Goal: Contribute content: Contribute content

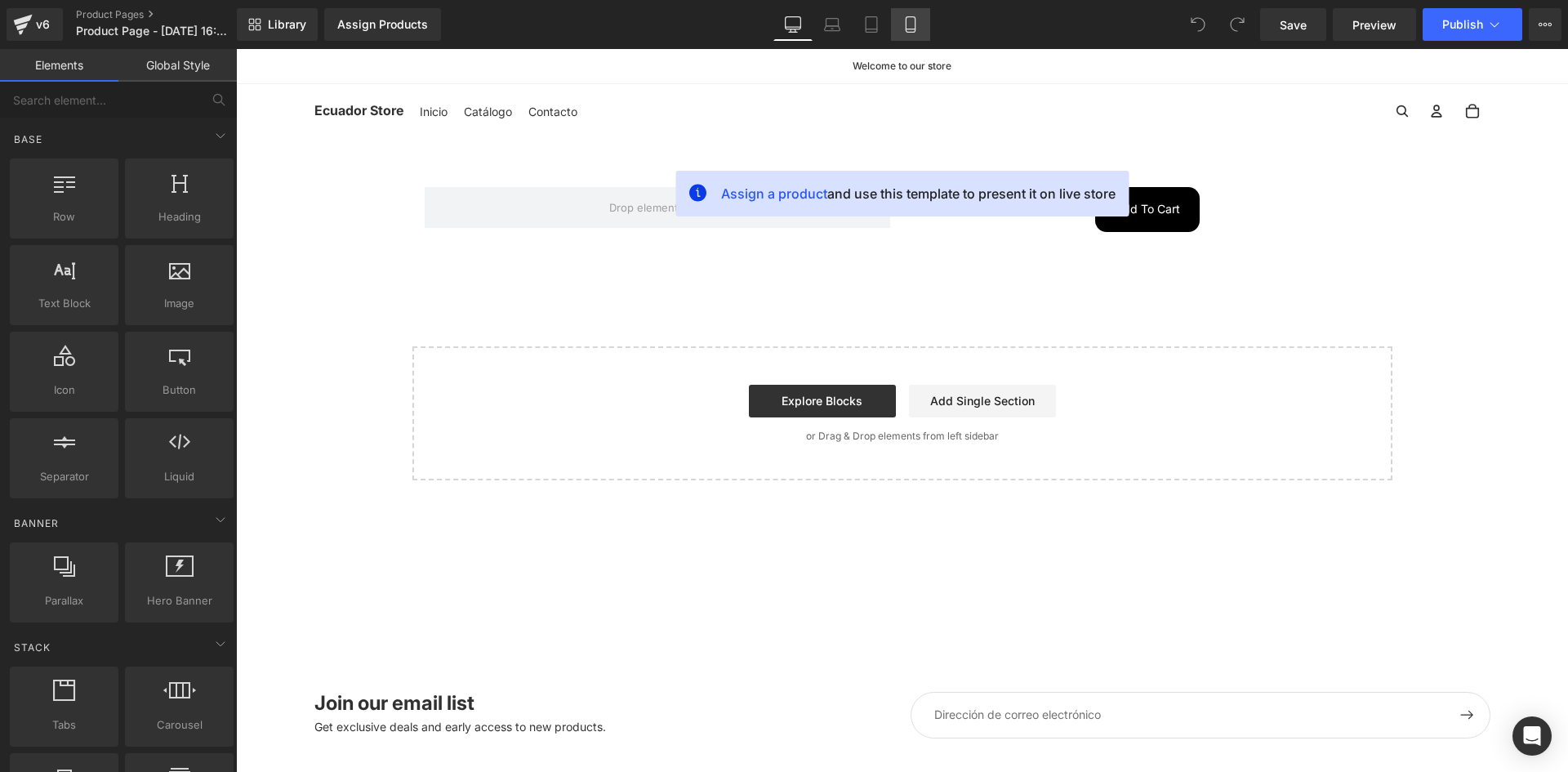
click at [909, 22] on icon at bounding box center [910, 24] width 16 height 16
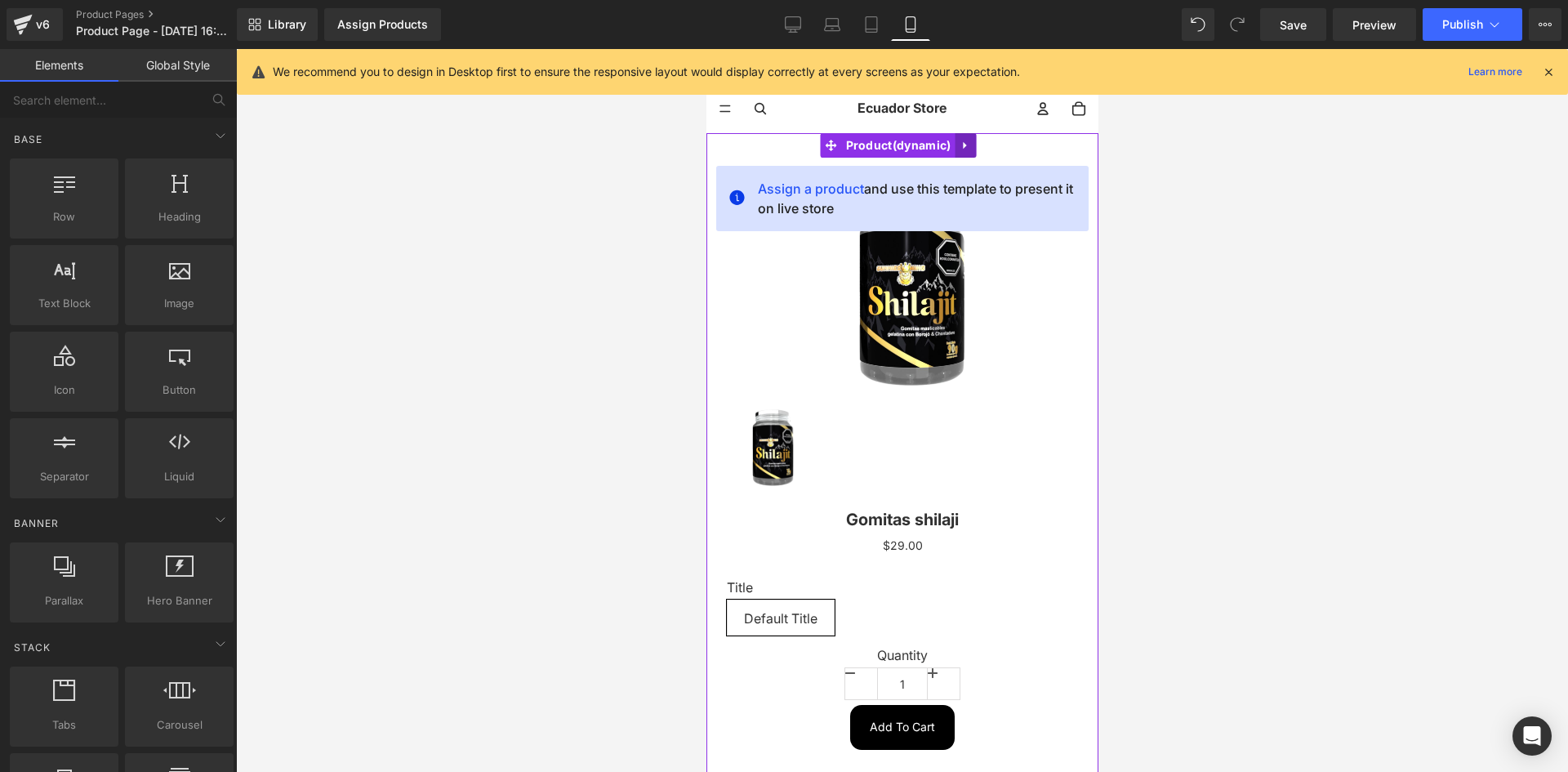
click at [961, 147] on icon at bounding box center [964, 146] width 12 height 13
click at [974, 154] on link at bounding box center [975, 145] width 22 height 24
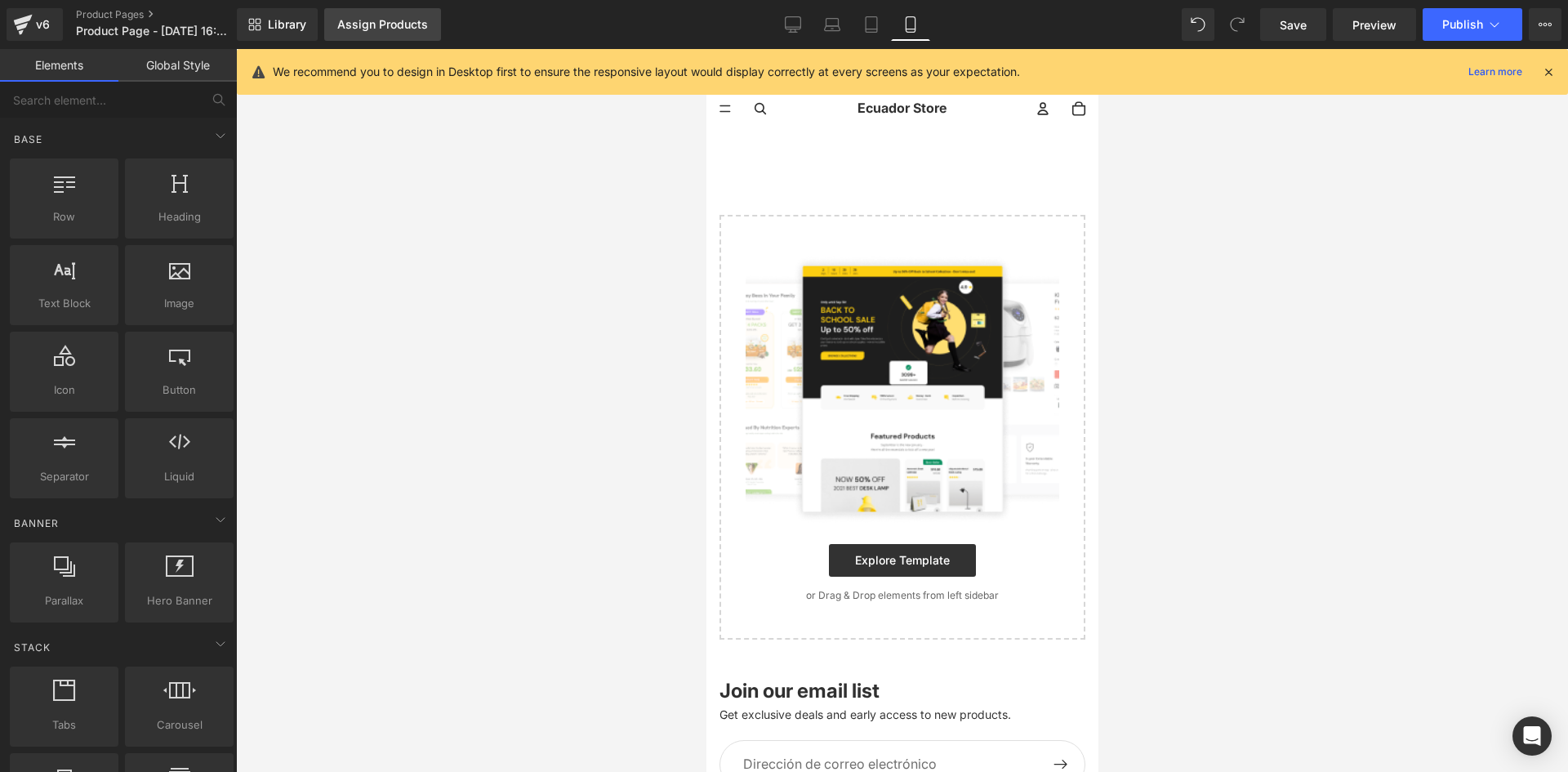
click at [359, 28] on div "Assign Products" at bounding box center [382, 24] width 91 height 13
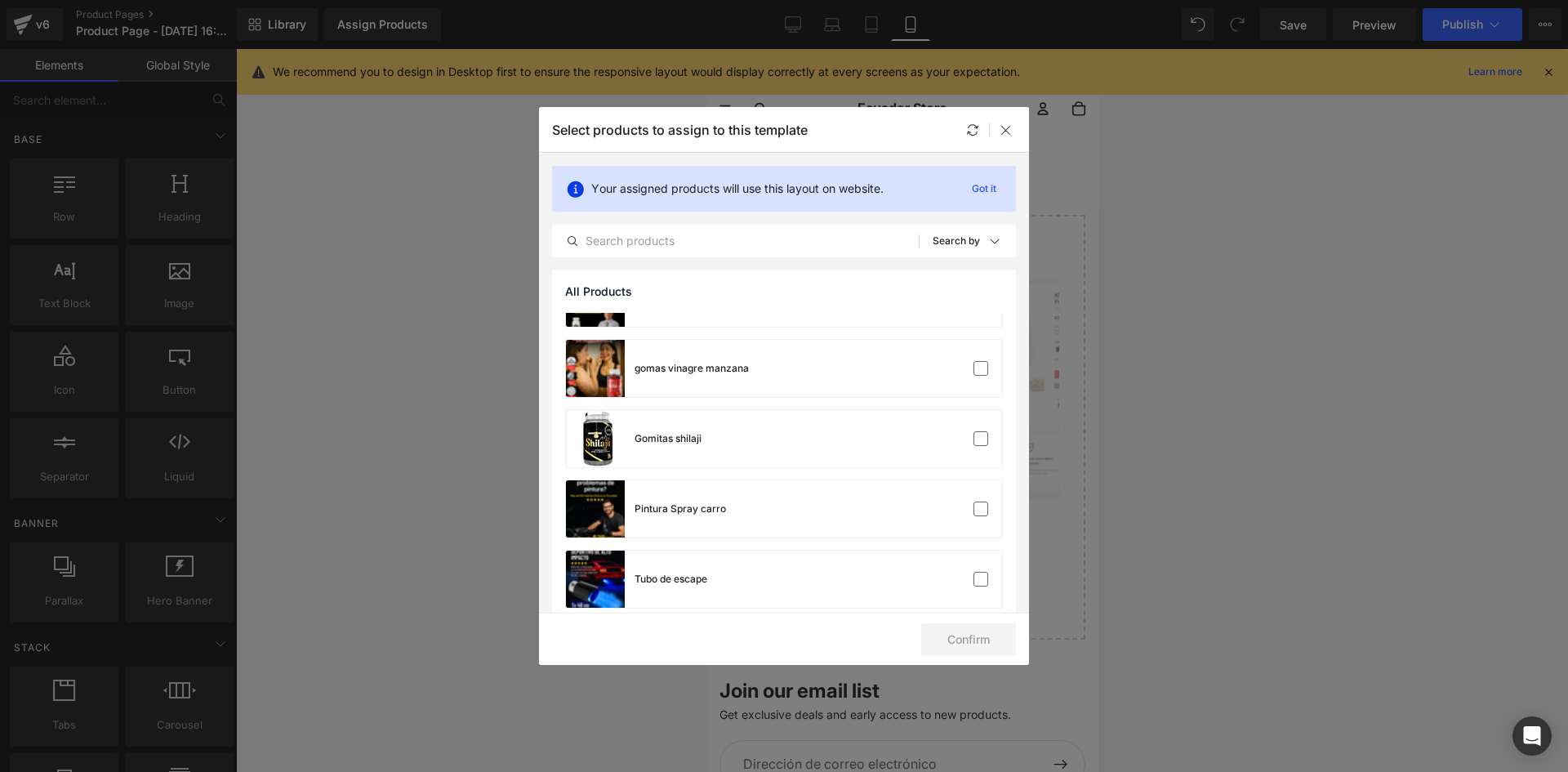
scroll to position [133, 0]
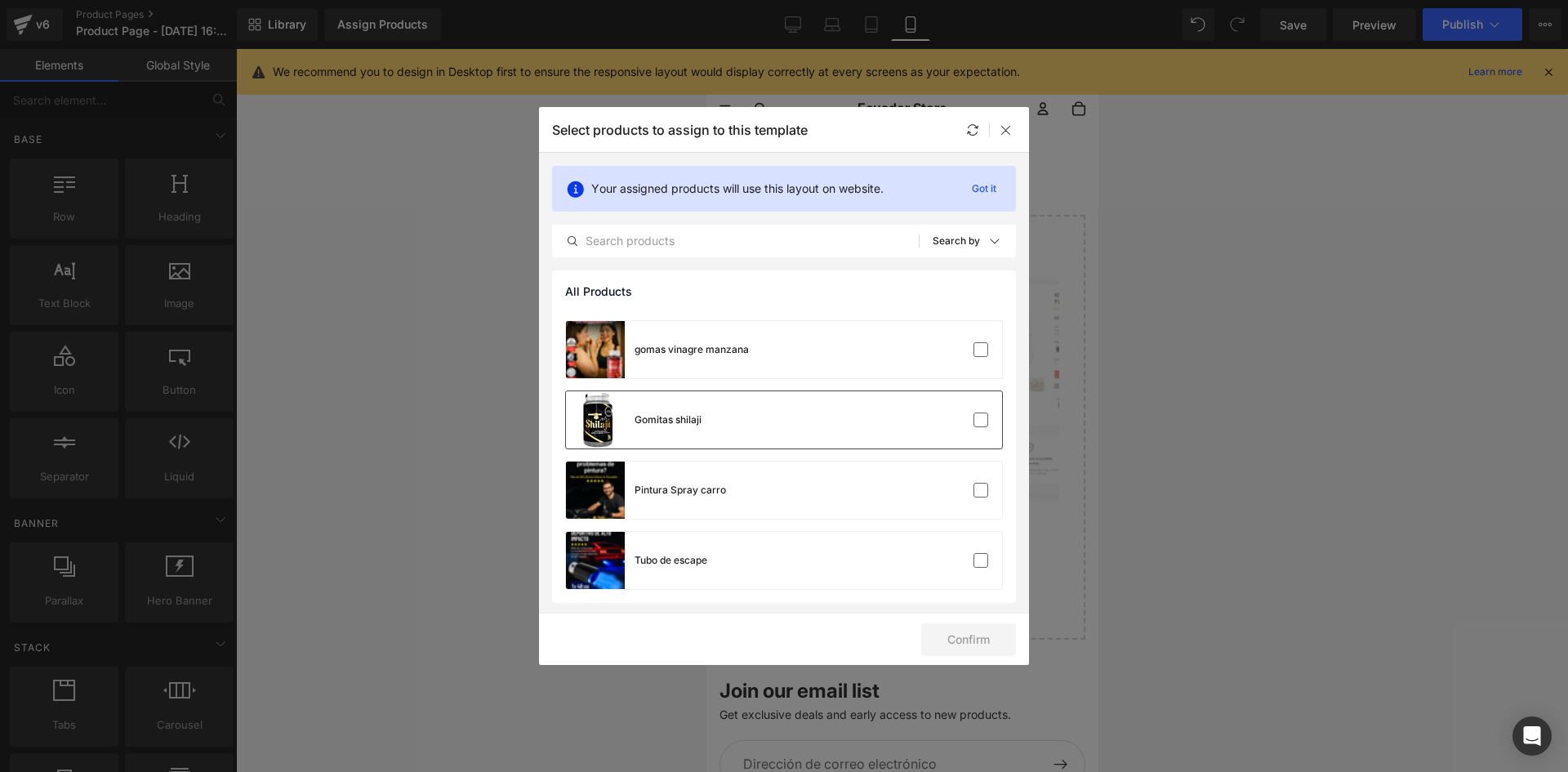
click at [663, 408] on div "Gomitas shilaji" at bounding box center [633, 420] width 136 height 58
click at [973, 639] on button "Confirm" at bounding box center [968, 640] width 94 height 32
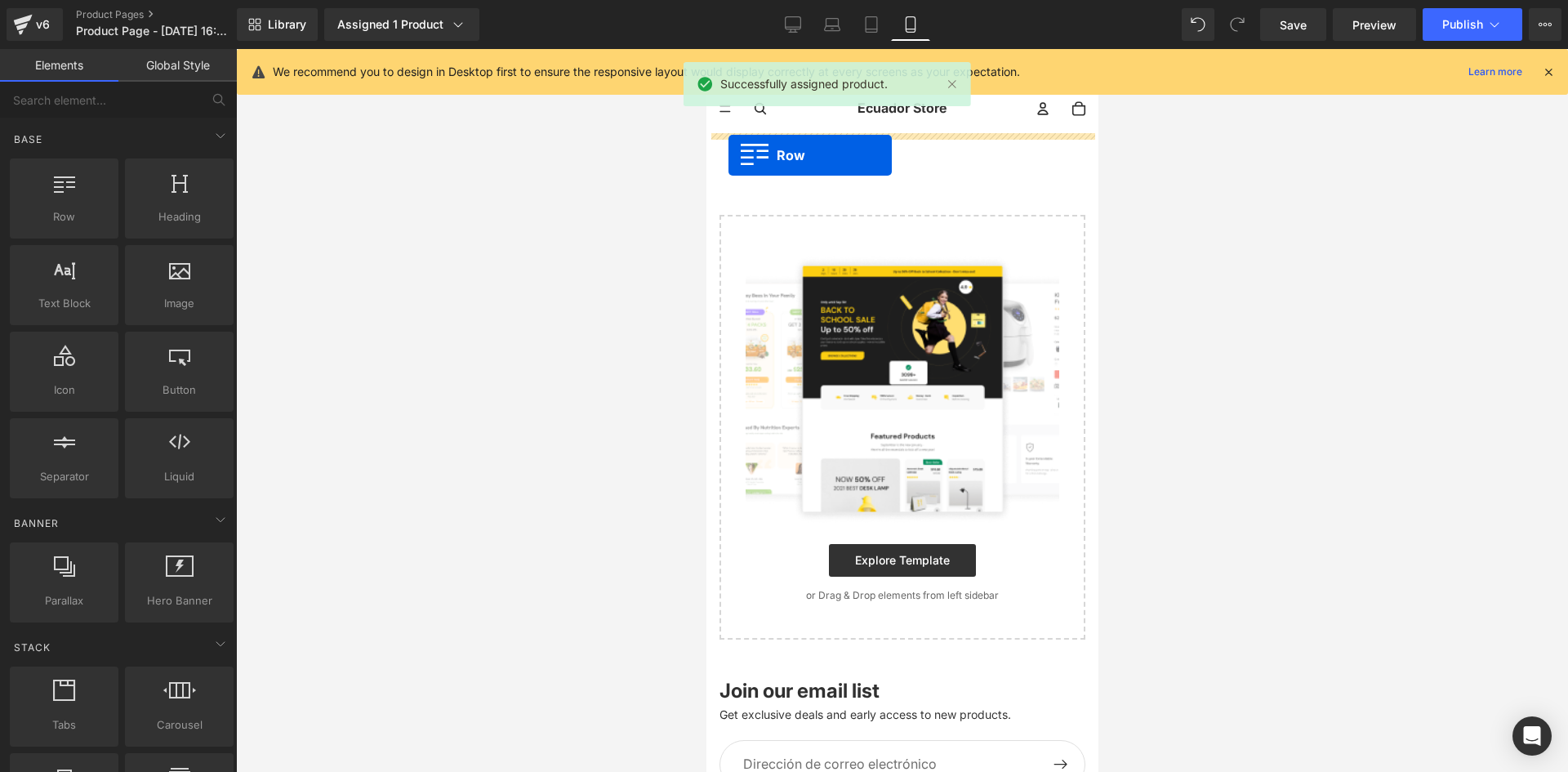
drag, startPoint x: 775, startPoint y: 218, endPoint x: 1408, endPoint y: 210, distance: 633.1
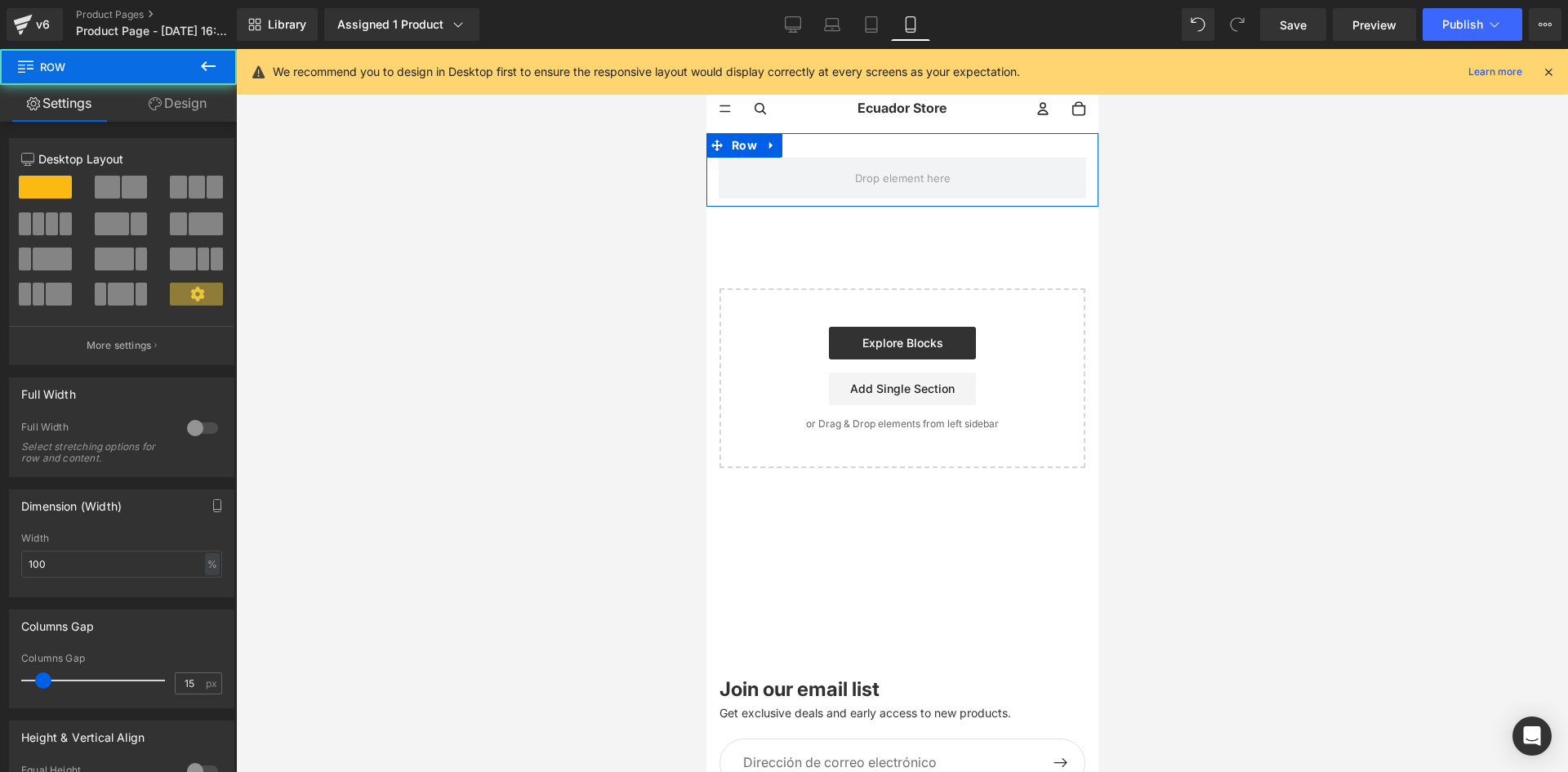
click at [190, 102] on link "Design" at bounding box center [178, 103] width 119 height 37
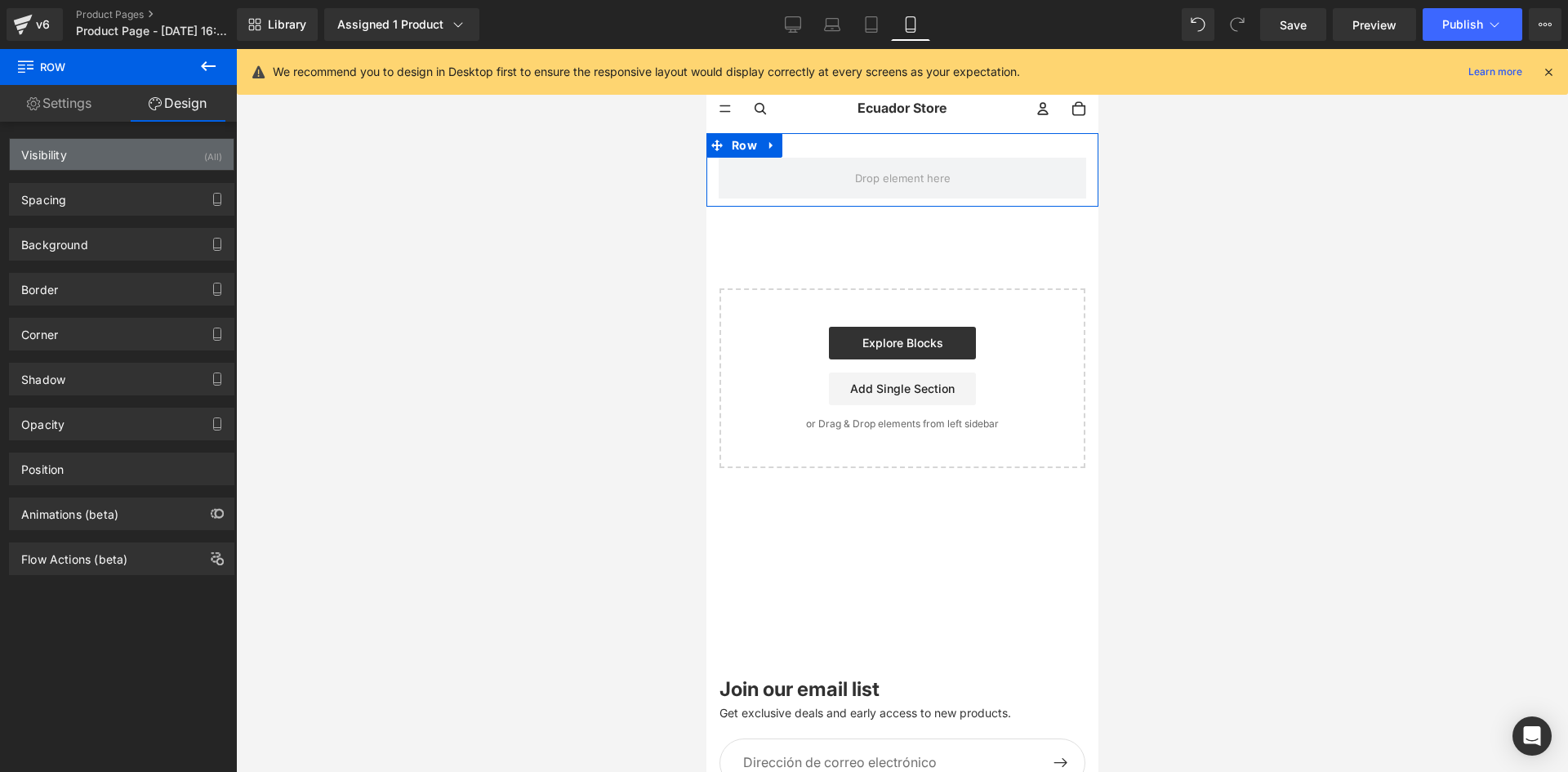
click at [198, 154] on div "Visibility (All)" at bounding box center [121, 155] width 224 height 31
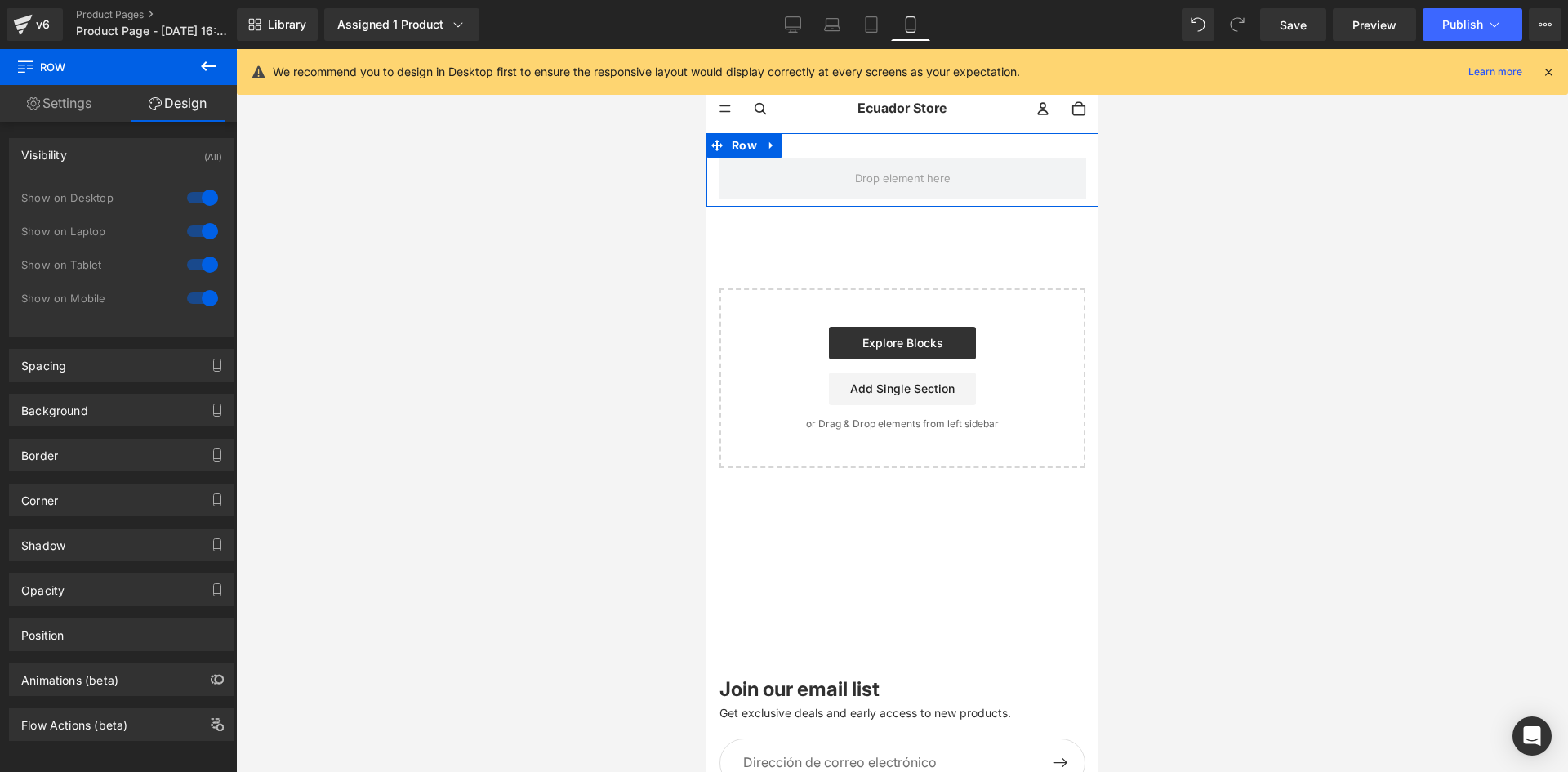
drag, startPoint x: 206, startPoint y: 191, endPoint x: 185, endPoint y: 233, distance: 47.0
click at [206, 192] on div at bounding box center [203, 197] width 40 height 26
click at [191, 233] on div at bounding box center [203, 231] width 40 height 26
click at [79, 114] on link "Settings" at bounding box center [59, 103] width 119 height 37
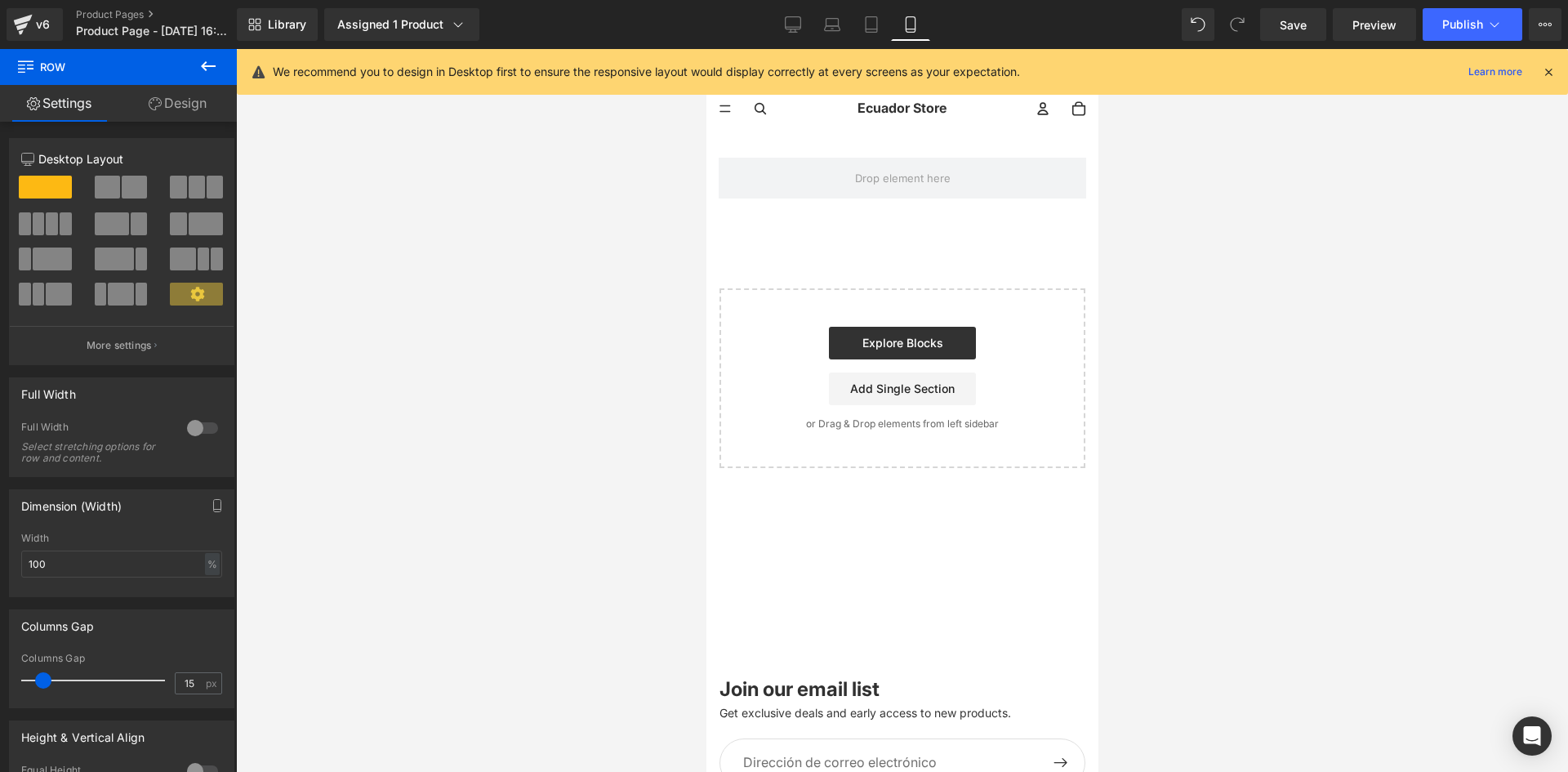
click at [206, 66] on icon at bounding box center [208, 66] width 14 height 10
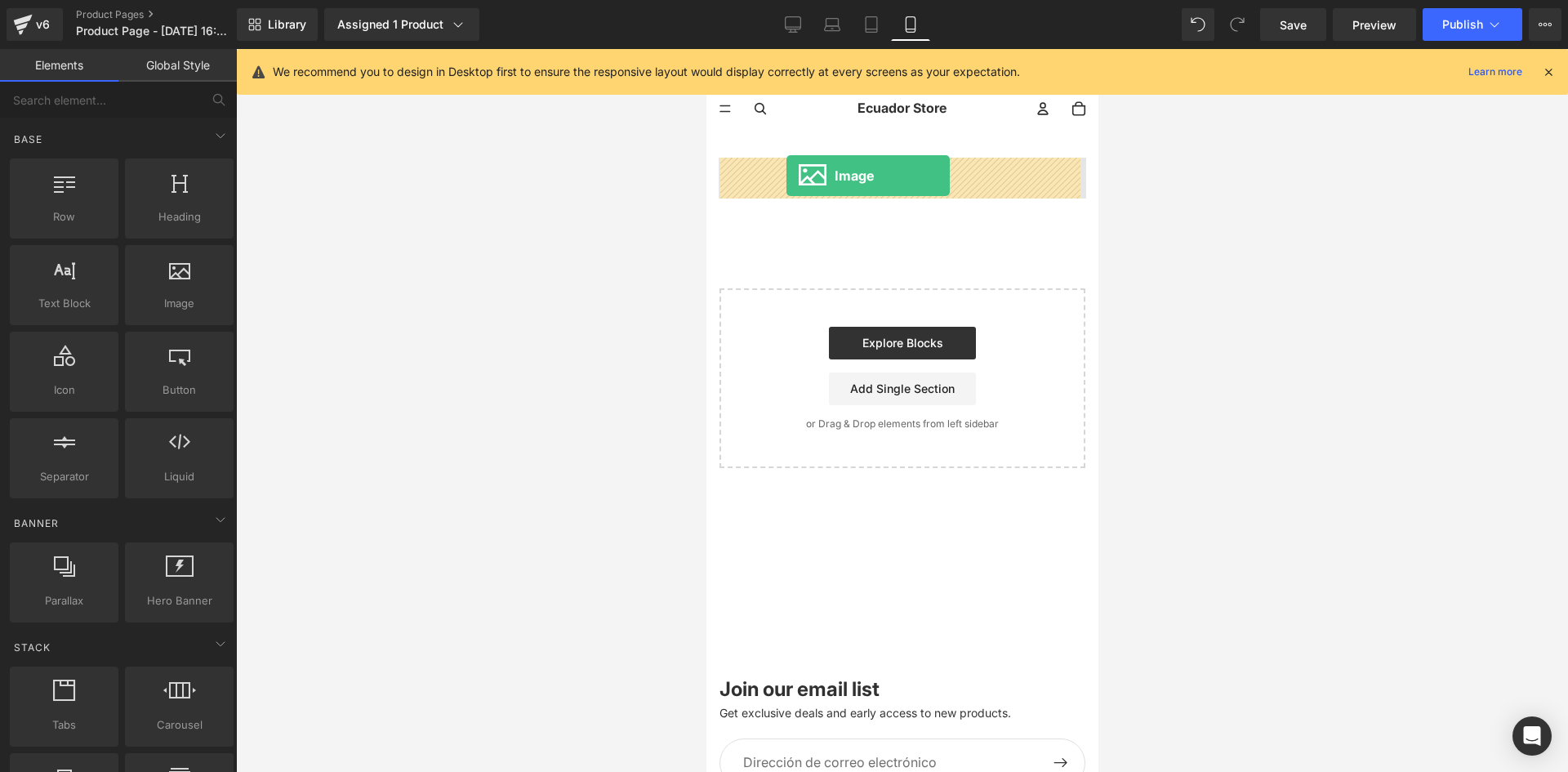
drag, startPoint x: 902, startPoint y: 339, endPoint x: 785, endPoint y: 175, distance: 201.5
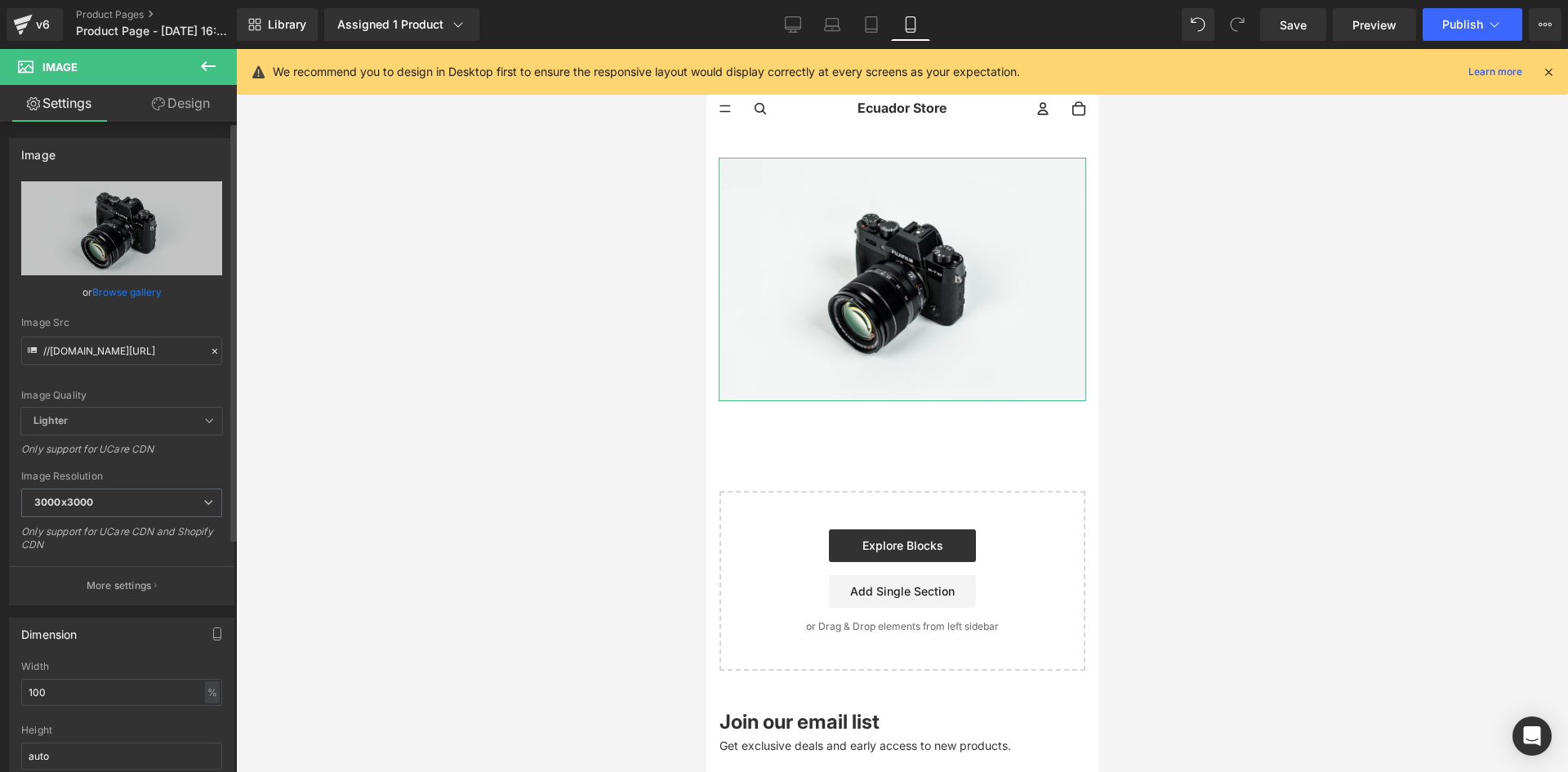
click at [183, 111] on link "Design" at bounding box center [181, 103] width 119 height 37
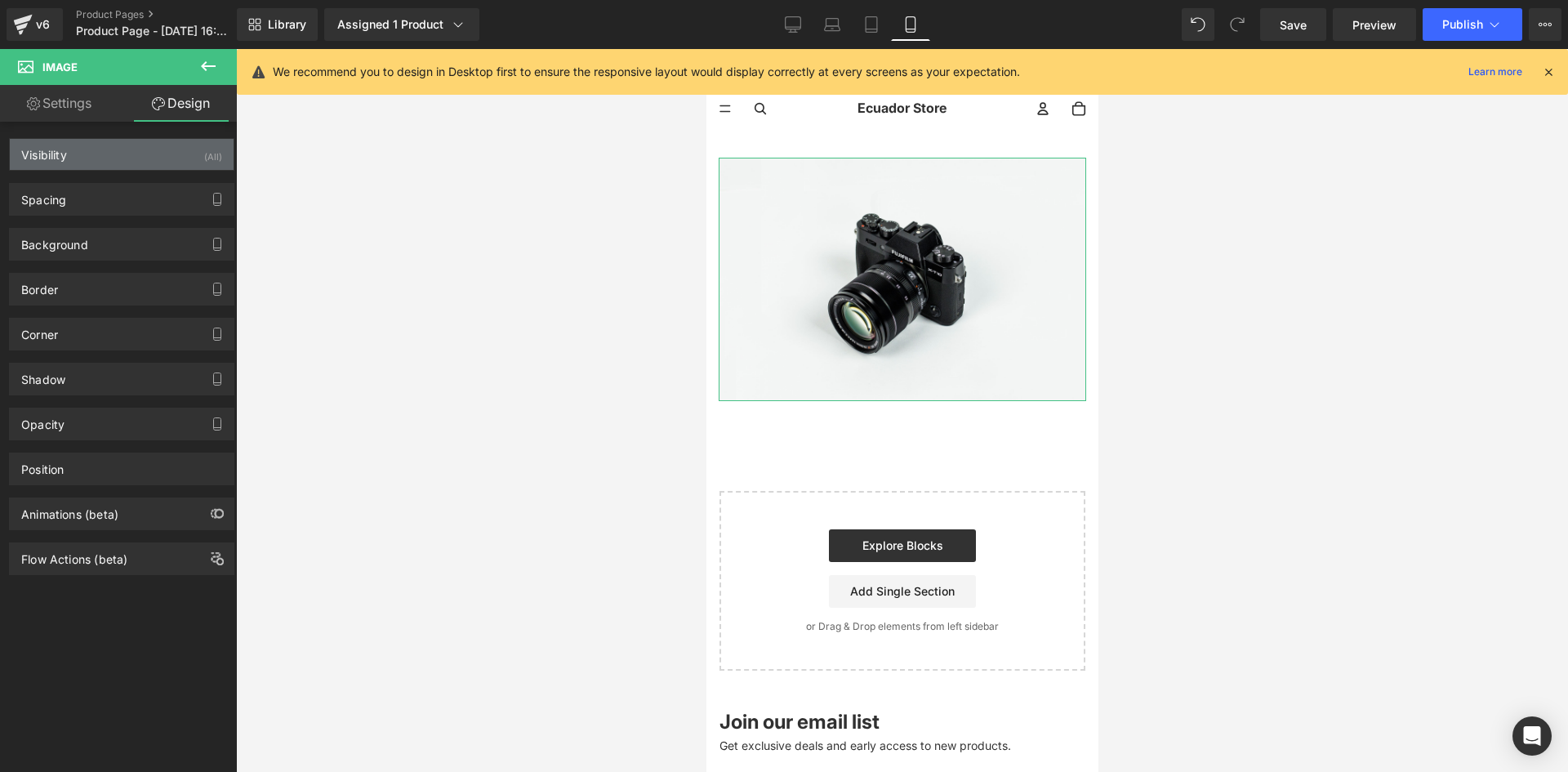
click at [173, 158] on div "Visibility (All)" at bounding box center [121, 155] width 224 height 31
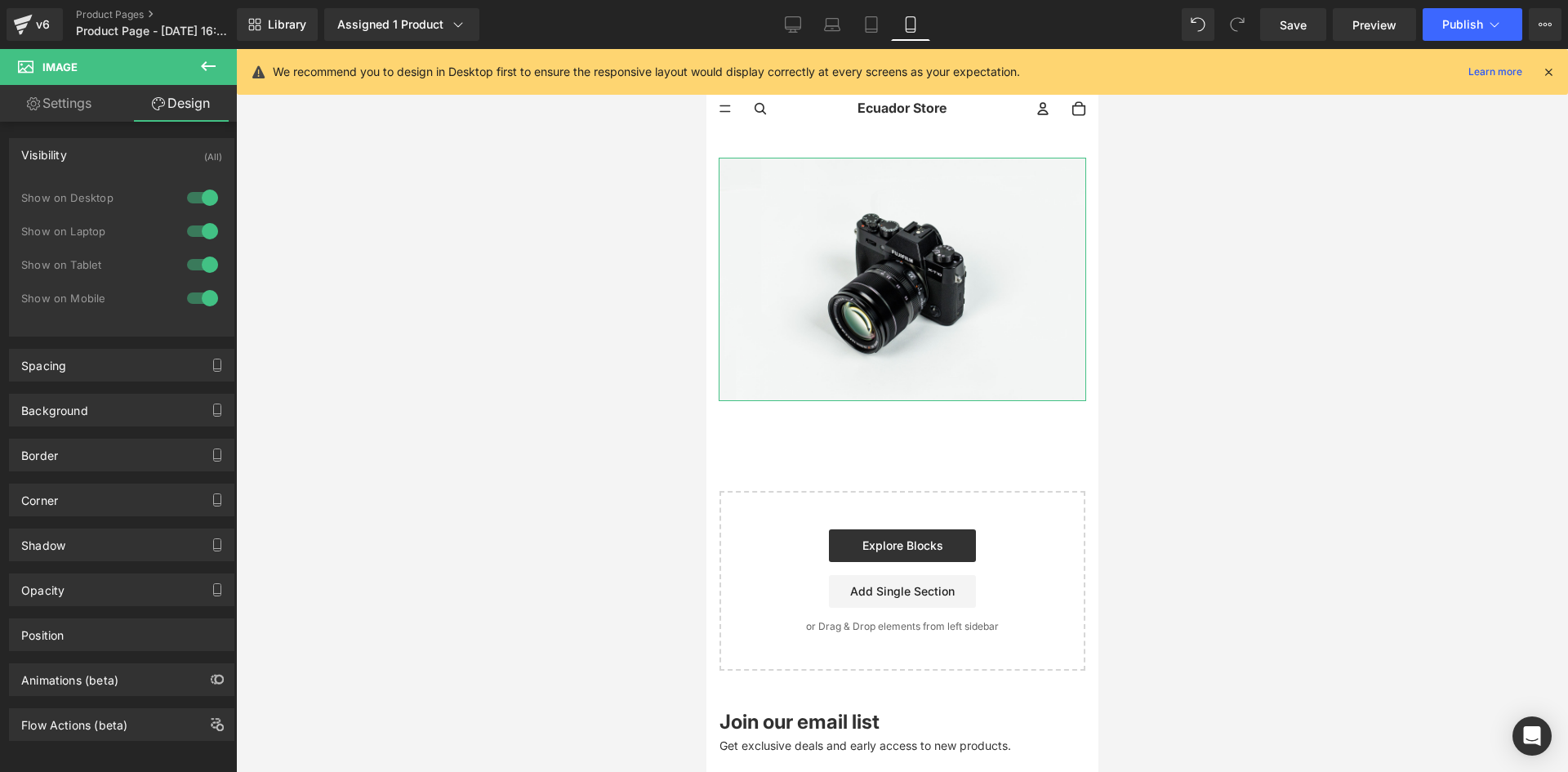
click at [198, 190] on div at bounding box center [203, 197] width 40 height 26
click at [200, 226] on div "0 Show on Desktop 1 Show on Laptop 1 Show on Tablet 1 Show on Mobile" at bounding box center [122, 253] width 201 height 142
click at [201, 238] on div at bounding box center [203, 231] width 40 height 26
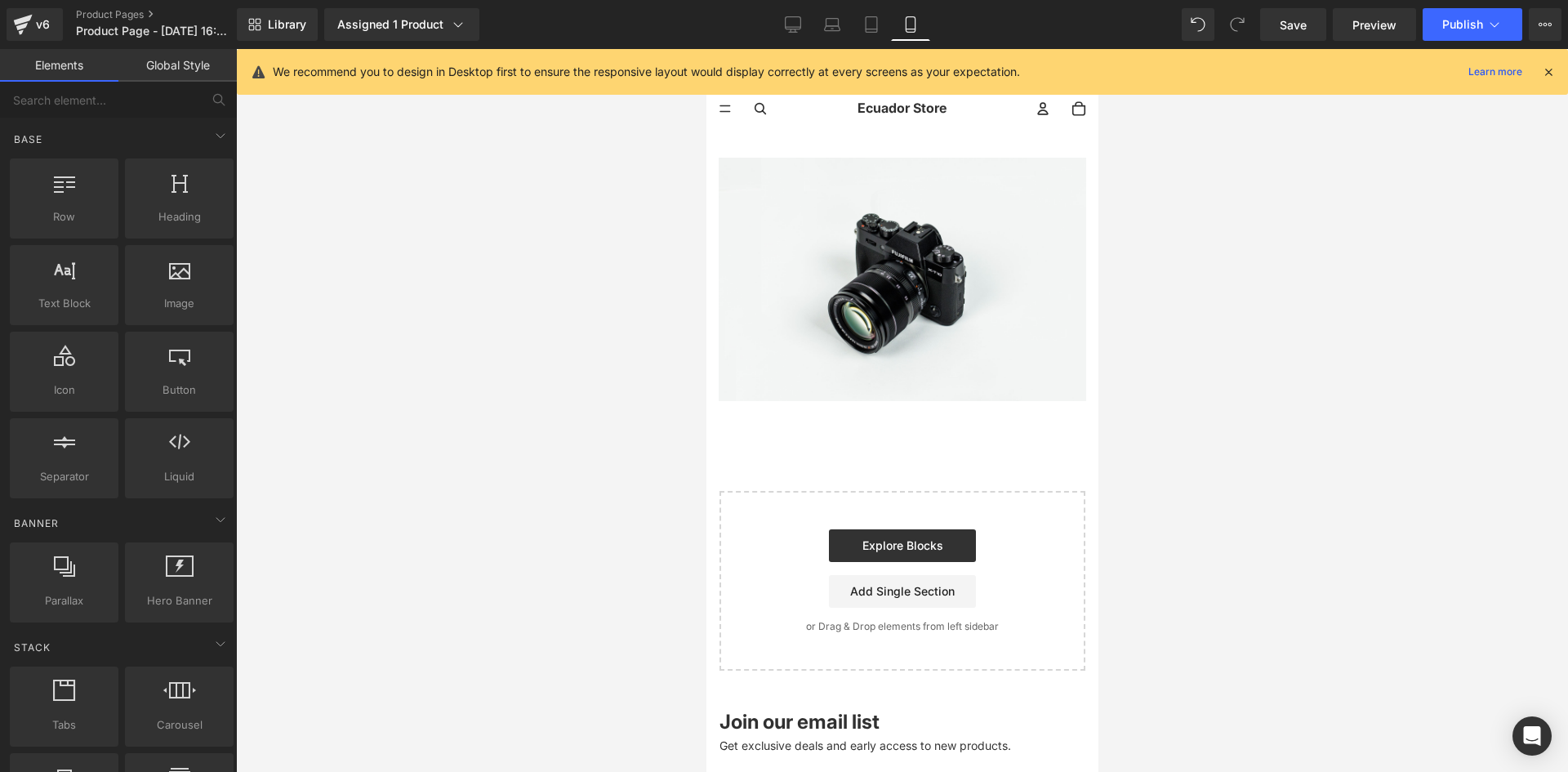
click at [492, 238] on div at bounding box center [902, 411] width 1333 height 723
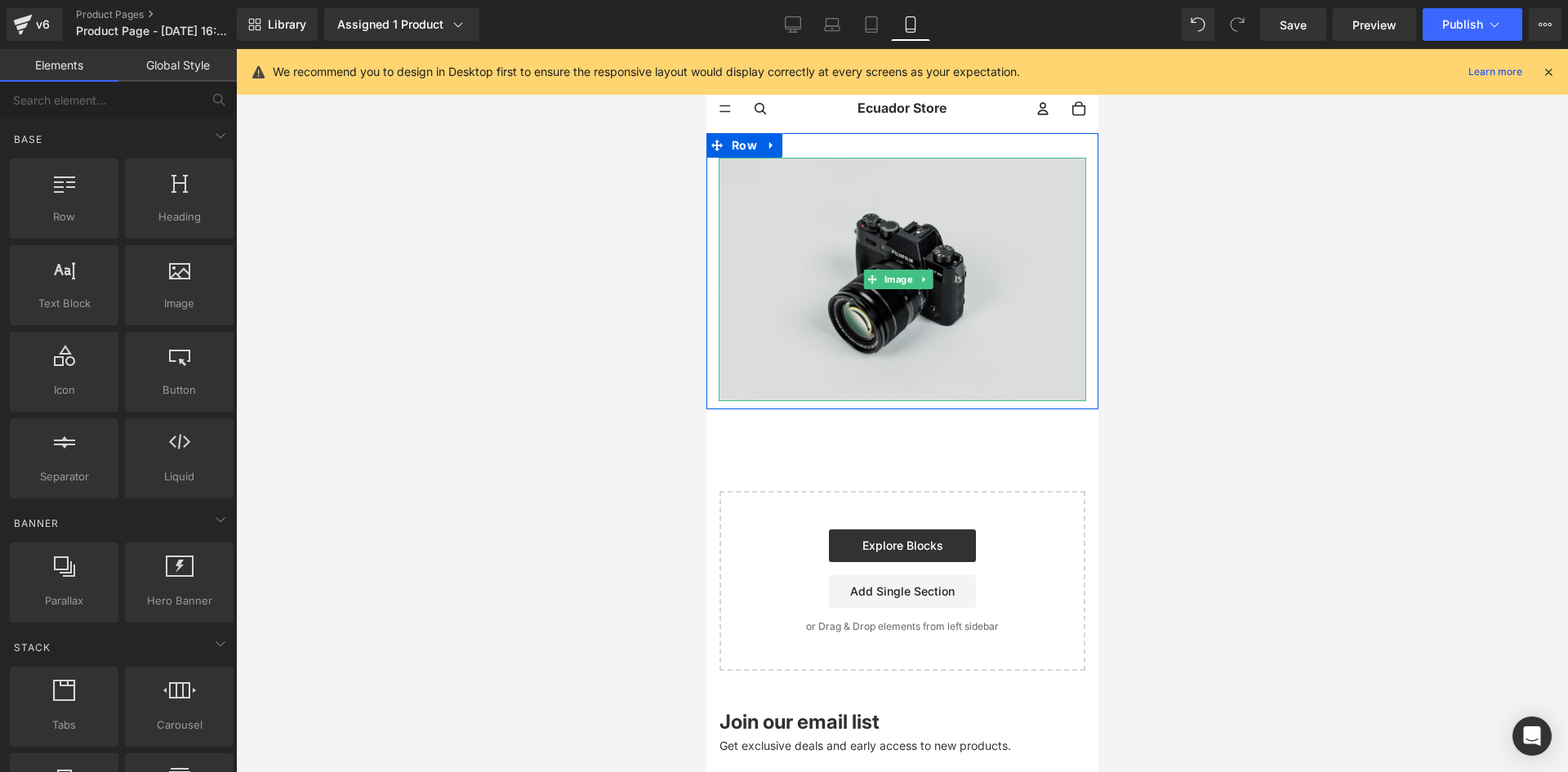
click at [793, 214] on img at bounding box center [901, 279] width 368 height 244
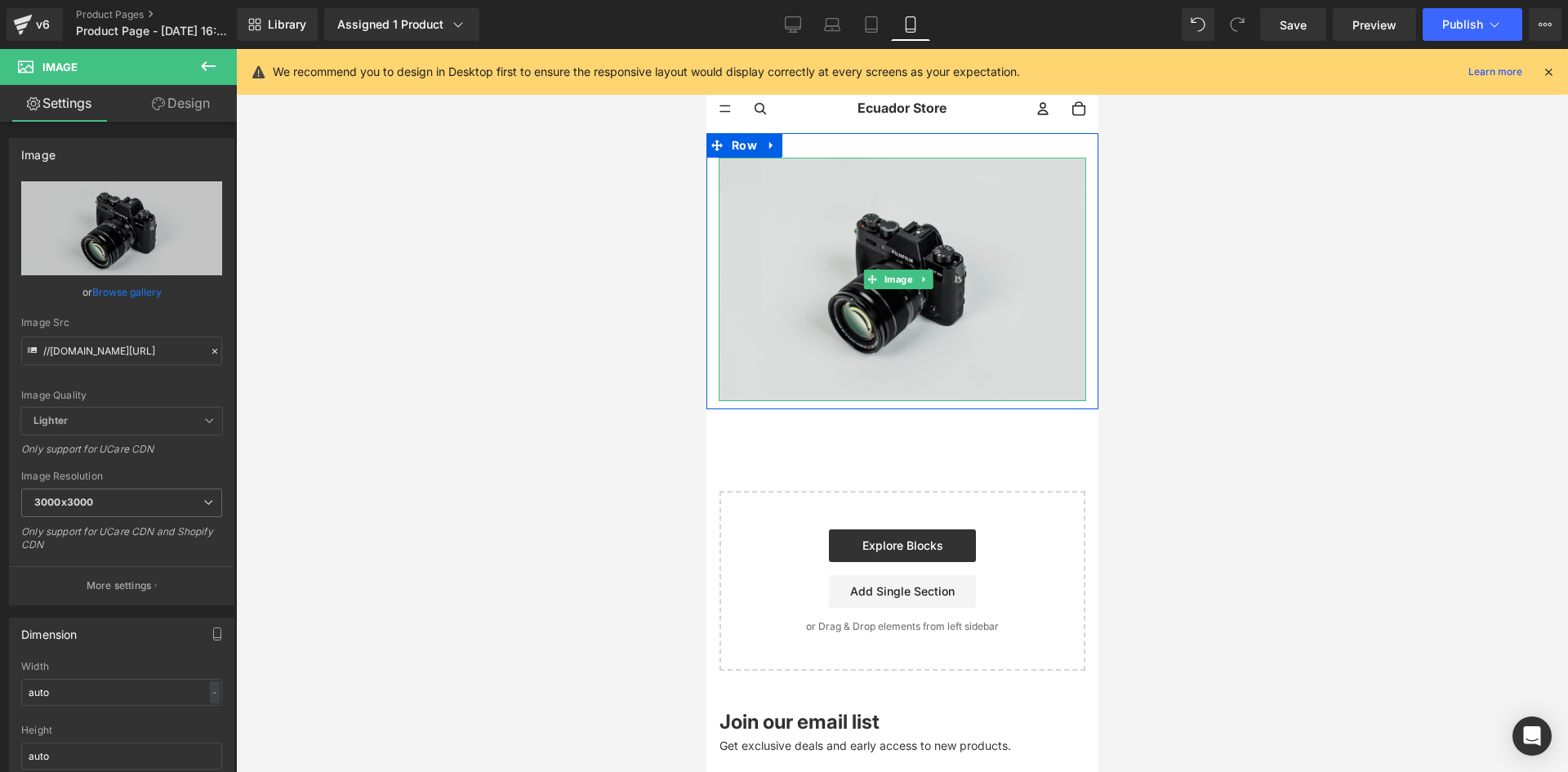
click at [794, 310] on img at bounding box center [901, 279] width 368 height 244
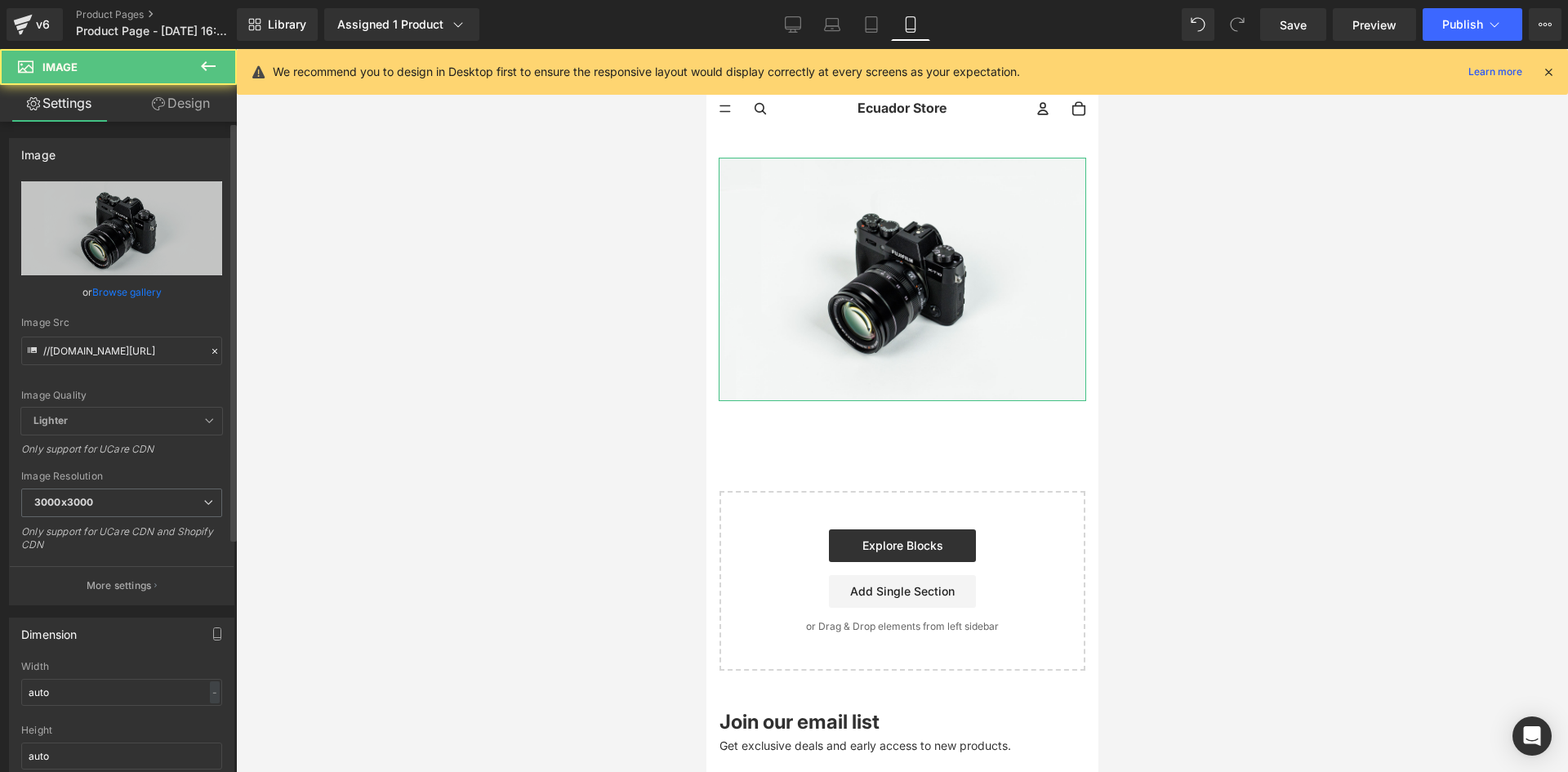
click at [139, 365] on div "Image Quality Lighter Lightest Lighter Lighter Lightest Only support for UCare …" at bounding box center [122, 295] width 201 height 226
click at [130, 352] on input "//[DOMAIN_NAME][URL]" at bounding box center [122, 351] width 201 height 29
paste input "[URL][DOMAIN_NAME][DATE]"
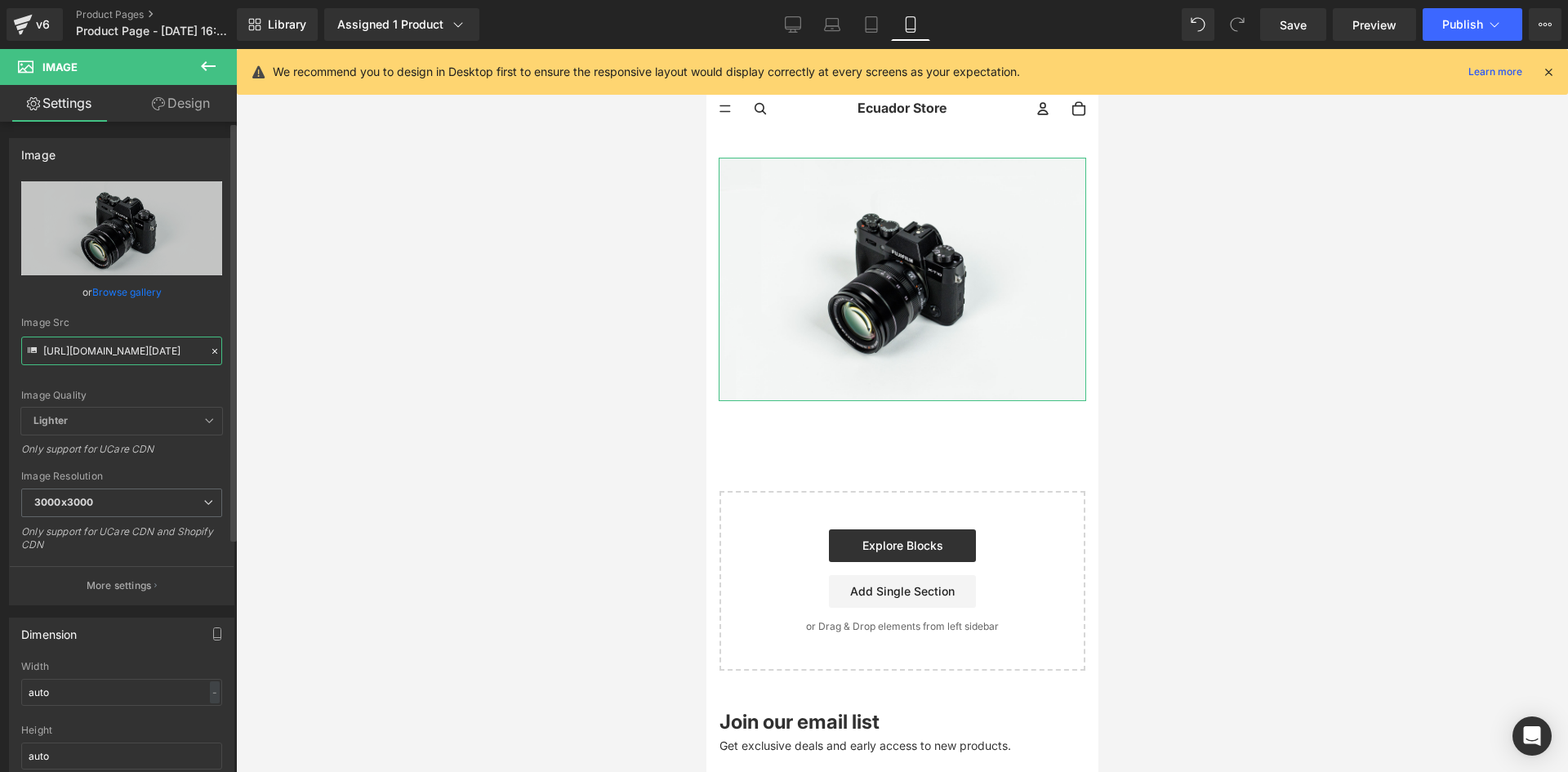
scroll to position [0, 177]
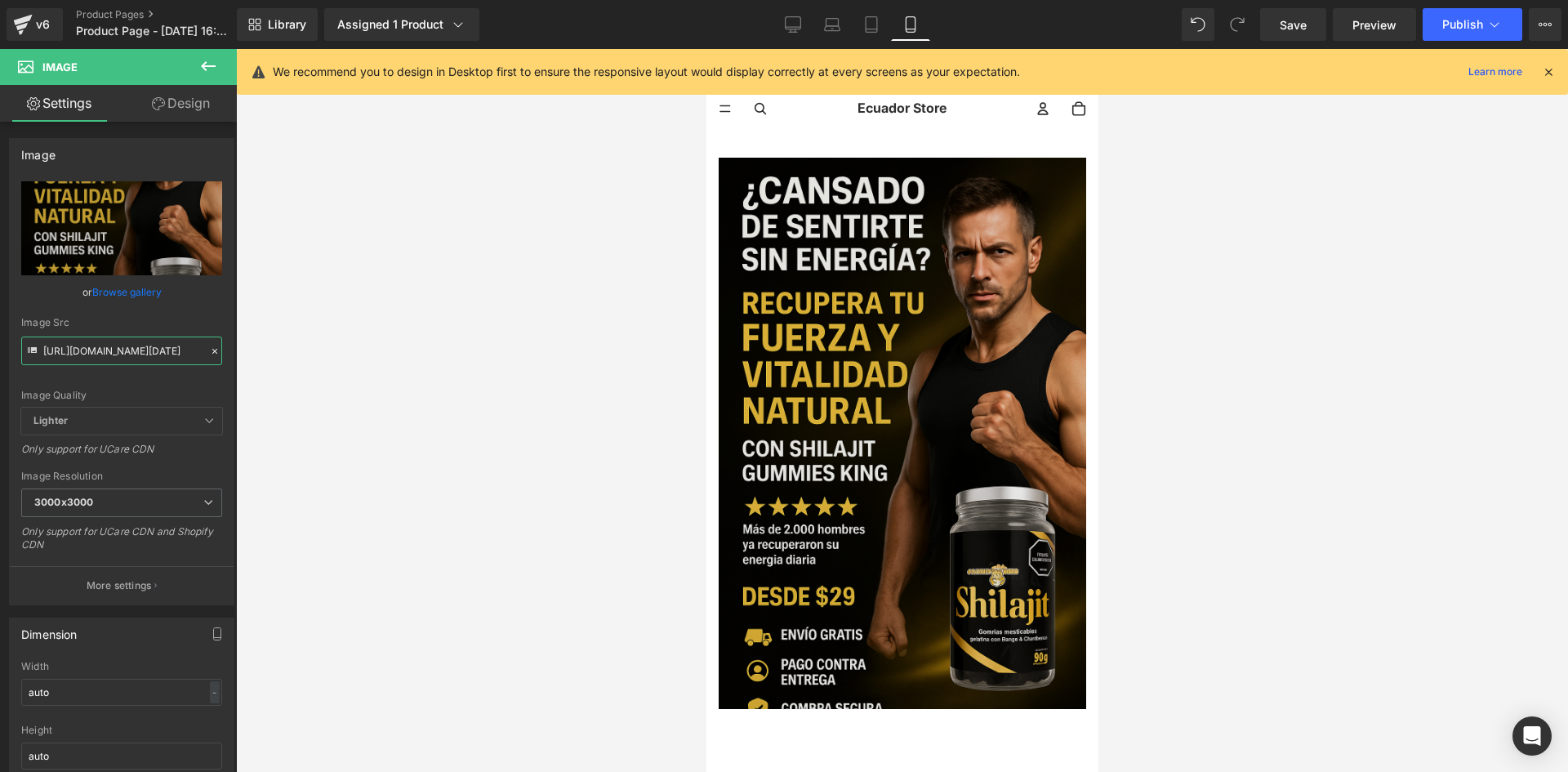
type input "[URL][DOMAIN_NAME][DATE]"
click at [838, 248] on img at bounding box center [901, 433] width 368 height 552
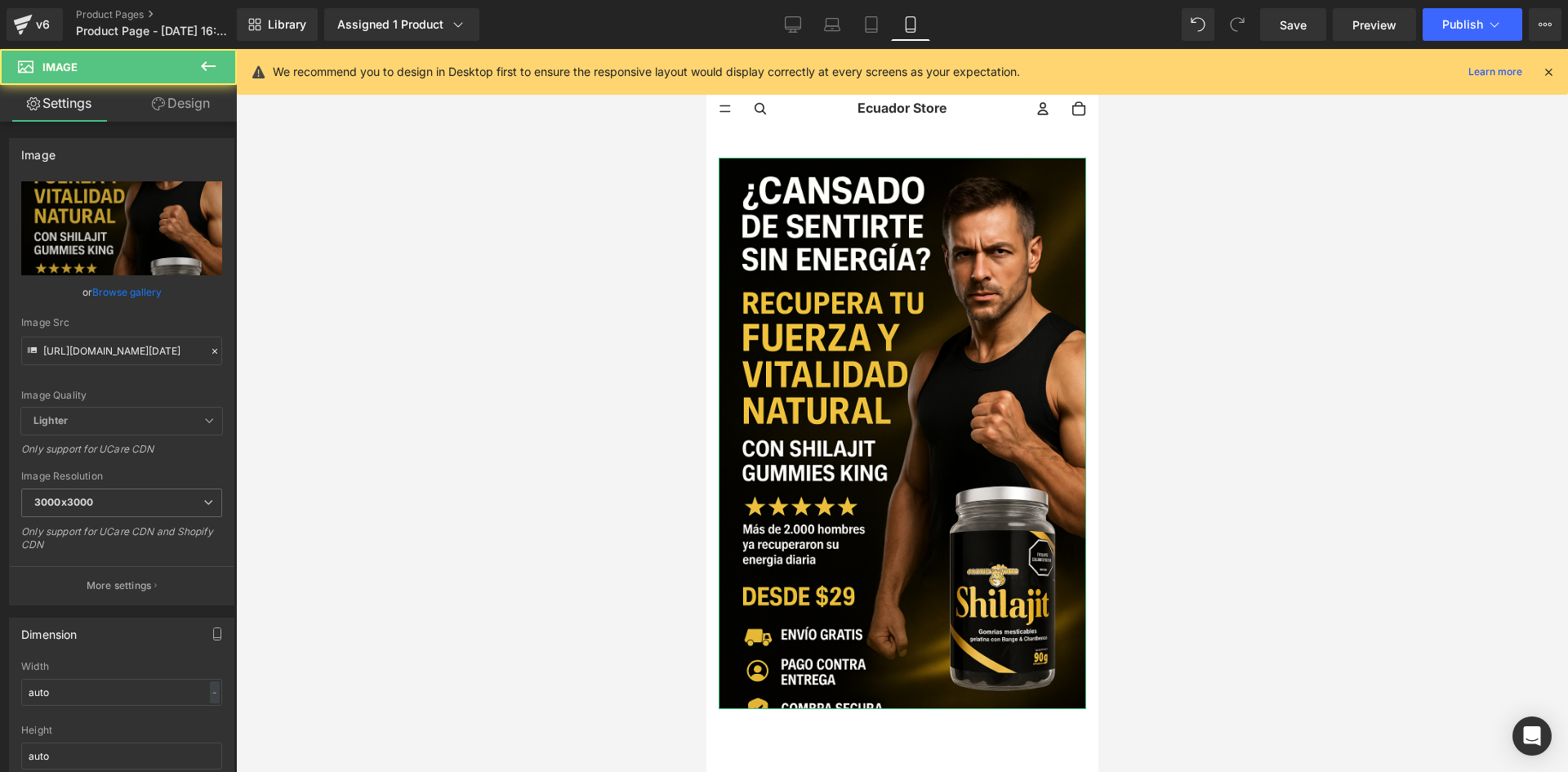
click at [205, 100] on link "Design" at bounding box center [181, 103] width 119 height 37
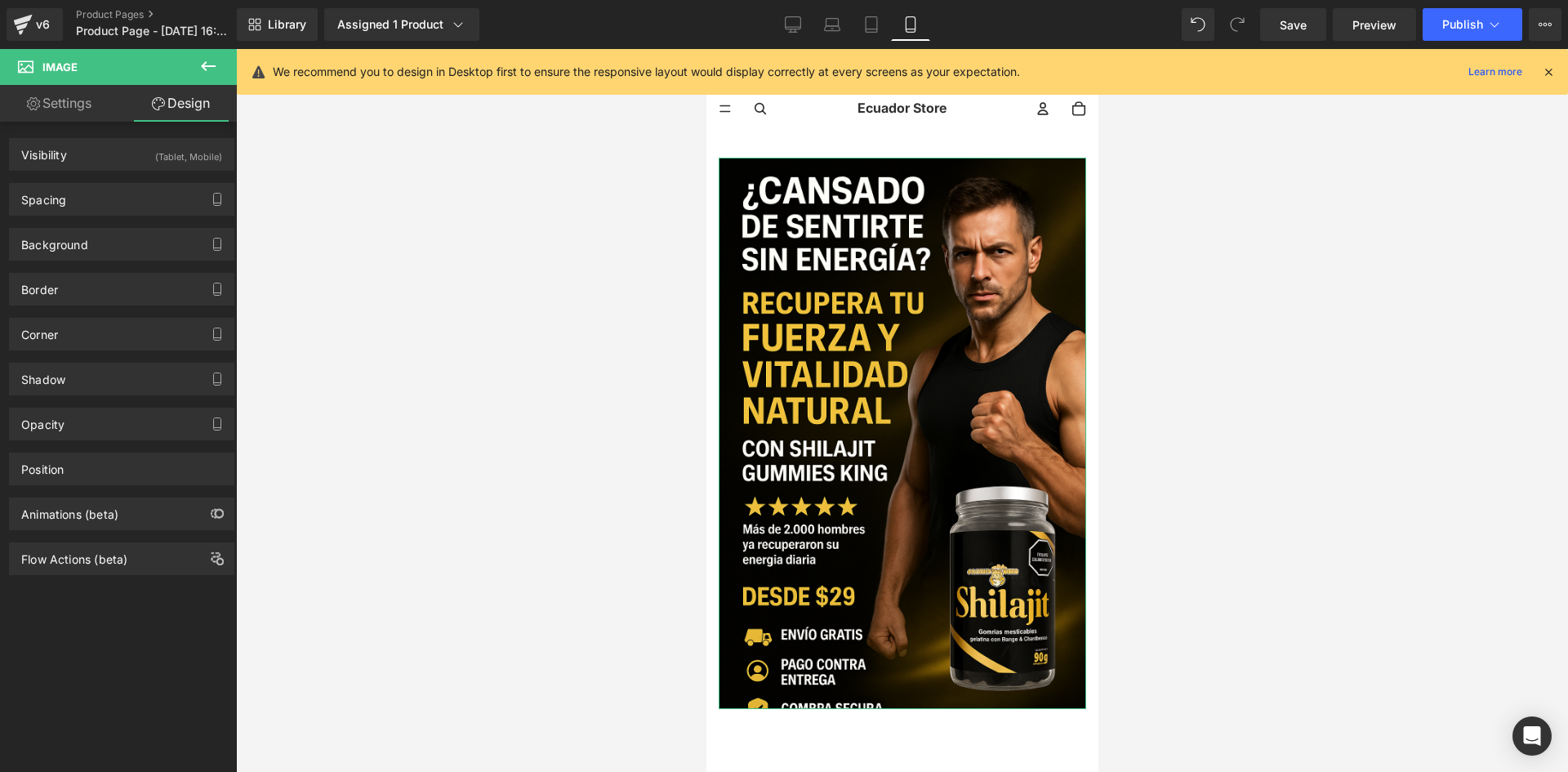
click at [126, 217] on div "Background Color & Image color transparent Color transparent 0 % Image Replace …" at bounding box center [122, 238] width 244 height 45
click at [120, 205] on div "Spacing" at bounding box center [121, 200] width 224 height 31
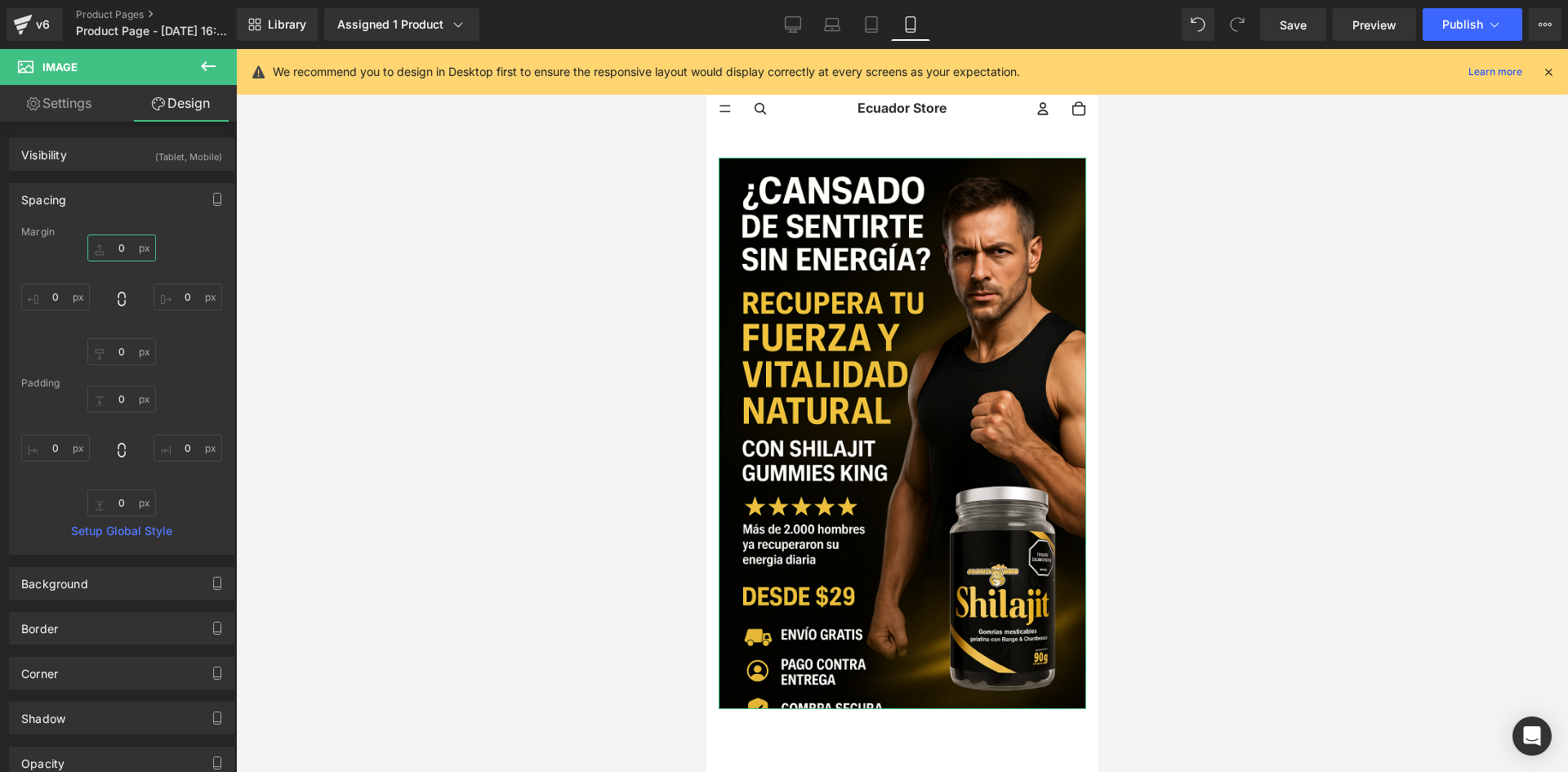
click at [136, 257] on input "0" at bounding box center [121, 248] width 68 height 27
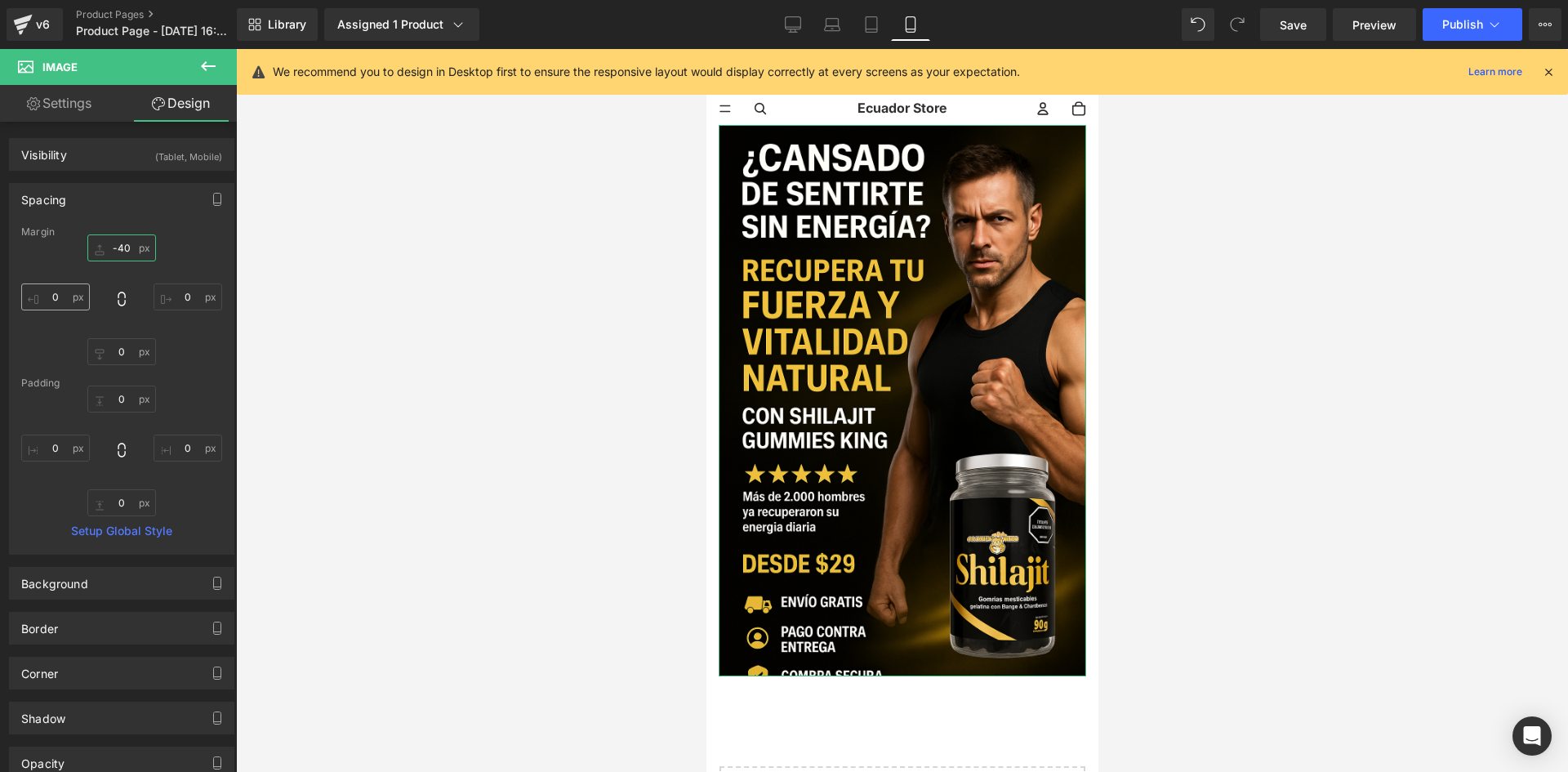
type input "-40"
click at [56, 305] on input "0" at bounding box center [56, 297] width 68 height 27
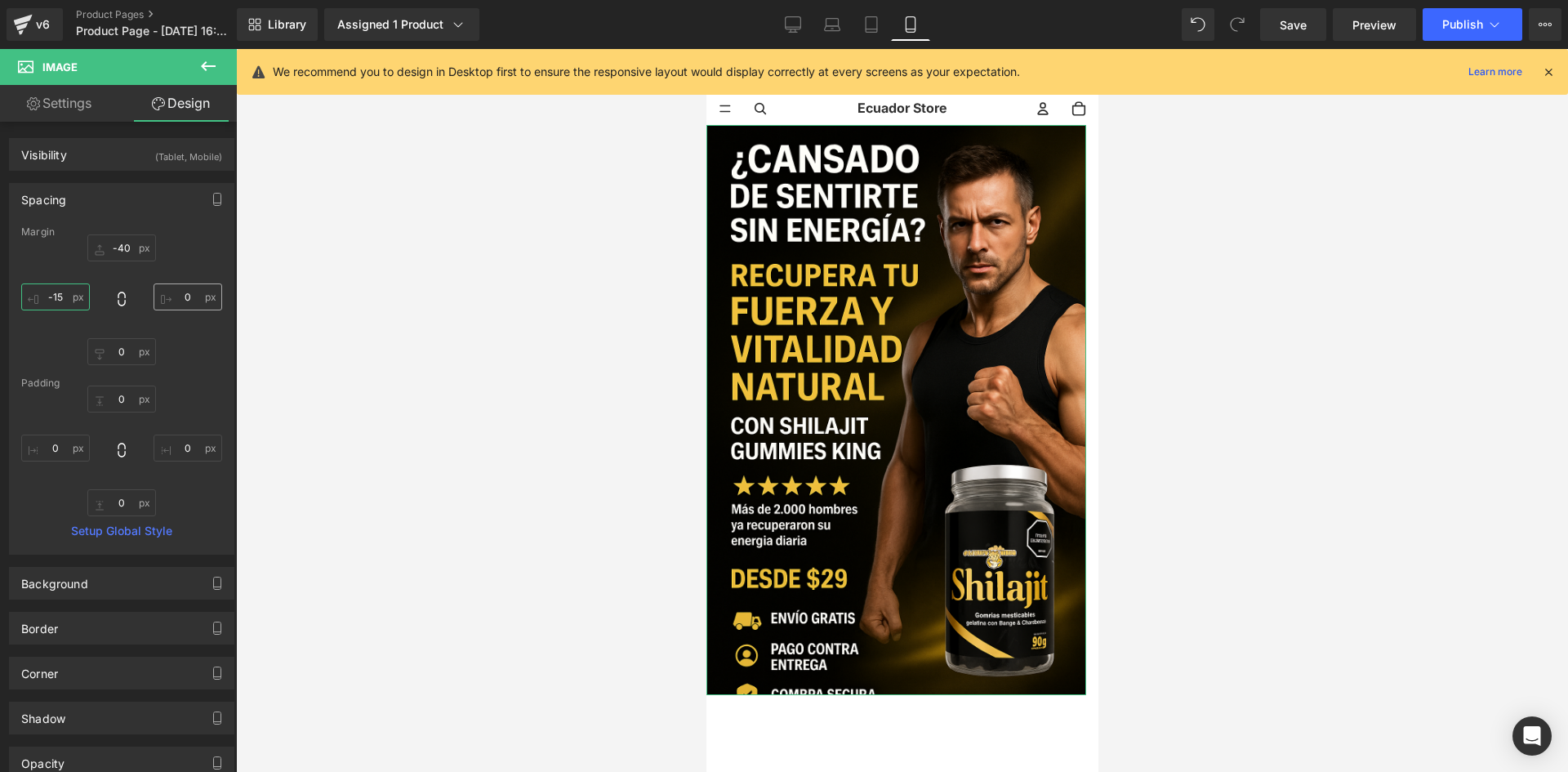
type input "-15"
click at [185, 299] on input "0" at bounding box center [188, 297] width 68 height 27
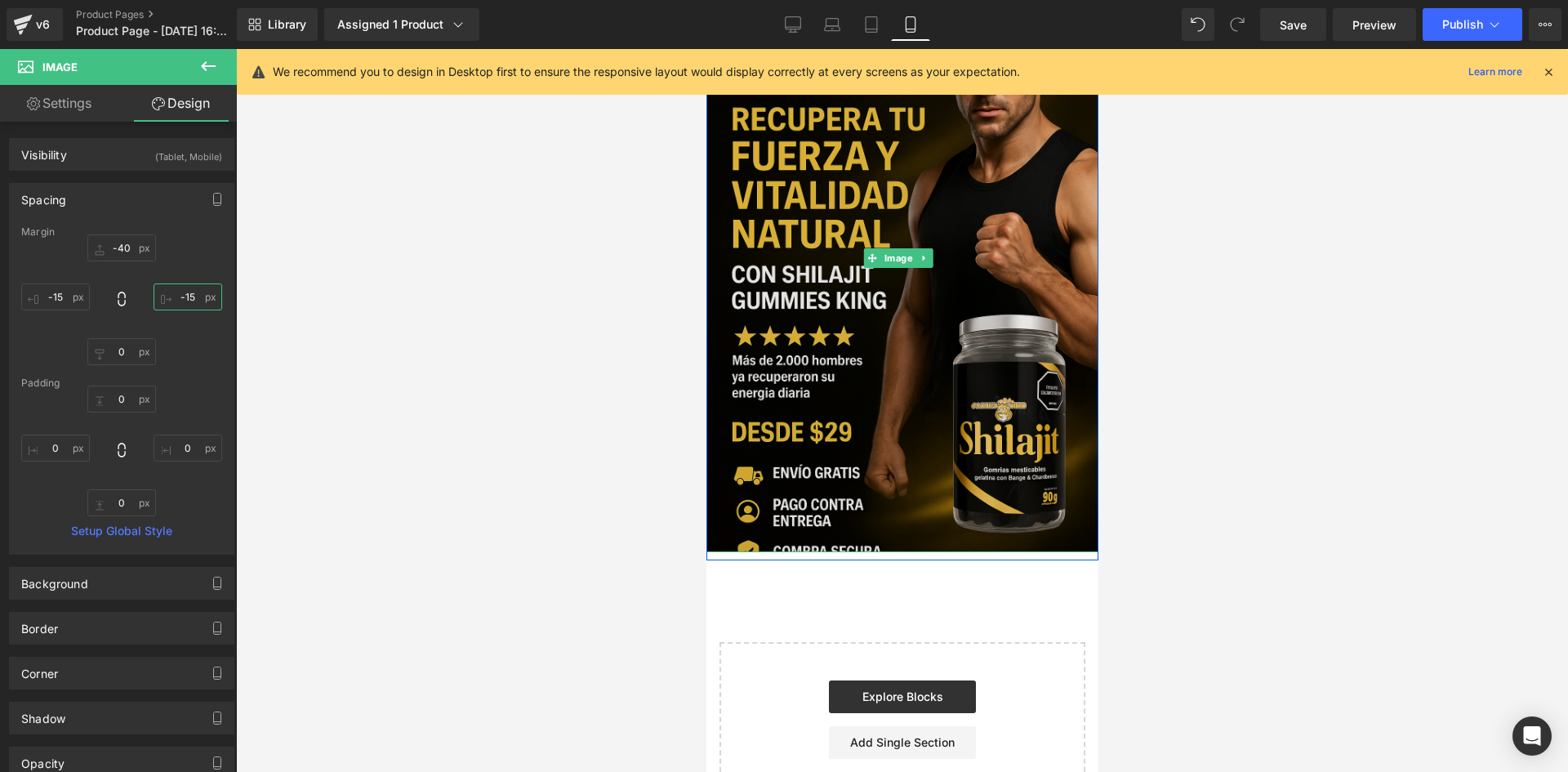
scroll to position [164, 0]
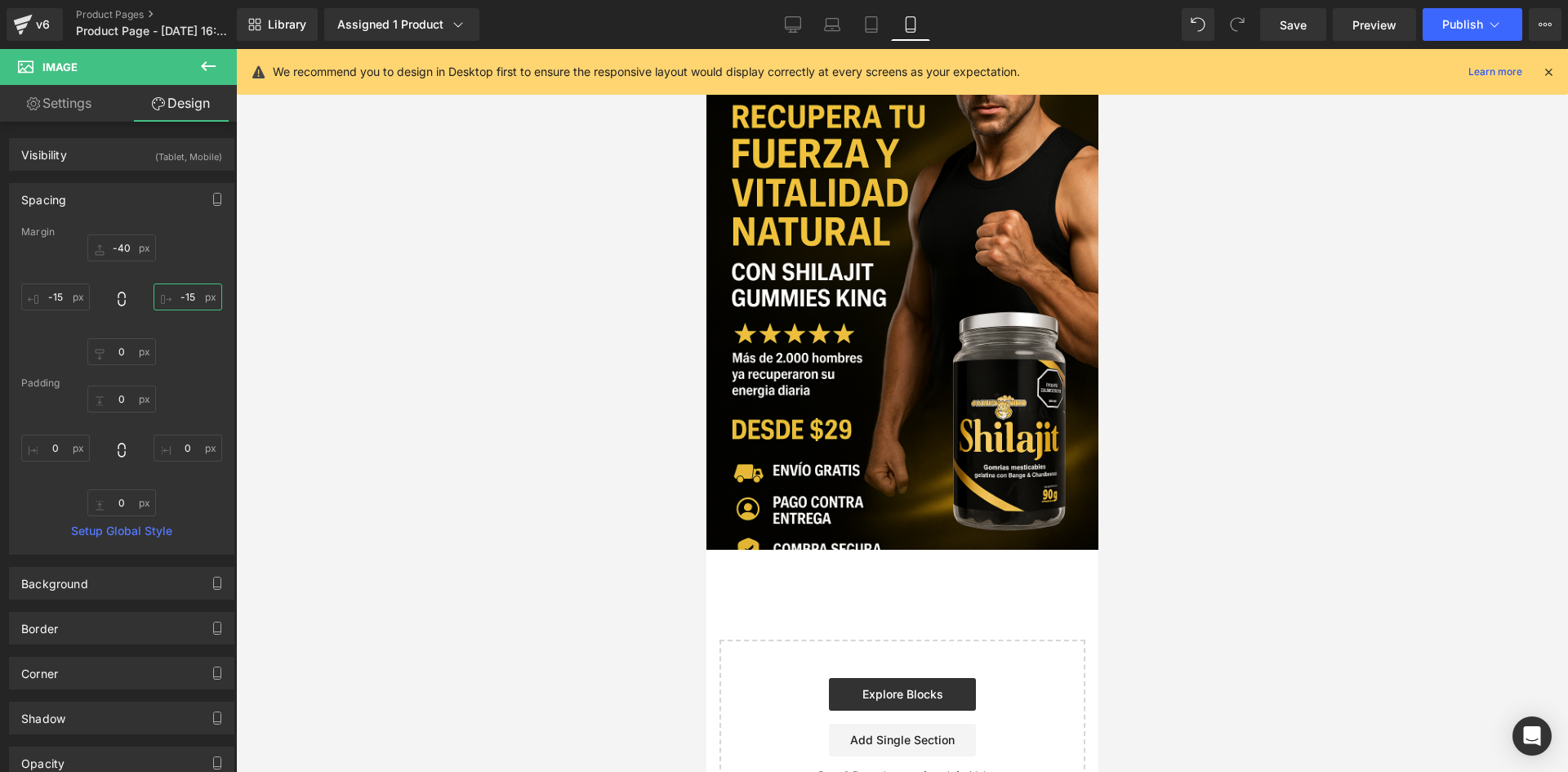
type input "-15"
click at [206, 80] on button at bounding box center [208, 67] width 58 height 36
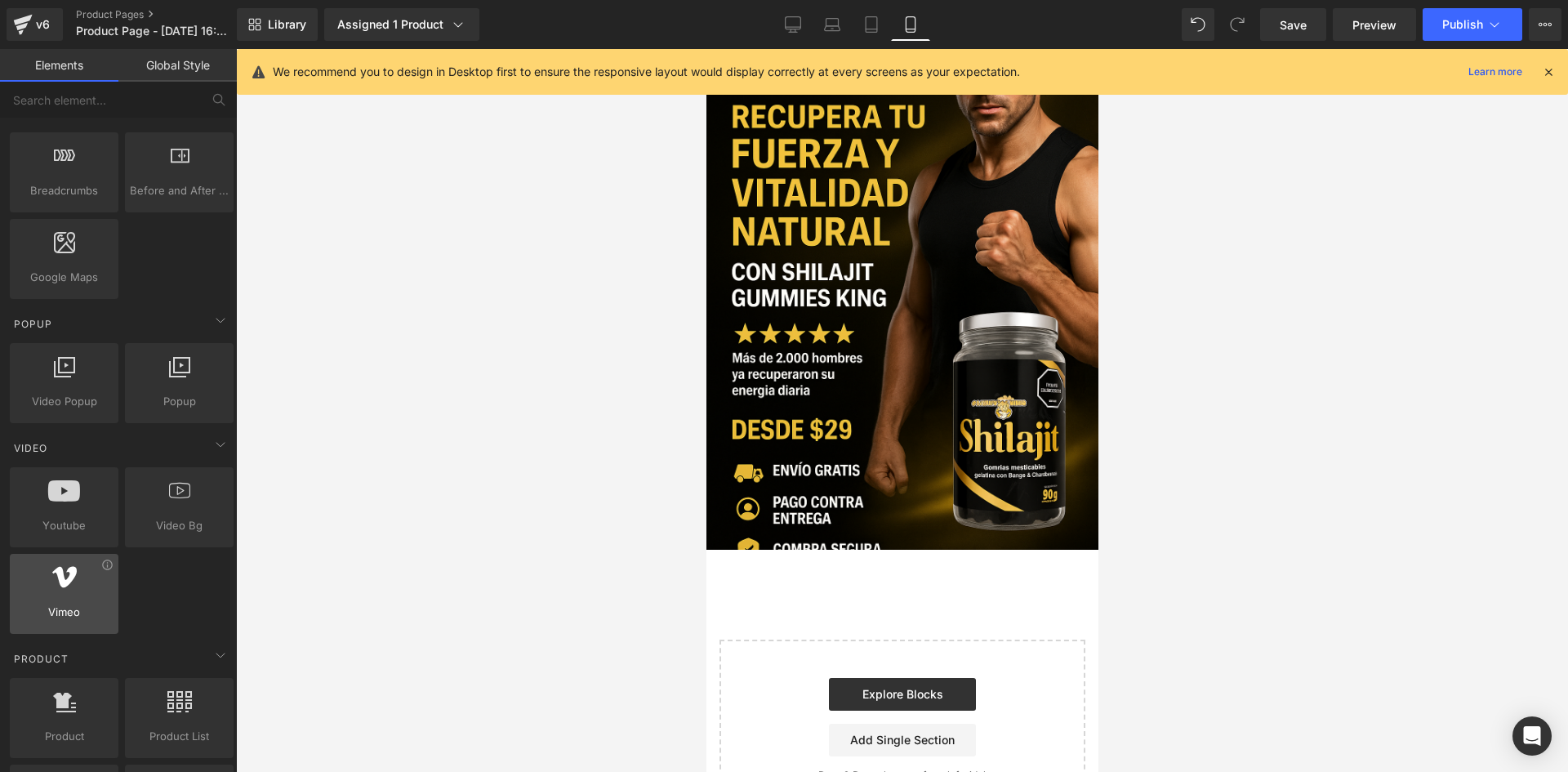
scroll to position [981, 0]
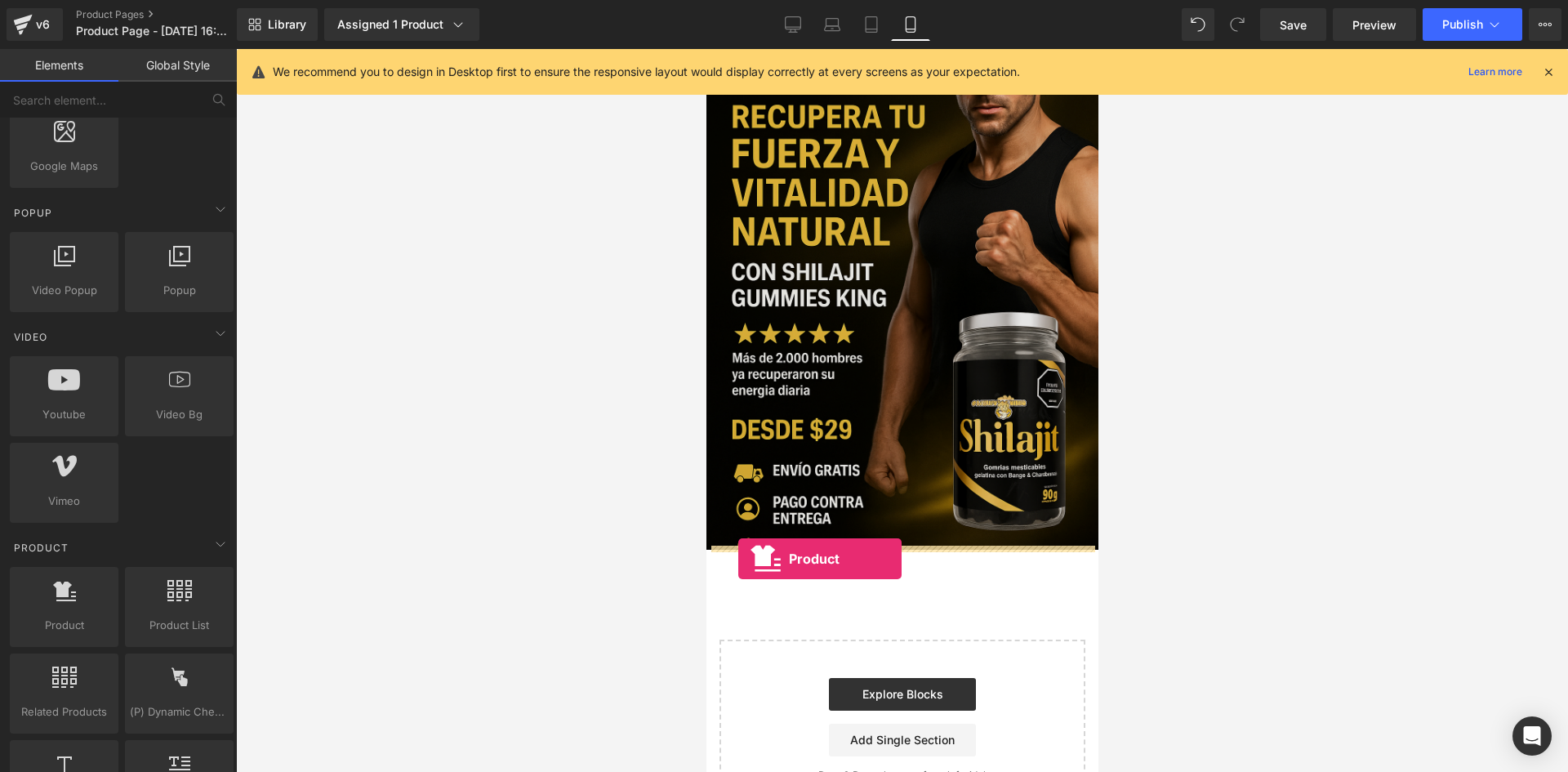
drag, startPoint x: 772, startPoint y: 652, endPoint x: 752, endPoint y: 528, distance: 125.6
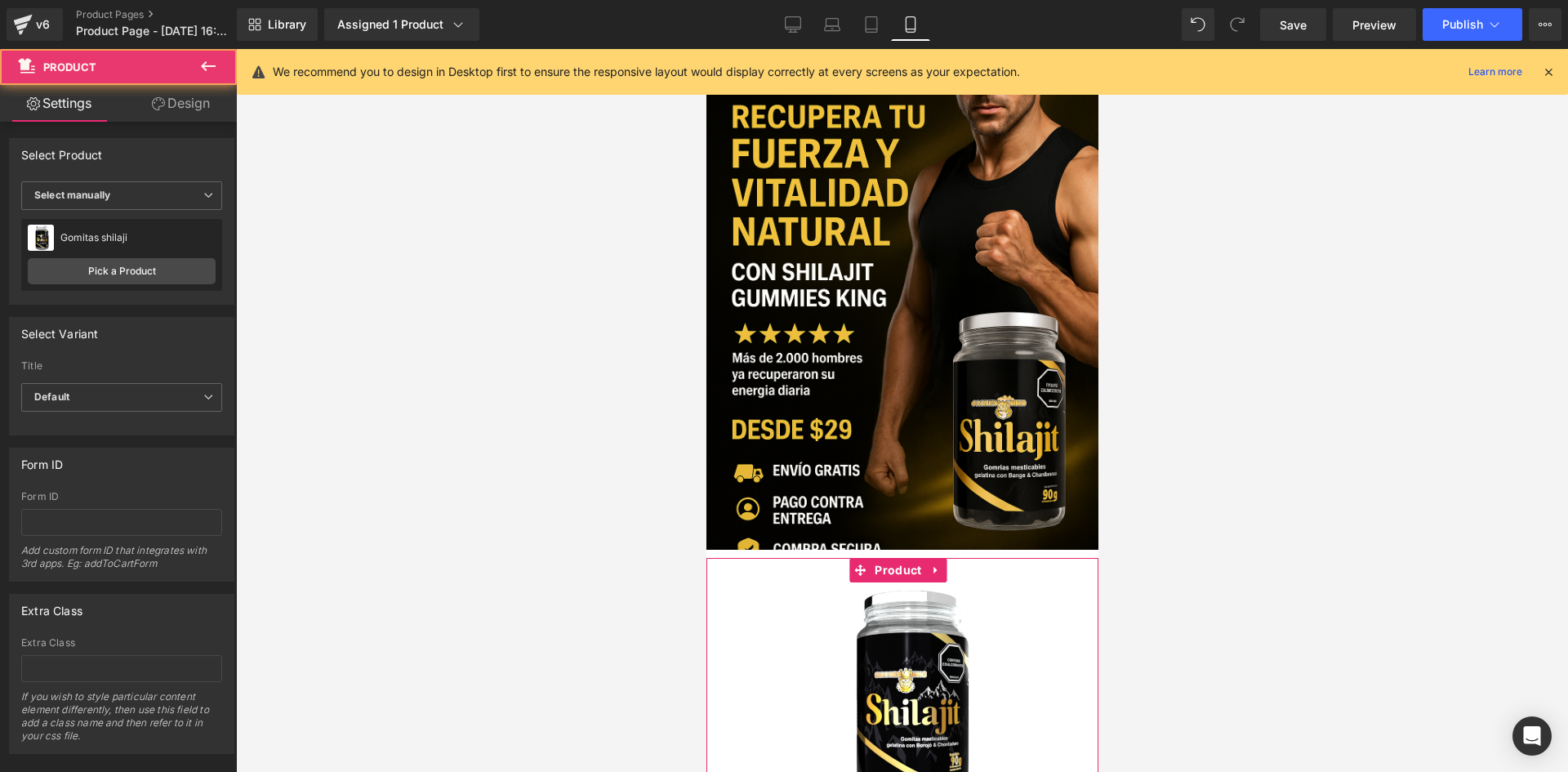
click at [811, 582] on img at bounding box center [901, 695] width 226 height 226
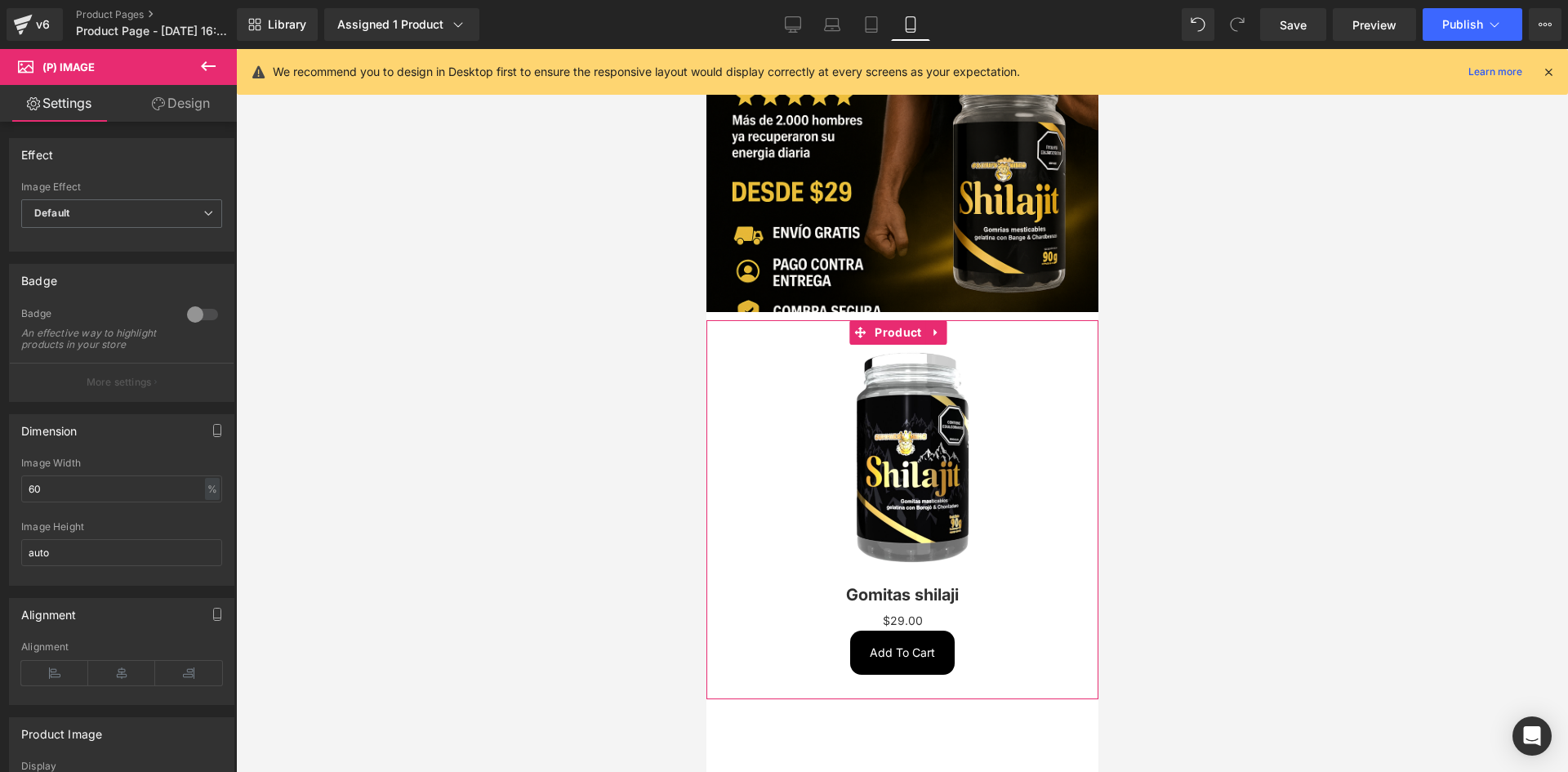
scroll to position [408, 0]
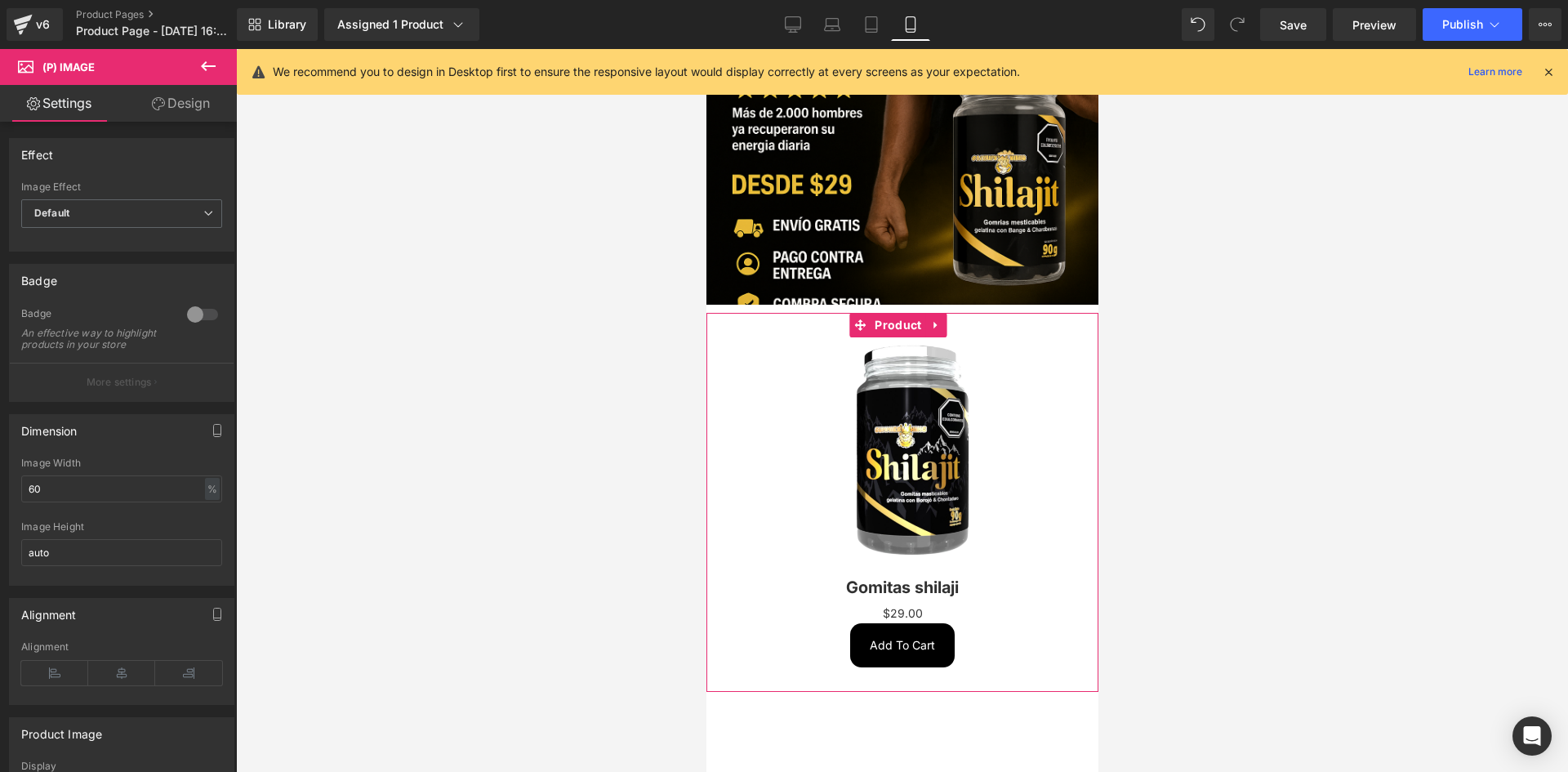
click at [938, 426] on div "Sale Off (P) Image" at bounding box center [901, 449] width 376 height 226
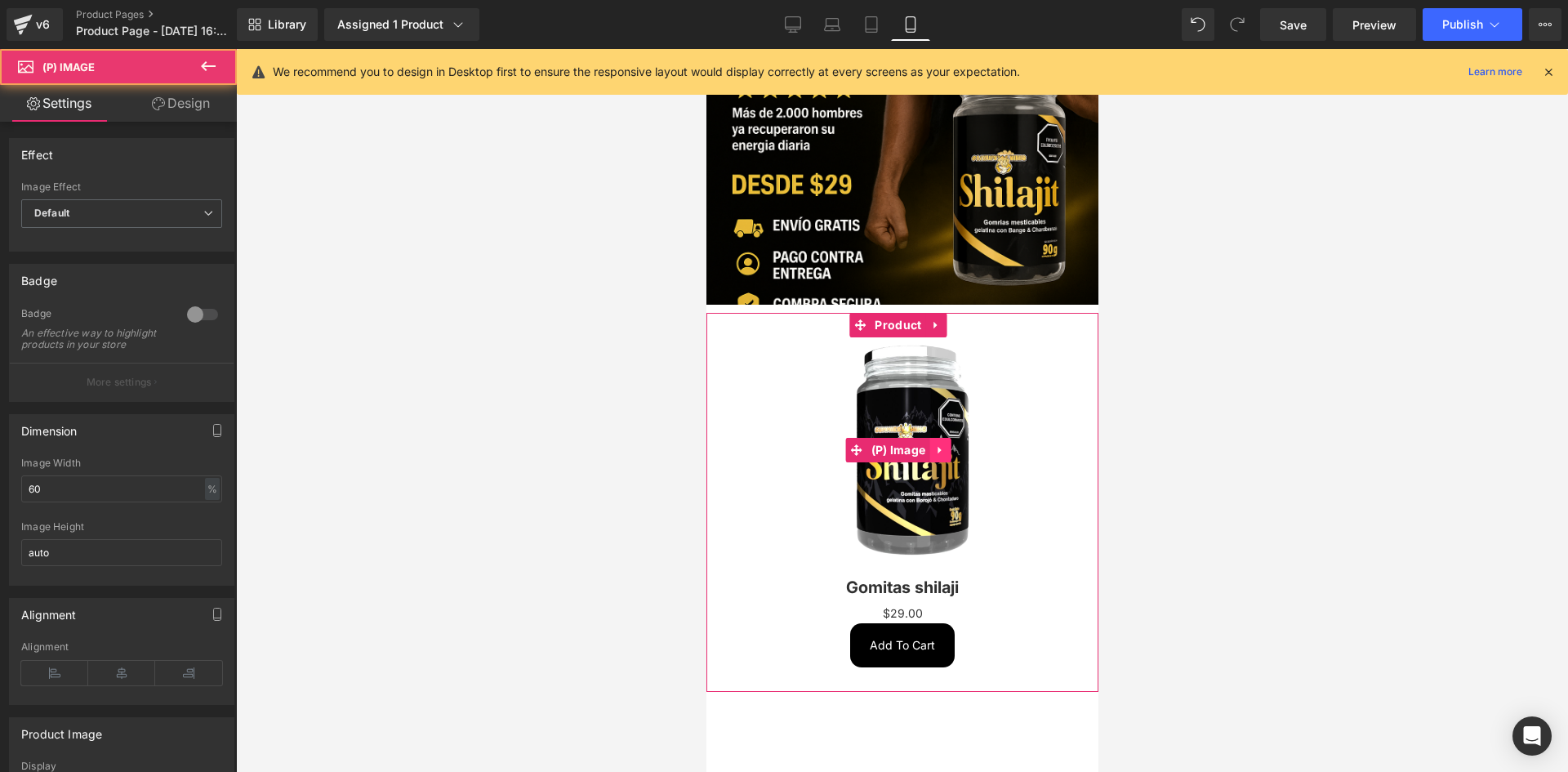
click at [939, 444] on icon at bounding box center [939, 450] width 12 height 13
click at [944, 444] on icon at bounding box center [950, 450] width 12 height 13
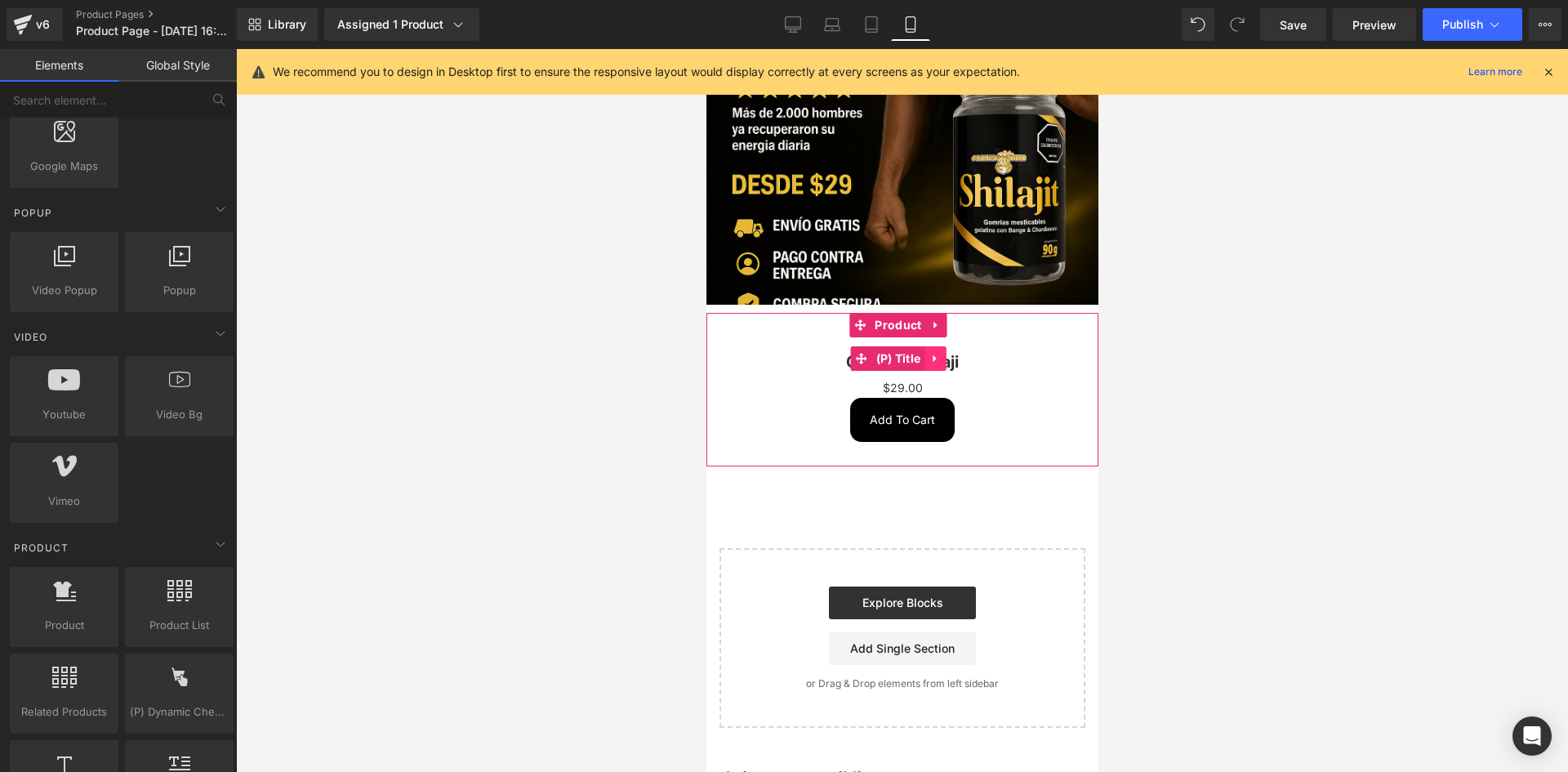
click at [934, 354] on icon at bounding box center [934, 358] width 4 height 7
click at [940, 353] on icon at bounding box center [944, 359] width 12 height 12
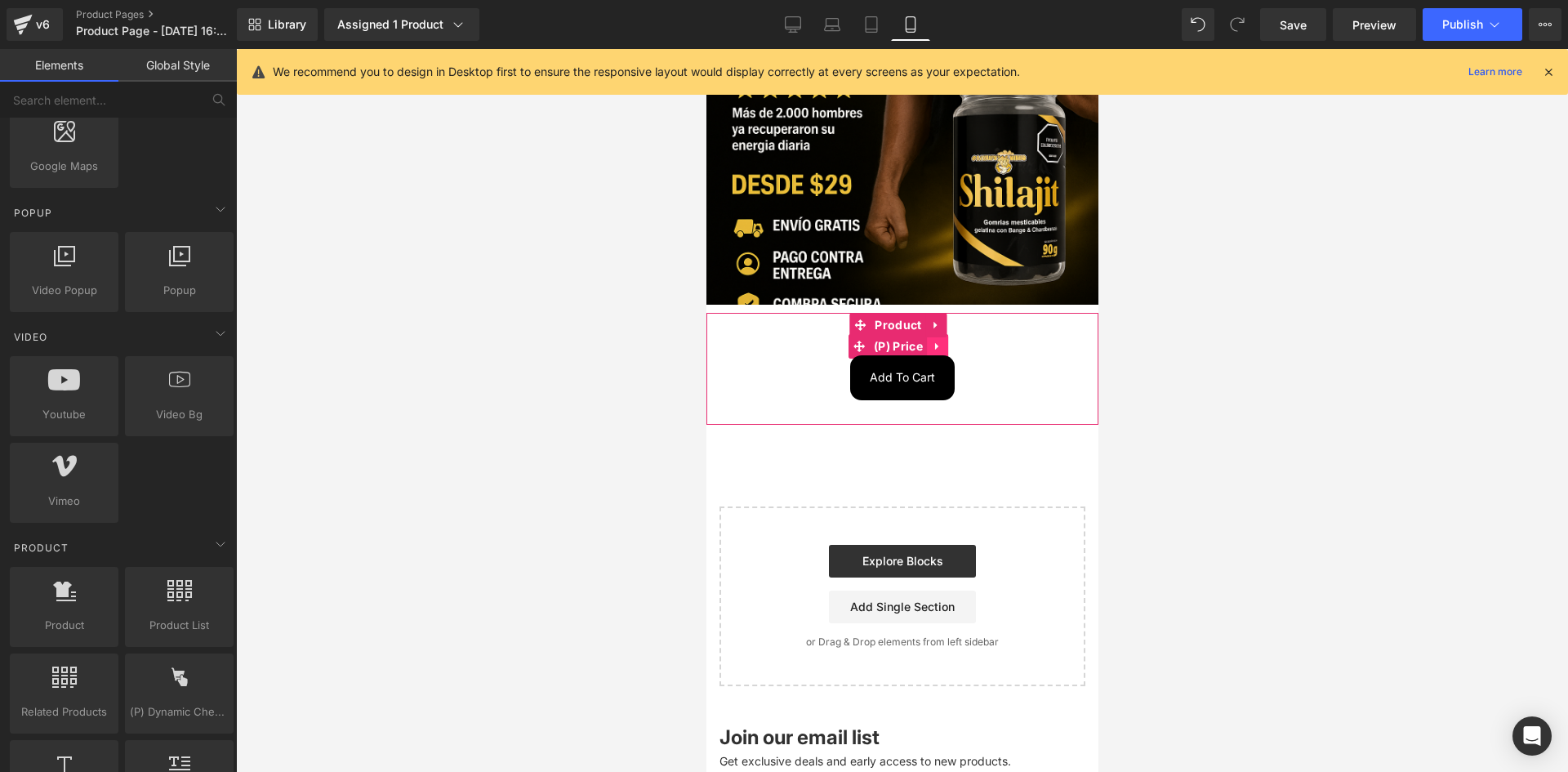
click at [935, 343] on icon at bounding box center [936, 347] width 4 height 7
click at [947, 341] on icon at bounding box center [947, 347] width 12 height 13
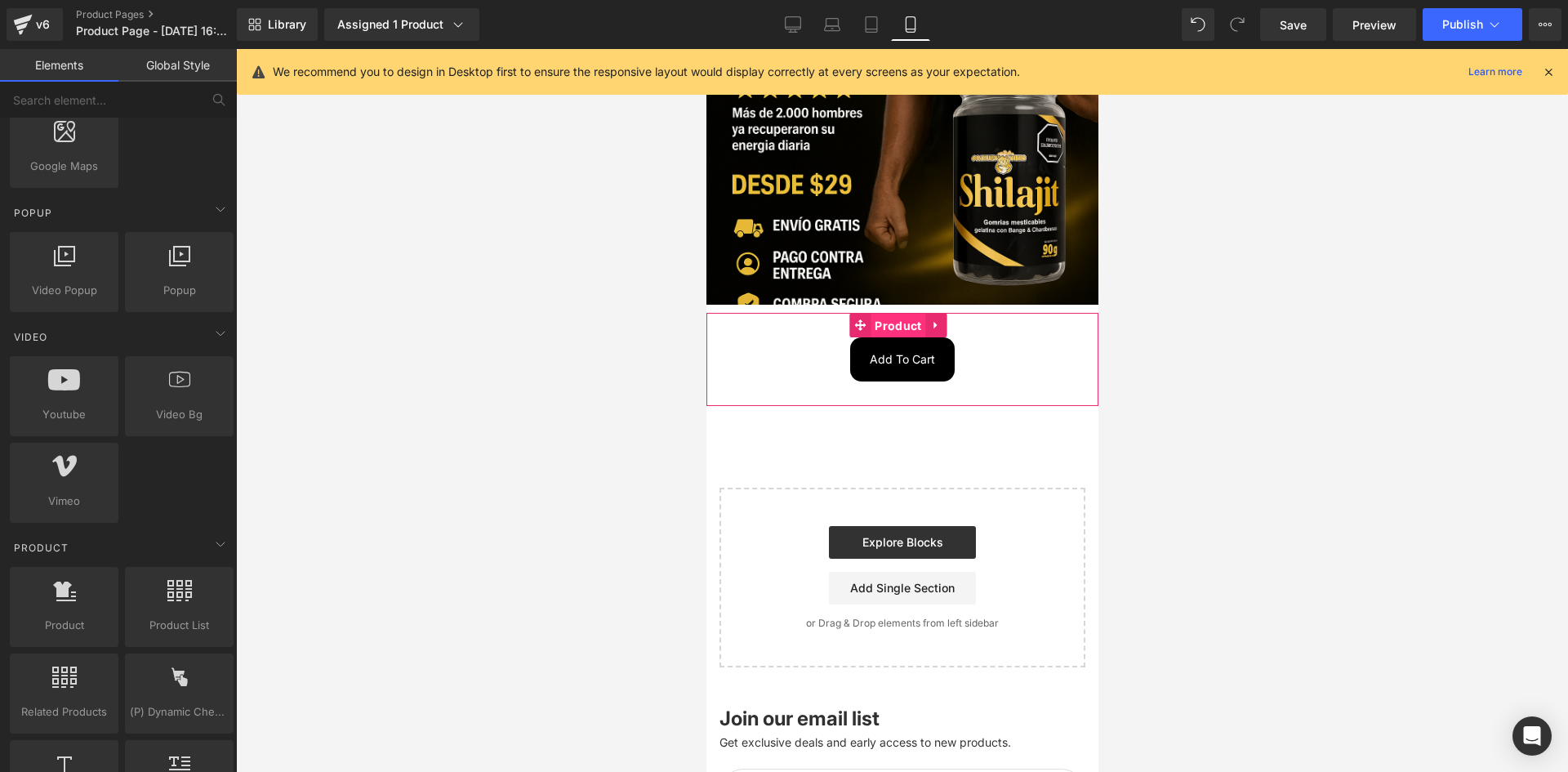
click at [914, 314] on span "Product" at bounding box center [897, 325] width 55 height 24
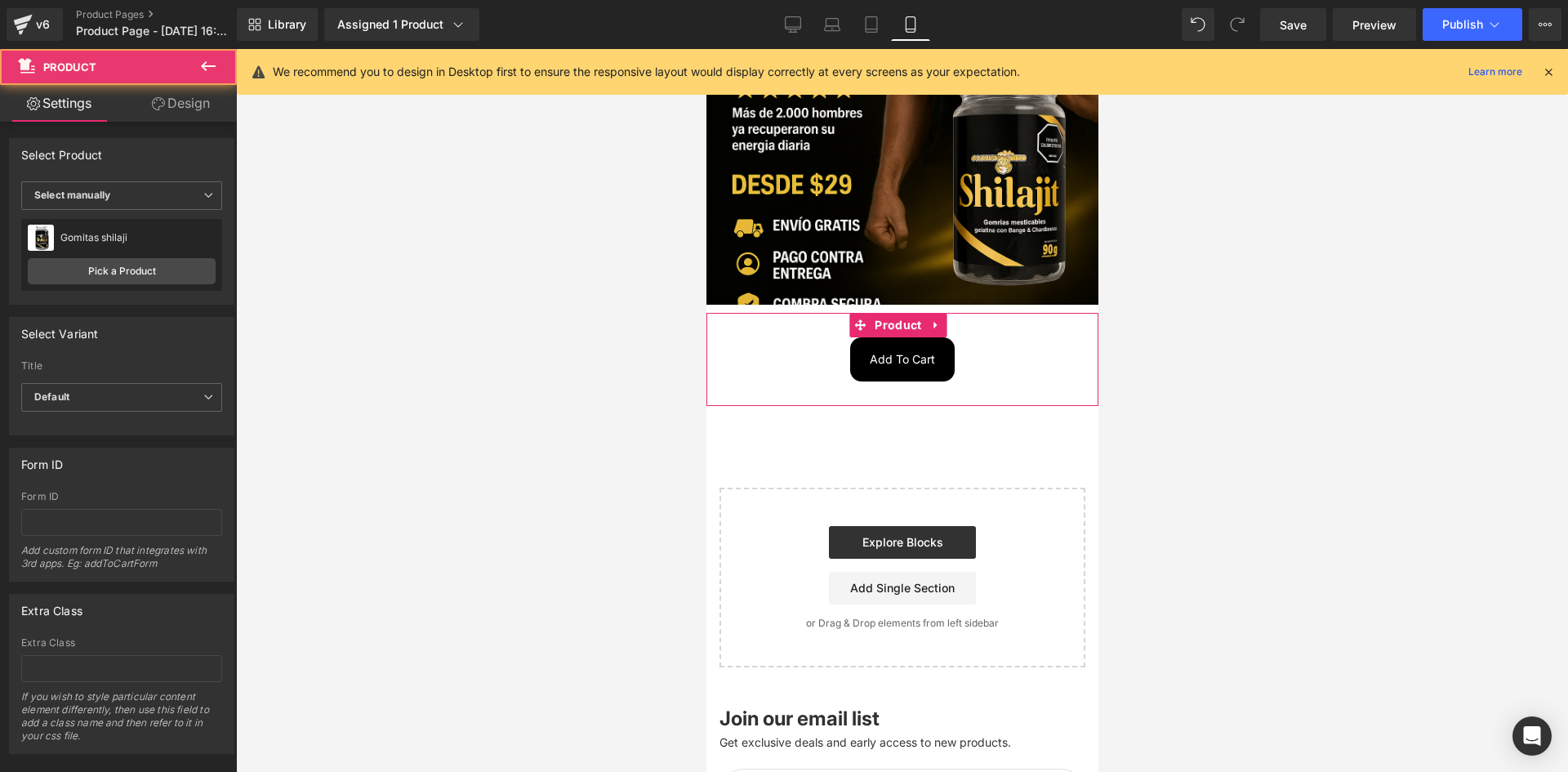
click at [181, 99] on link "Design" at bounding box center [181, 103] width 119 height 37
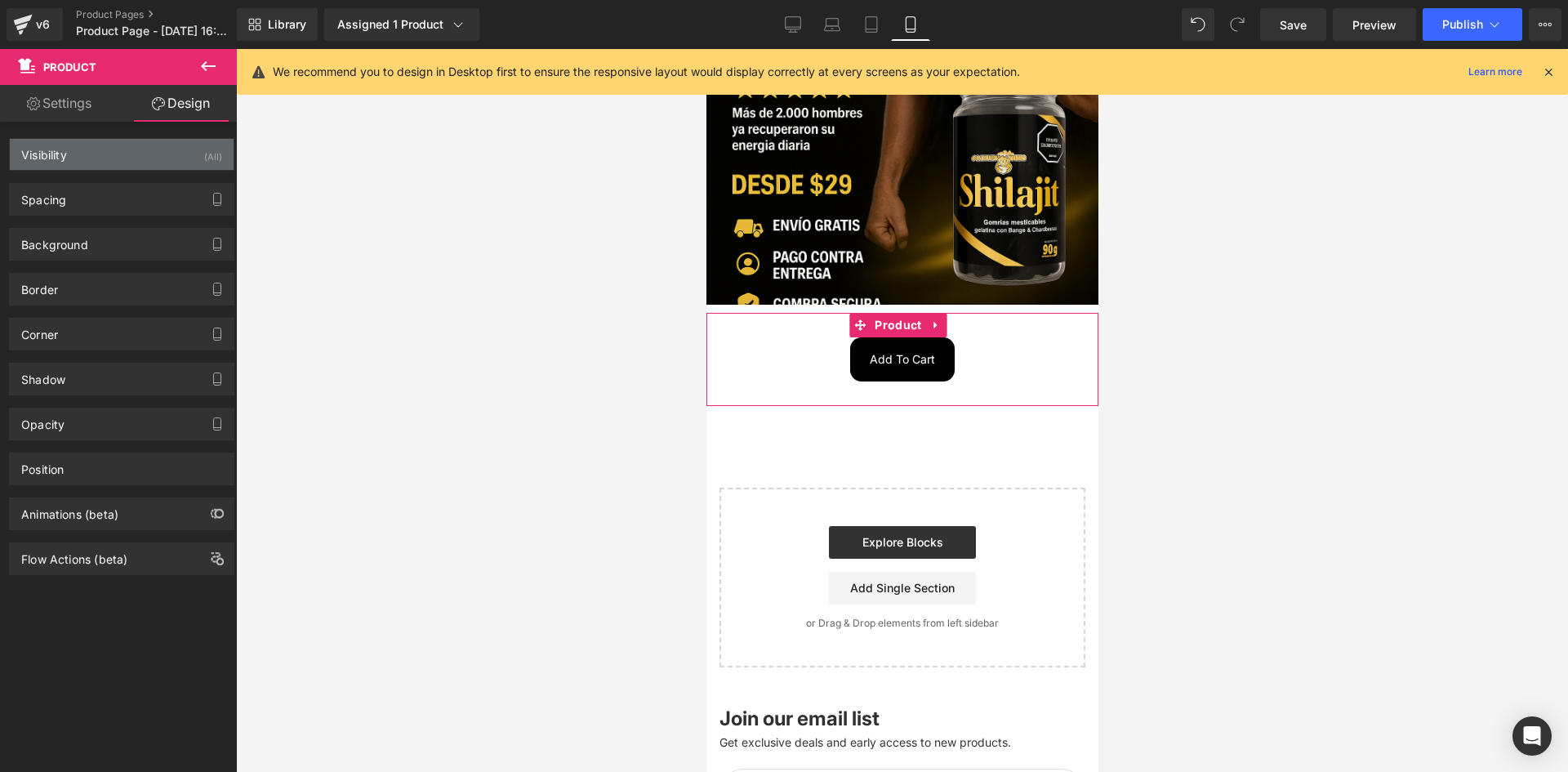
click at [148, 154] on div "Visibility (All)" at bounding box center [121, 155] width 224 height 31
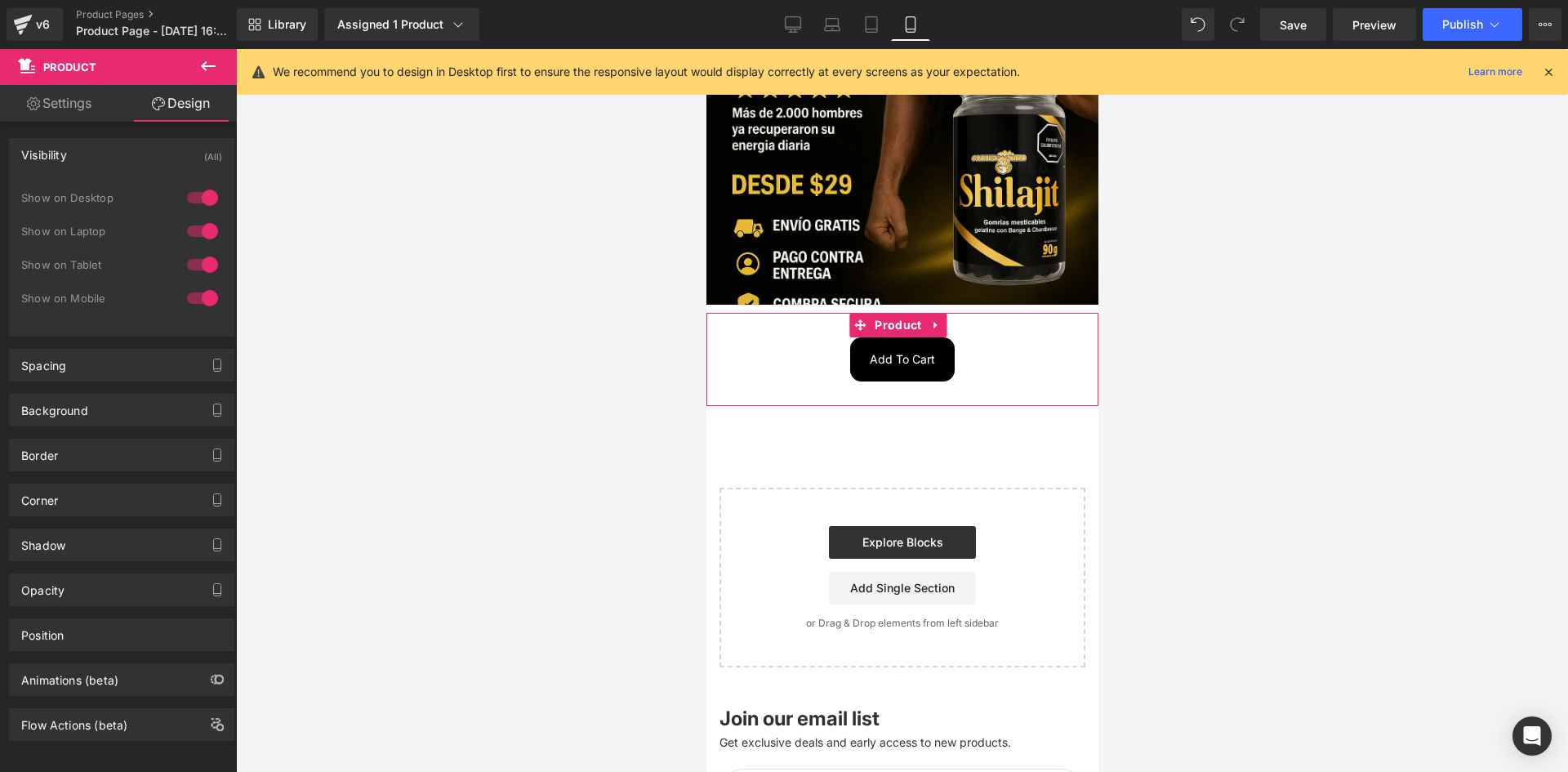
drag, startPoint x: 205, startPoint y: 198, endPoint x: 193, endPoint y: 238, distance: 41.8
click at [205, 200] on div at bounding box center [203, 197] width 40 height 26
click at [193, 238] on div at bounding box center [203, 231] width 40 height 26
click at [102, 405] on div "Background" at bounding box center [121, 410] width 224 height 31
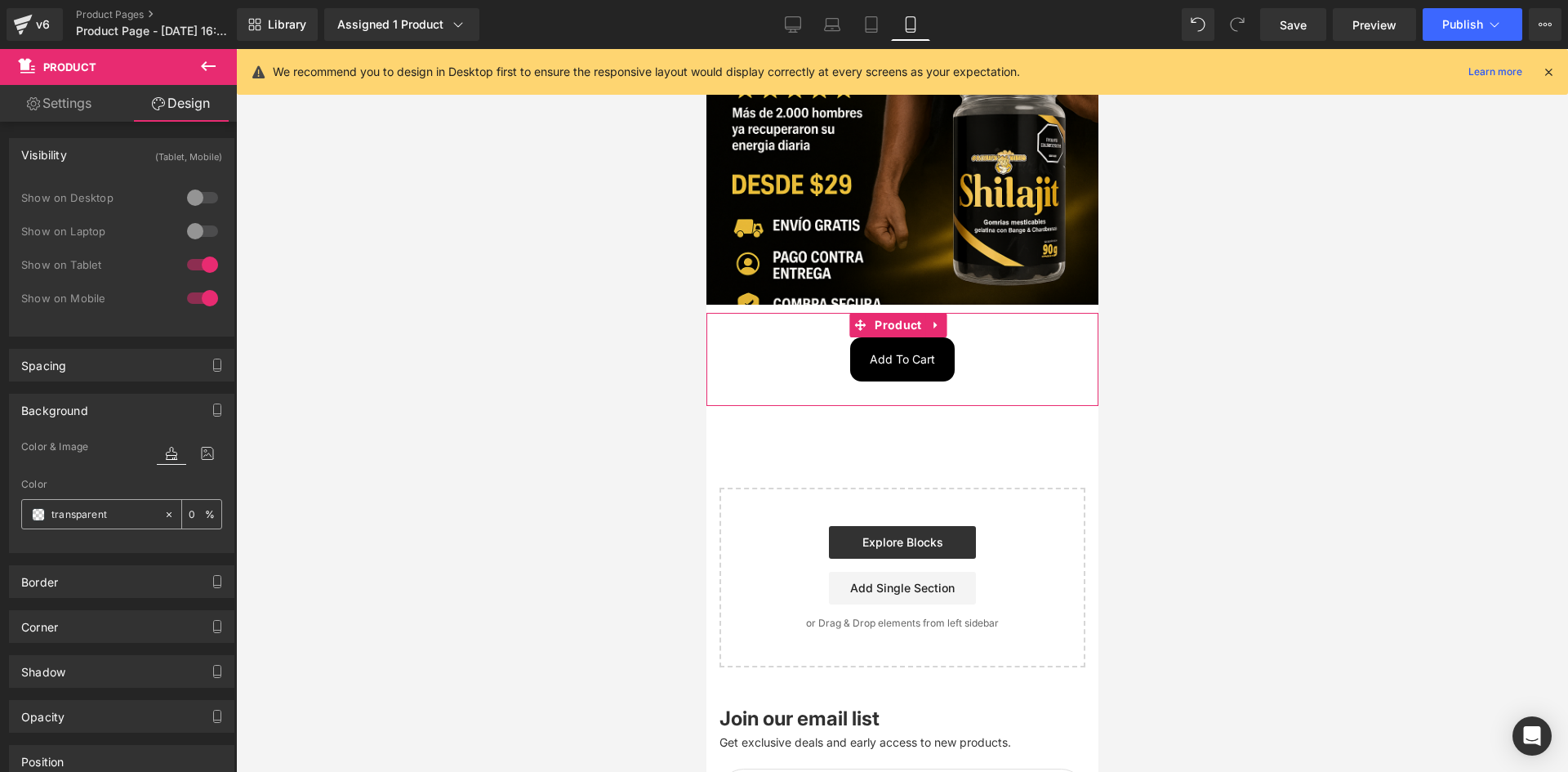
click at [28, 518] on div "transparent" at bounding box center [93, 514] width 141 height 29
click at [35, 516] on span at bounding box center [38, 514] width 13 height 13
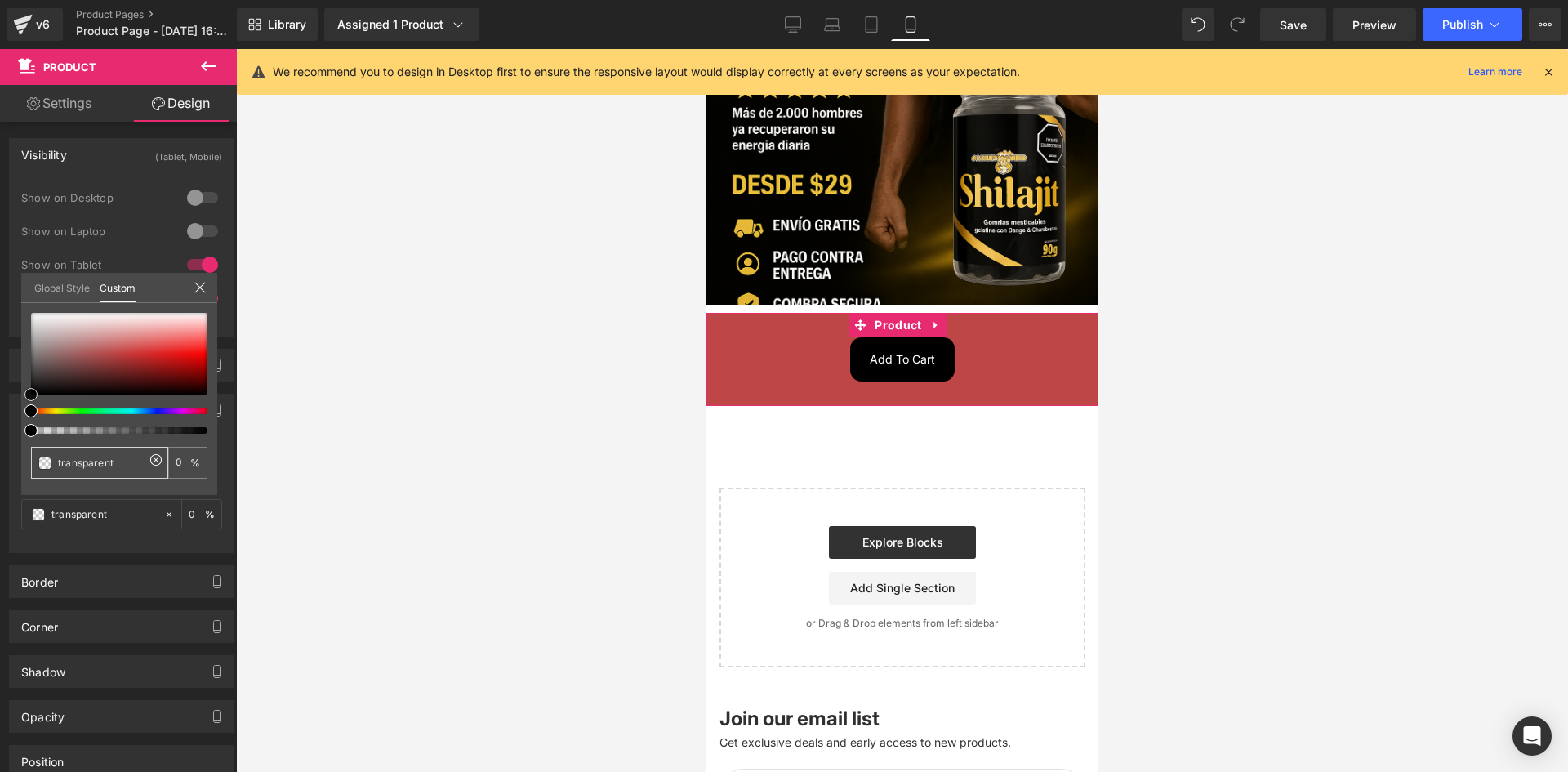
type input "#be4646"
type input "100"
type input "#be4646"
type input "100"
type input "#963a3a"
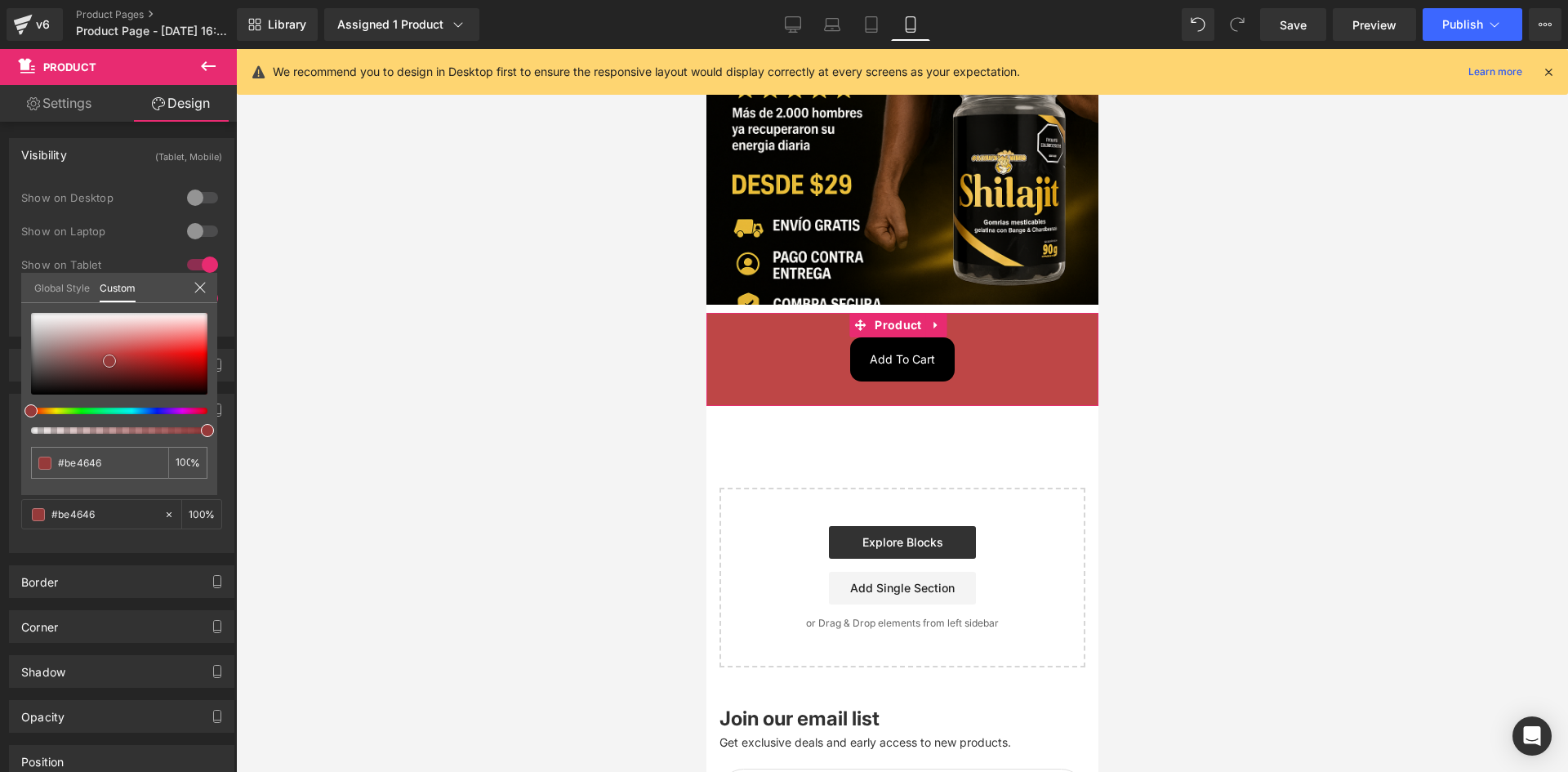
type input "#963a3a"
type input "#4b2424"
type input "#000000"
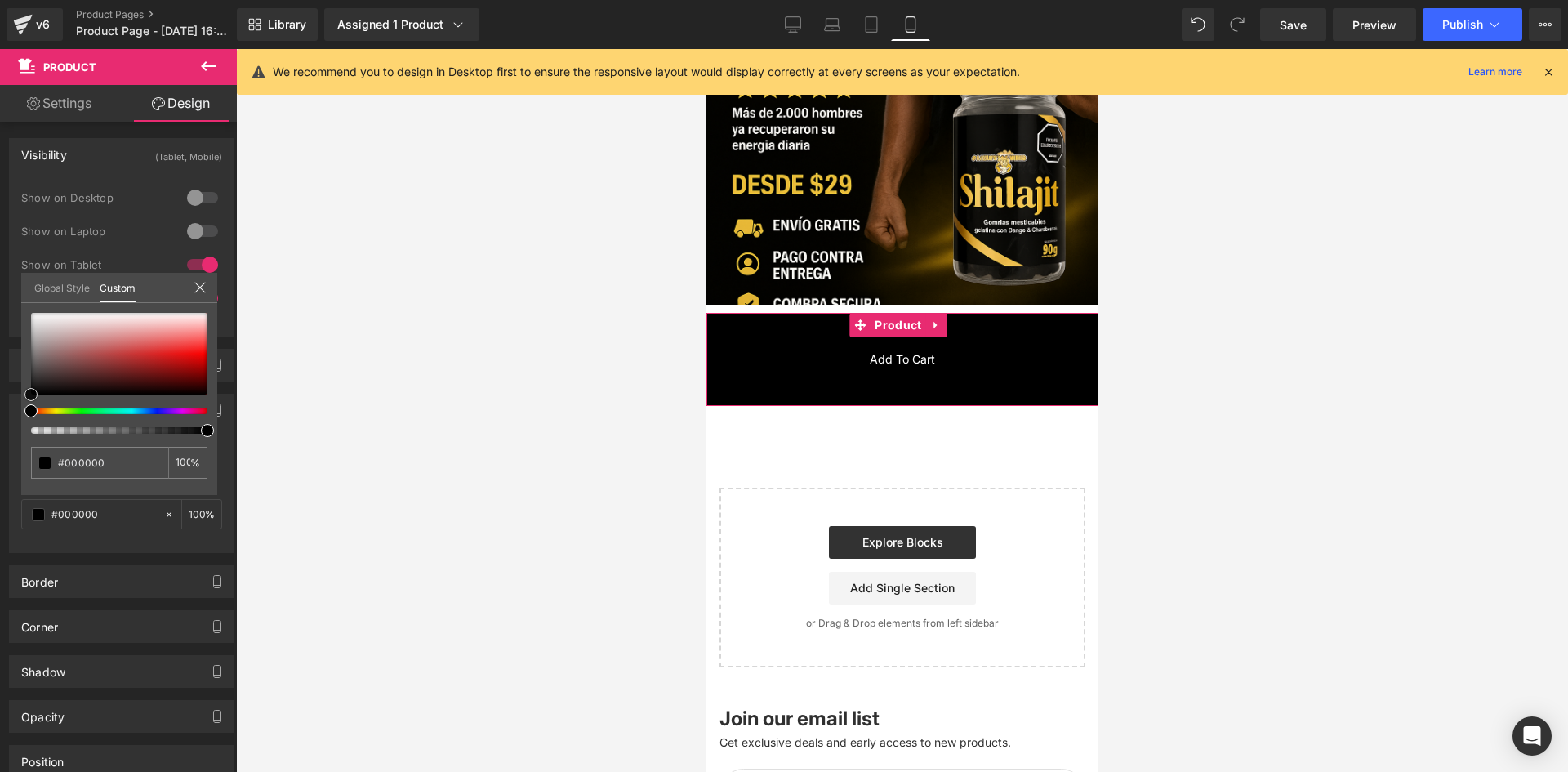
drag, startPoint x: 110, startPoint y: 361, endPoint x: 0, endPoint y: 439, distance: 134.8
click at [0, 439] on div "Background Color & Image color rgba(0, 0, 0, 1) Color #000000 100 % Image Repla…" at bounding box center [122, 466] width 244 height 172
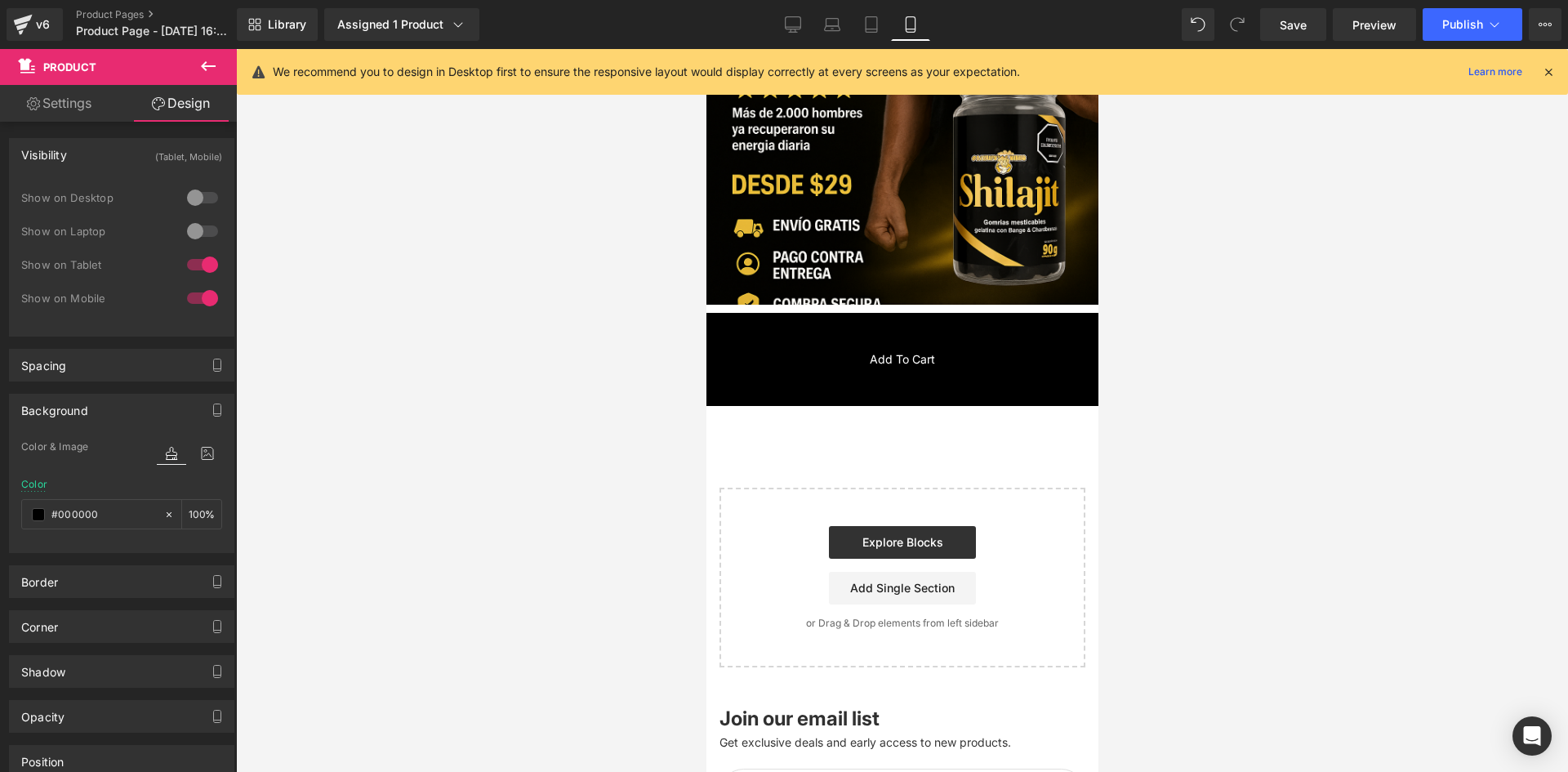
drag, startPoint x: 469, startPoint y: 310, endPoint x: 431, endPoint y: 318, distance: 38.8
click at [459, 315] on div at bounding box center [902, 411] width 1333 height 723
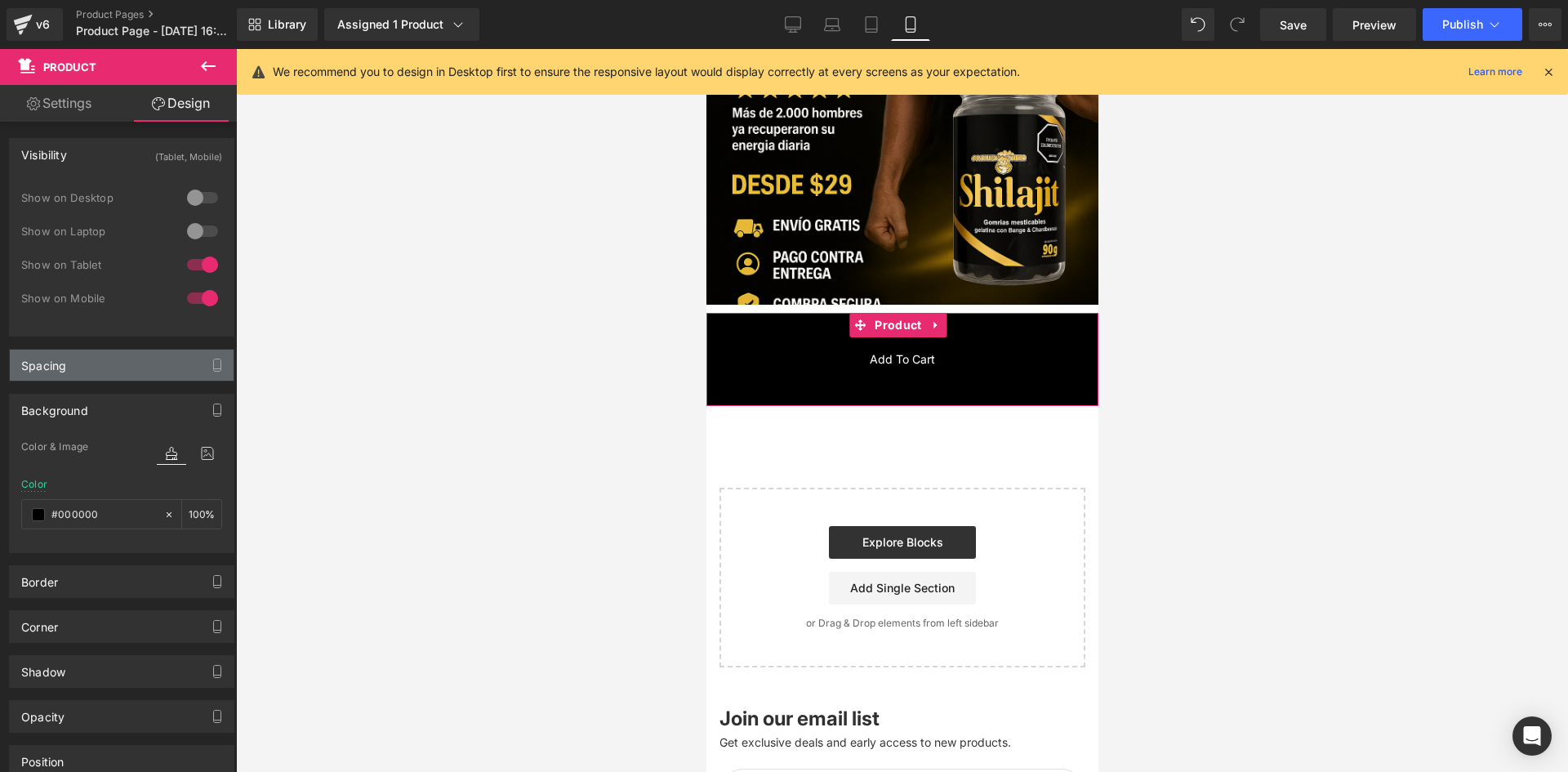
click at [112, 351] on div "Spacing" at bounding box center [121, 365] width 224 height 31
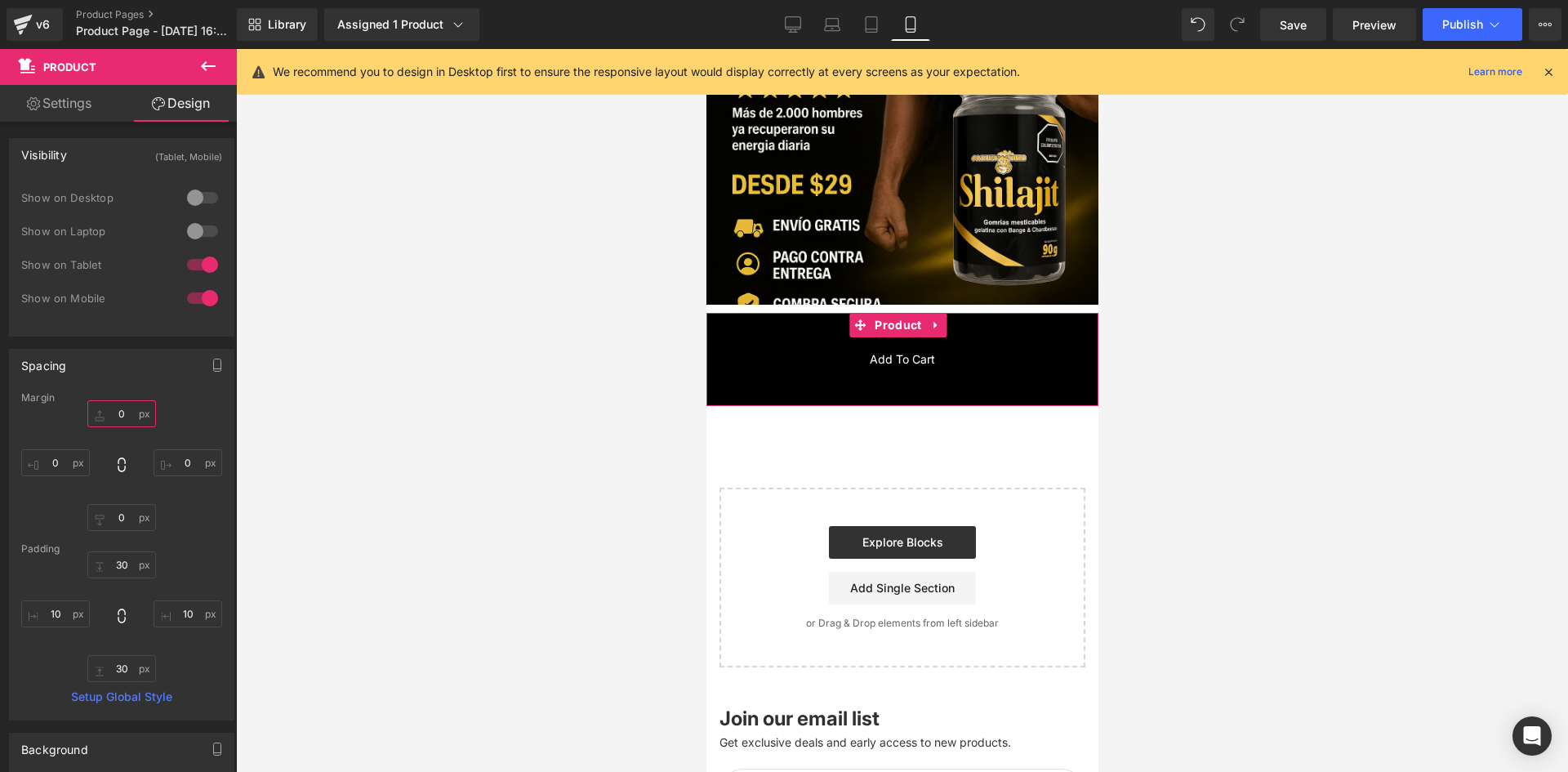
click at [121, 404] on input "0" at bounding box center [121, 413] width 68 height 27
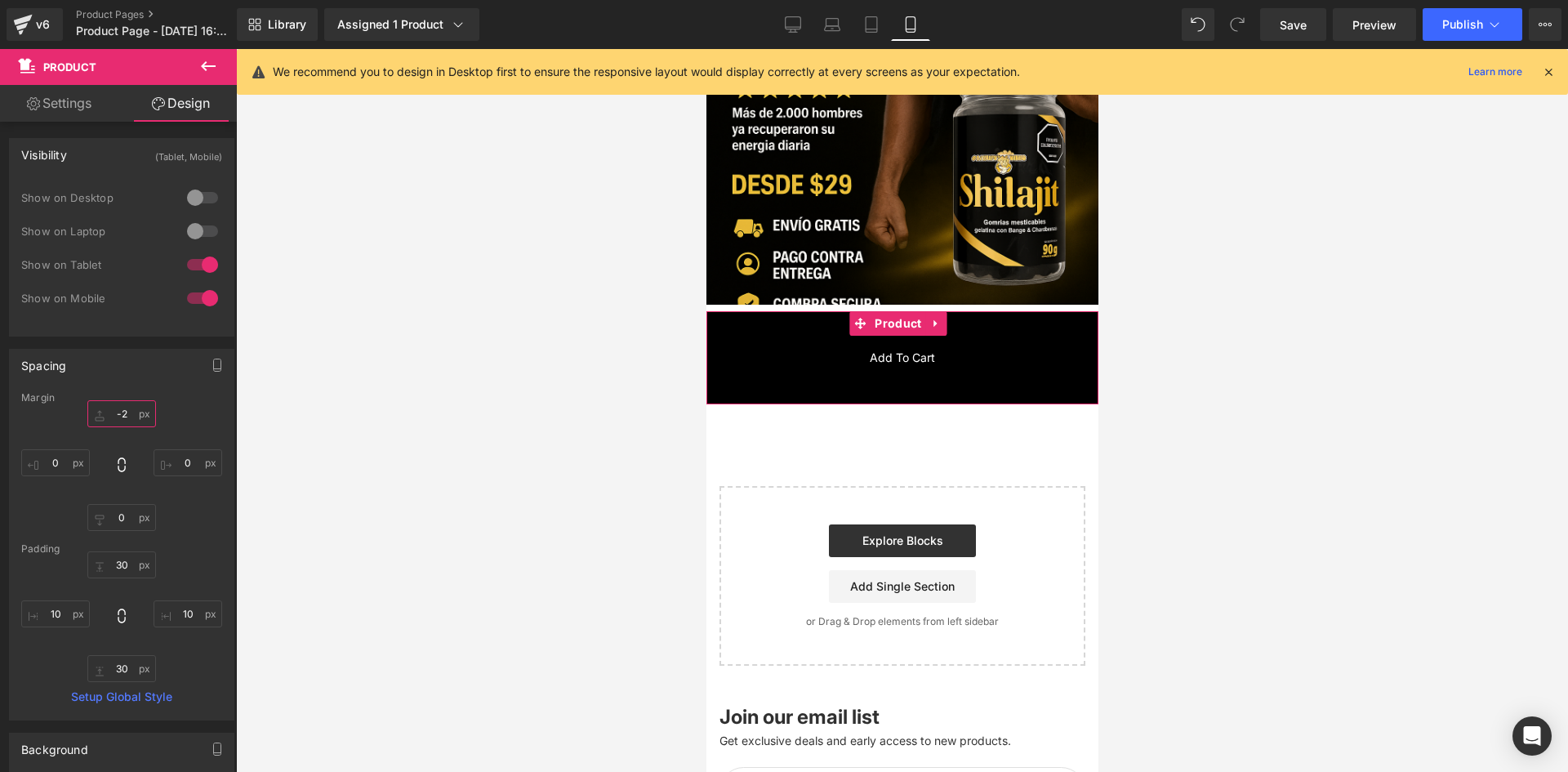
type input "-25"
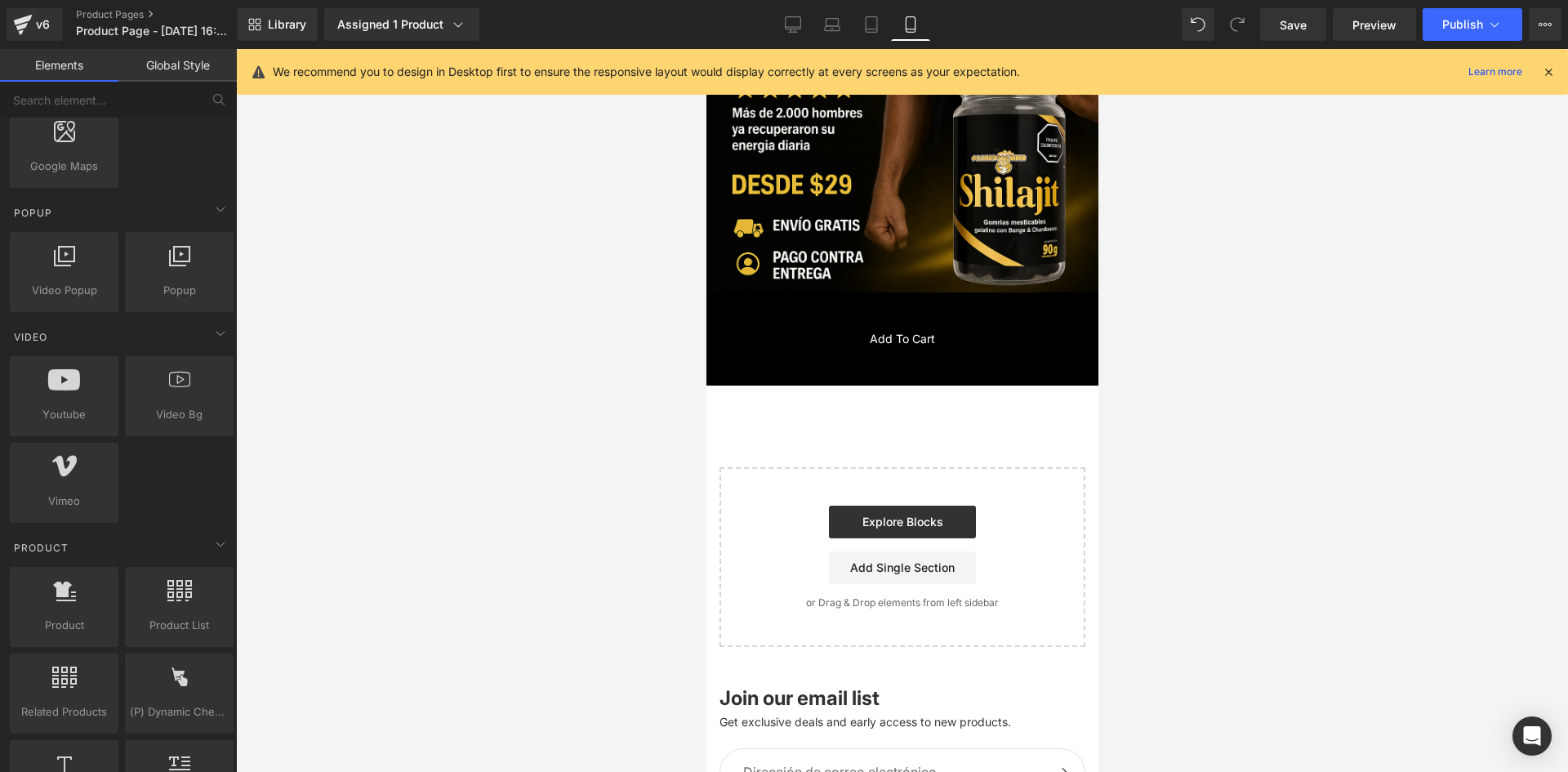
click at [604, 426] on div at bounding box center [902, 411] width 1333 height 723
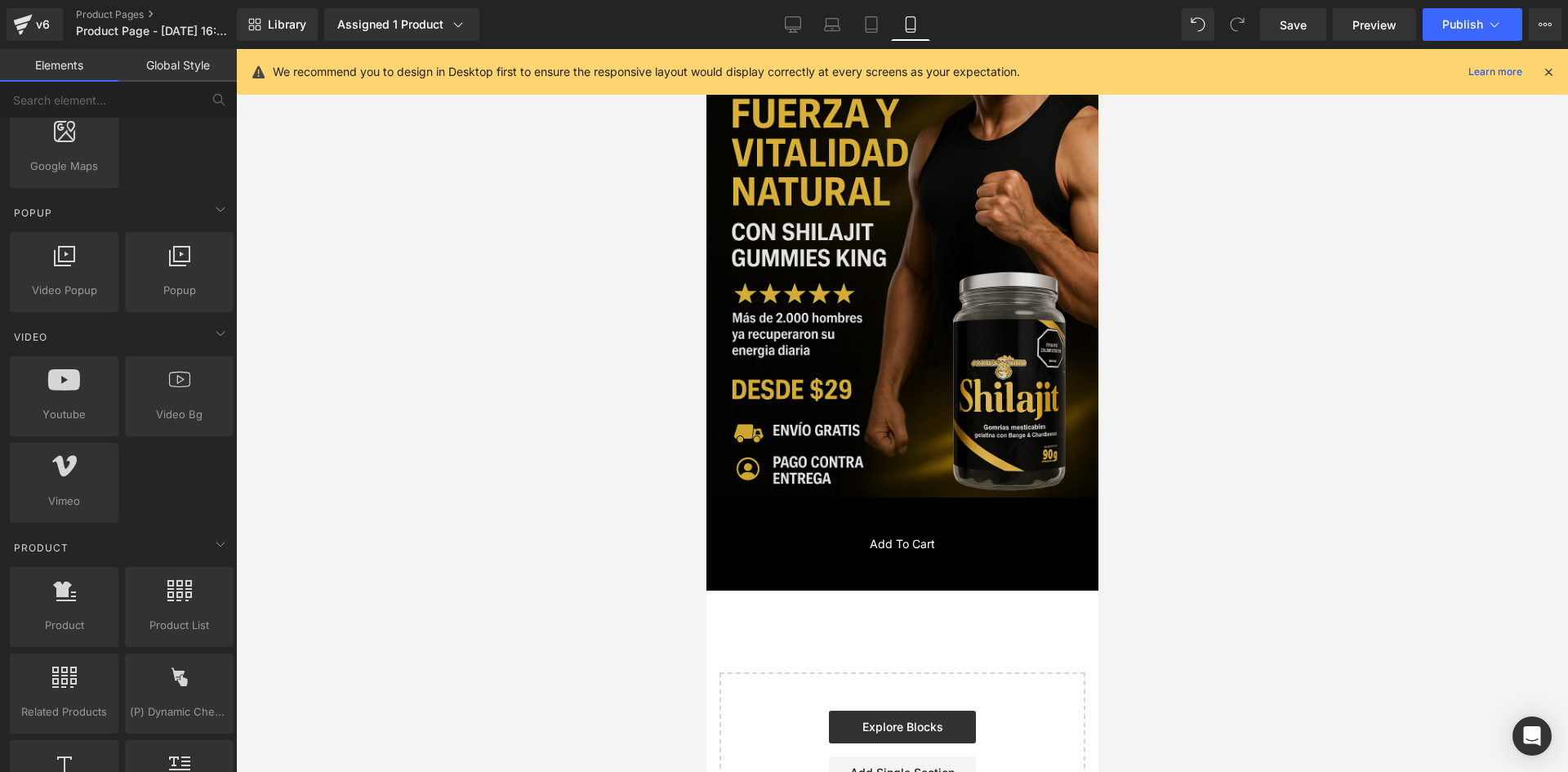
scroll to position [164, 0]
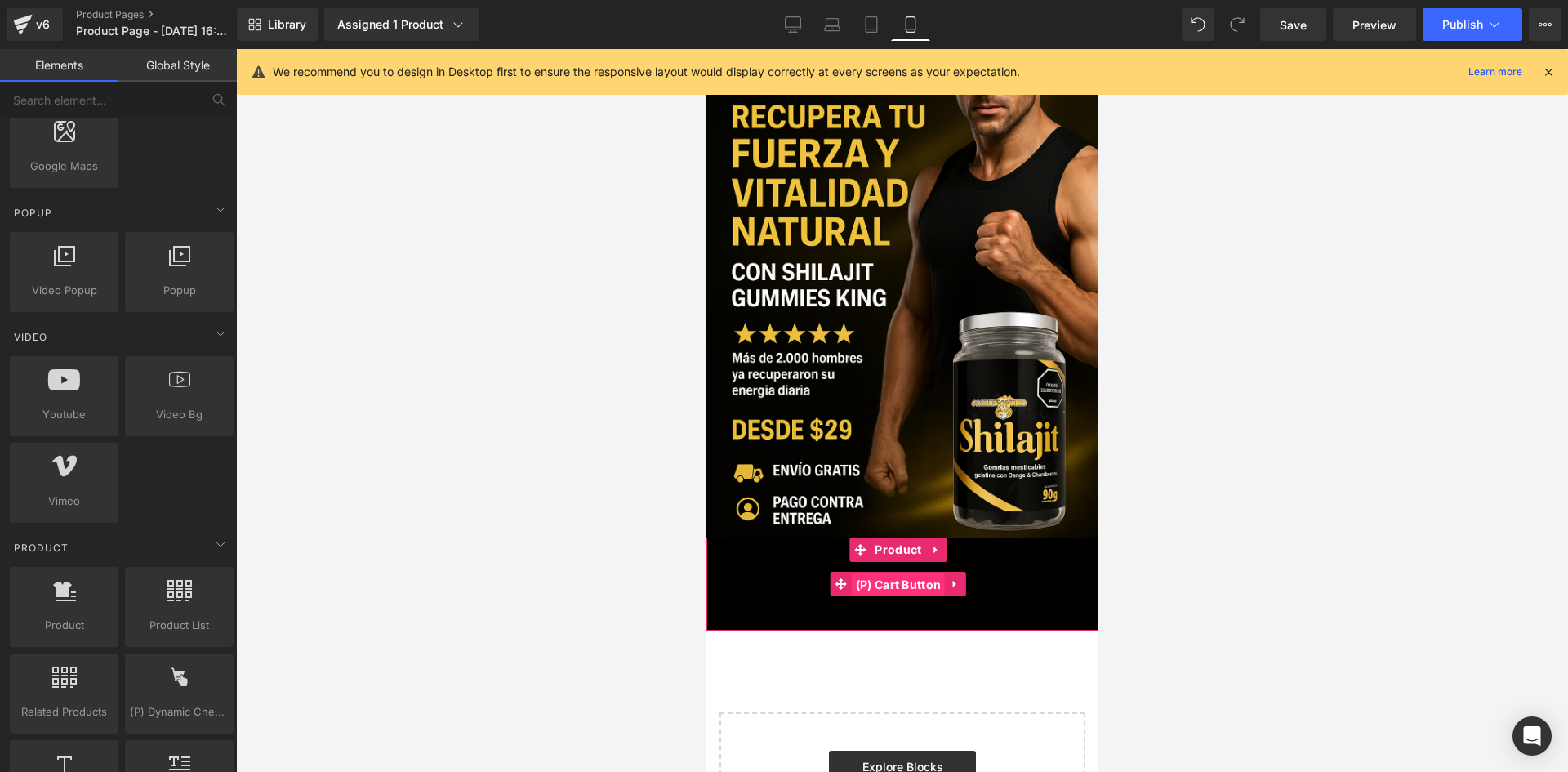
click at [873, 574] on span "(P) Cart Button" at bounding box center [898, 584] width 94 height 24
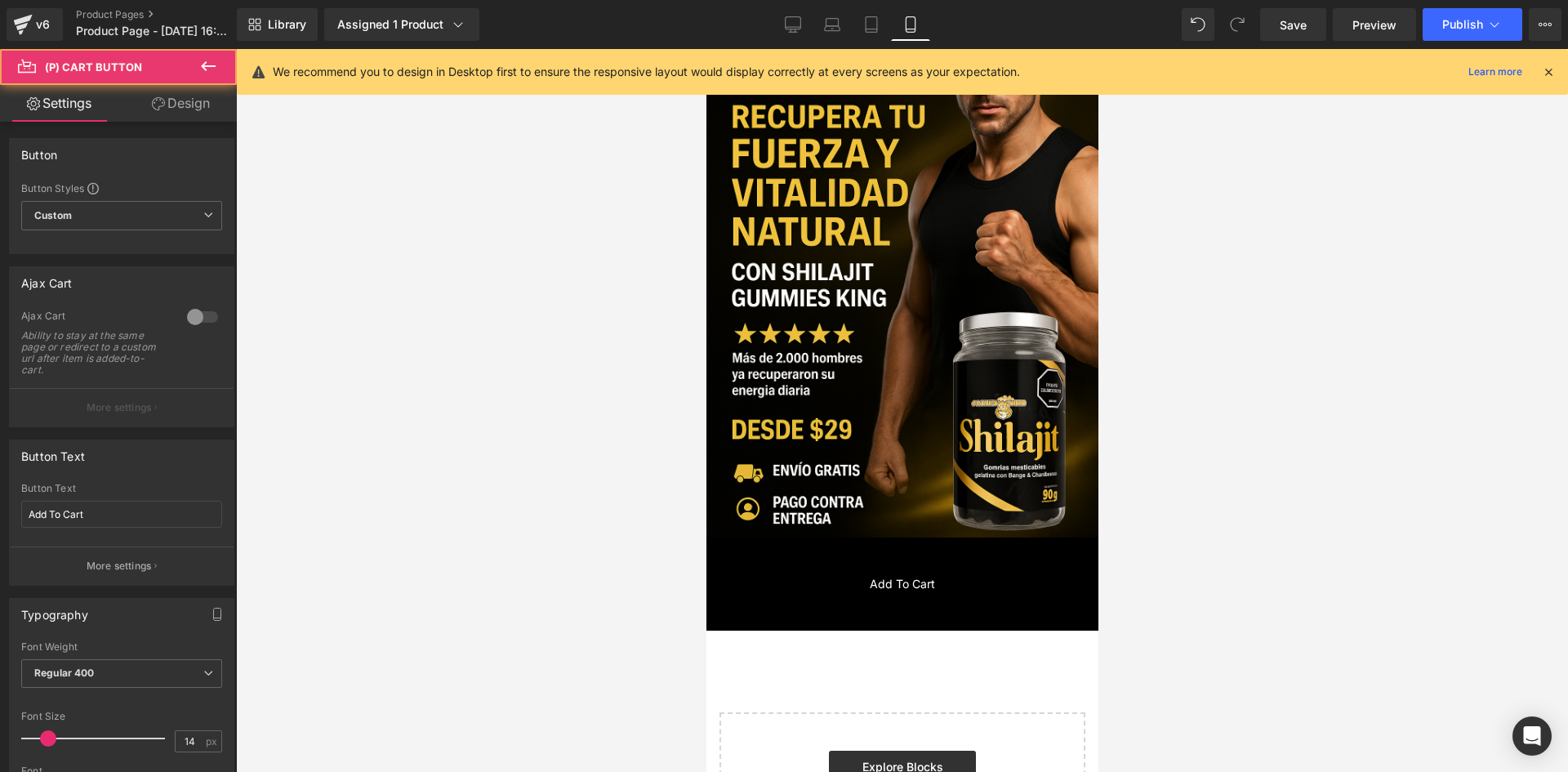
click at [184, 107] on link "Design" at bounding box center [181, 103] width 119 height 37
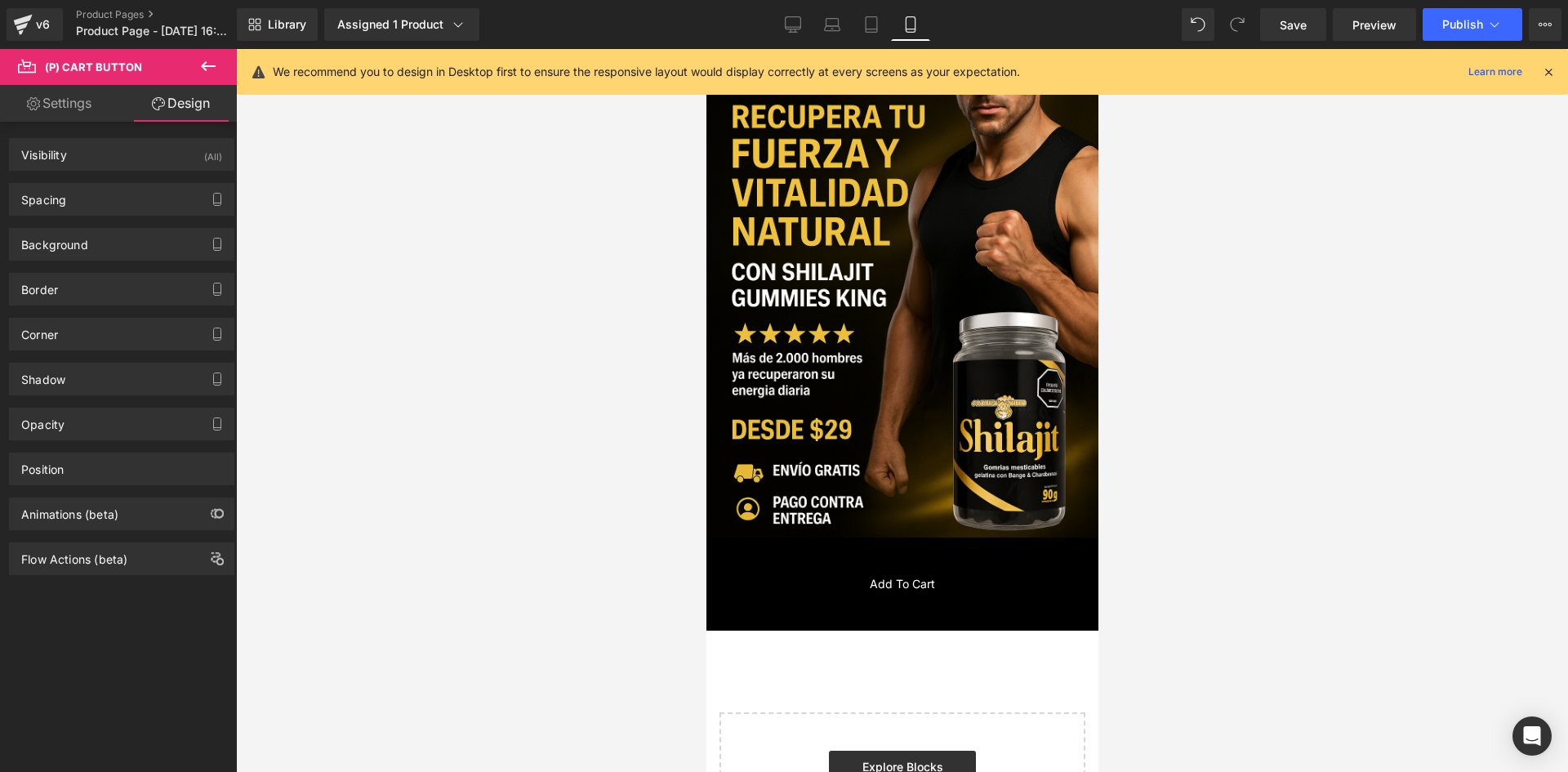
click at [148, 138] on div "Visibility (All) 0|0|0|0 1 Show on Desktop 1 Show on Laptop 1 Show on Tablet 1 …" at bounding box center [121, 155] width 226 height 32
click at [157, 151] on div "Visibility (All)" at bounding box center [121, 155] width 224 height 31
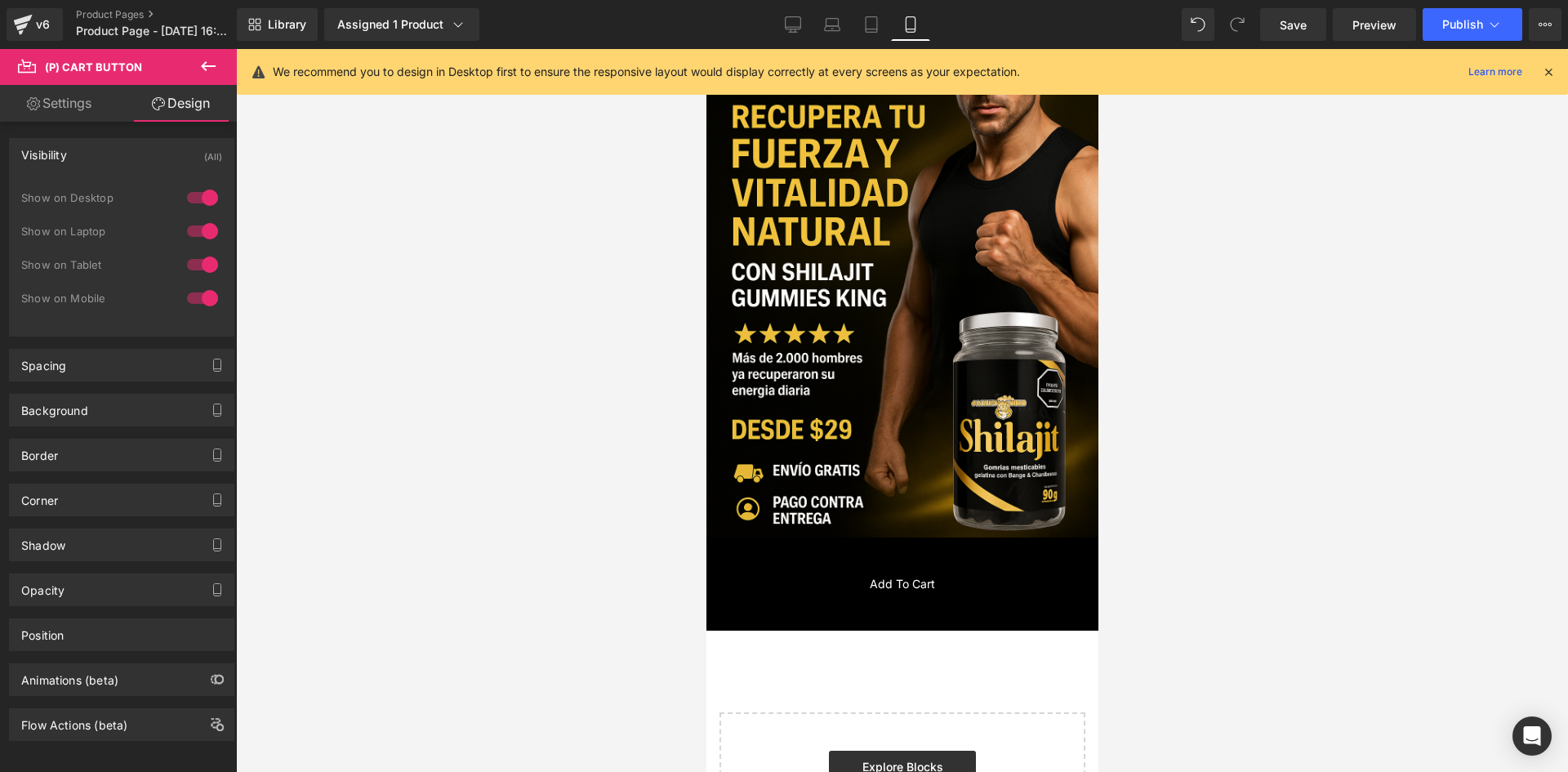
click at [199, 191] on div at bounding box center [203, 197] width 40 height 26
click at [202, 225] on div at bounding box center [203, 231] width 40 height 26
click at [52, 93] on link "Settings" at bounding box center [59, 103] width 119 height 37
type input "100"
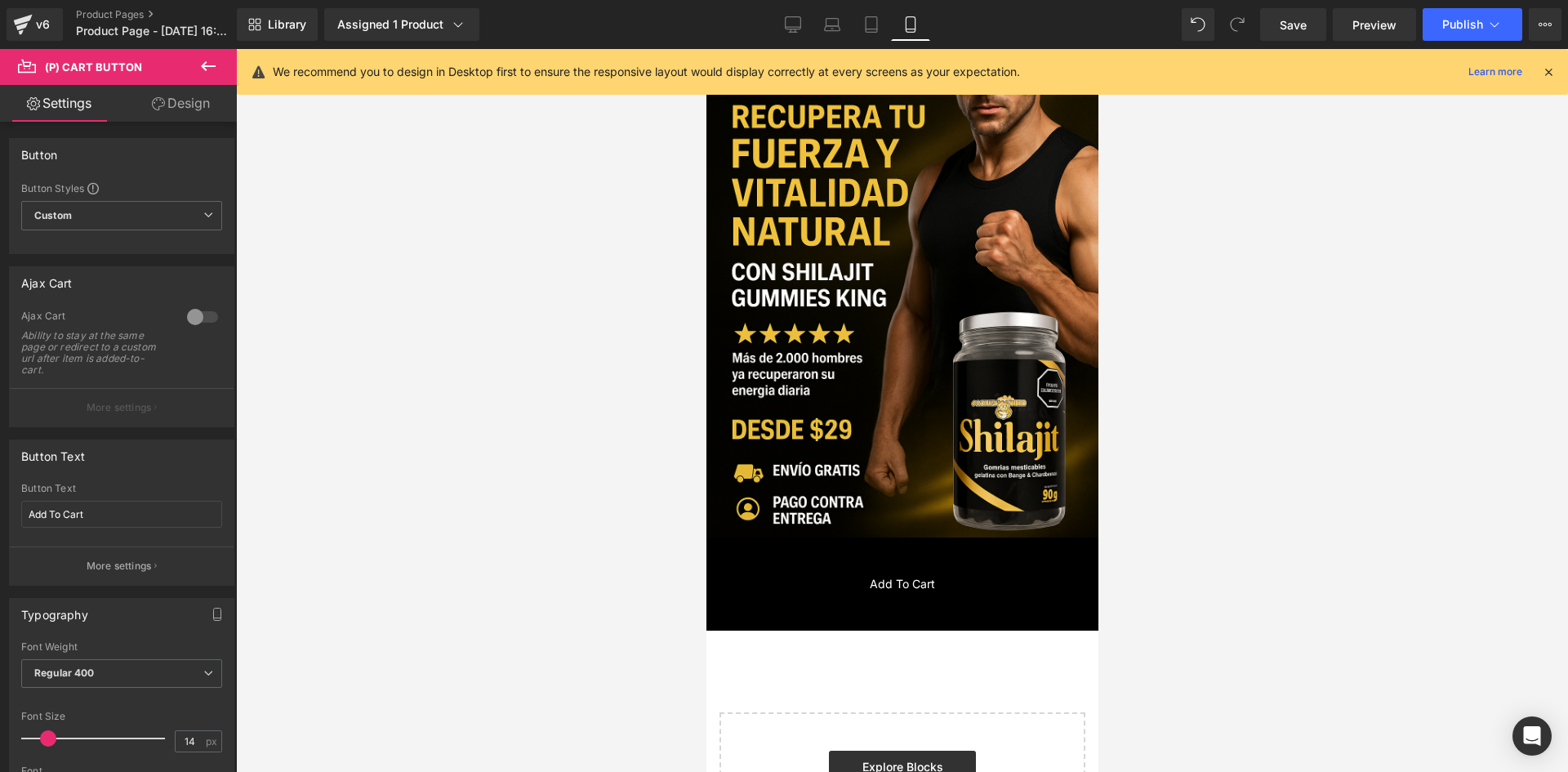
click at [231, 61] on button at bounding box center [208, 67] width 58 height 36
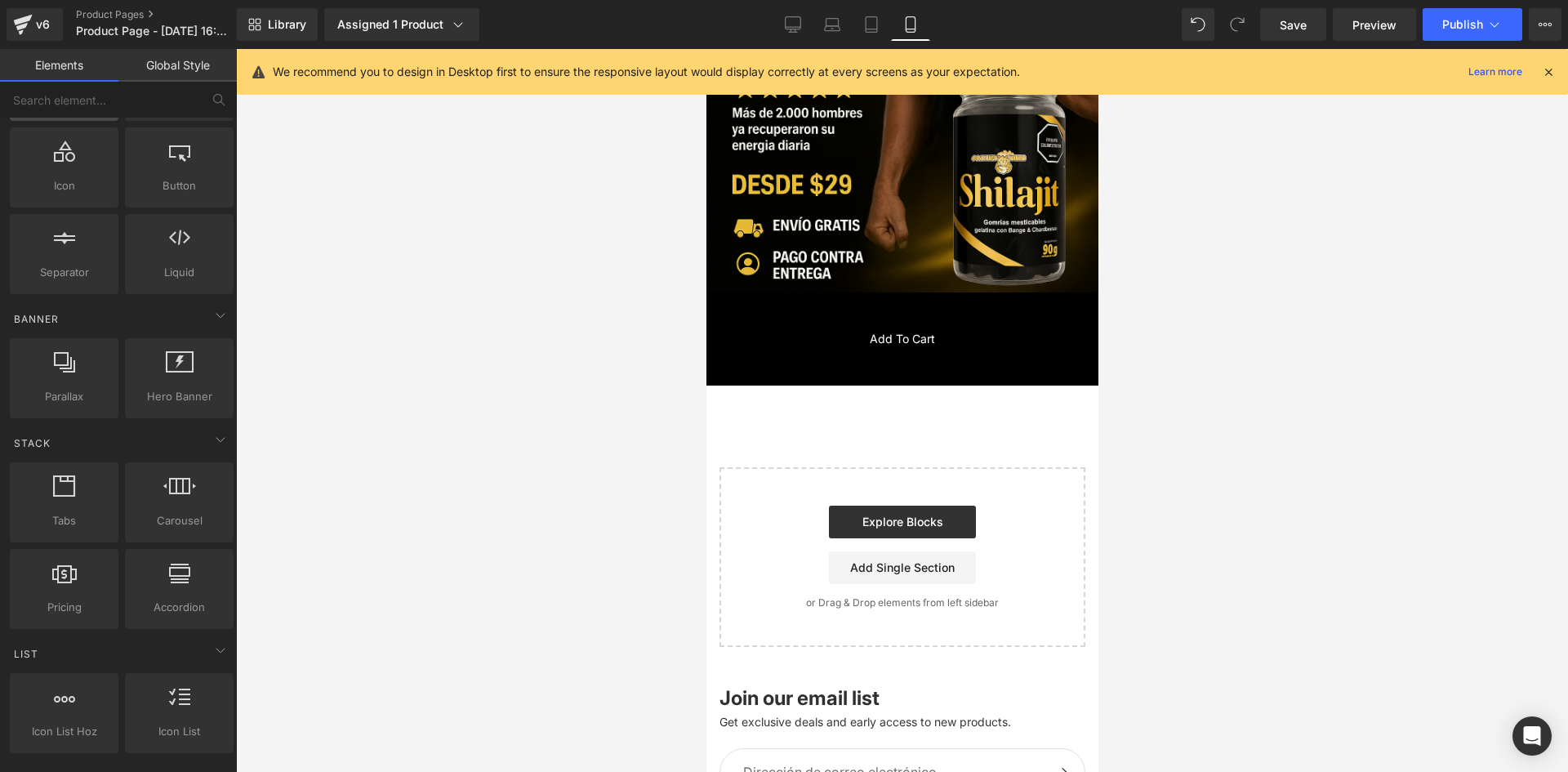
scroll to position [0, 0]
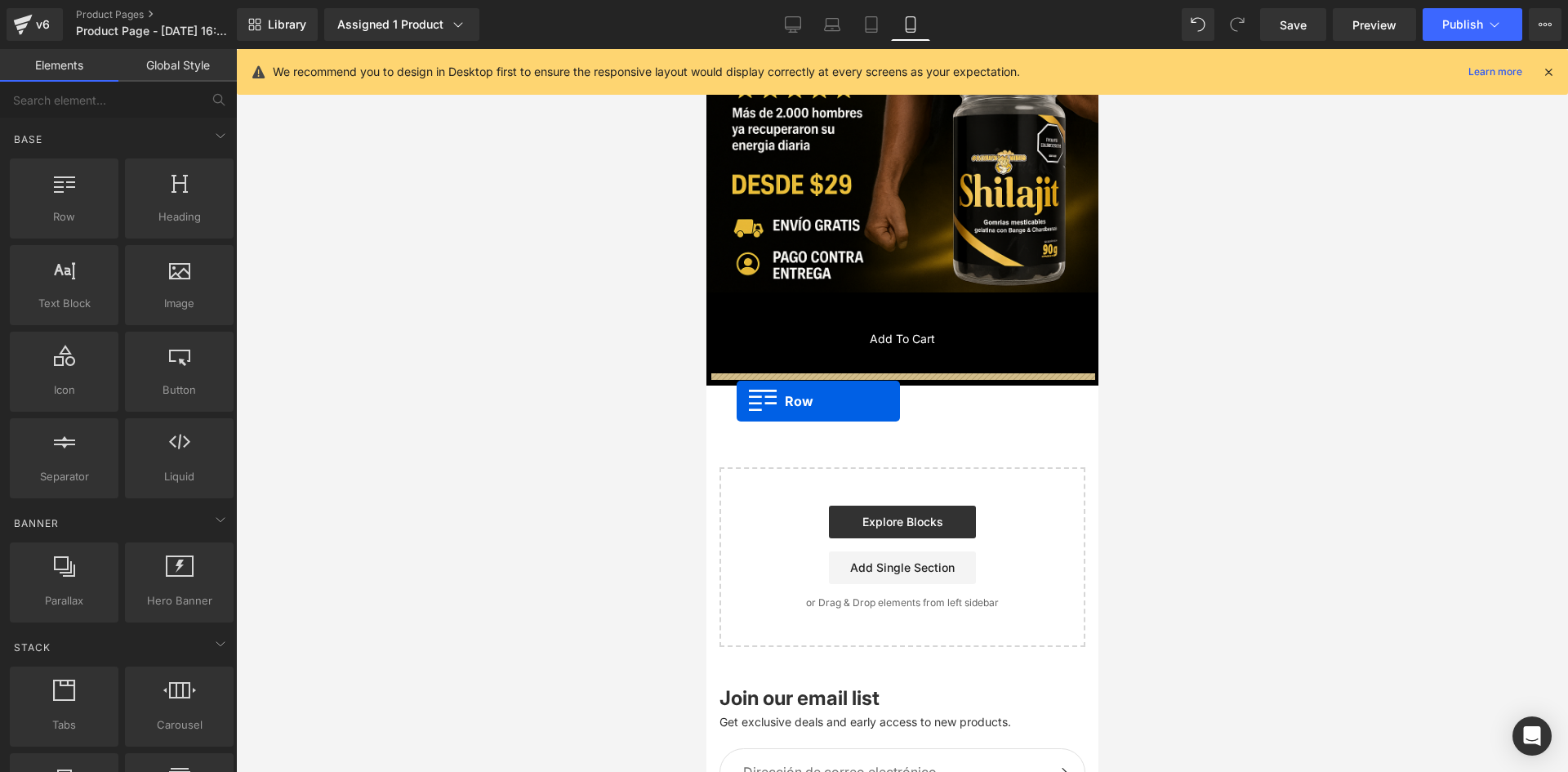
drag, startPoint x: 854, startPoint y: 286, endPoint x: 737, endPoint y: 401, distance: 164.1
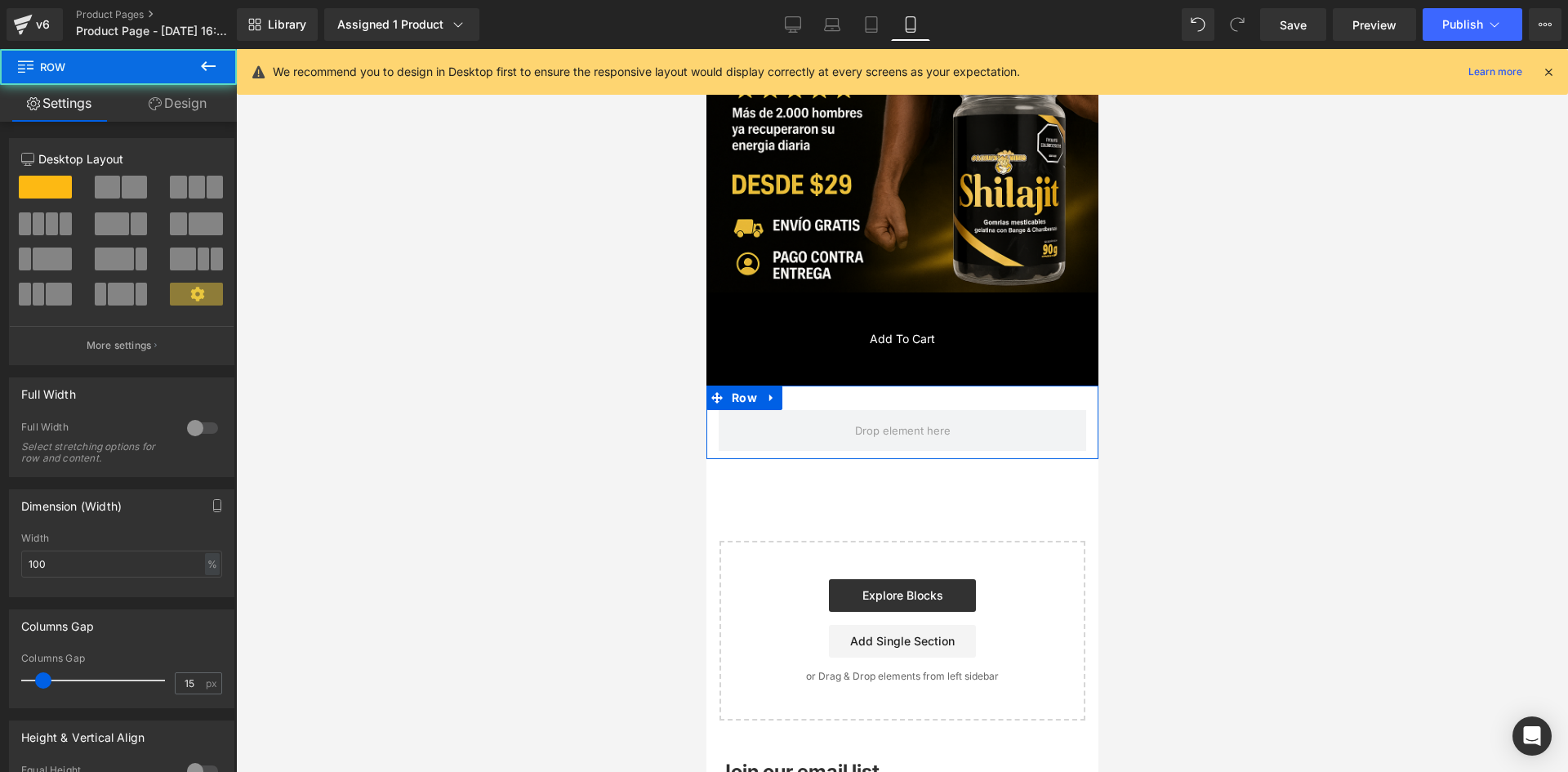
click at [166, 103] on link "Design" at bounding box center [178, 103] width 119 height 37
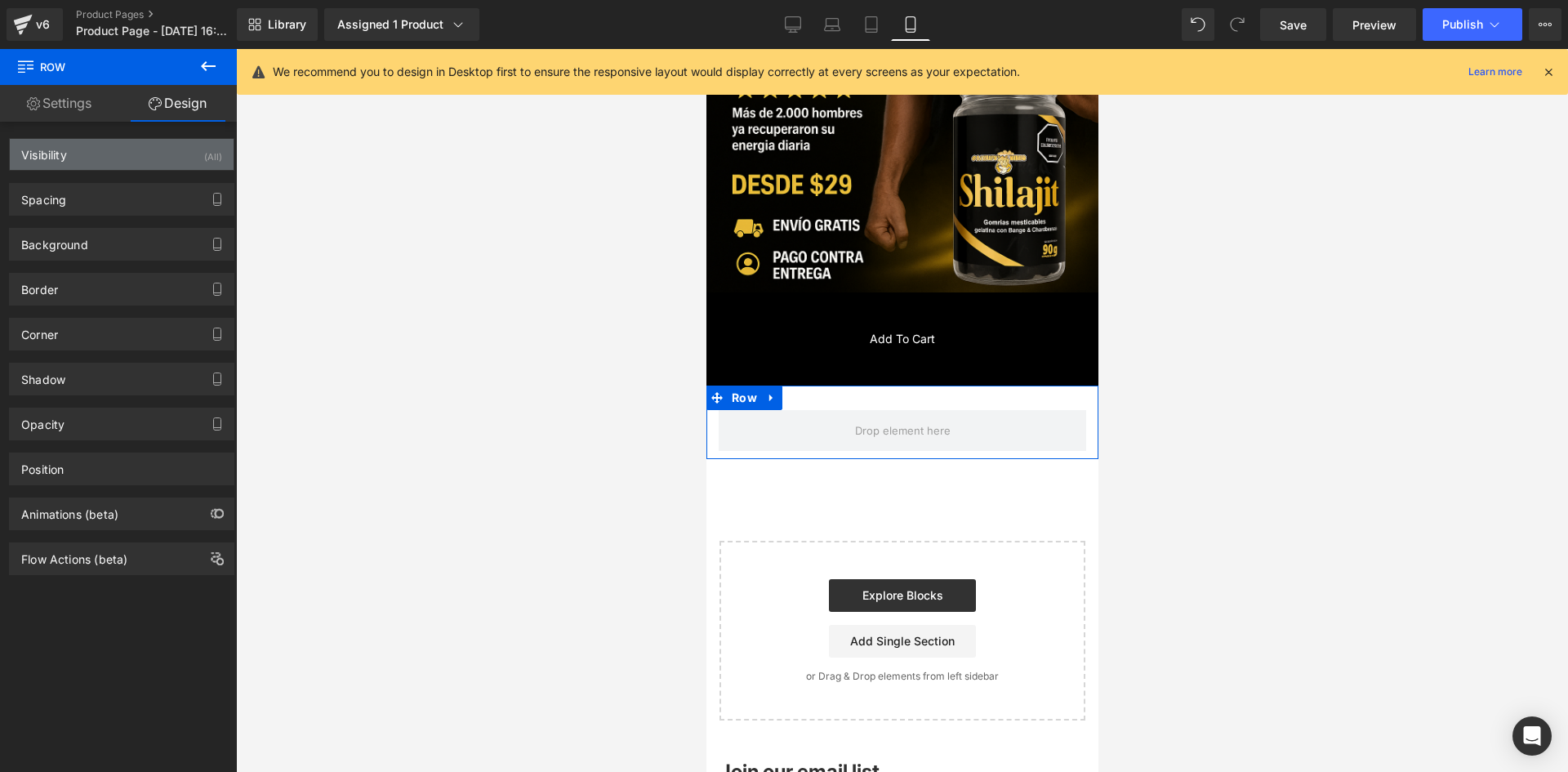
click at [194, 152] on div "Visibility (All)" at bounding box center [121, 155] width 224 height 31
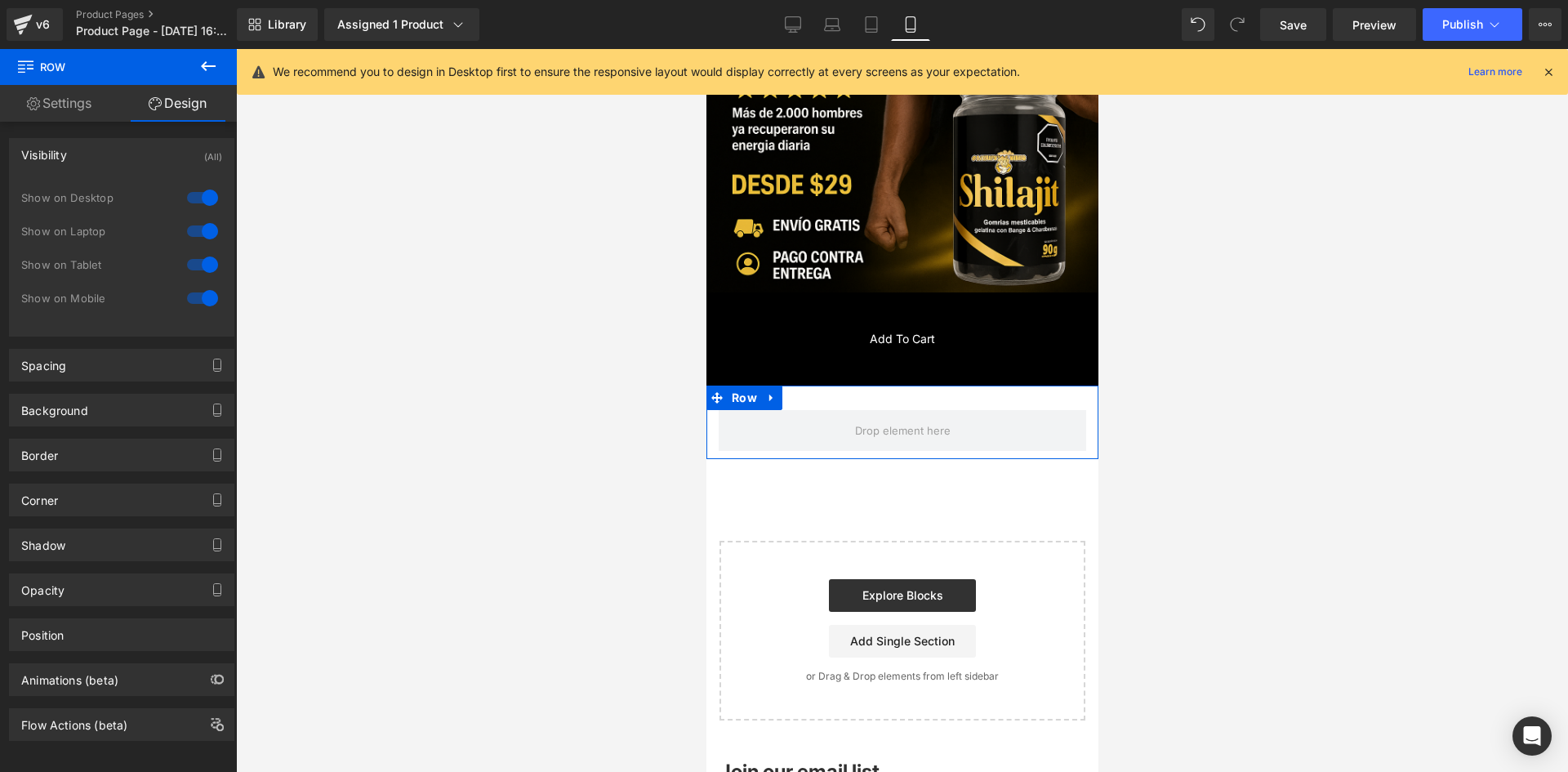
click at [205, 185] on div at bounding box center [203, 197] width 40 height 26
click at [189, 236] on div at bounding box center [203, 231] width 40 height 26
click at [74, 117] on link "Settings" at bounding box center [59, 103] width 119 height 37
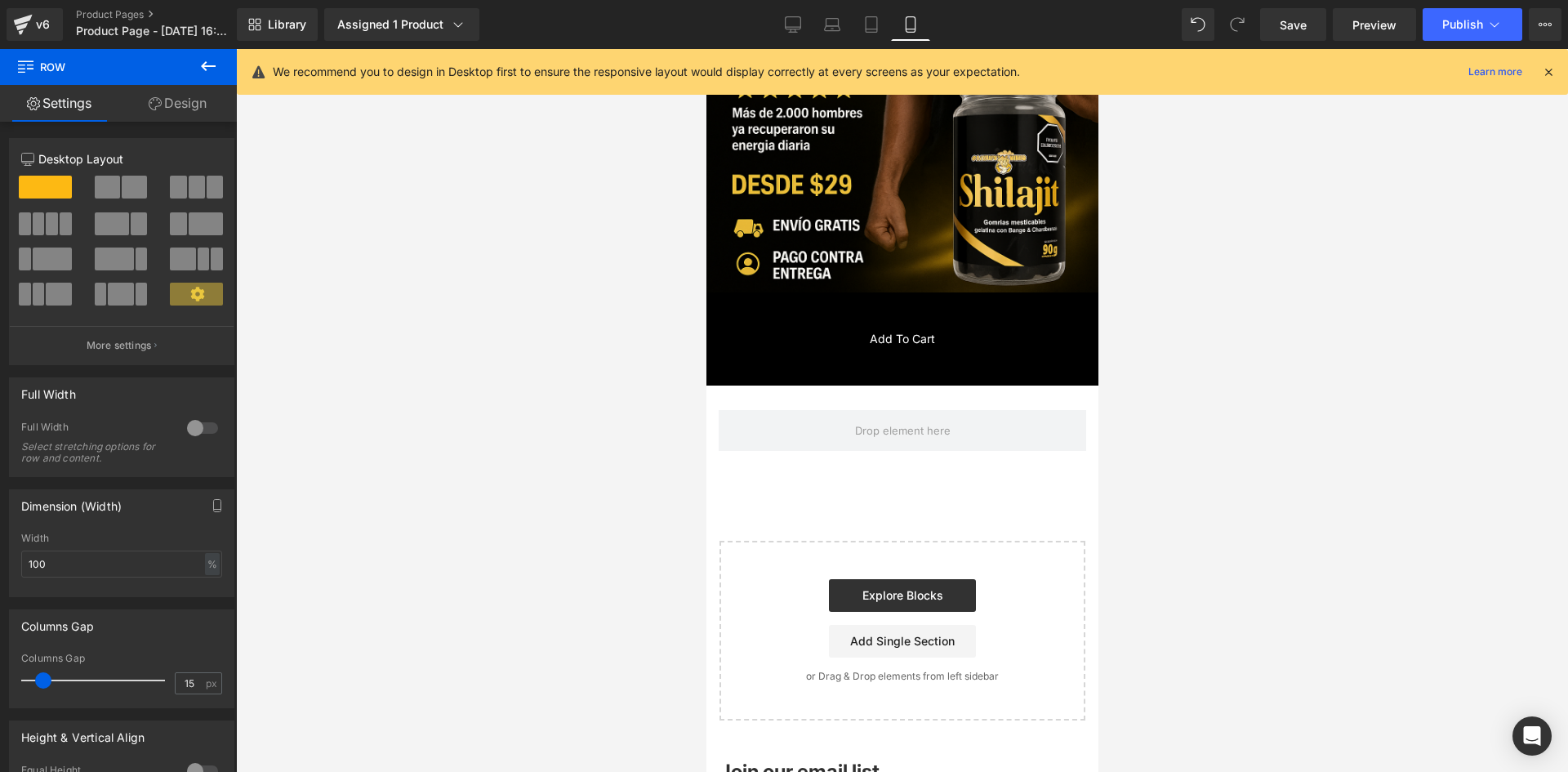
click at [214, 62] on icon at bounding box center [208, 67] width 20 height 20
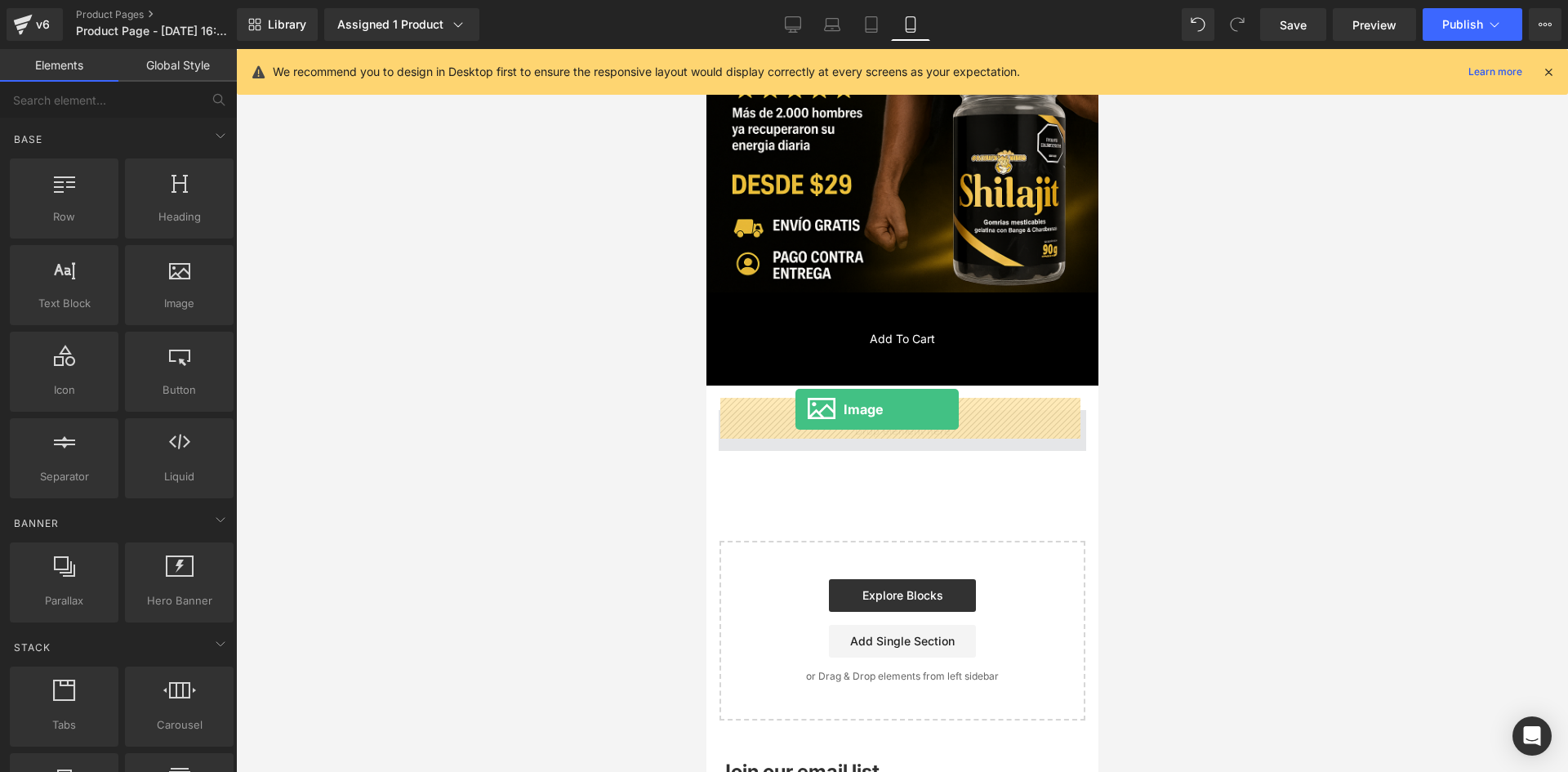
drag, startPoint x: 895, startPoint y: 354, endPoint x: 794, endPoint y: 409, distance: 115.0
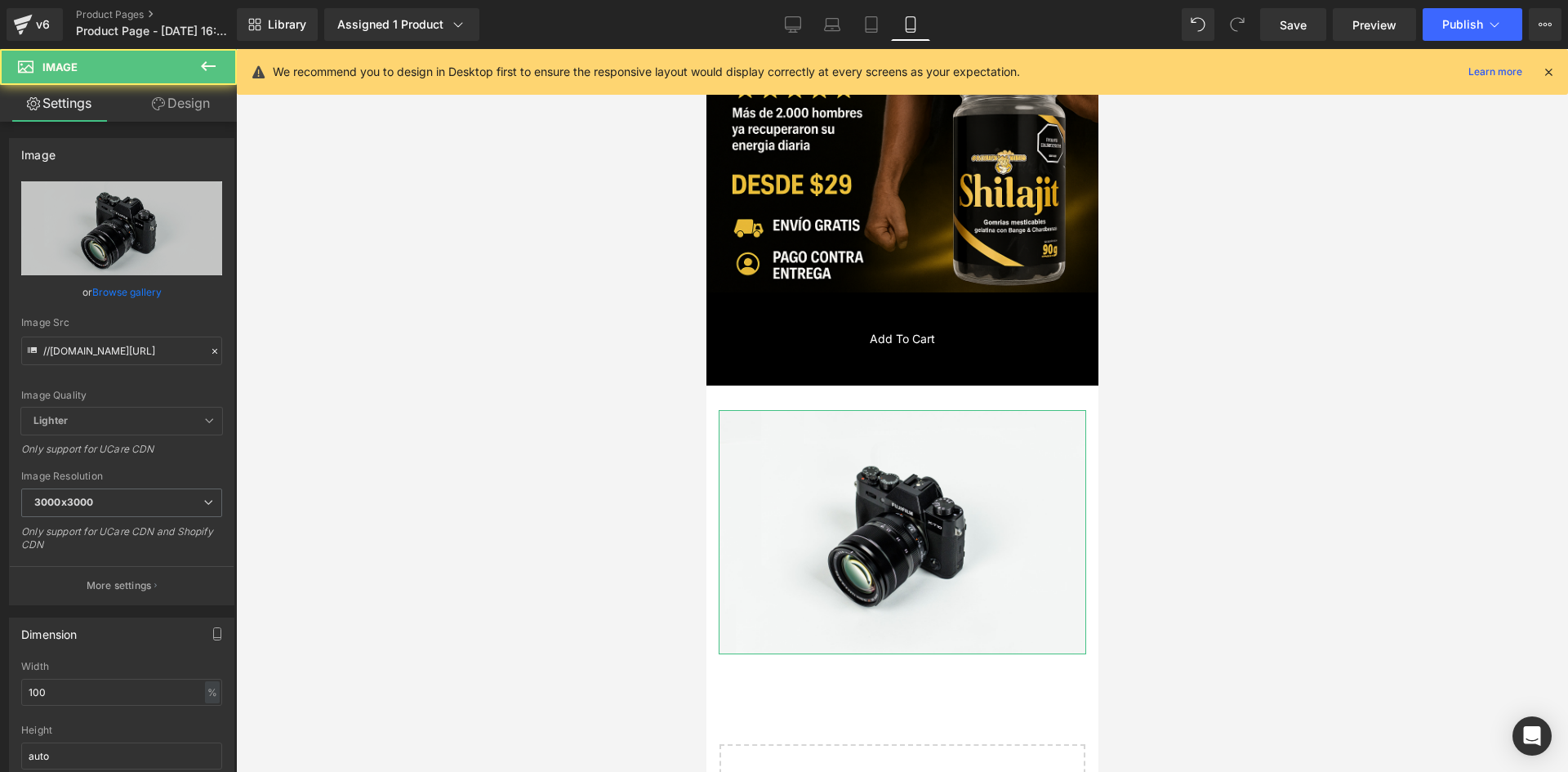
click at [166, 104] on link "Design" at bounding box center [181, 103] width 119 height 37
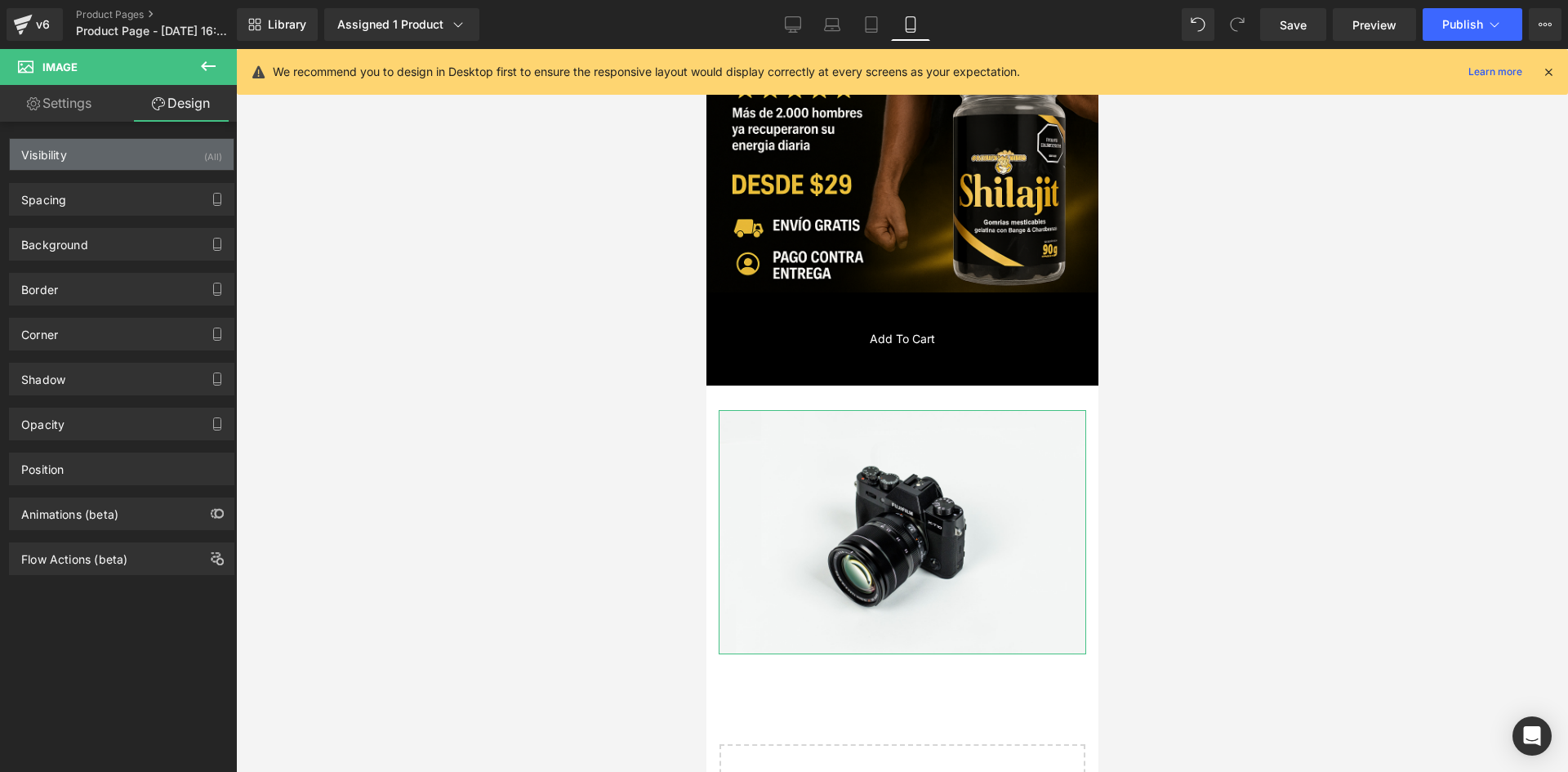
click at [192, 146] on div "Visibility (All)" at bounding box center [121, 155] width 224 height 31
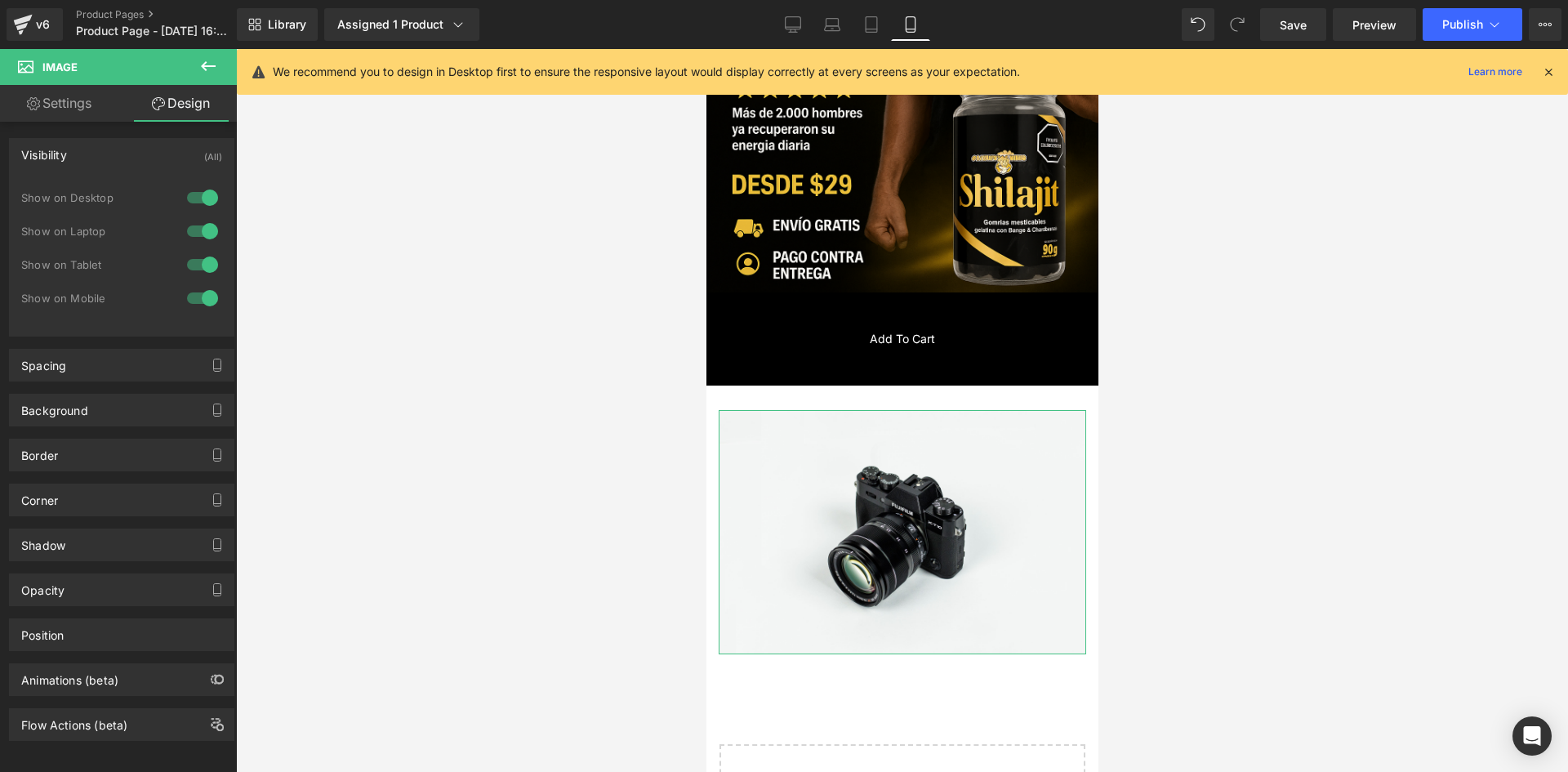
click at [211, 193] on div at bounding box center [203, 197] width 40 height 26
click at [199, 228] on div at bounding box center [203, 231] width 40 height 26
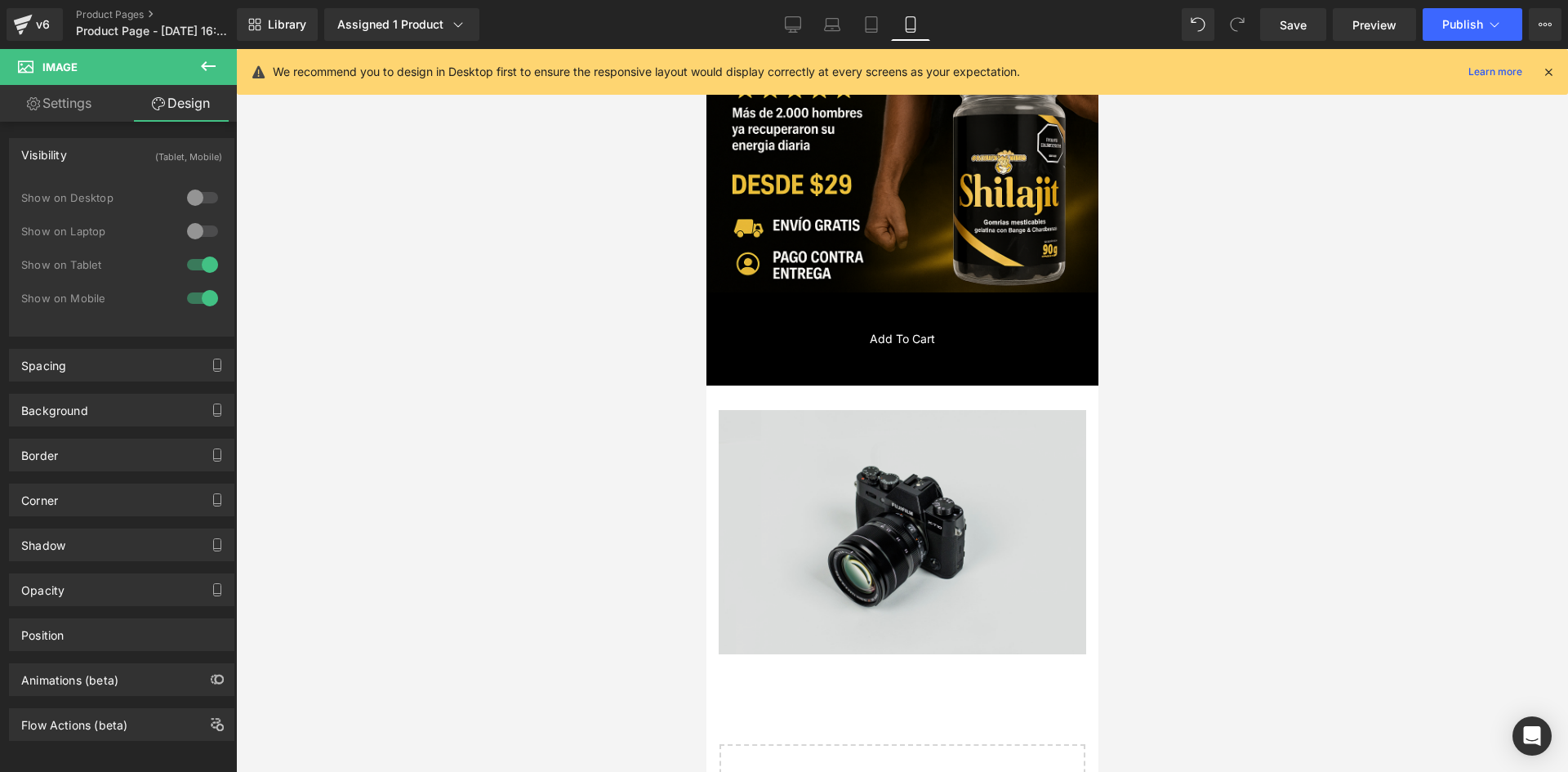
click at [973, 474] on img at bounding box center [901, 531] width 368 height 244
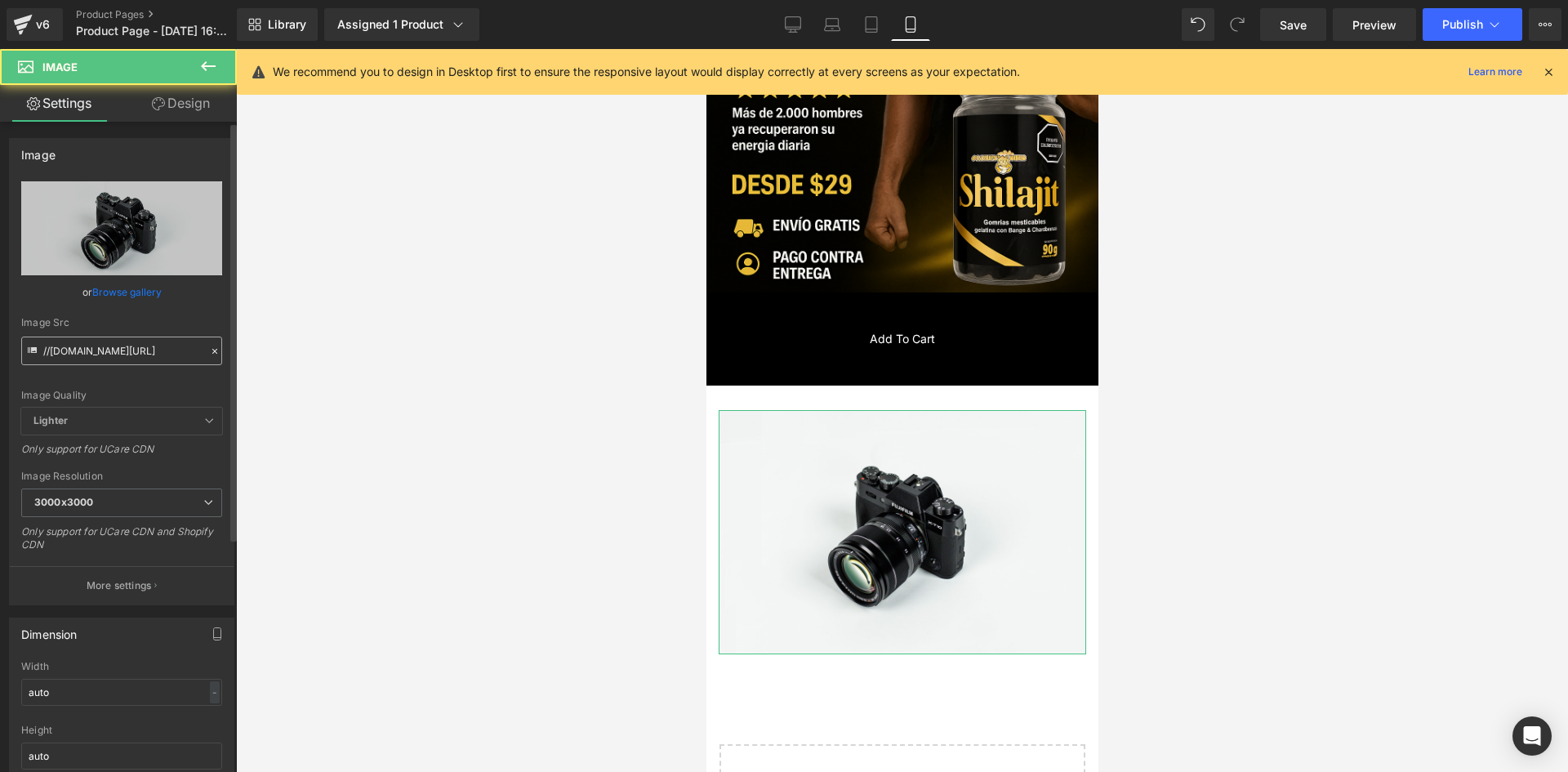
click at [122, 332] on div "Image Src //[DOMAIN_NAME][URL]" at bounding box center [122, 342] width 201 height 49
click at [127, 343] on input "//[DOMAIN_NAME][URL]" at bounding box center [122, 351] width 201 height 29
paste input "[URL][DOMAIN_NAME][DATE]"
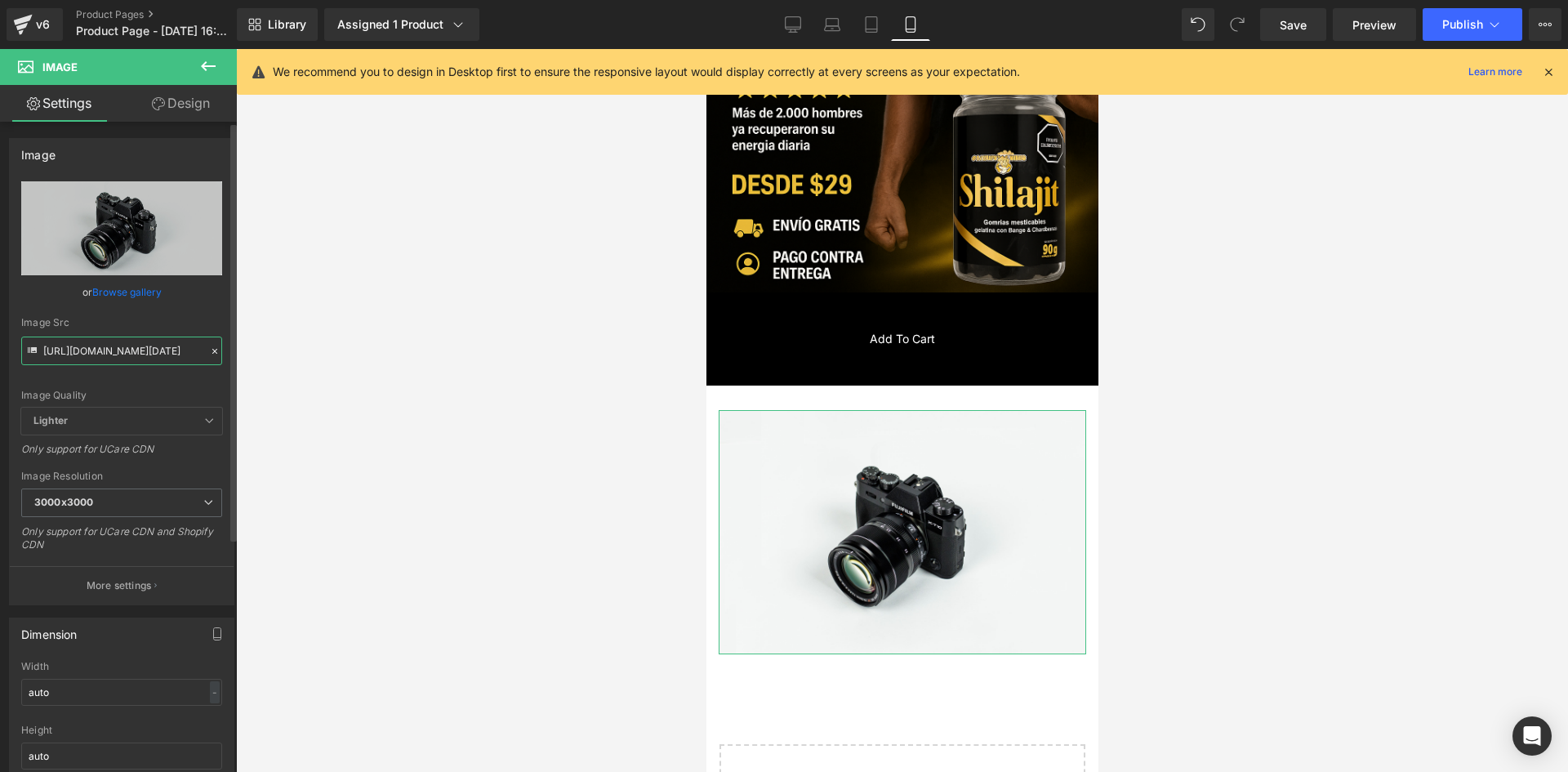
scroll to position [0, 184]
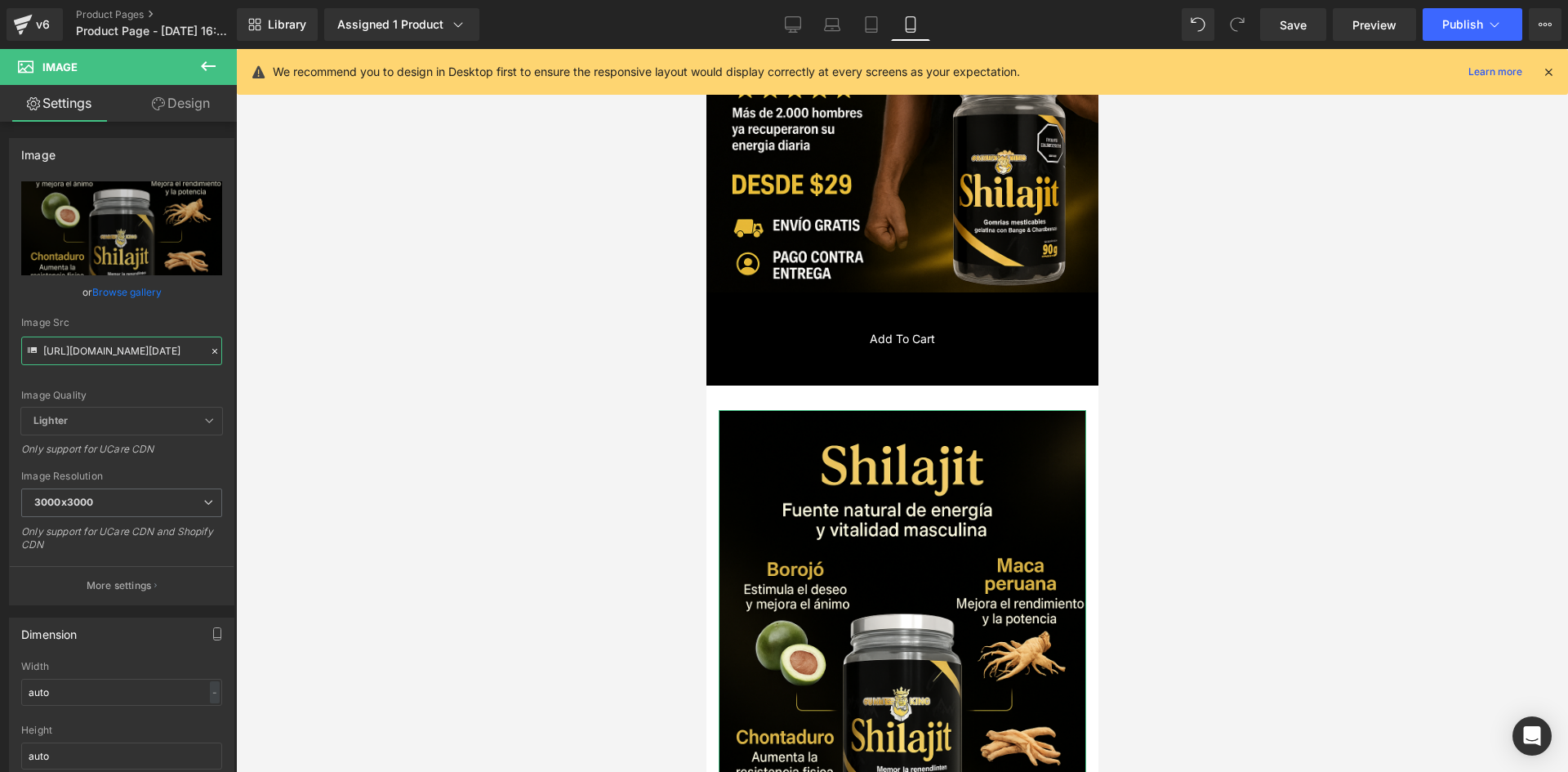
type input "[URL][DOMAIN_NAME][DATE]"
click at [164, 113] on link "Design" at bounding box center [181, 103] width 119 height 37
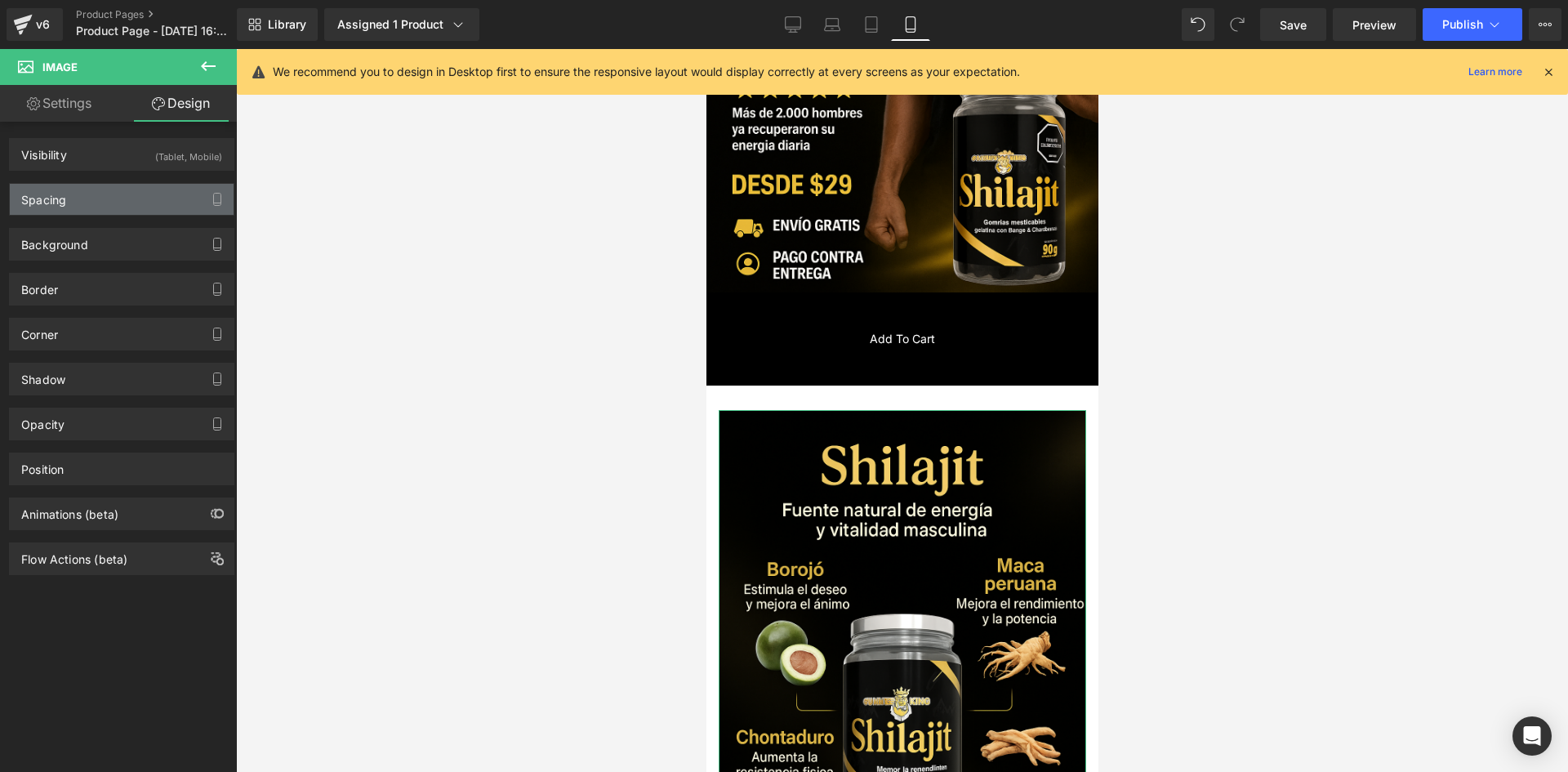
click at [77, 206] on div "Spacing" at bounding box center [121, 200] width 224 height 31
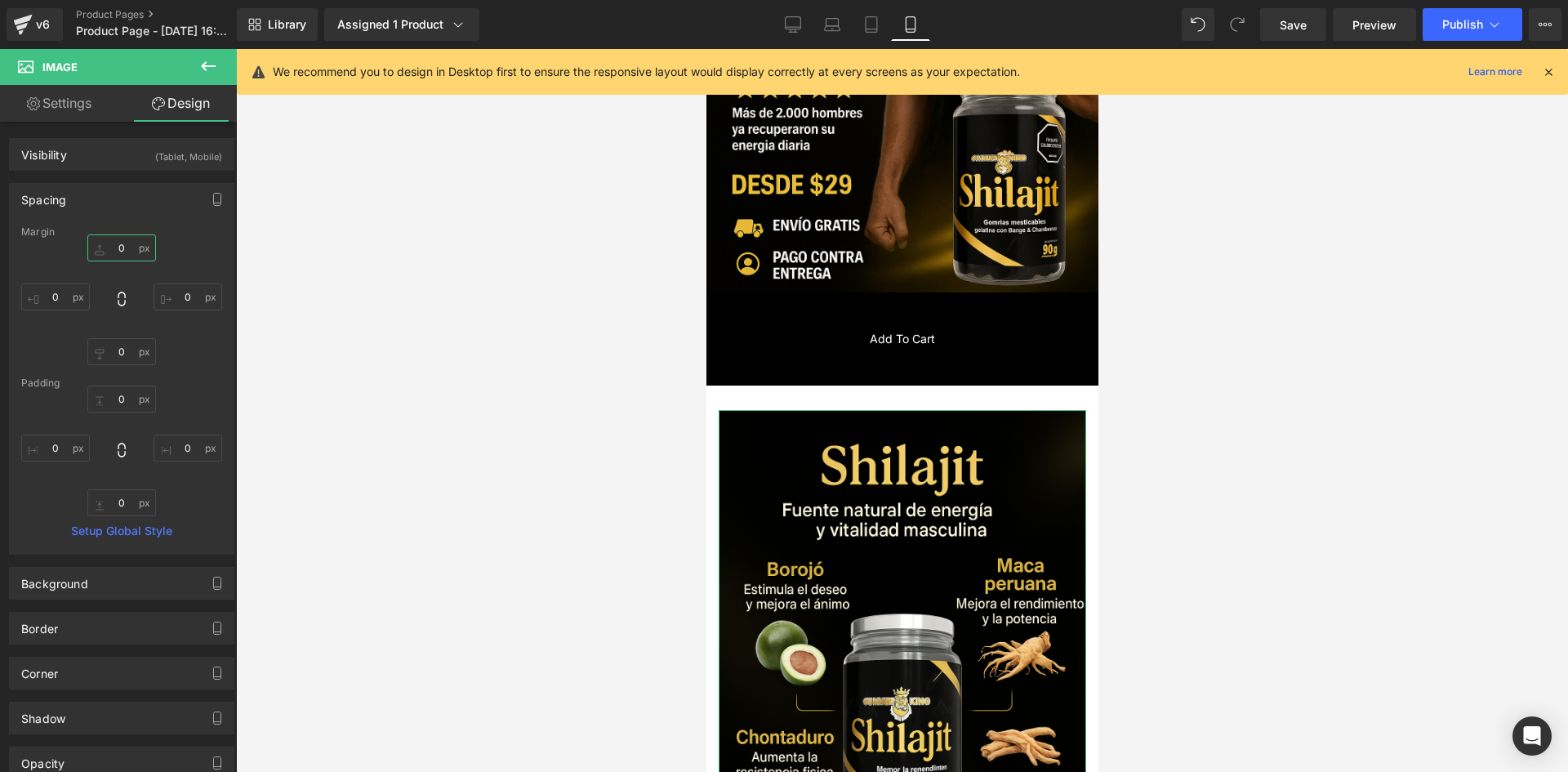
click at [124, 244] on input "0" at bounding box center [121, 248] width 68 height 27
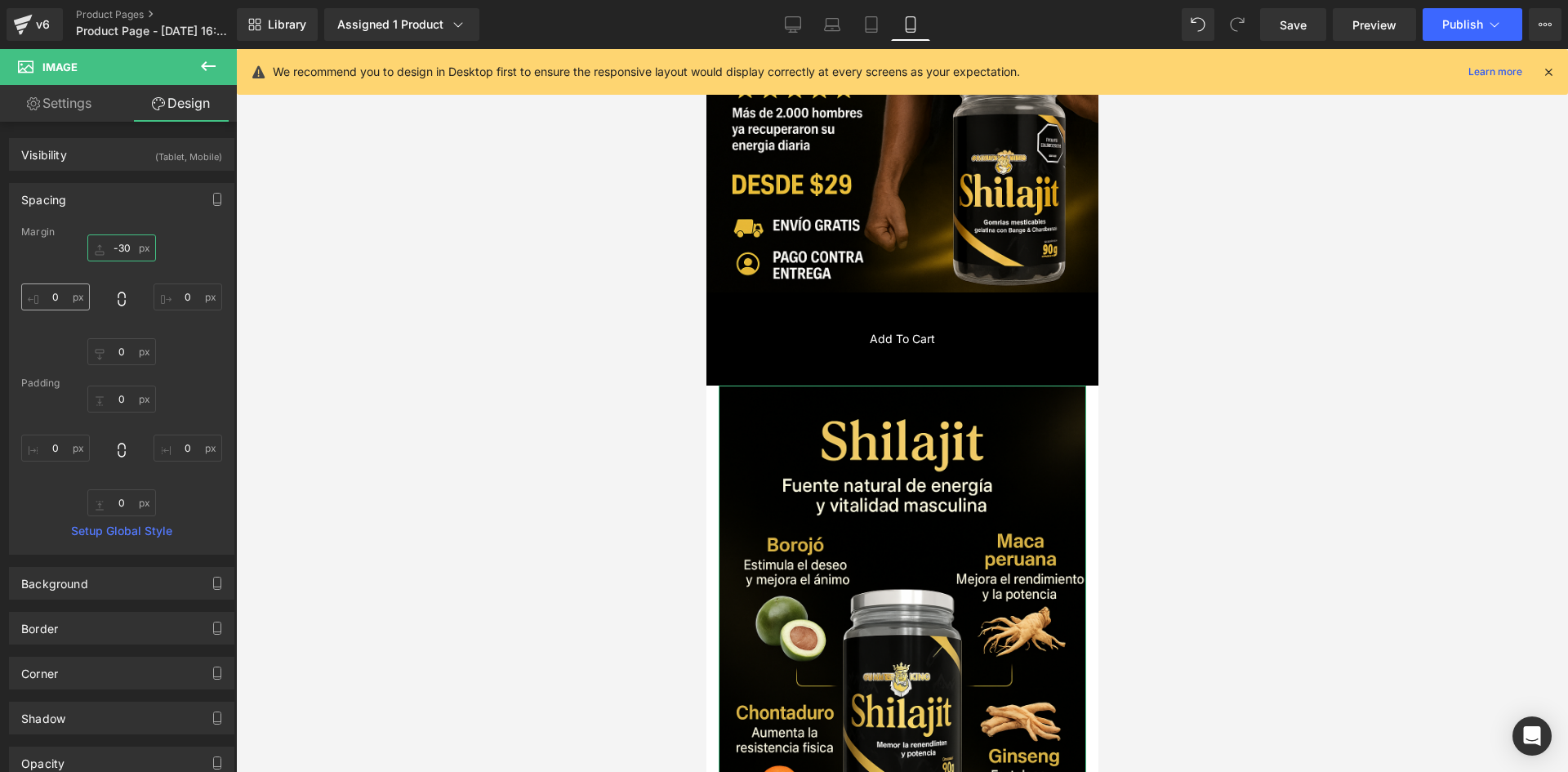
type input "-30"
click at [75, 288] on input "0" at bounding box center [56, 297] width 68 height 27
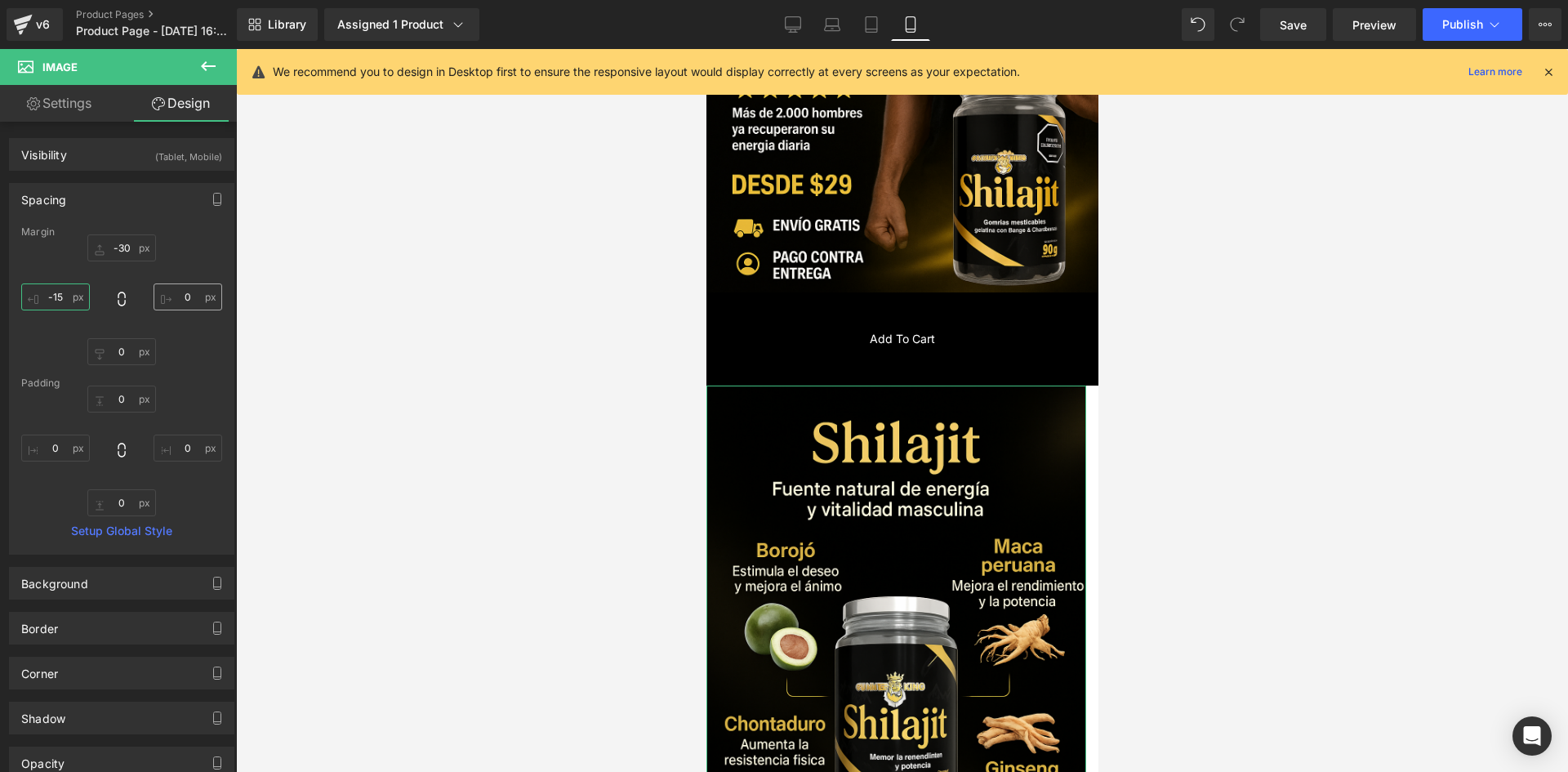
type input "-15"
click at [189, 301] on input "0" at bounding box center [188, 297] width 68 height 27
type input "-15"
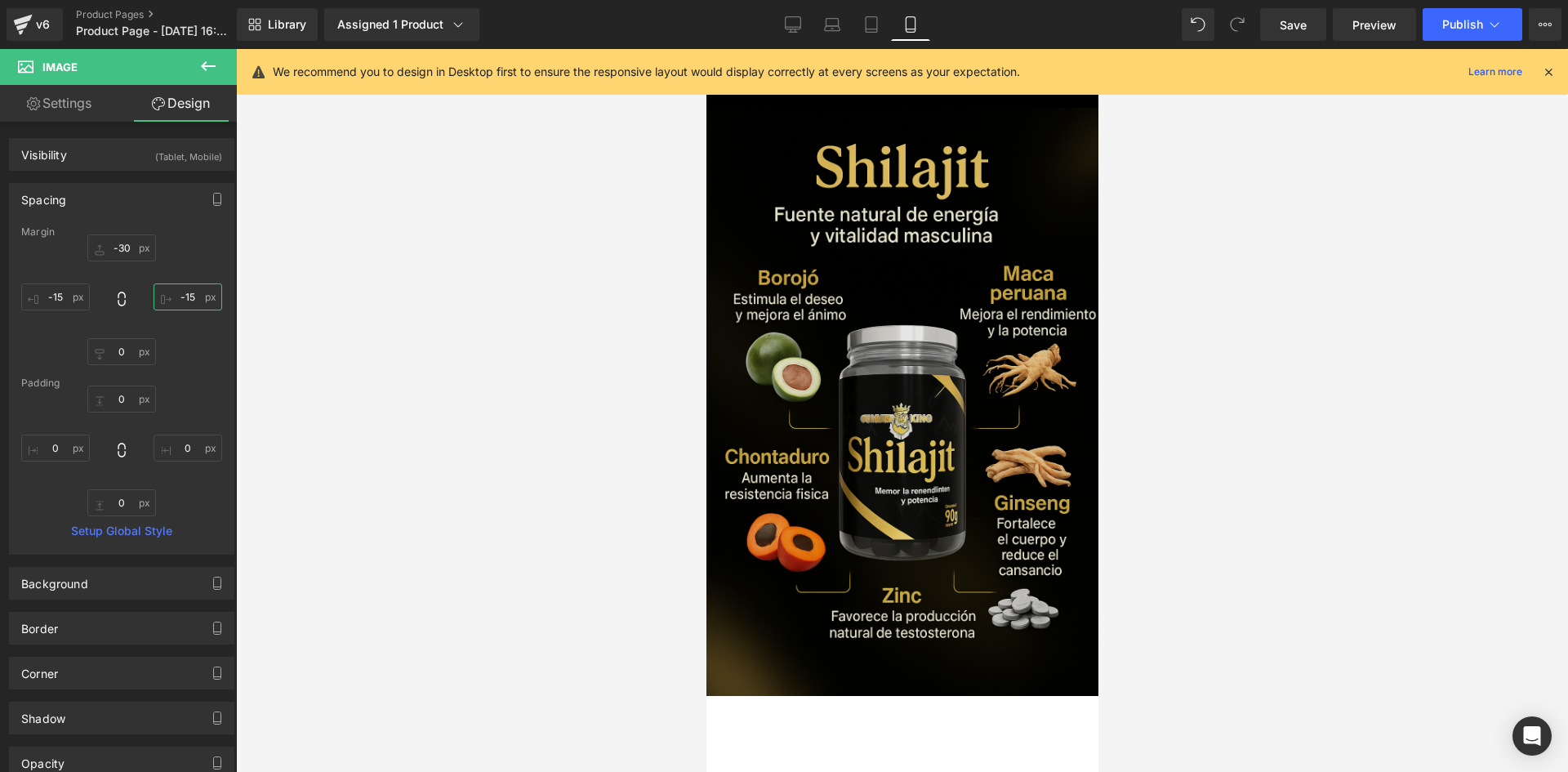
scroll to position [735, 0]
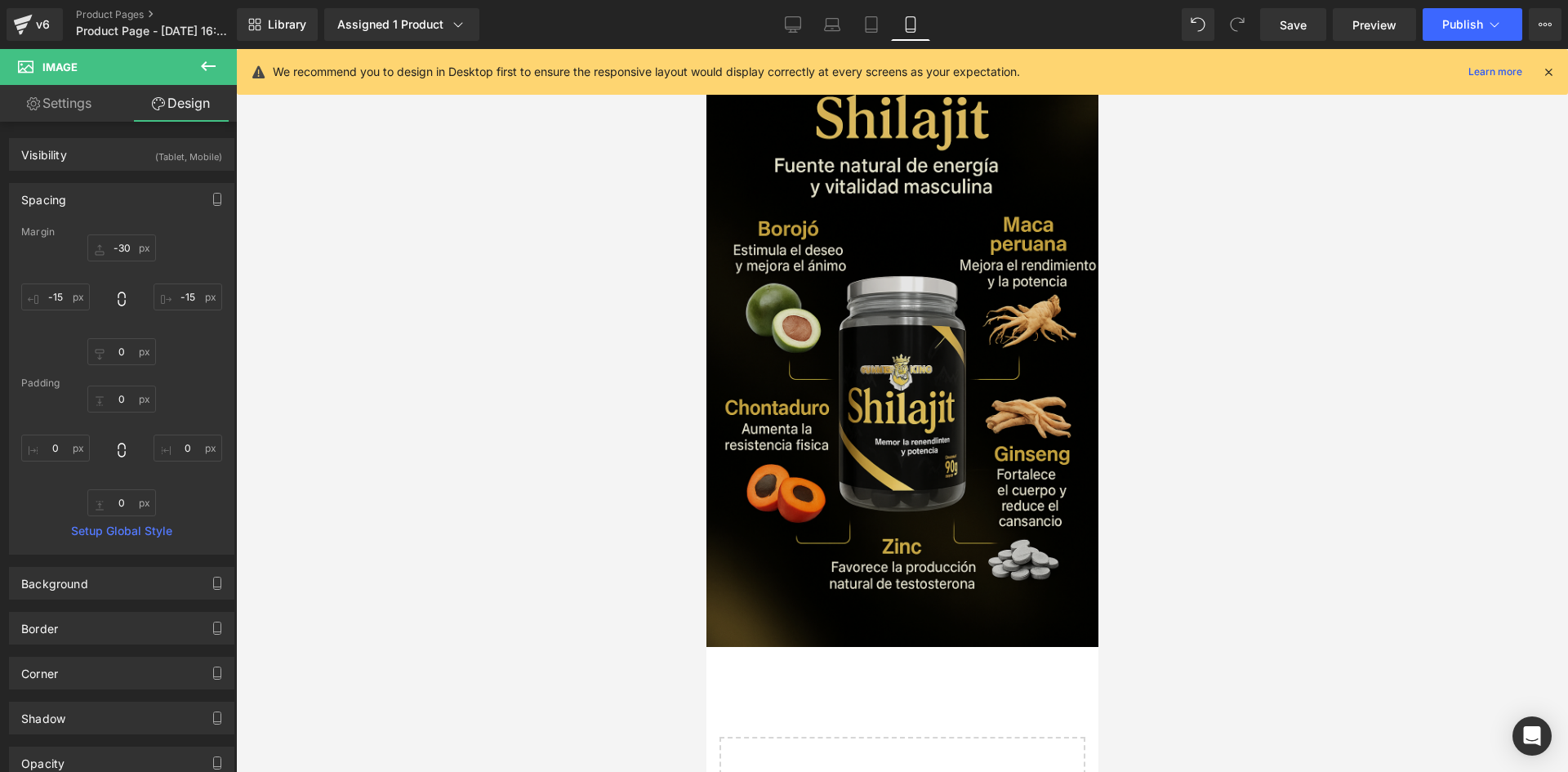
click at [880, 340] on div "Image" at bounding box center [901, 352] width 392 height 588
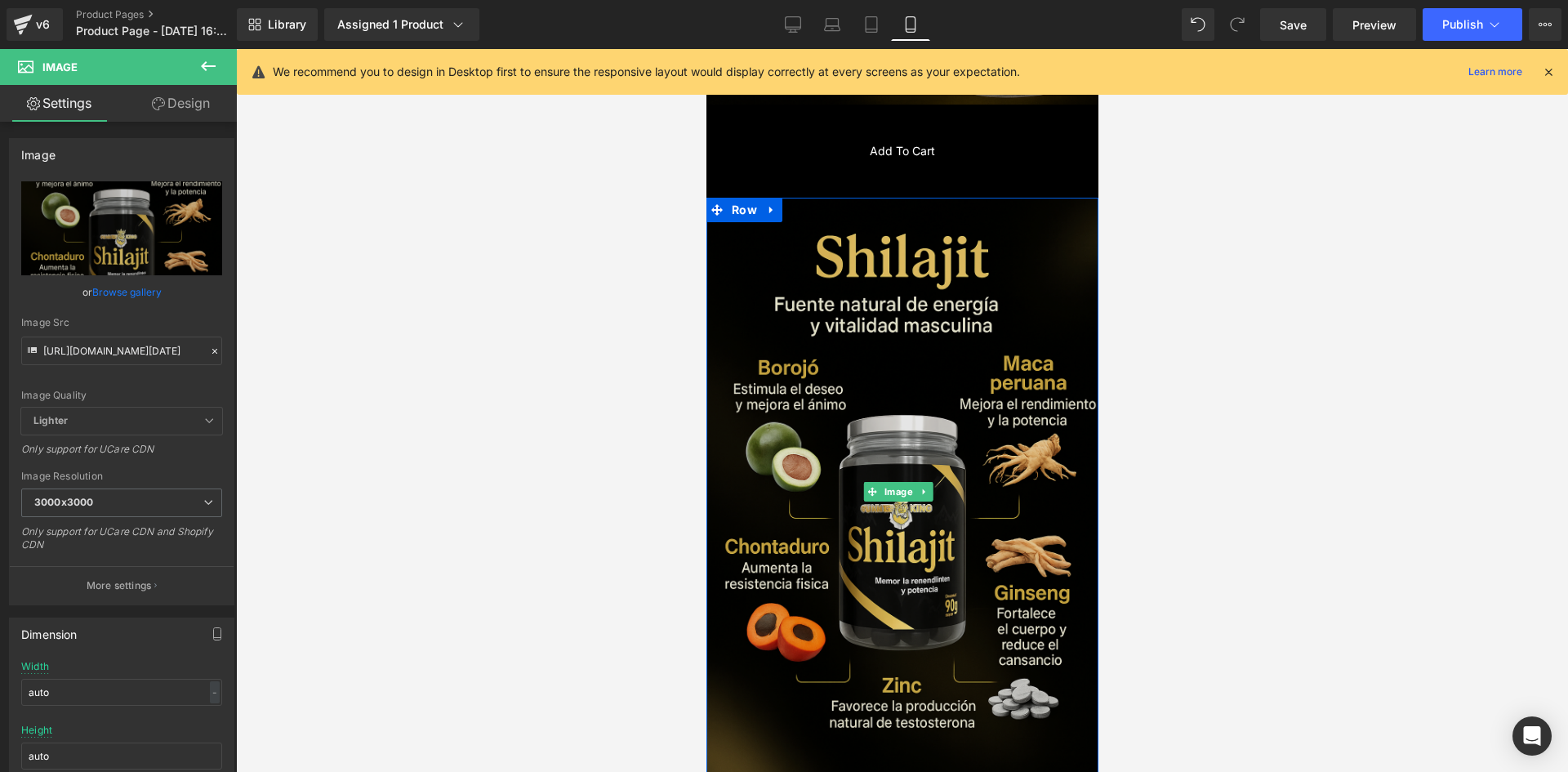
scroll to position [490, 0]
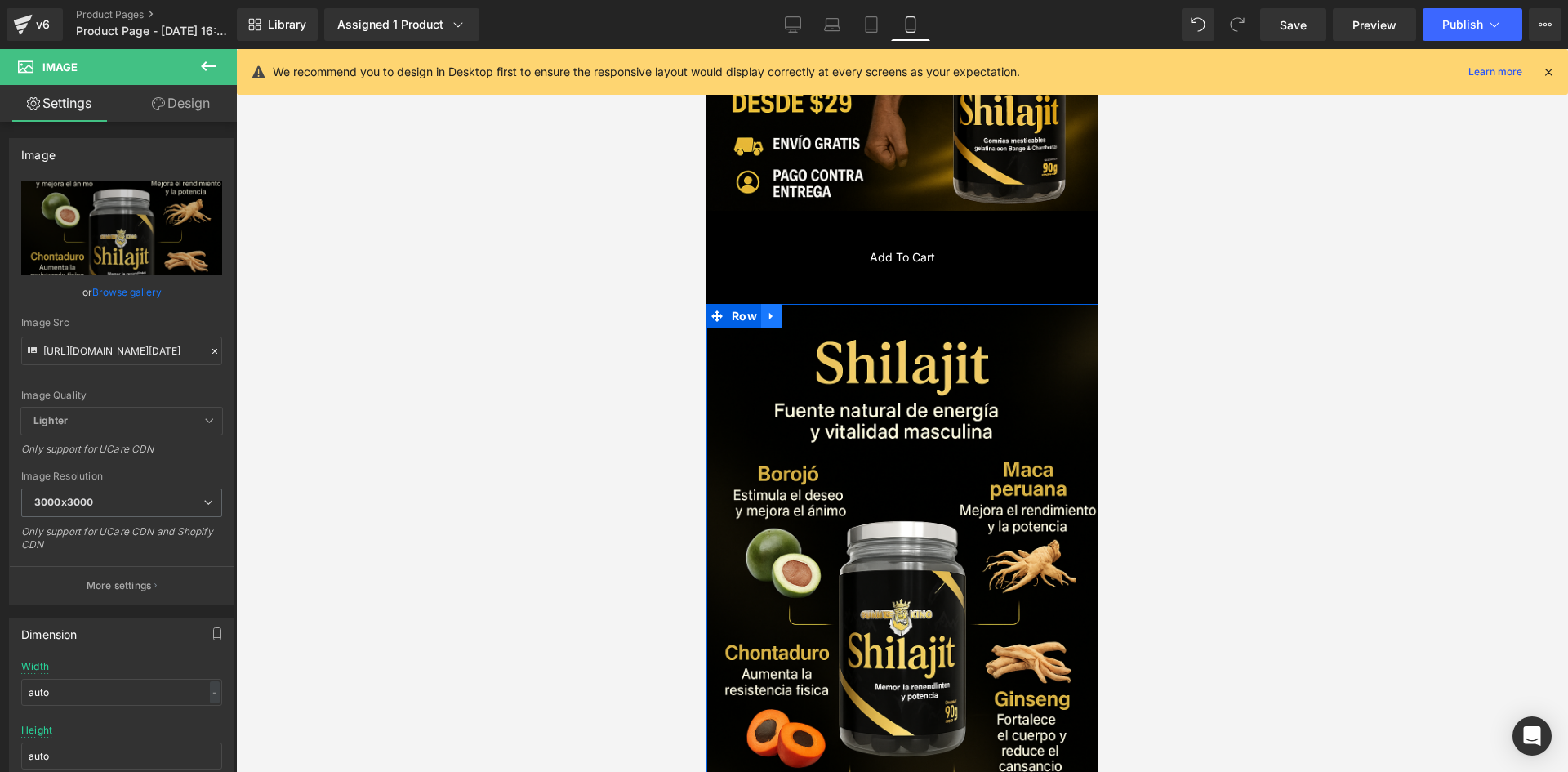
click at [777, 315] on link at bounding box center [771, 315] width 22 height 24
click at [789, 310] on icon at bounding box center [792, 315] width 12 height 12
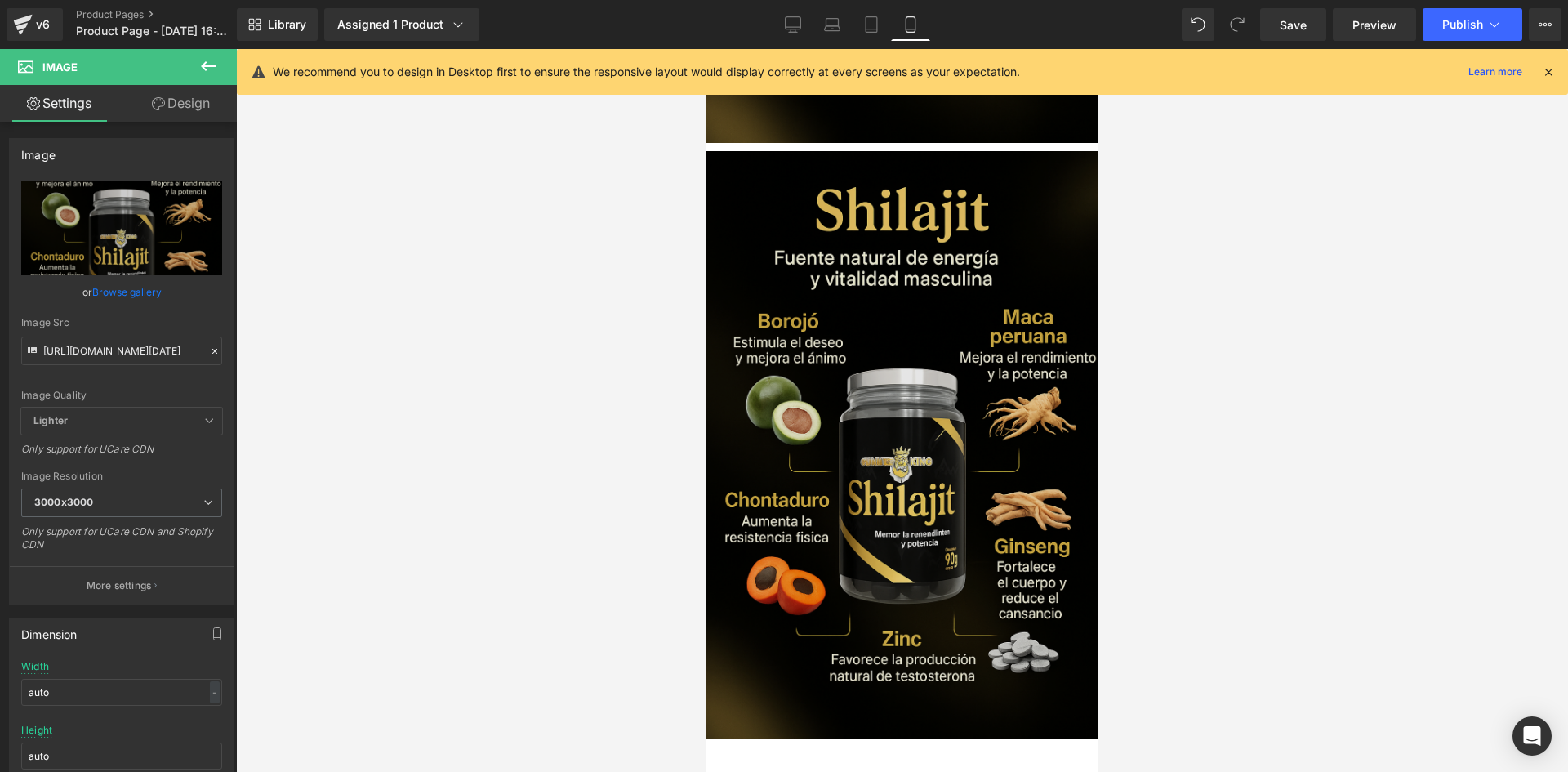
scroll to position [1252, 0]
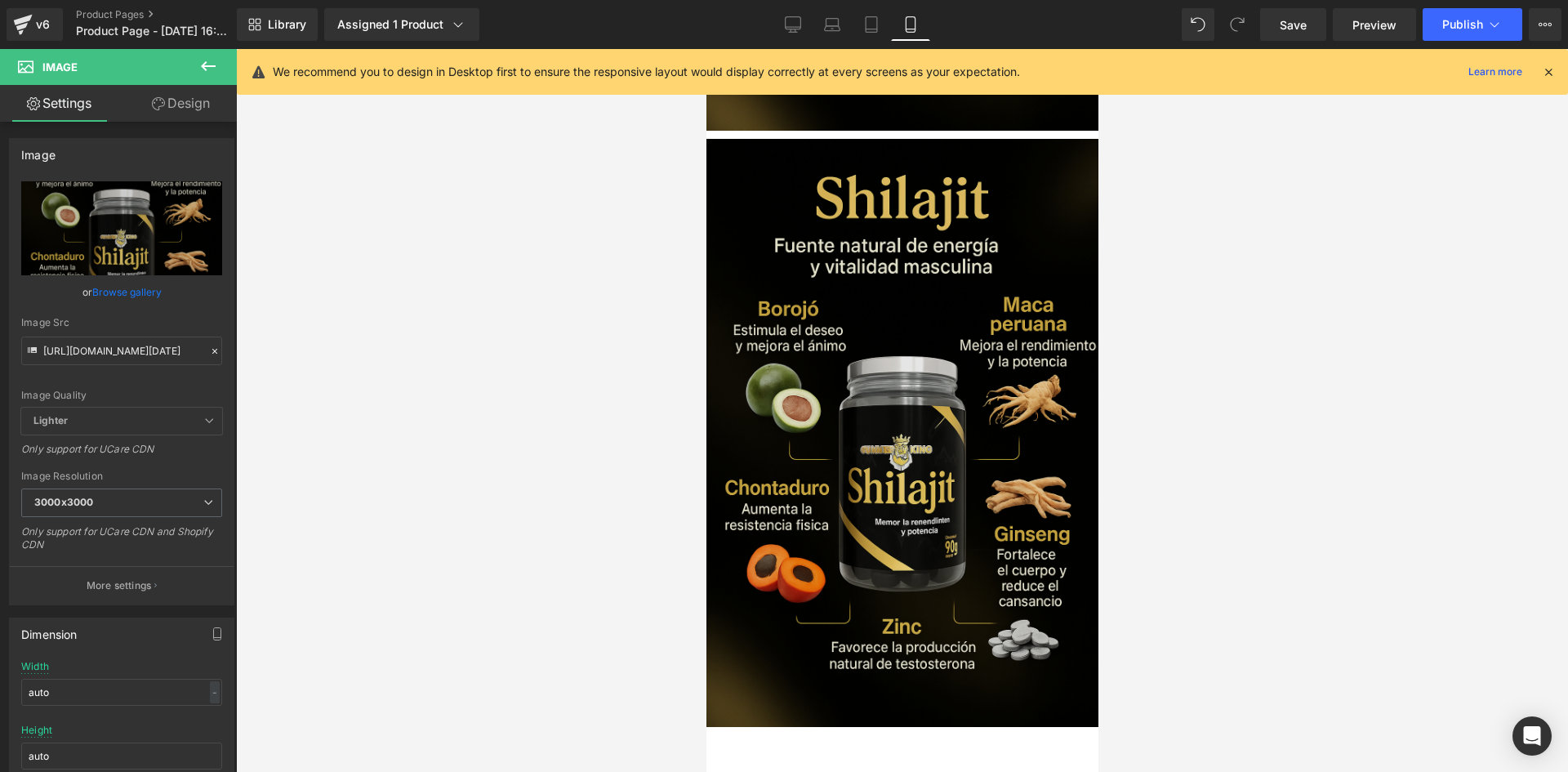
click at [896, 282] on img at bounding box center [901, 433] width 392 height 588
click at [803, 302] on img at bounding box center [901, 433] width 392 height 588
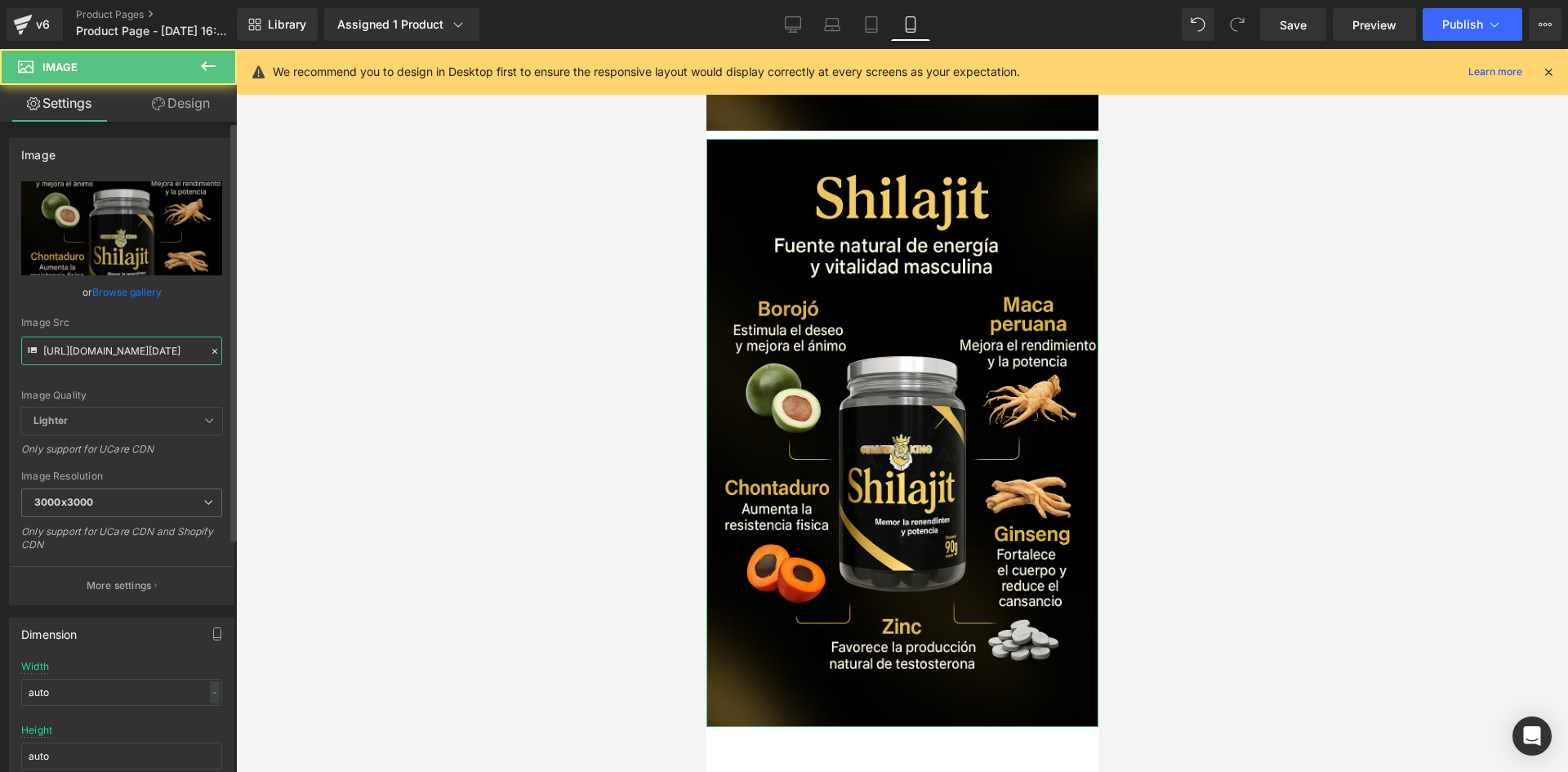
click at [62, 353] on input "[URL][DOMAIN_NAME][DATE]" at bounding box center [122, 351] width 201 height 29
paste input "[URL][DOMAIN_NAME][DATE]"
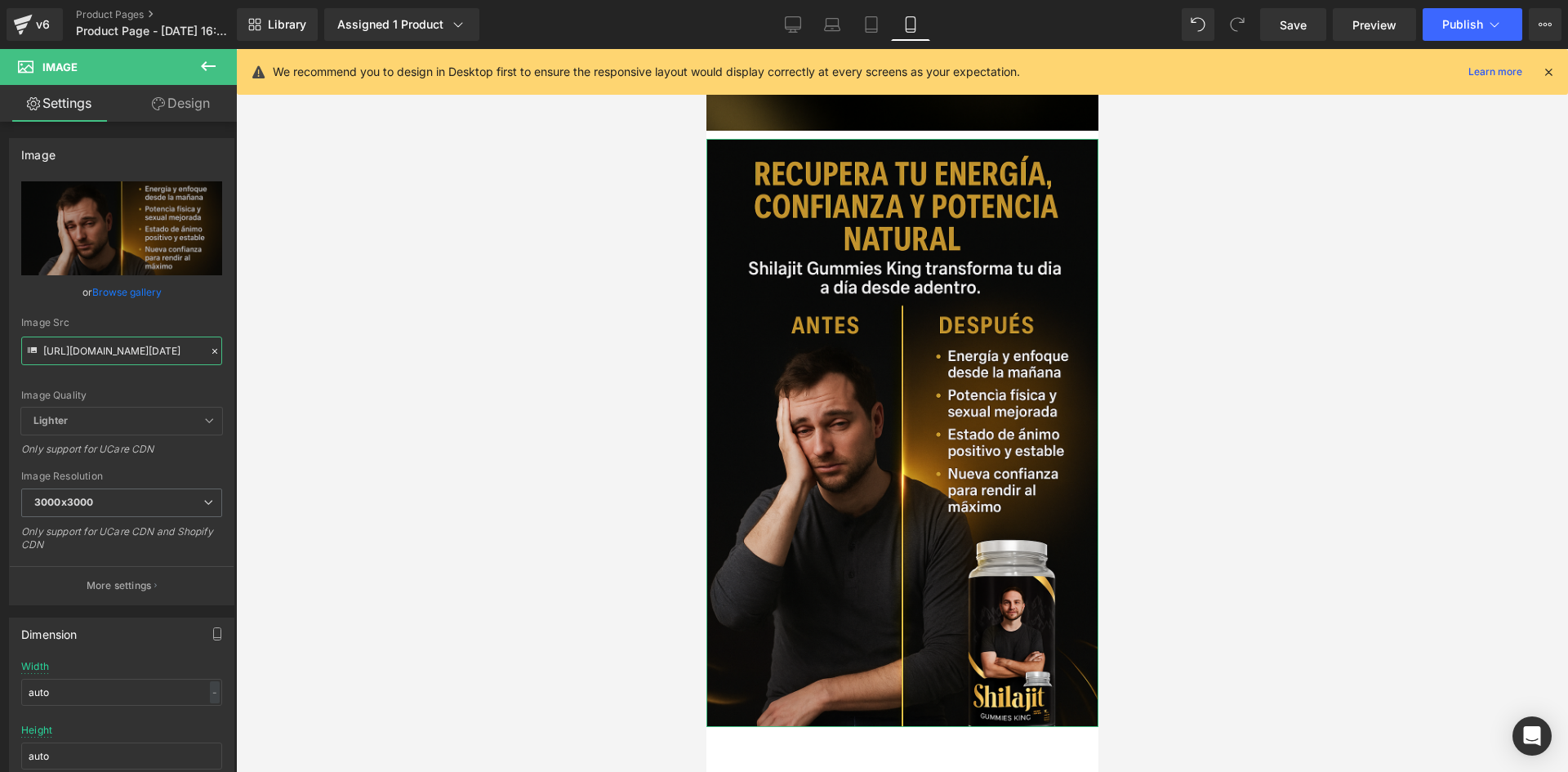
type input "[URL][DOMAIN_NAME][DATE]"
click at [182, 114] on link "Design" at bounding box center [181, 103] width 119 height 37
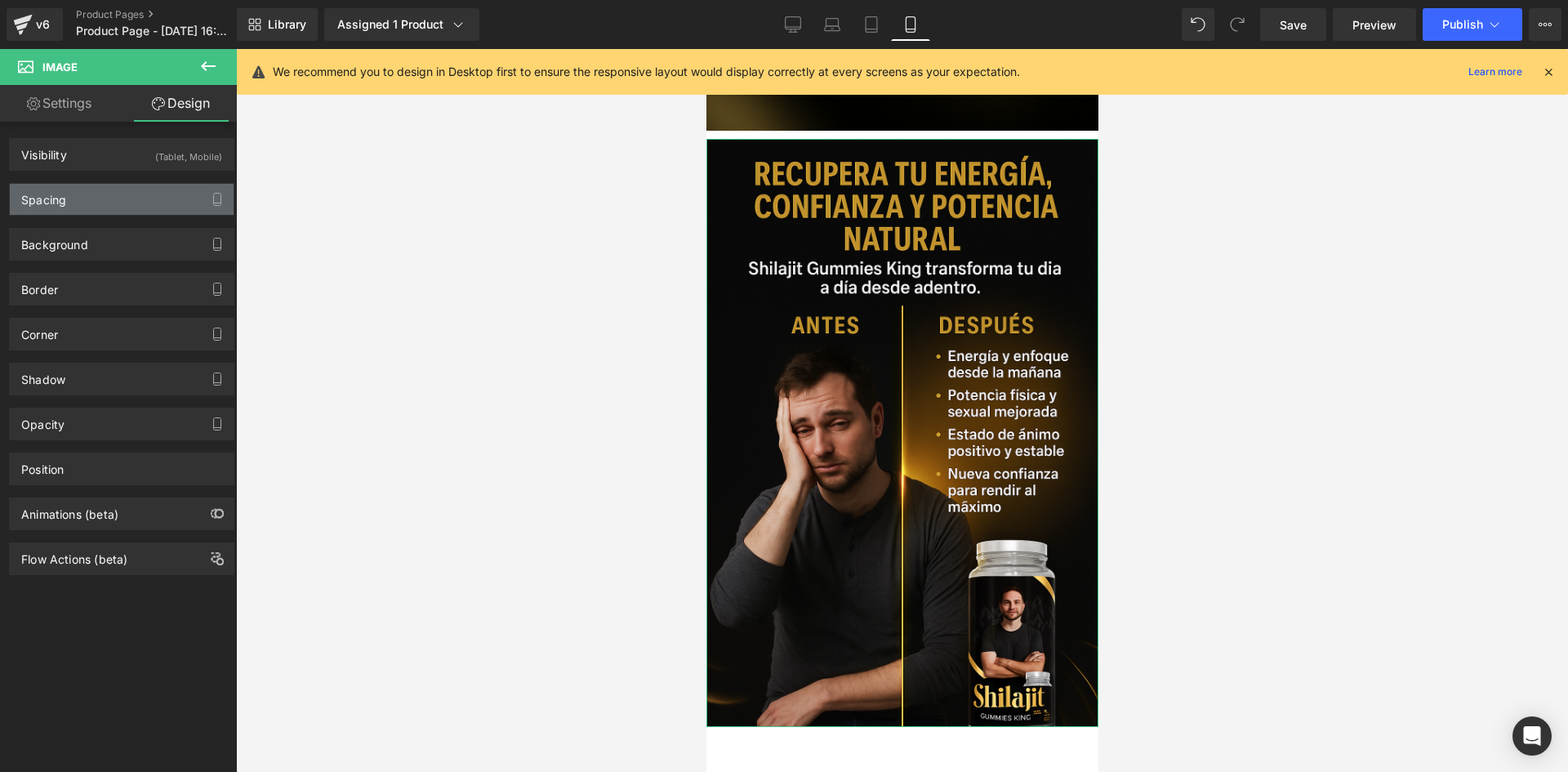
click at [146, 190] on div "Spacing" at bounding box center [121, 200] width 224 height 31
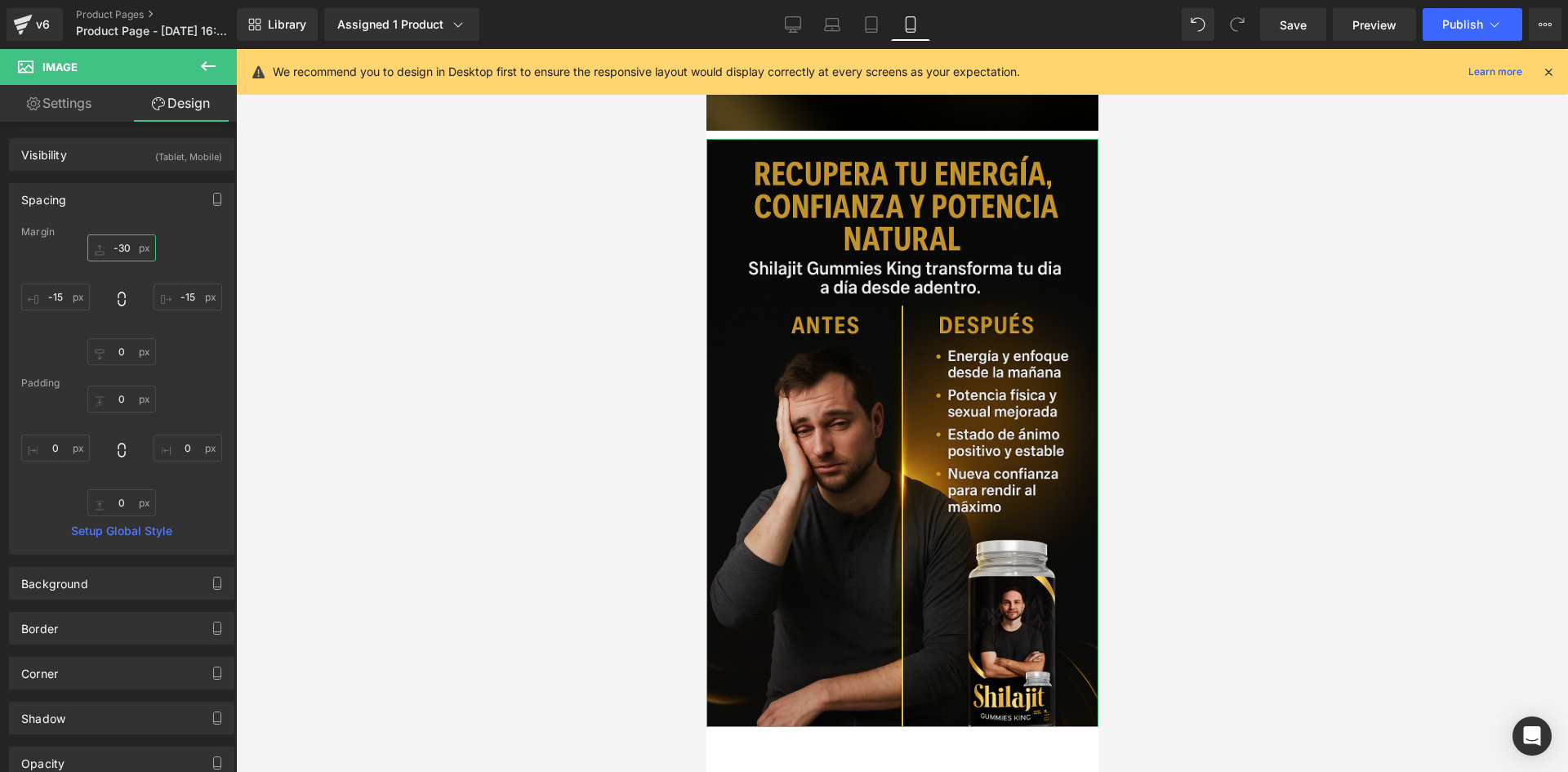
click at [116, 239] on input "-30" at bounding box center [121, 248] width 68 height 27
click at [122, 244] on input "-30" at bounding box center [121, 248] width 68 height 27
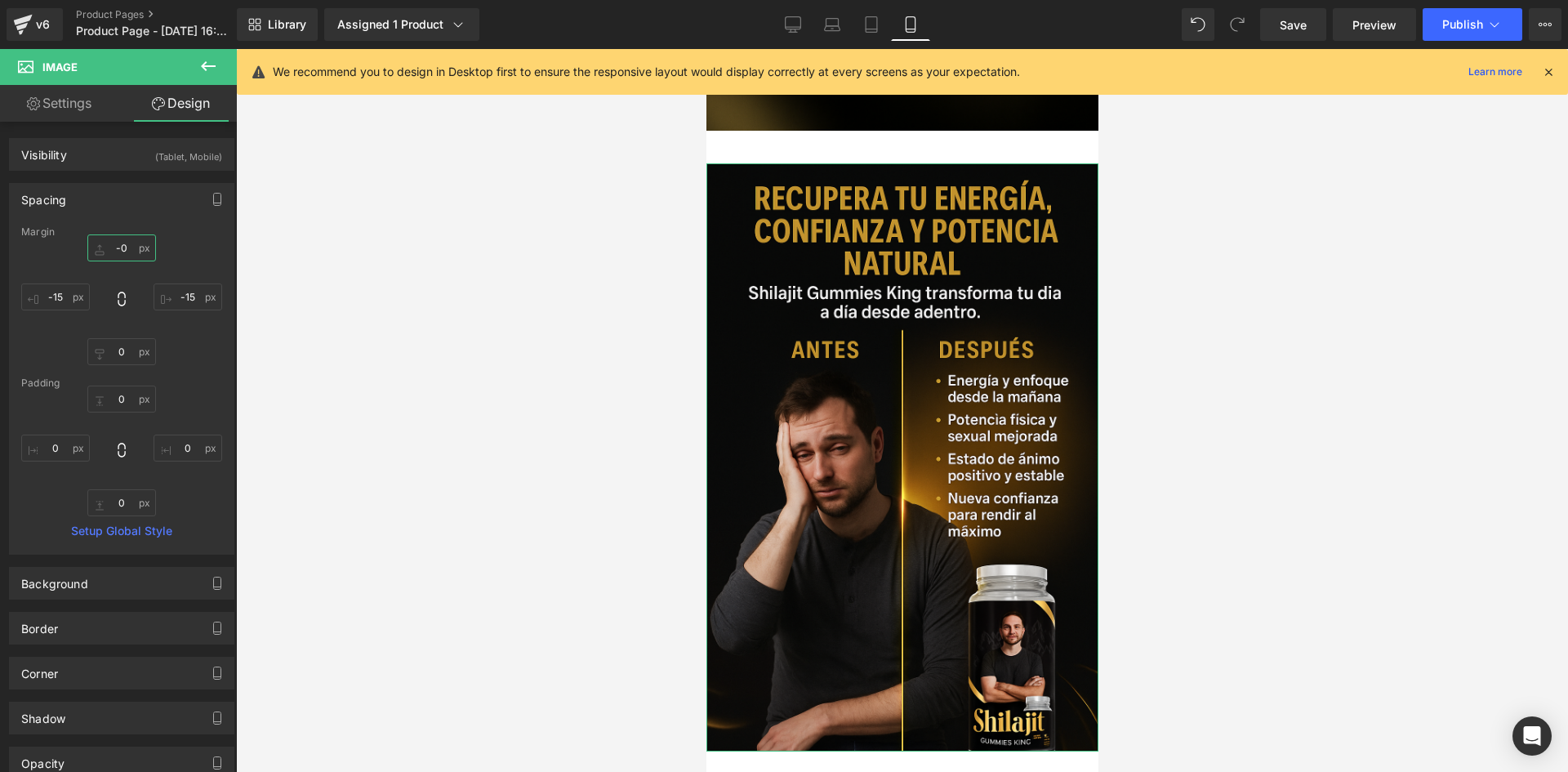
type input "-40"
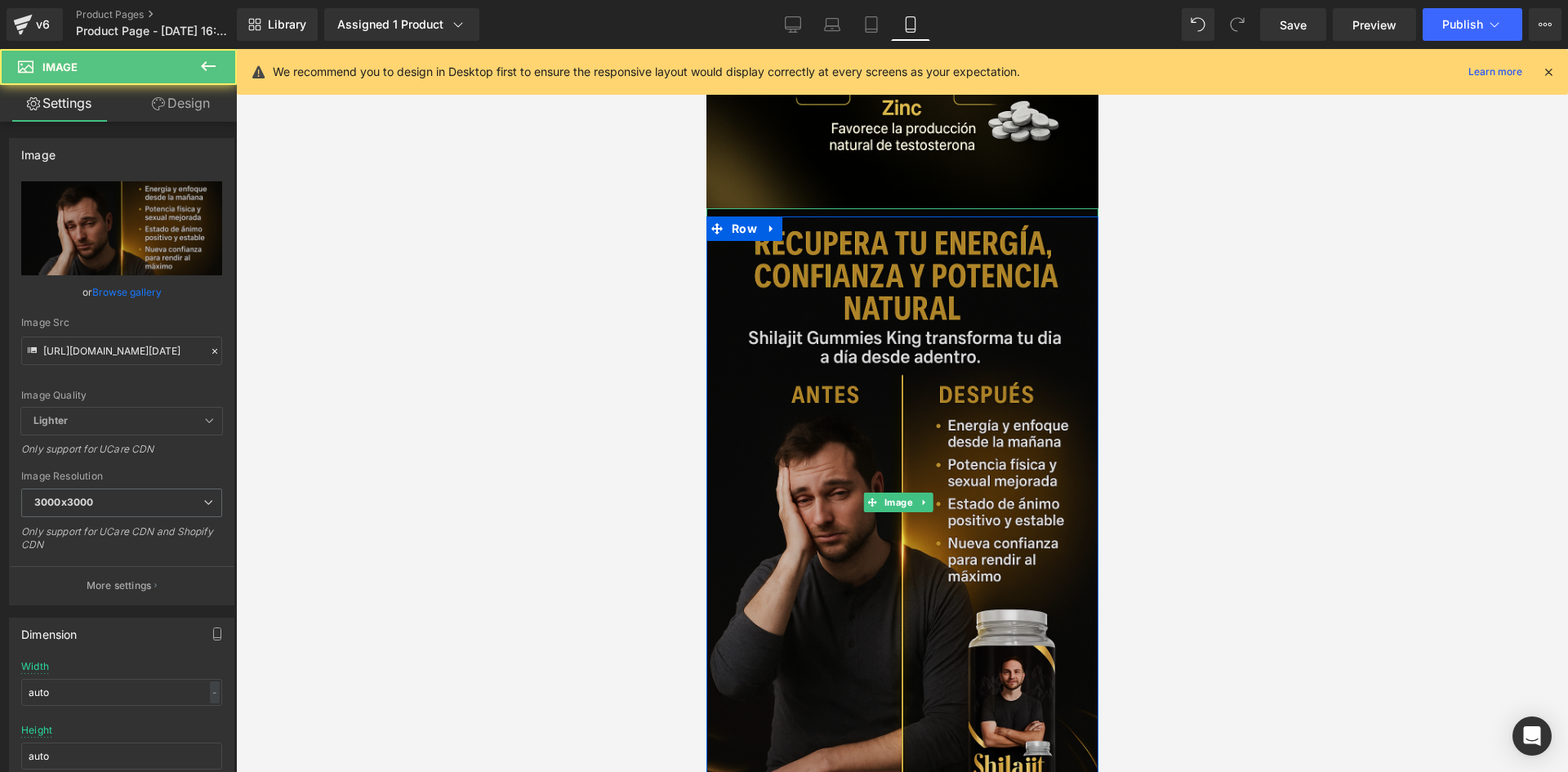
scroll to position [1170, 0]
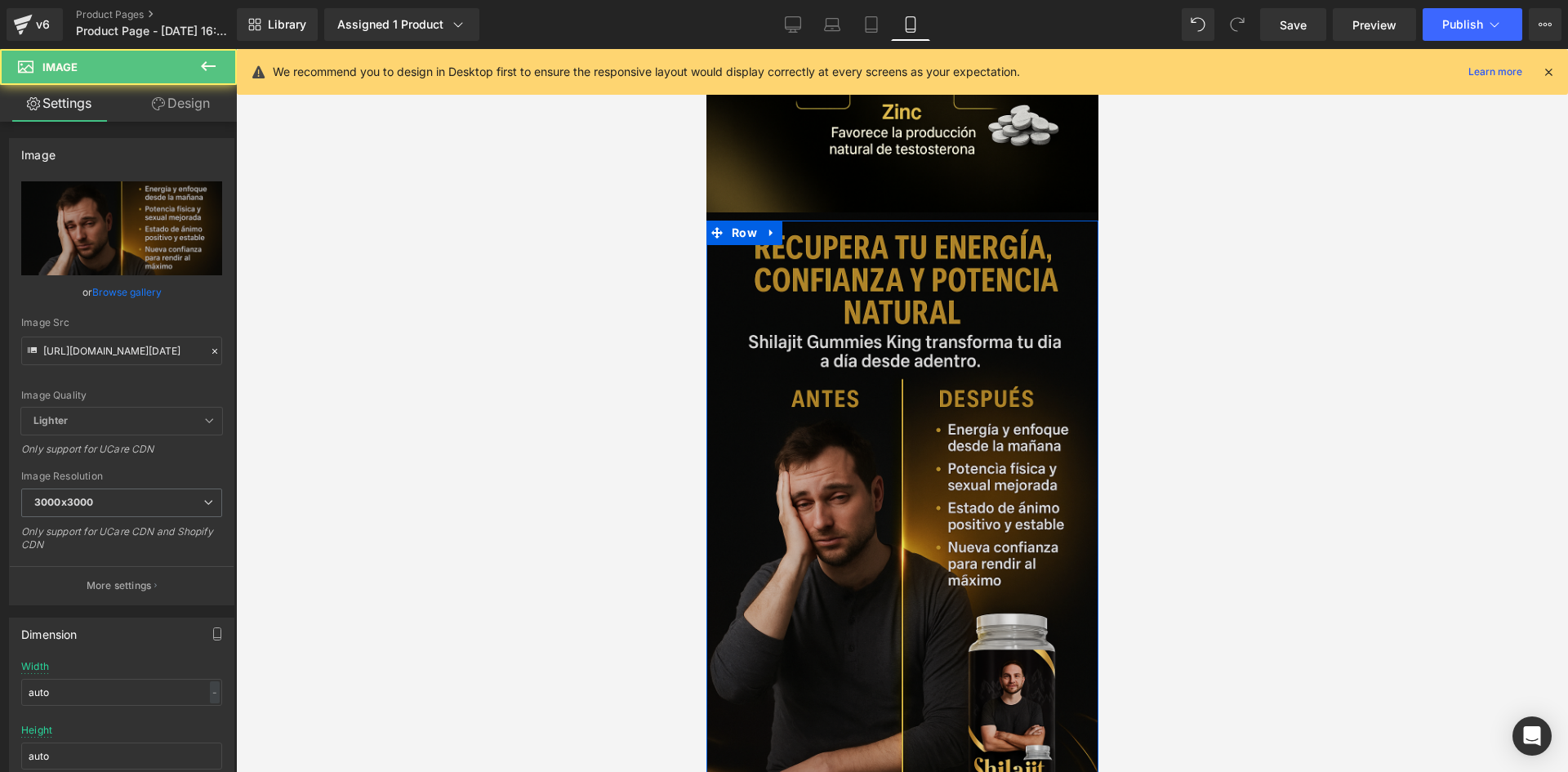
click at [766, 220] on div "Image Row" at bounding box center [901, 514] width 392 height 588
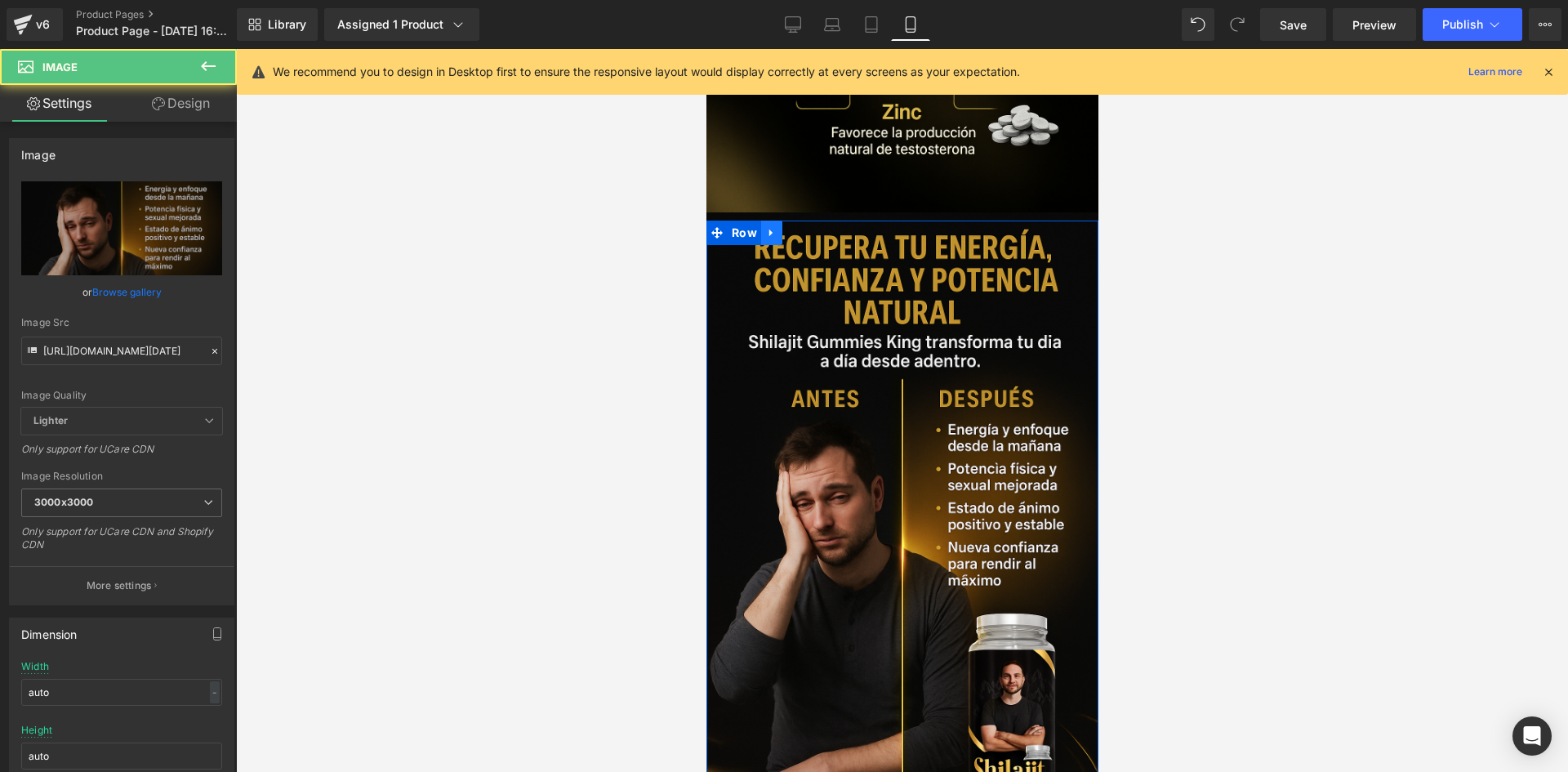
click at [768, 229] on icon at bounding box center [770, 233] width 4 height 7
click at [782, 220] on link at bounding box center [793, 232] width 22 height 24
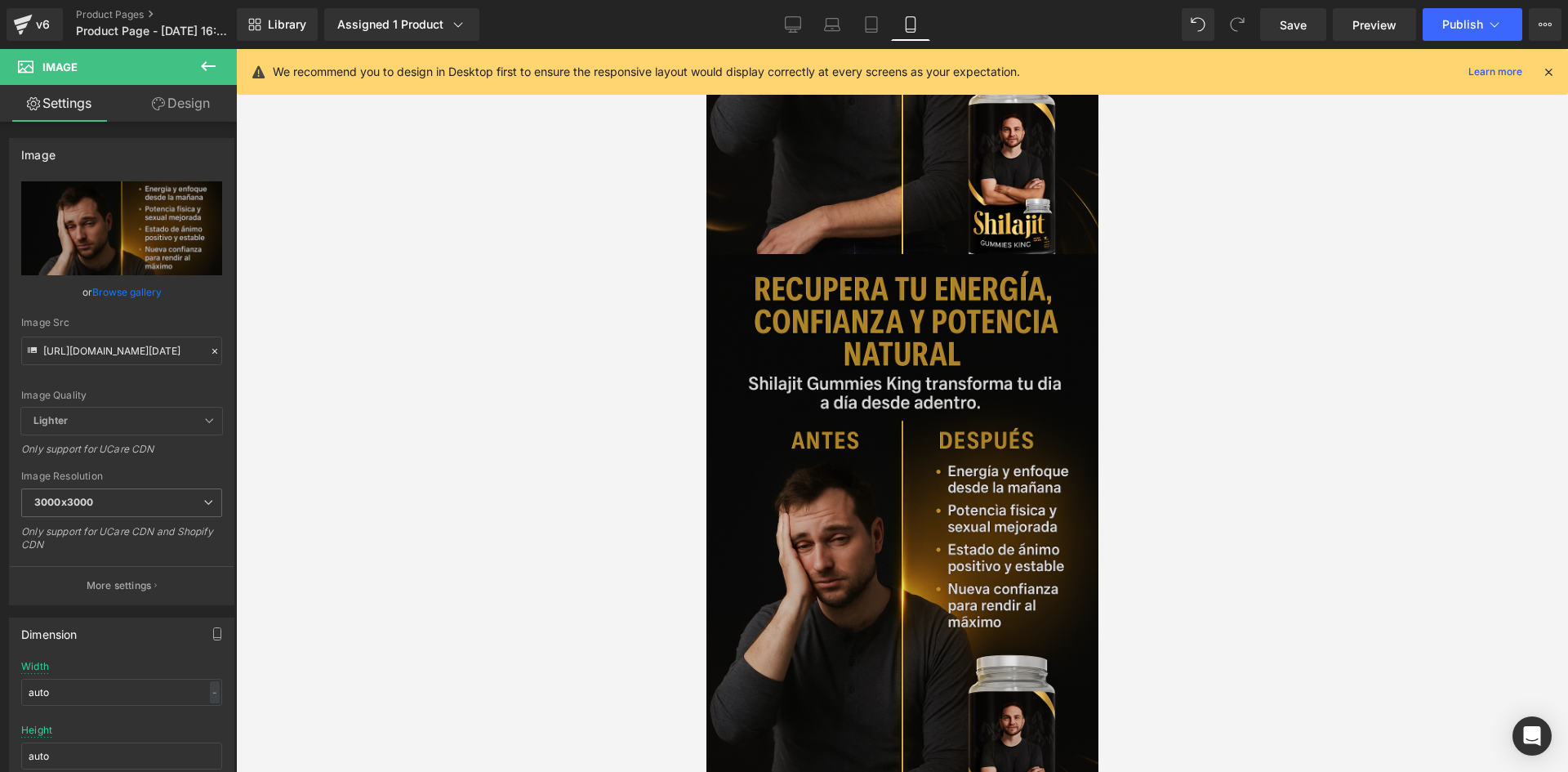
scroll to position [1664, 0]
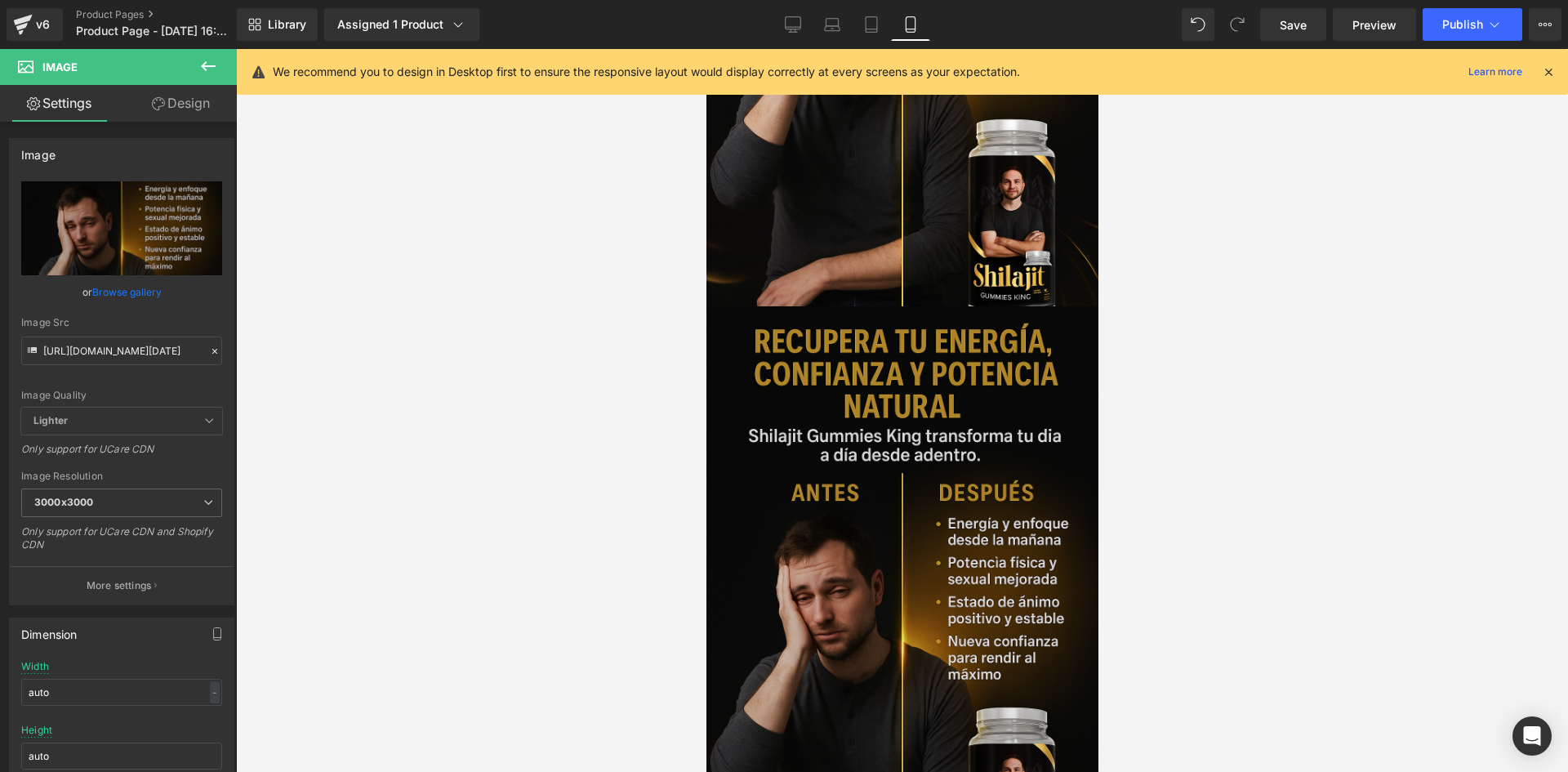
click at [784, 336] on img at bounding box center [901, 600] width 392 height 588
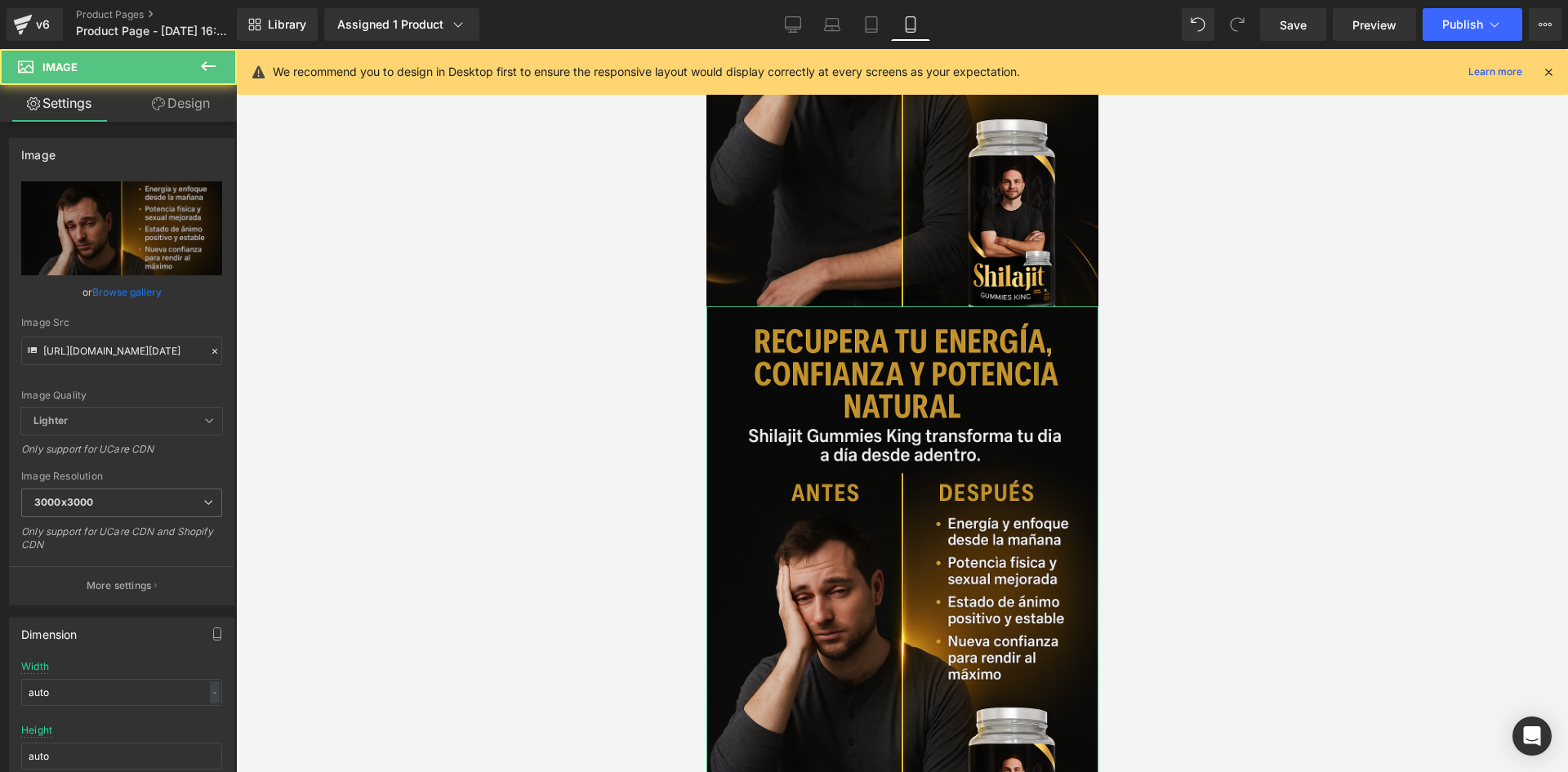
click at [165, 93] on link "Design" at bounding box center [181, 103] width 119 height 37
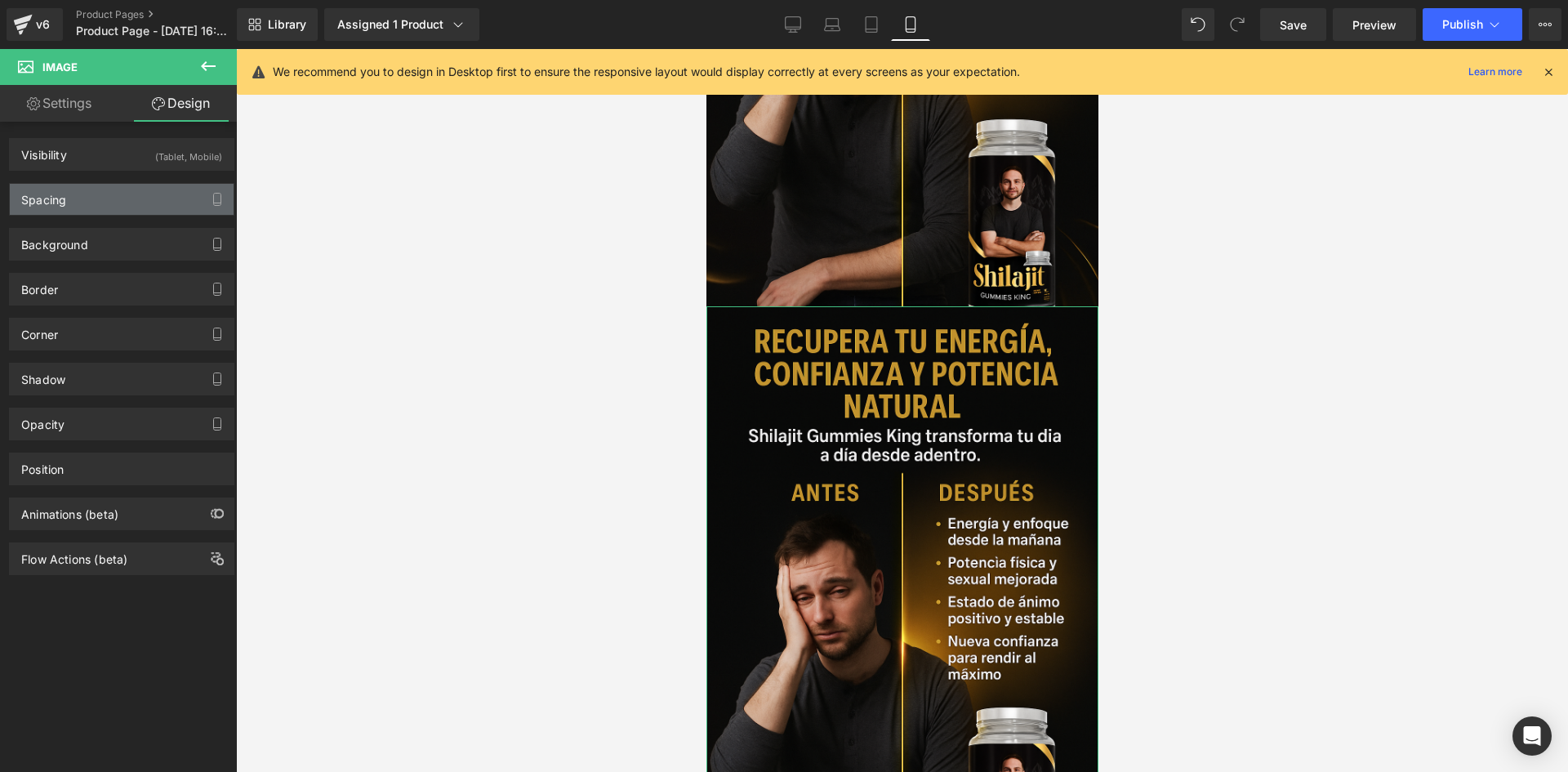
click at [135, 189] on div "Spacing" at bounding box center [121, 200] width 224 height 31
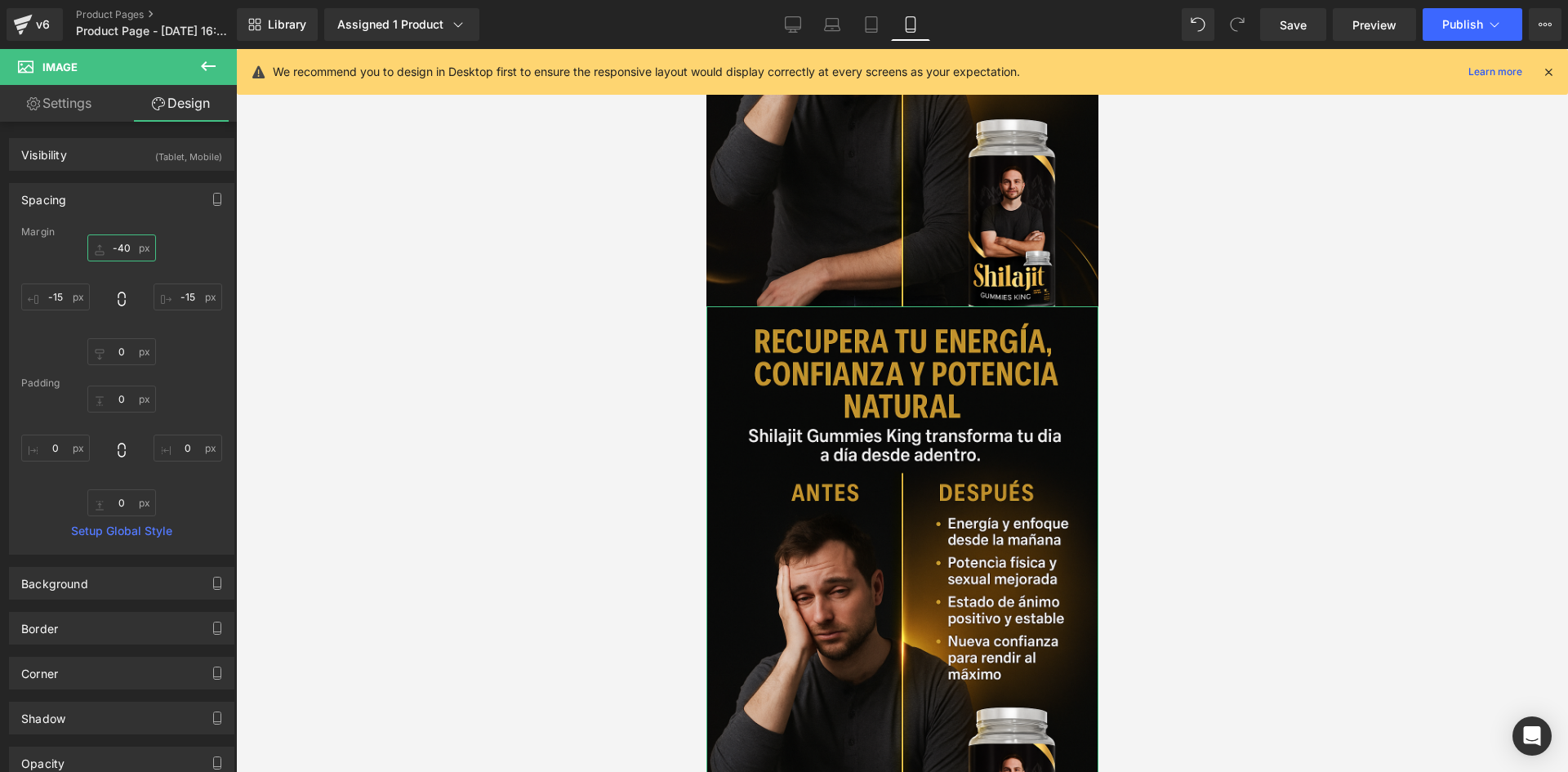
click at [126, 241] on input "-40" at bounding box center [121, 248] width 68 height 27
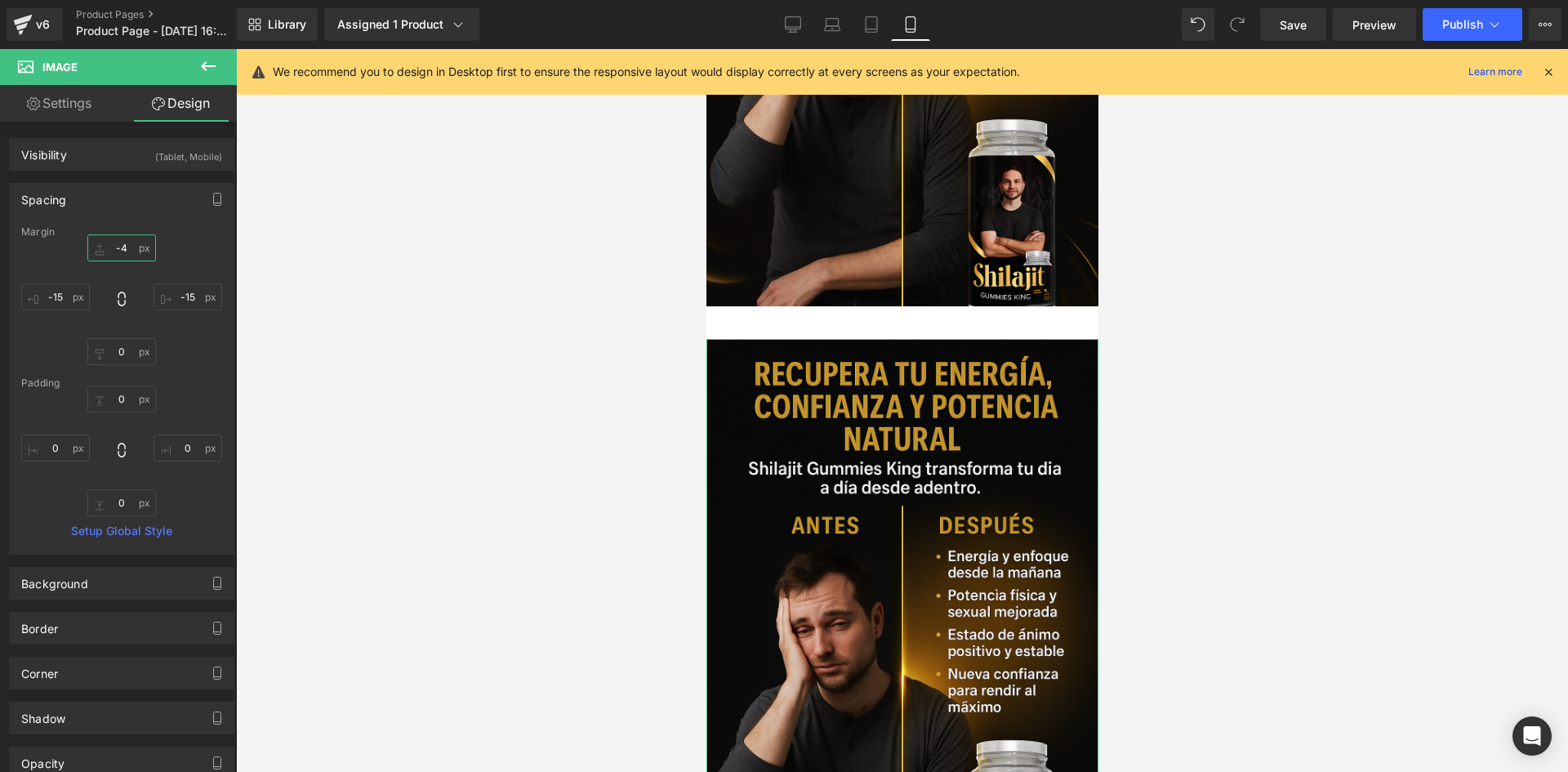
type input "-40"
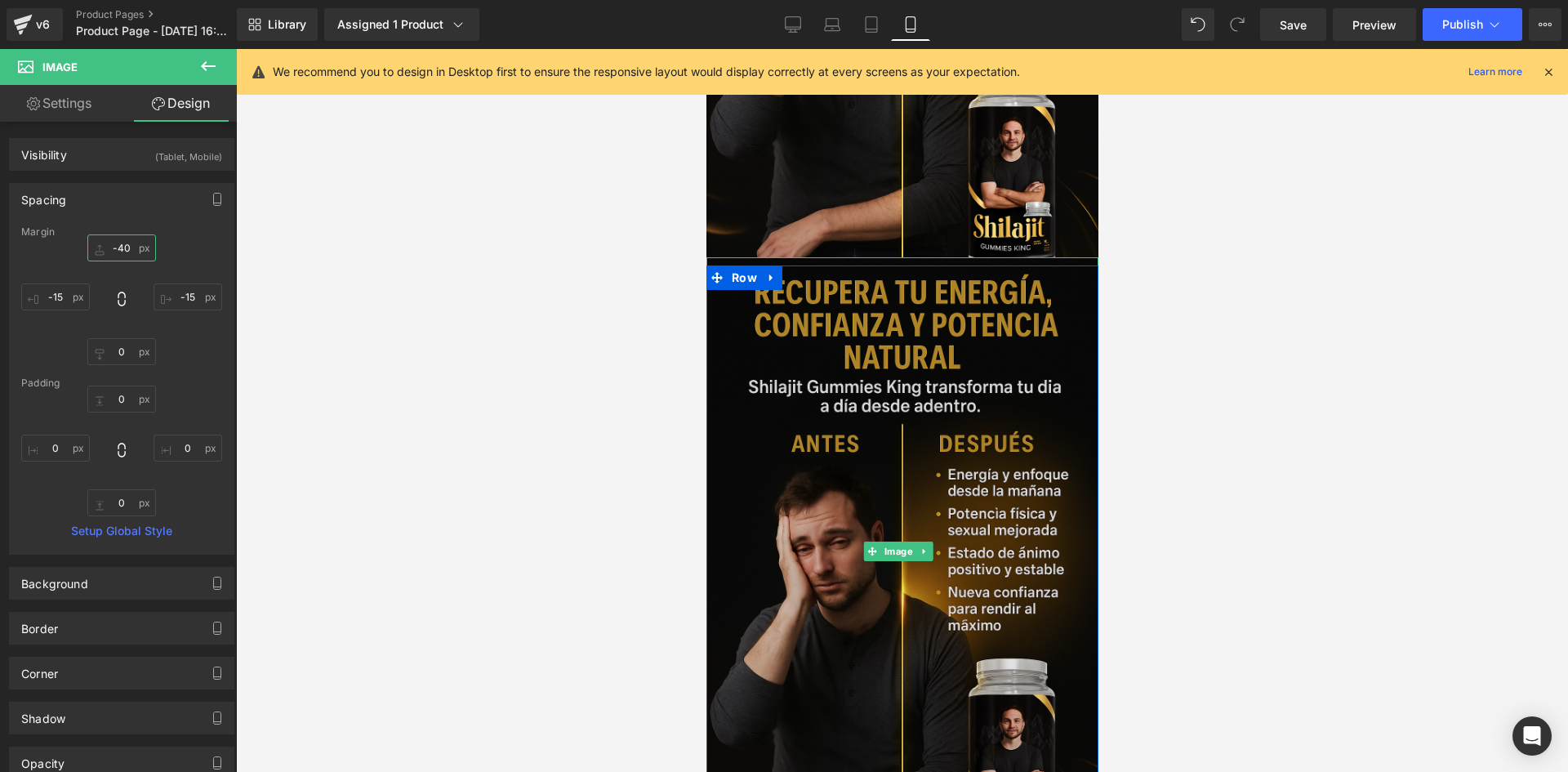
scroll to position [1827, 0]
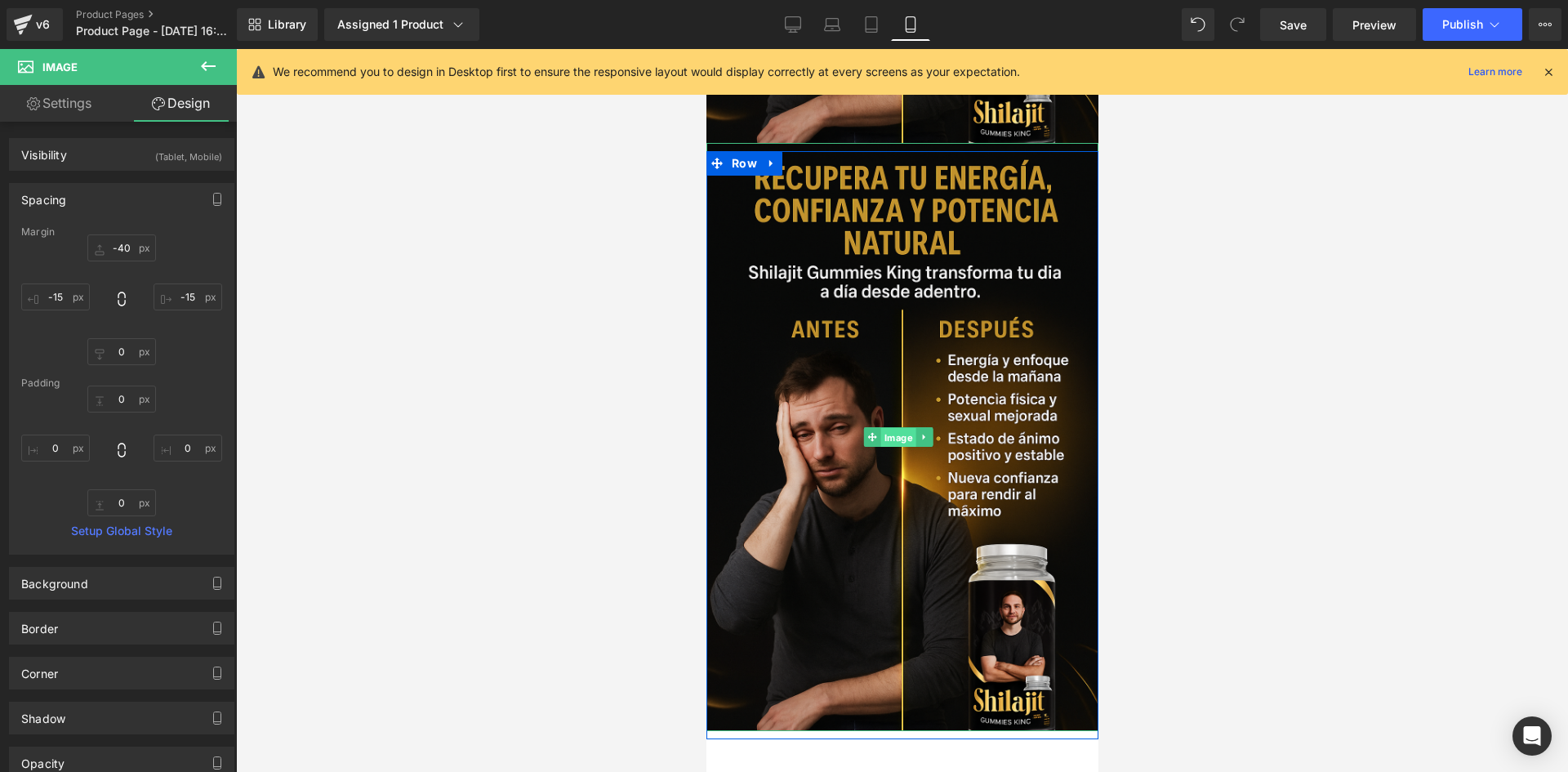
click at [907, 428] on span "Image" at bounding box center [898, 438] width 35 height 20
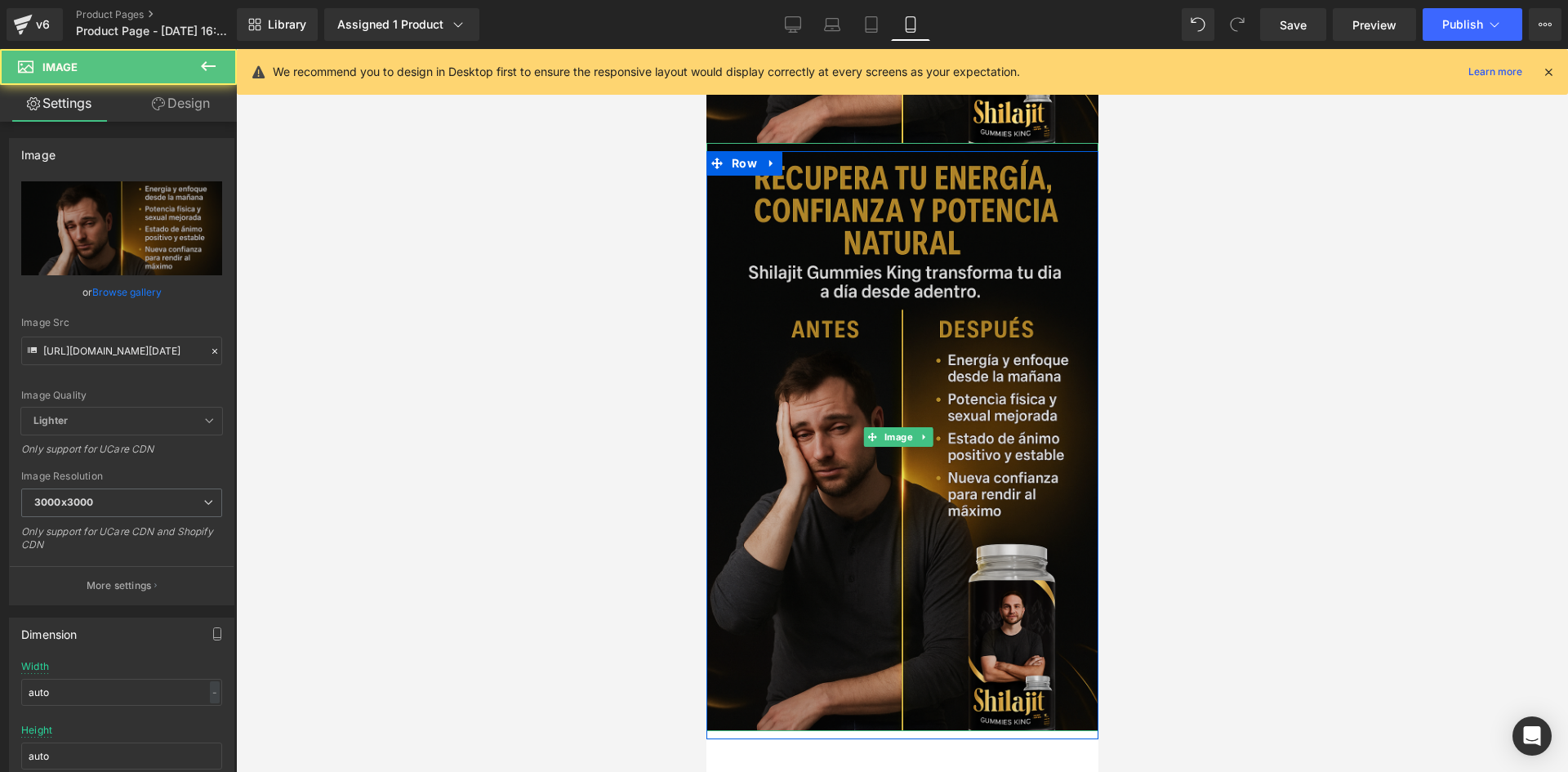
click at [849, 377] on img at bounding box center [901, 437] width 392 height 588
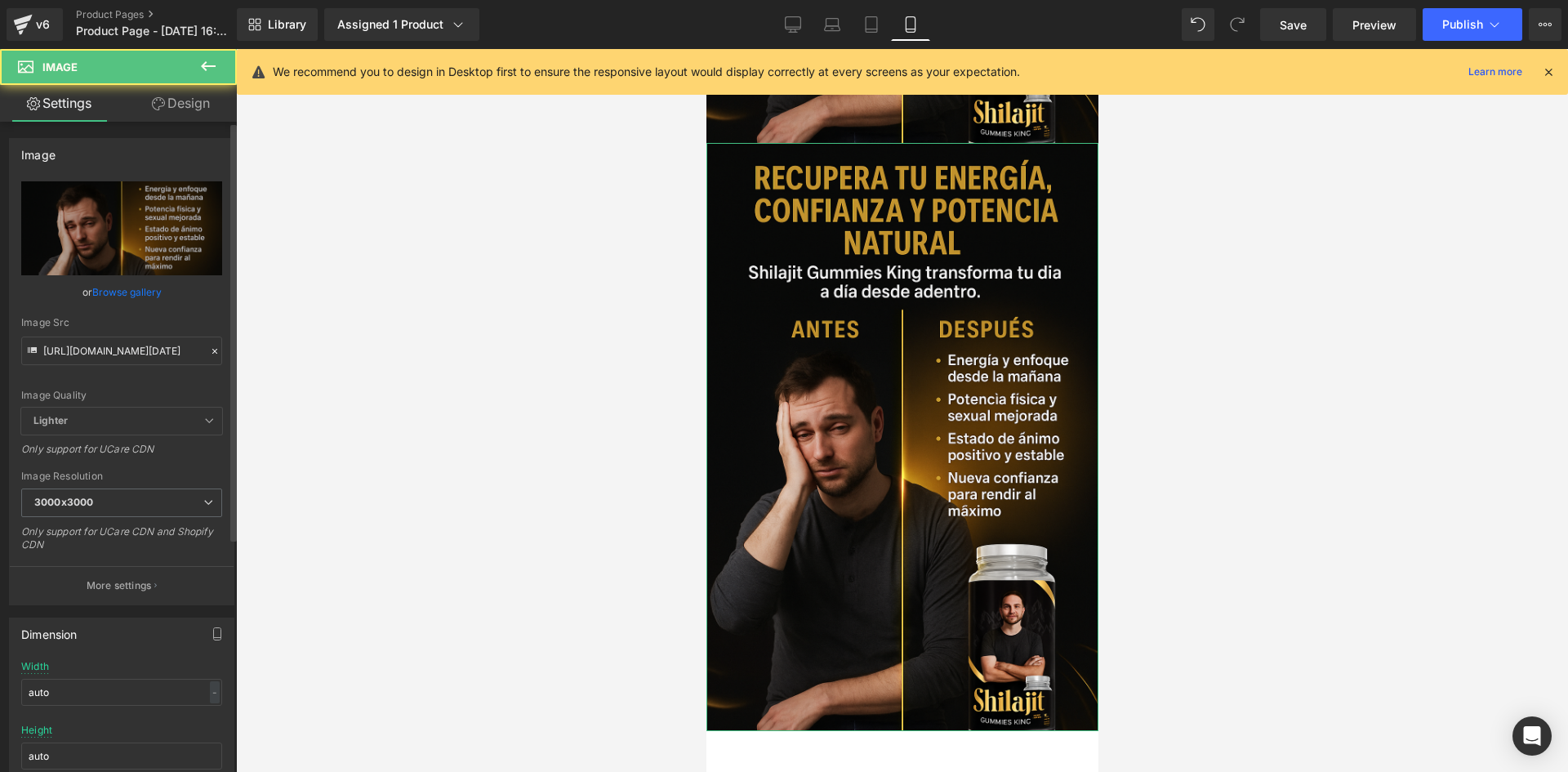
click at [104, 329] on div "Image Src [URL][DOMAIN_NAME][DATE]" at bounding box center [122, 342] width 201 height 49
click at [103, 360] on input "[URL][DOMAIN_NAME][DATE]" at bounding box center [122, 351] width 201 height 29
paste input "[URL][DOMAIN_NAME][DATE]"
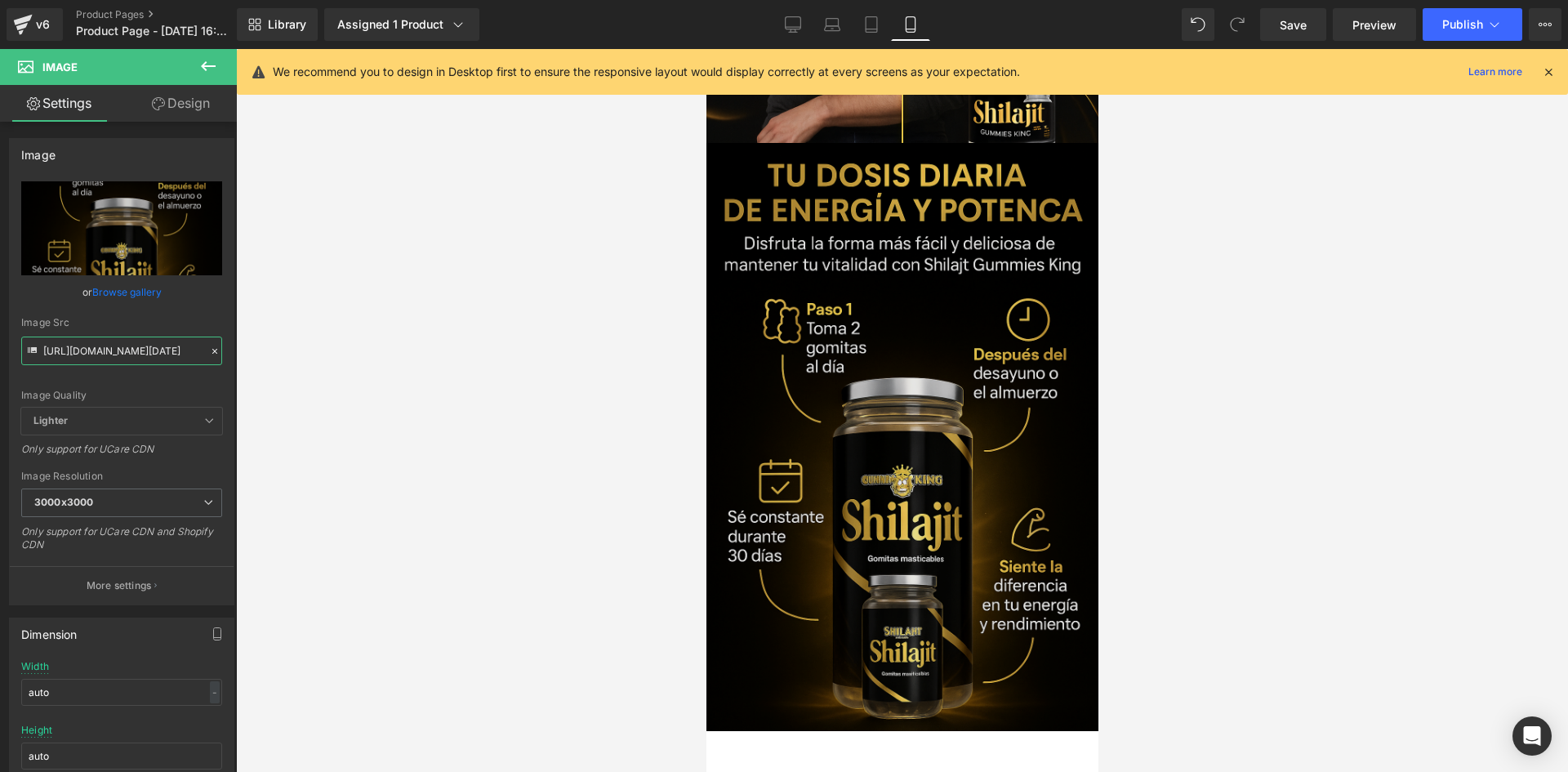
type input "[URL][DOMAIN_NAME][DATE]"
click at [869, 306] on img at bounding box center [901, 437] width 392 height 588
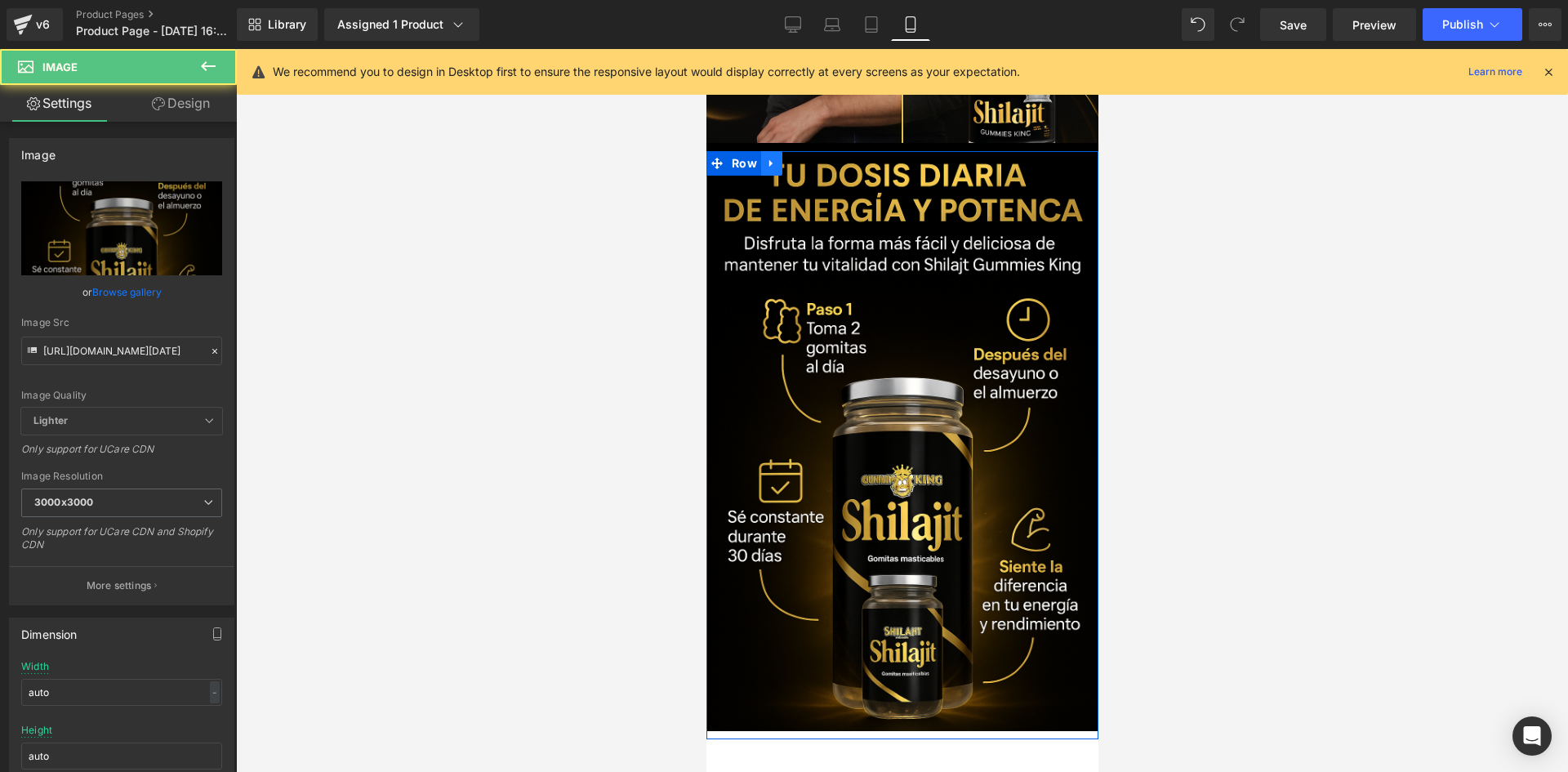
click at [768, 160] on icon at bounding box center [770, 164] width 4 height 7
click at [786, 157] on icon at bounding box center [792, 163] width 12 height 12
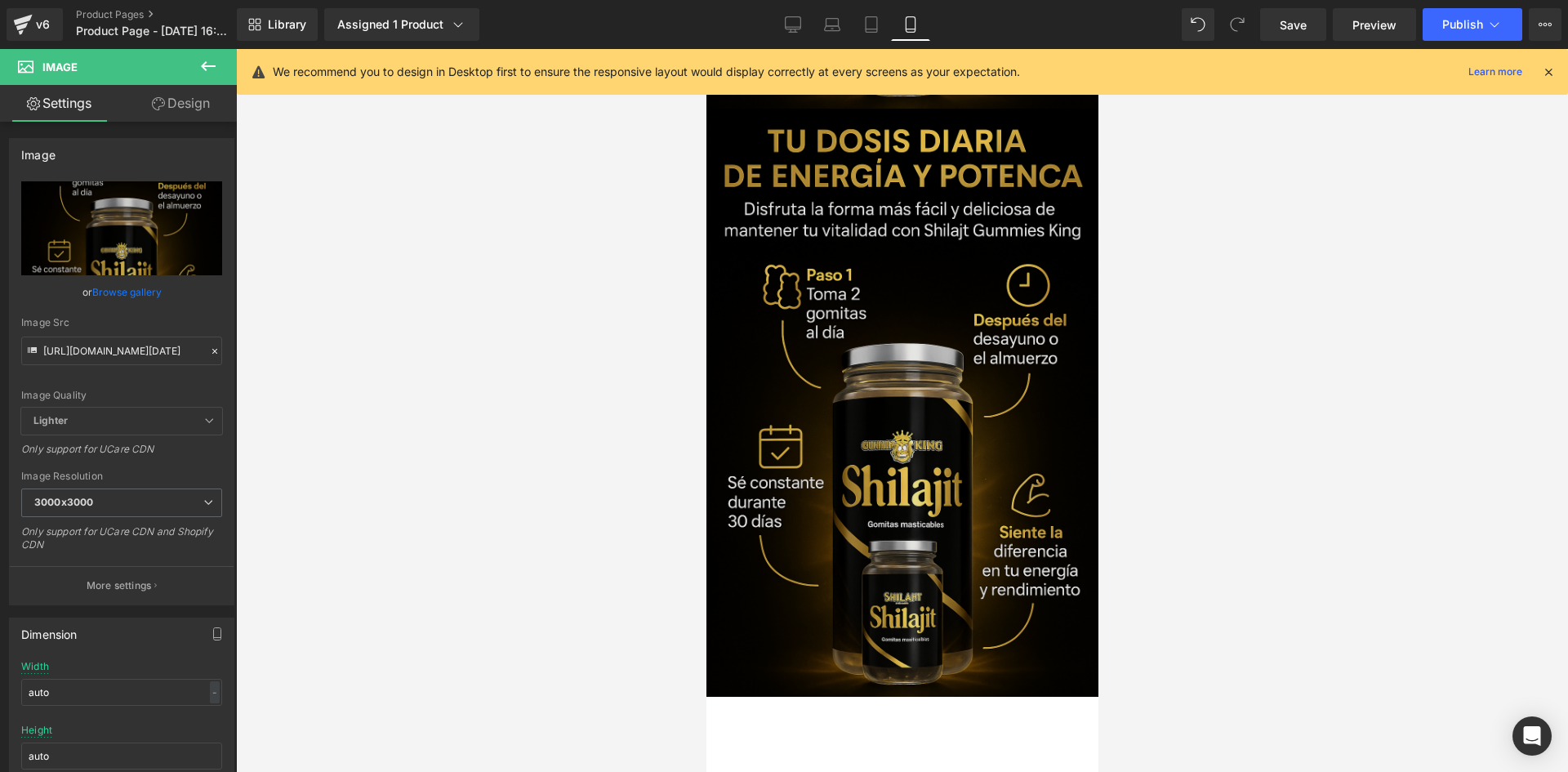
scroll to position [2462, 0]
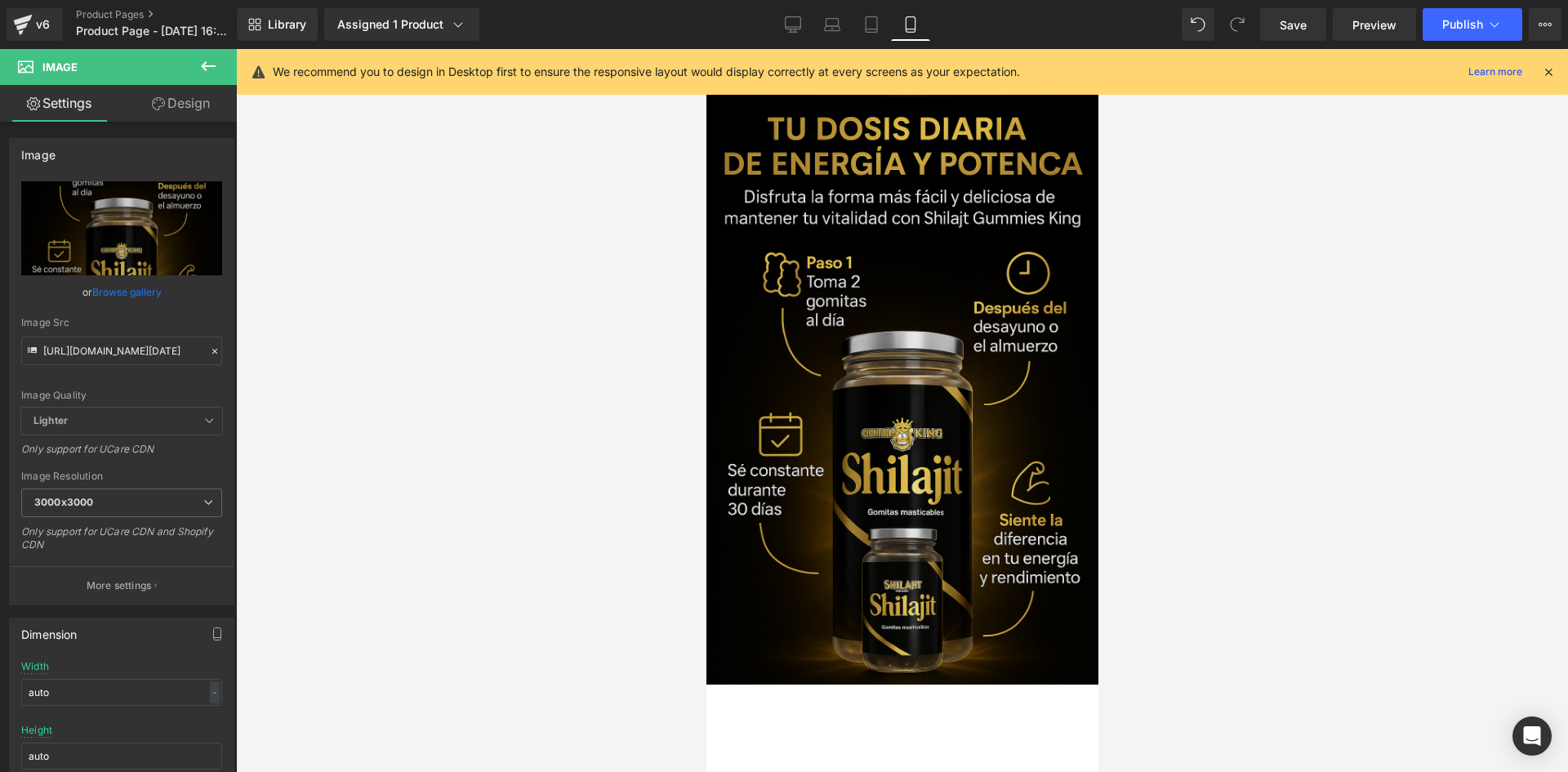
click at [860, 348] on img at bounding box center [901, 390] width 392 height 588
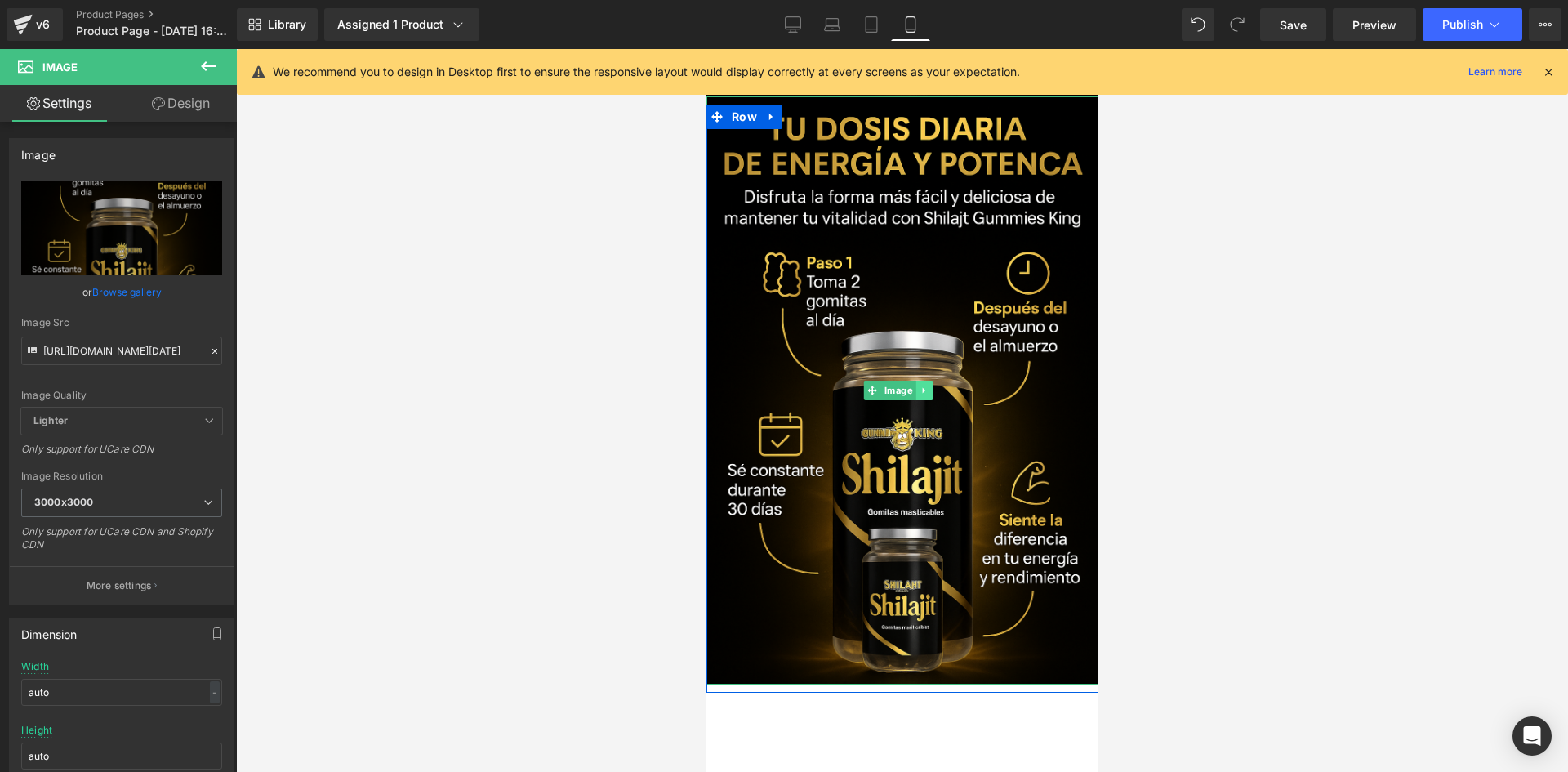
click at [920, 381] on link at bounding box center [923, 391] width 17 height 20
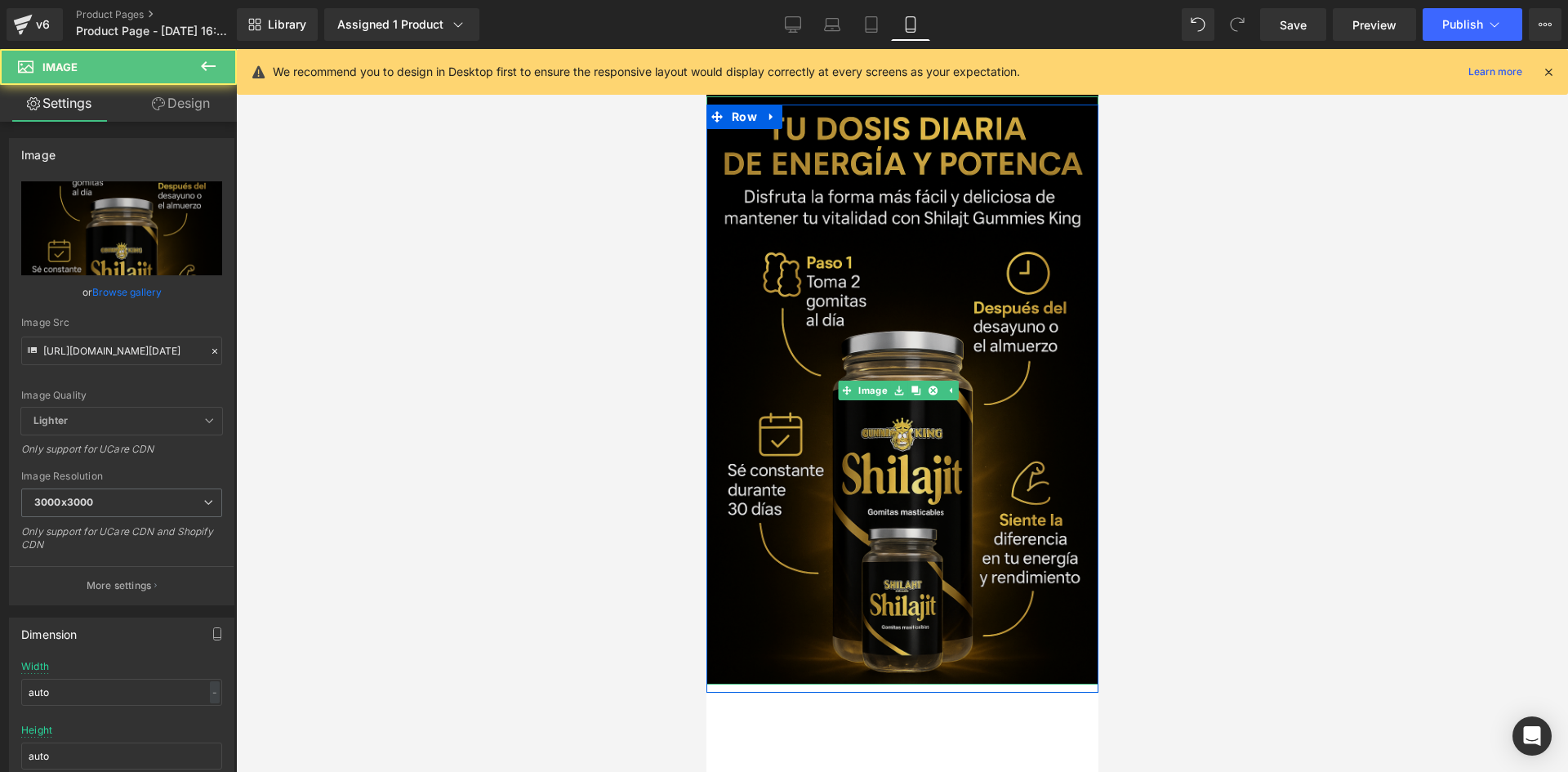
click at [822, 294] on img at bounding box center [901, 390] width 392 height 588
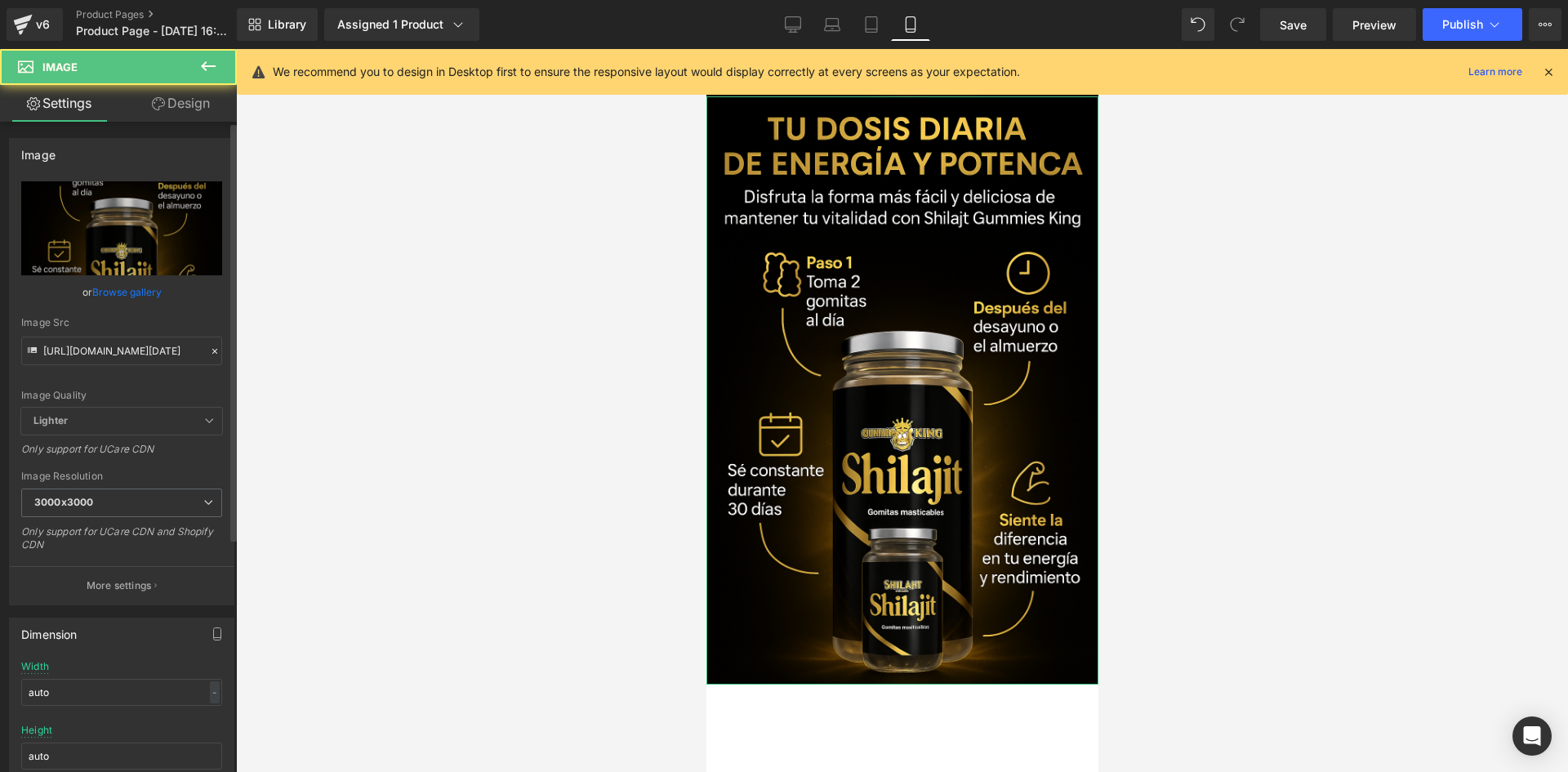
click at [143, 365] on div "Image Quality Lighter Lightest Lighter Lighter Lightest Only support for UCare …" at bounding box center [122, 295] width 201 height 226
click at [141, 351] on input "[URL][DOMAIN_NAME][DATE]" at bounding box center [122, 351] width 201 height 29
click at [141, 351] on input "[URL][DOMAIN_NAME][DATE]" at bounding box center [122, 351] width 201 height 29
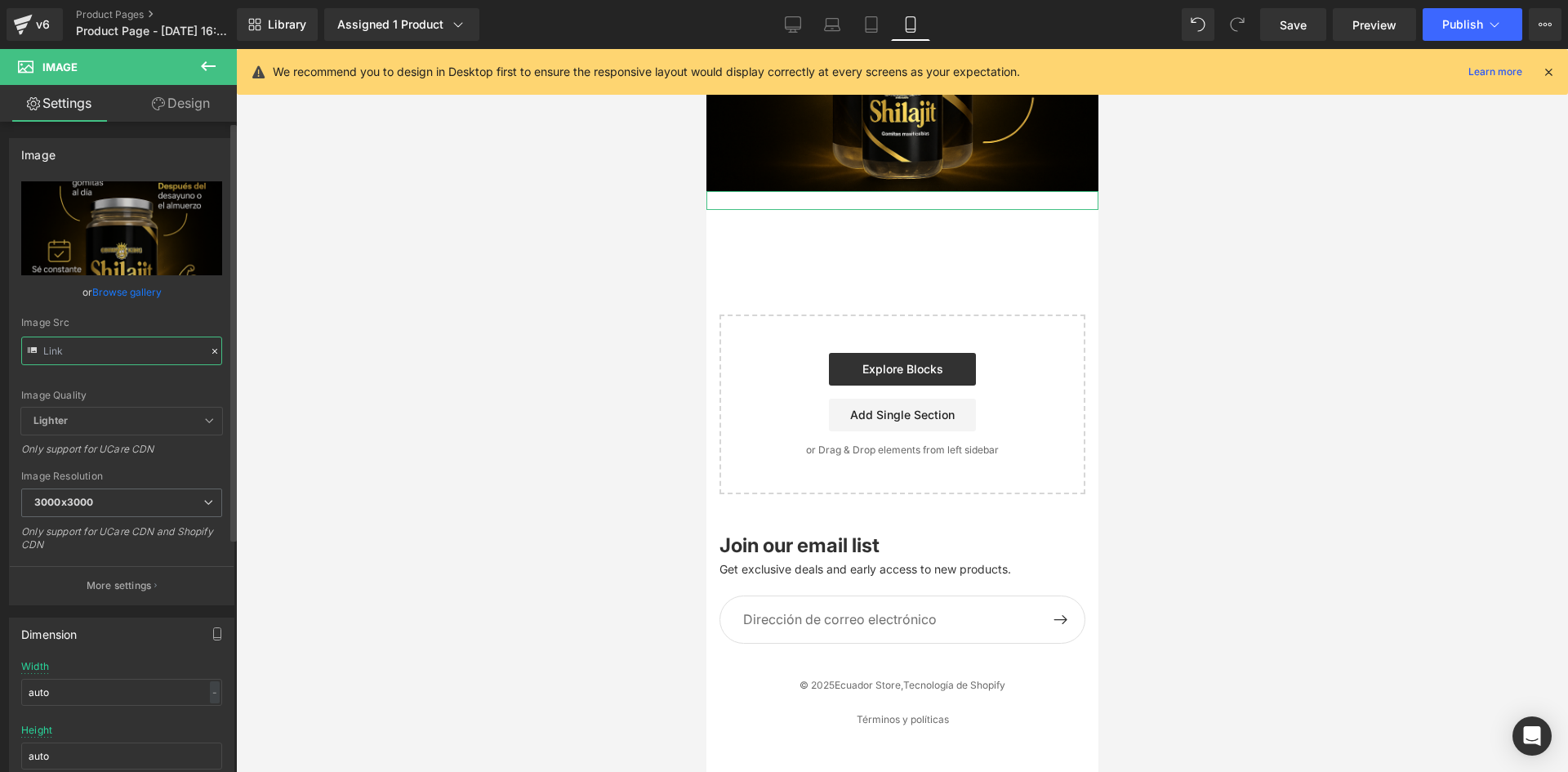
scroll to position [2318, 0]
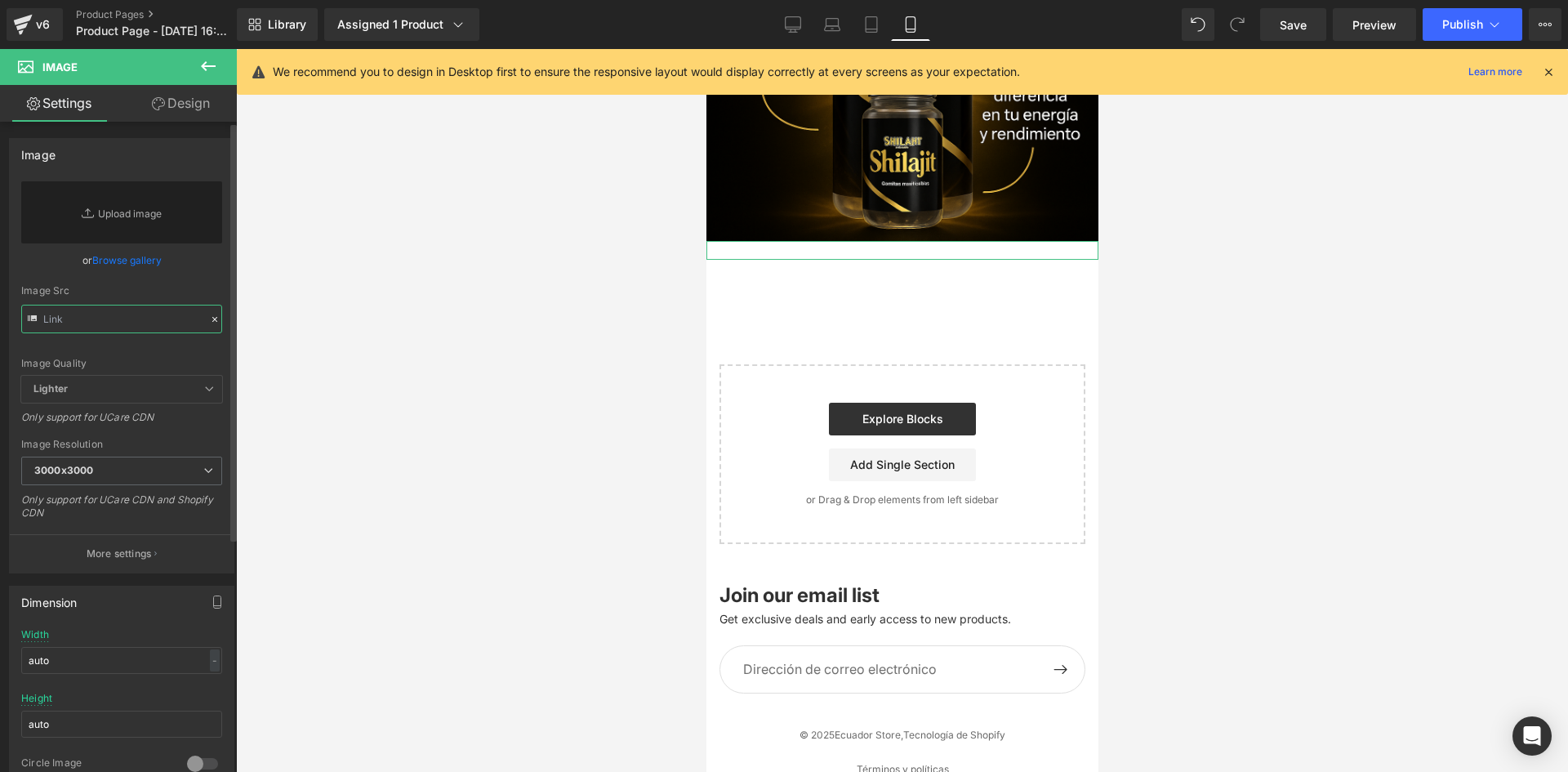
paste input "[URL][DOMAIN_NAME][DATE]"
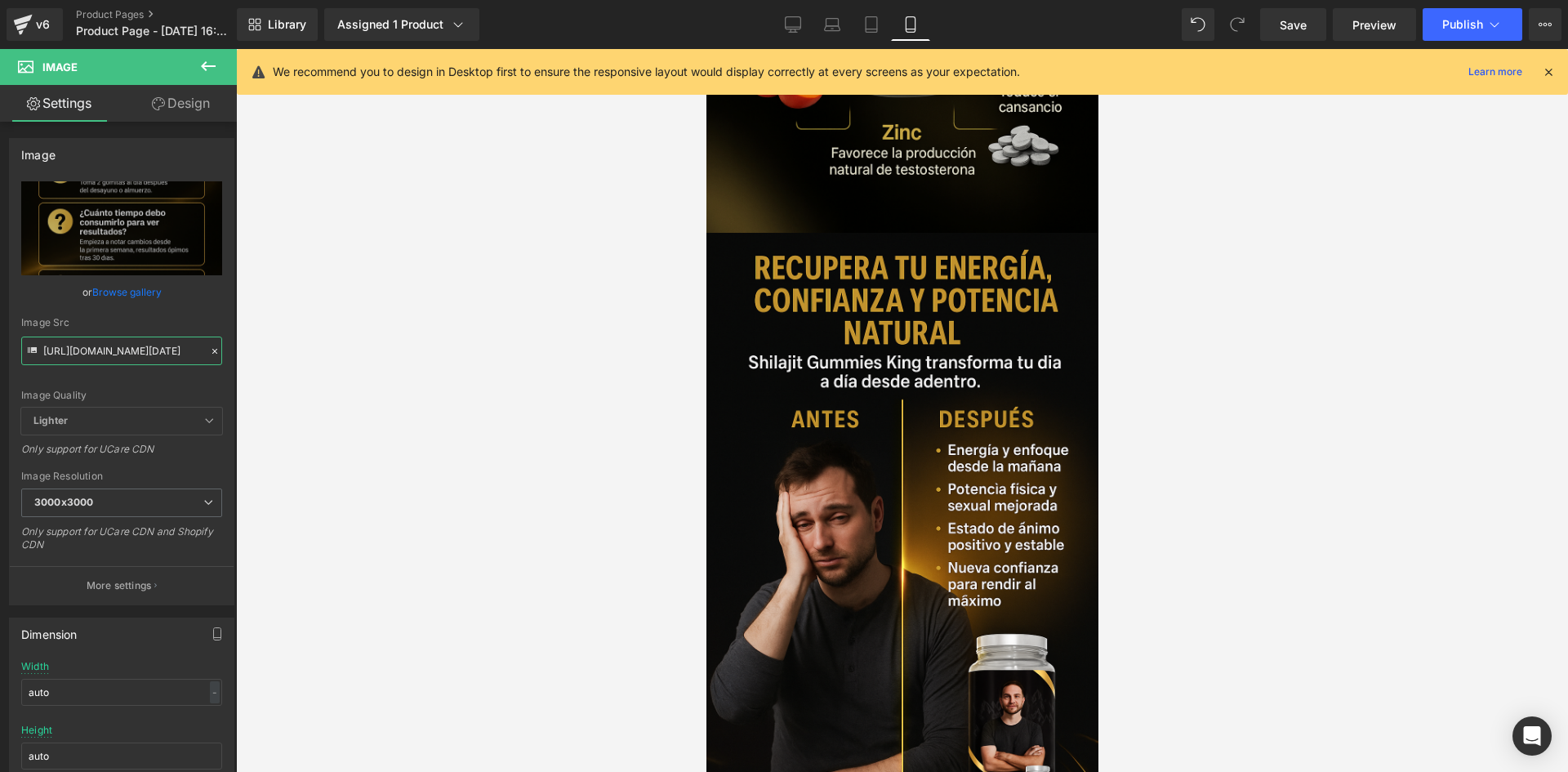
scroll to position [910, 0]
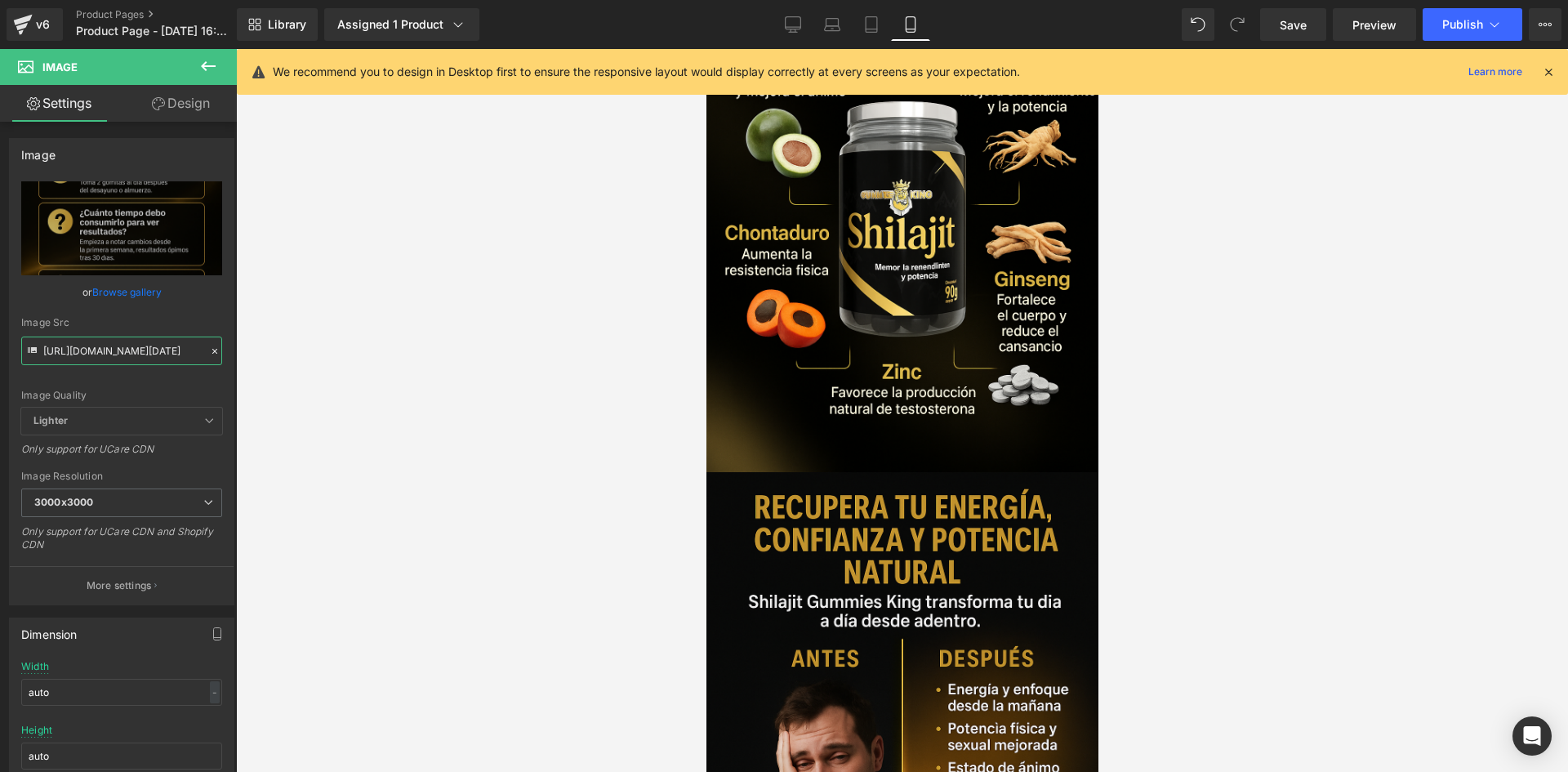
type input "[URL][DOMAIN_NAME][DATE]"
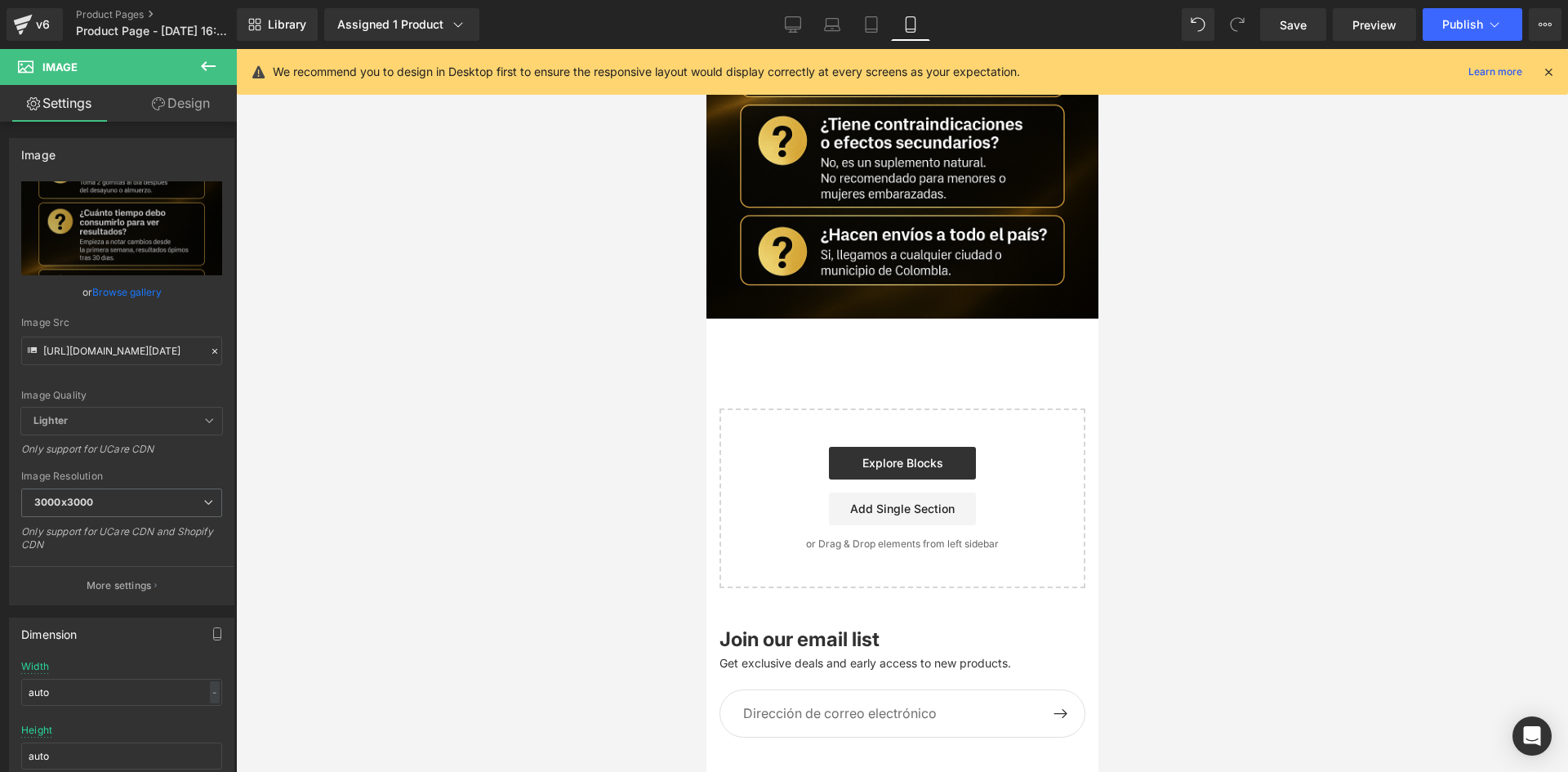
scroll to position [2860, 0]
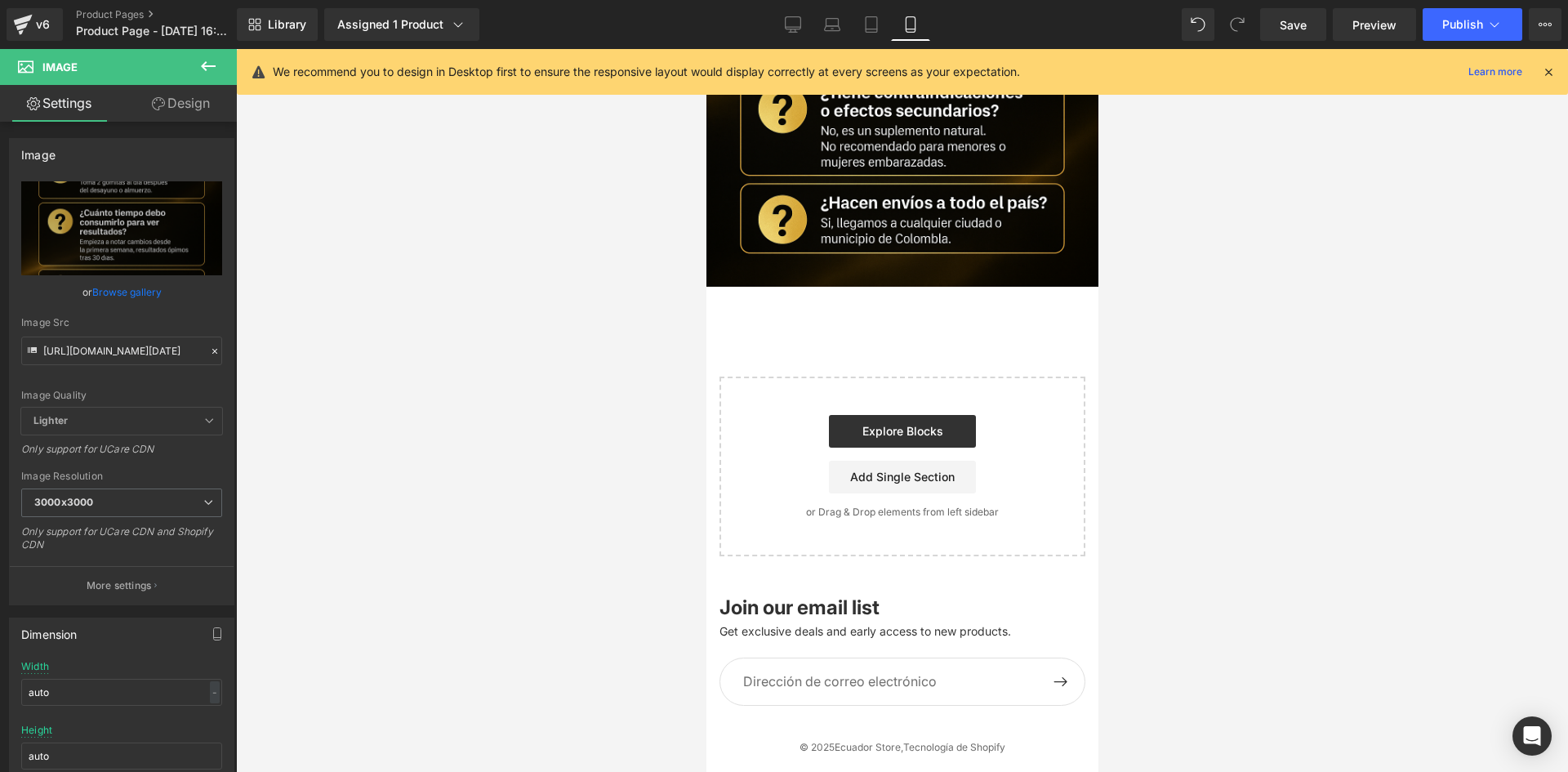
click at [211, 61] on icon at bounding box center [208, 67] width 20 height 20
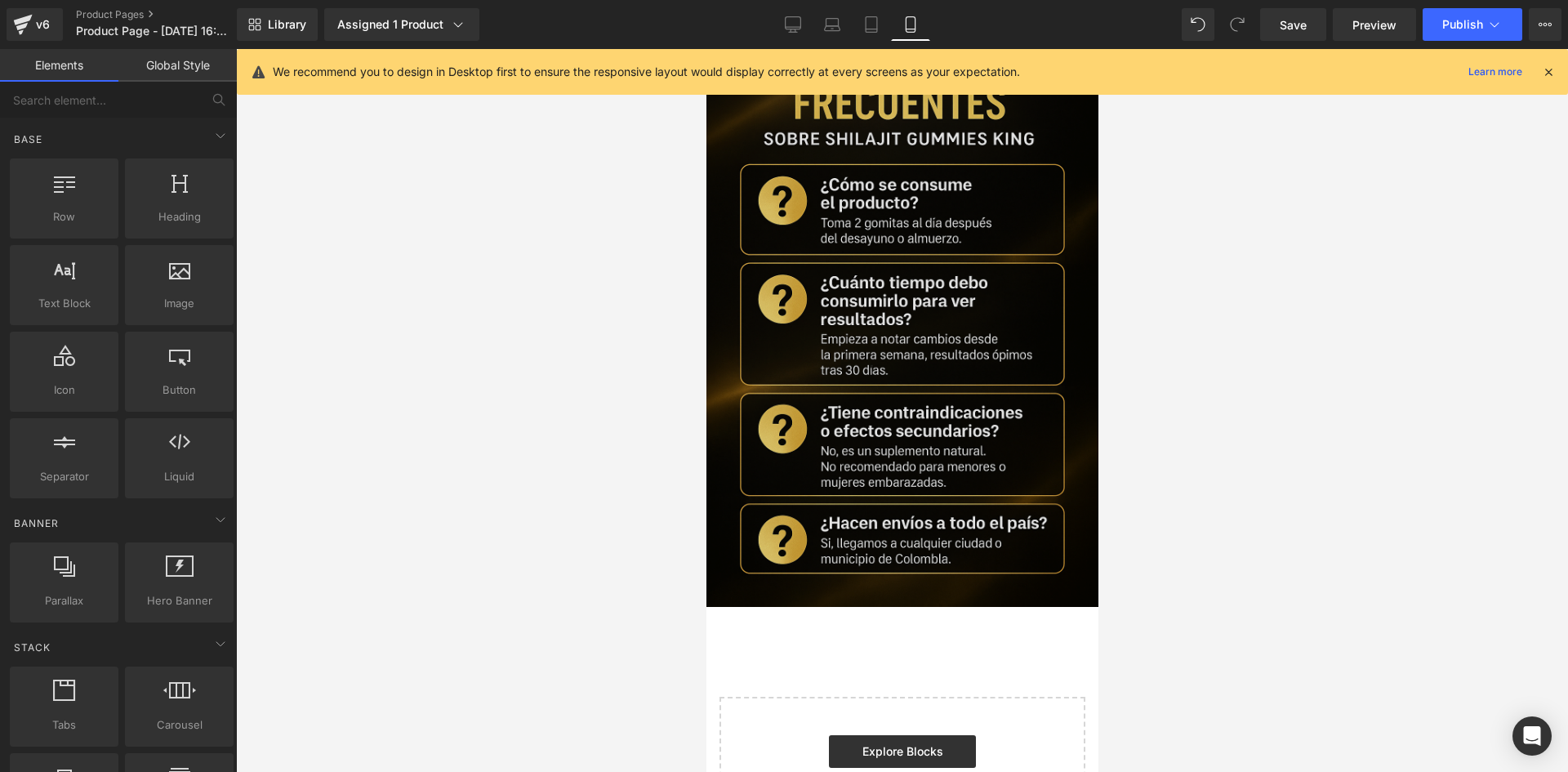
scroll to position [2533, 0]
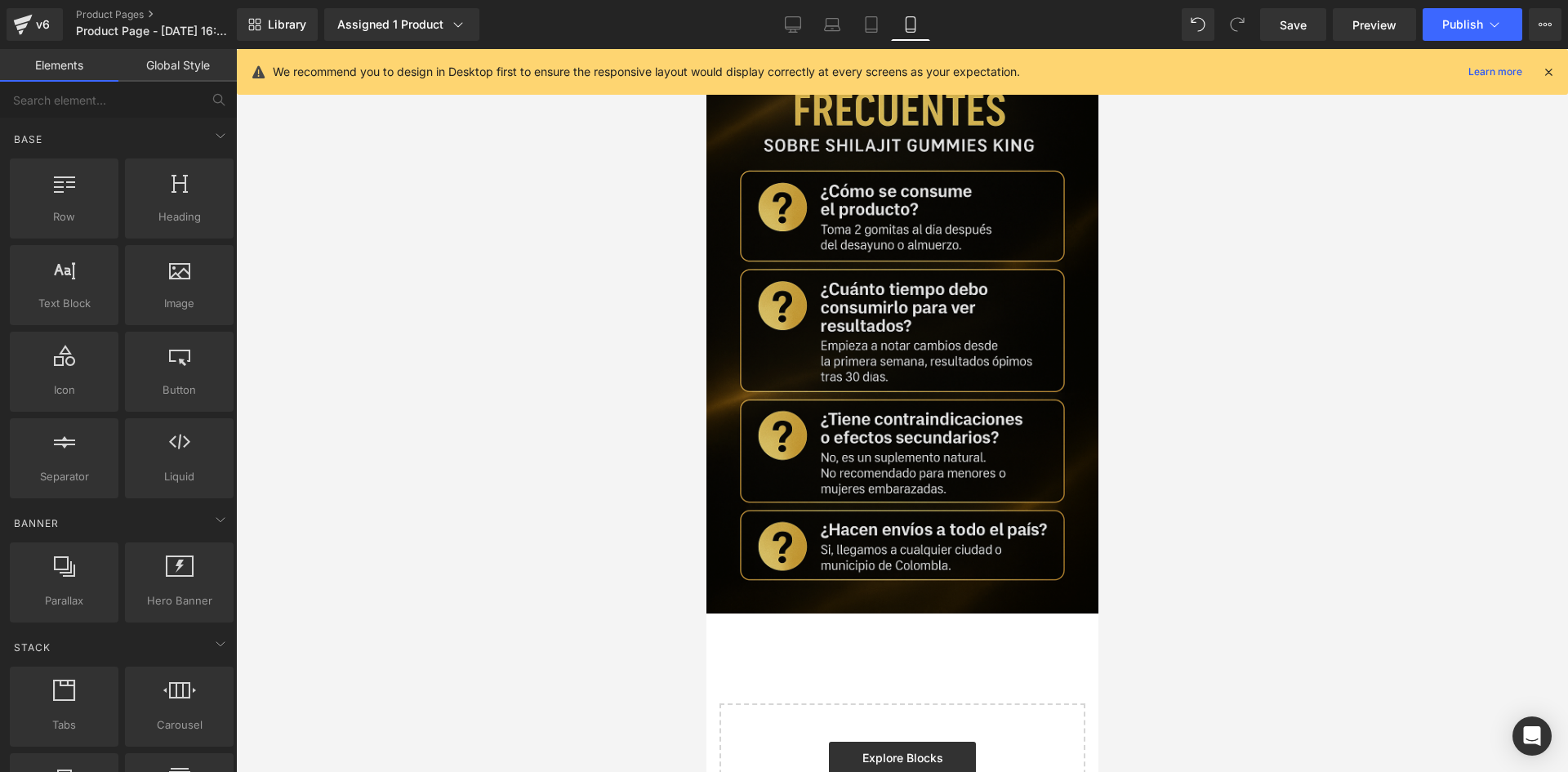
click at [857, 249] on img at bounding box center [901, 319] width 392 height 588
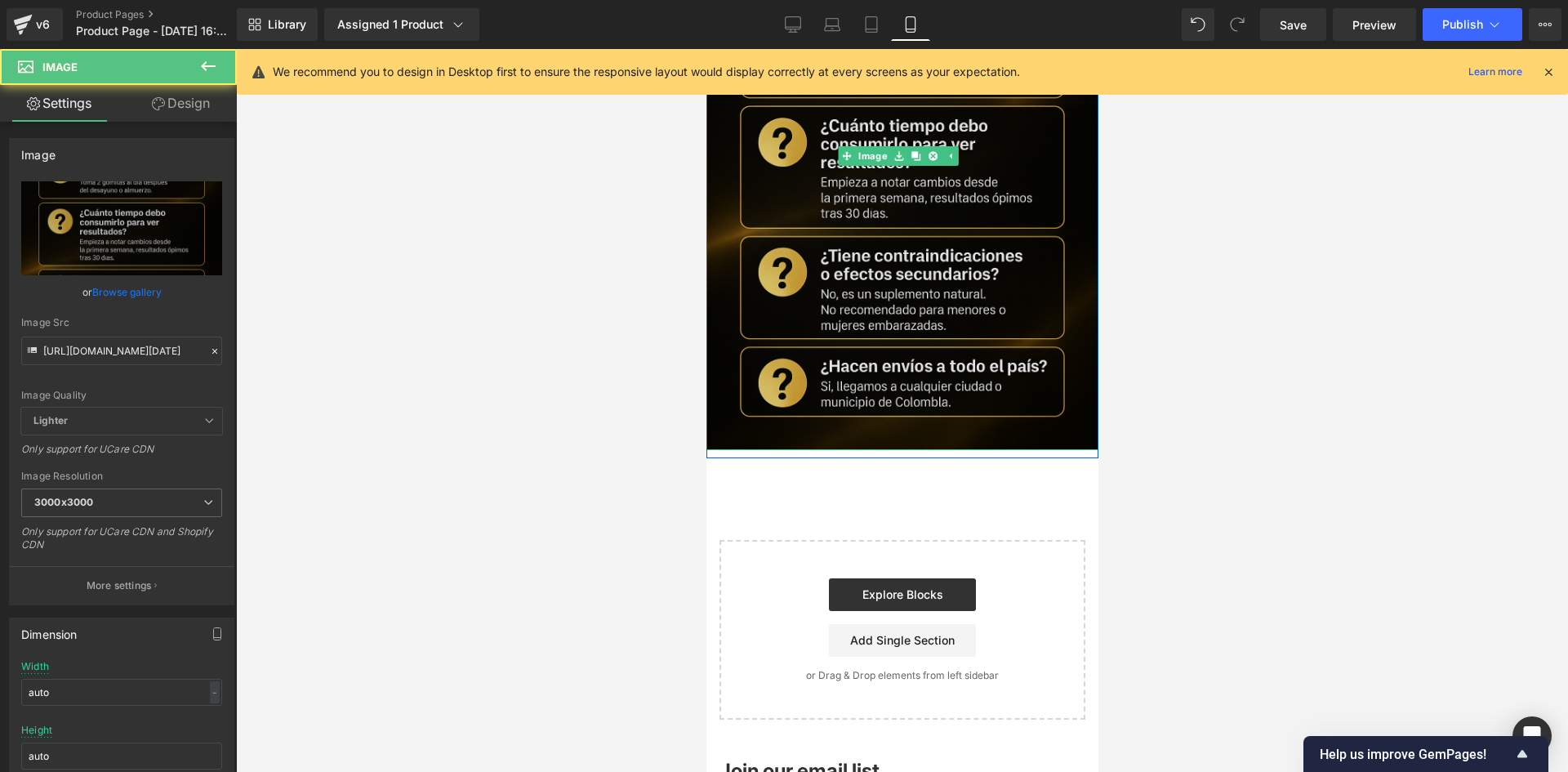
click at [838, 202] on img at bounding box center [901, 155] width 392 height 588
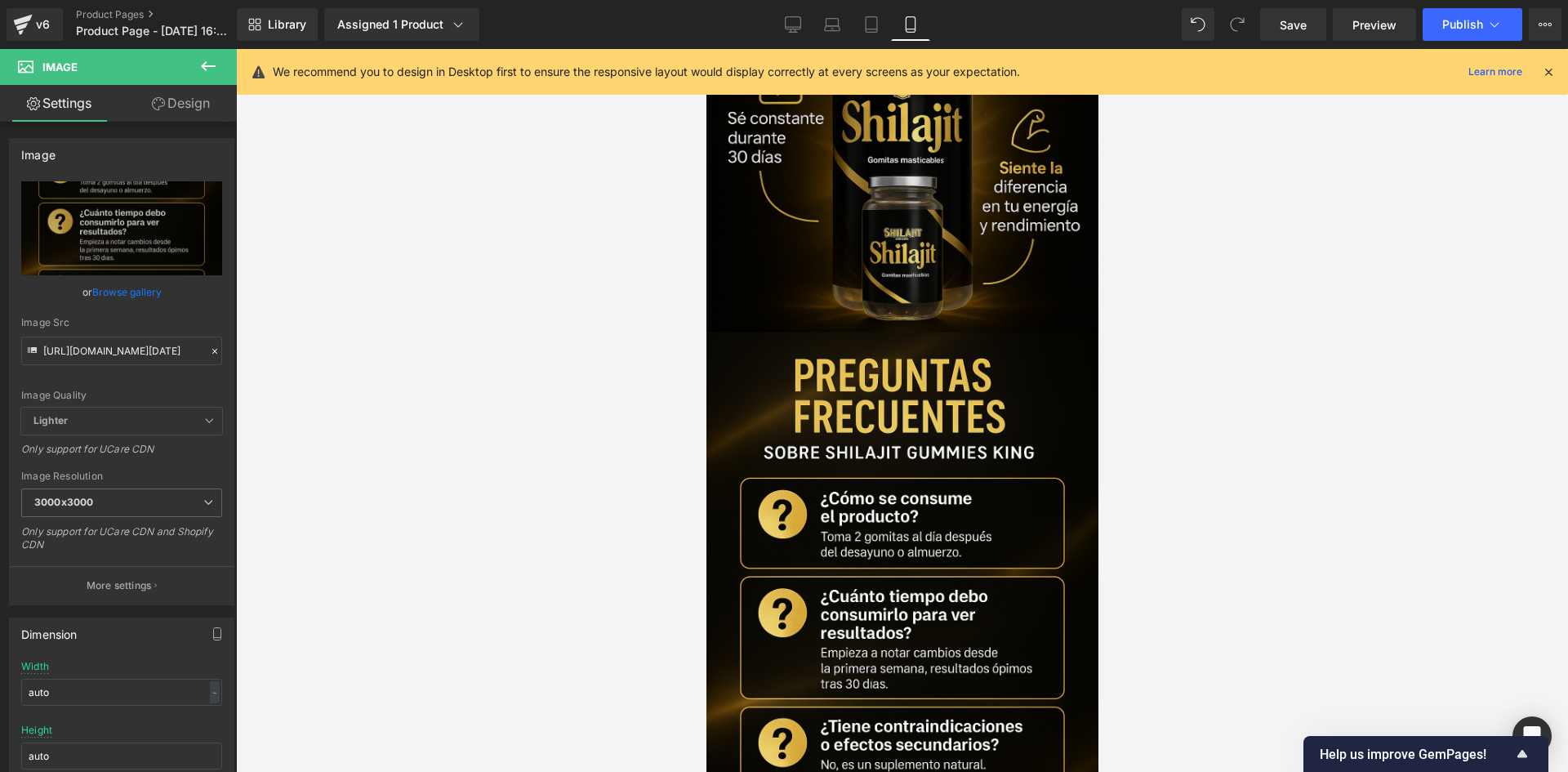
scroll to position [2206, 0]
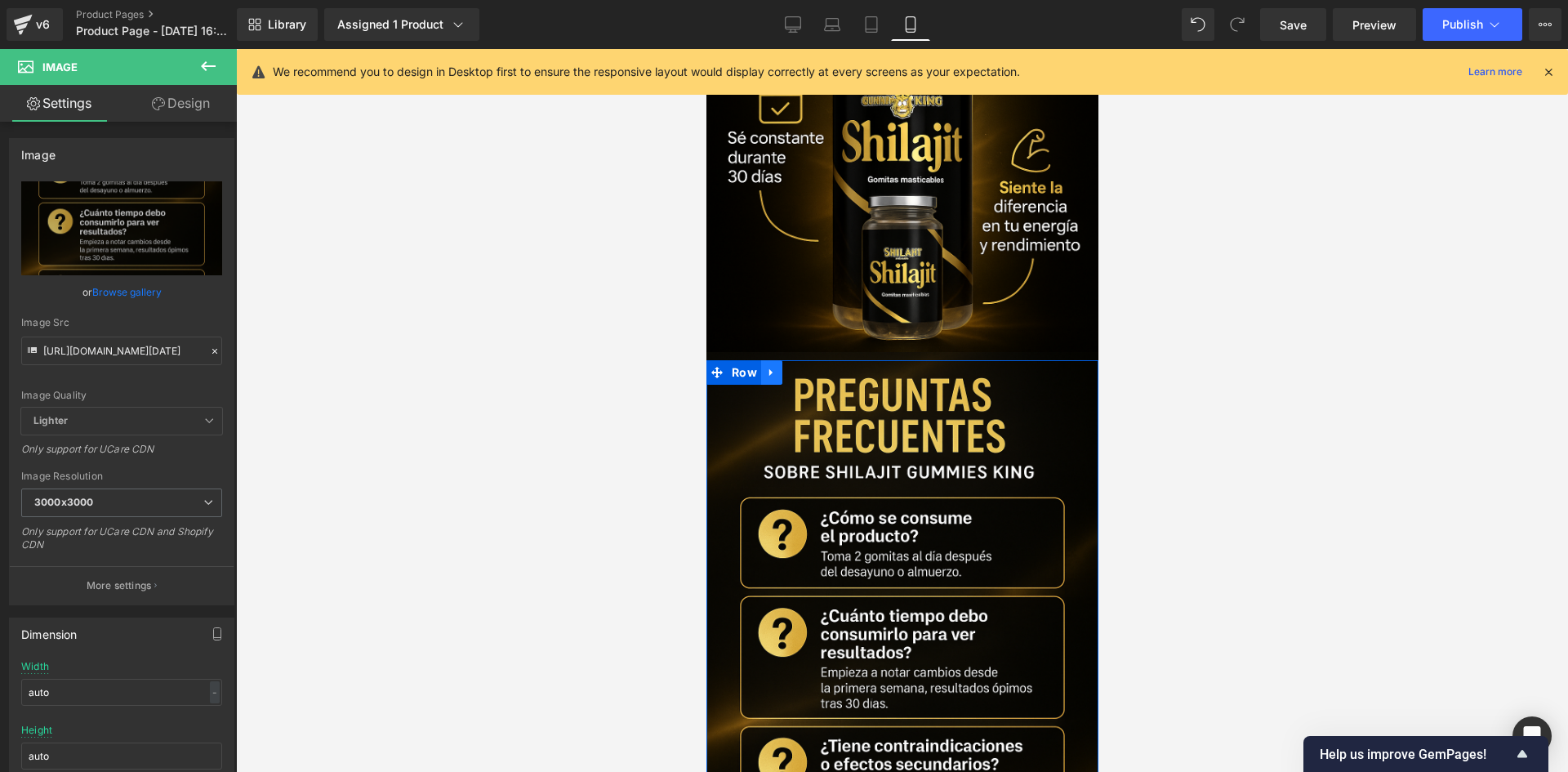
click at [769, 360] on link at bounding box center [771, 372] width 22 height 24
click at [792, 360] on link at bounding box center [793, 372] width 22 height 24
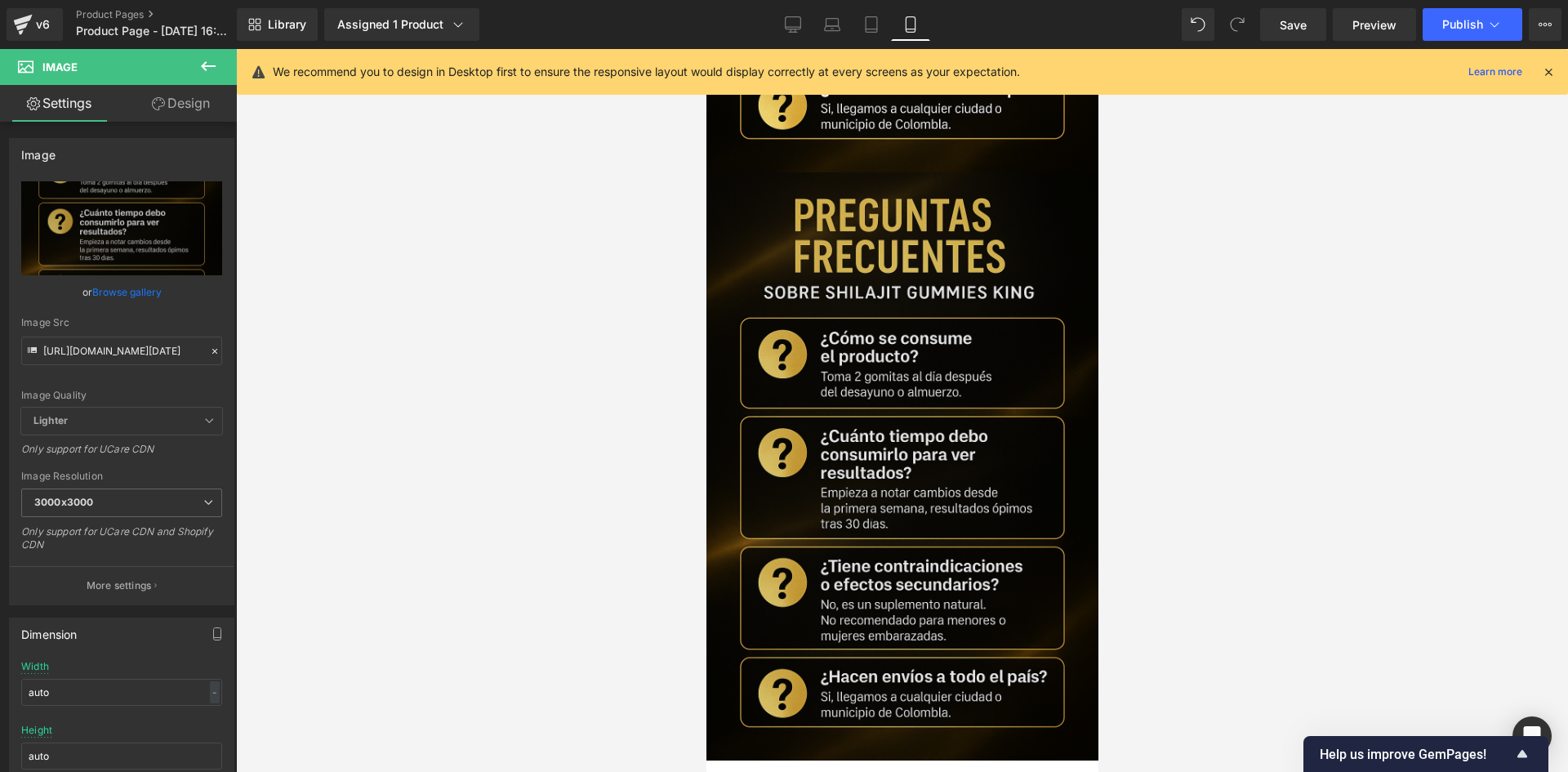
scroll to position [2979, 0]
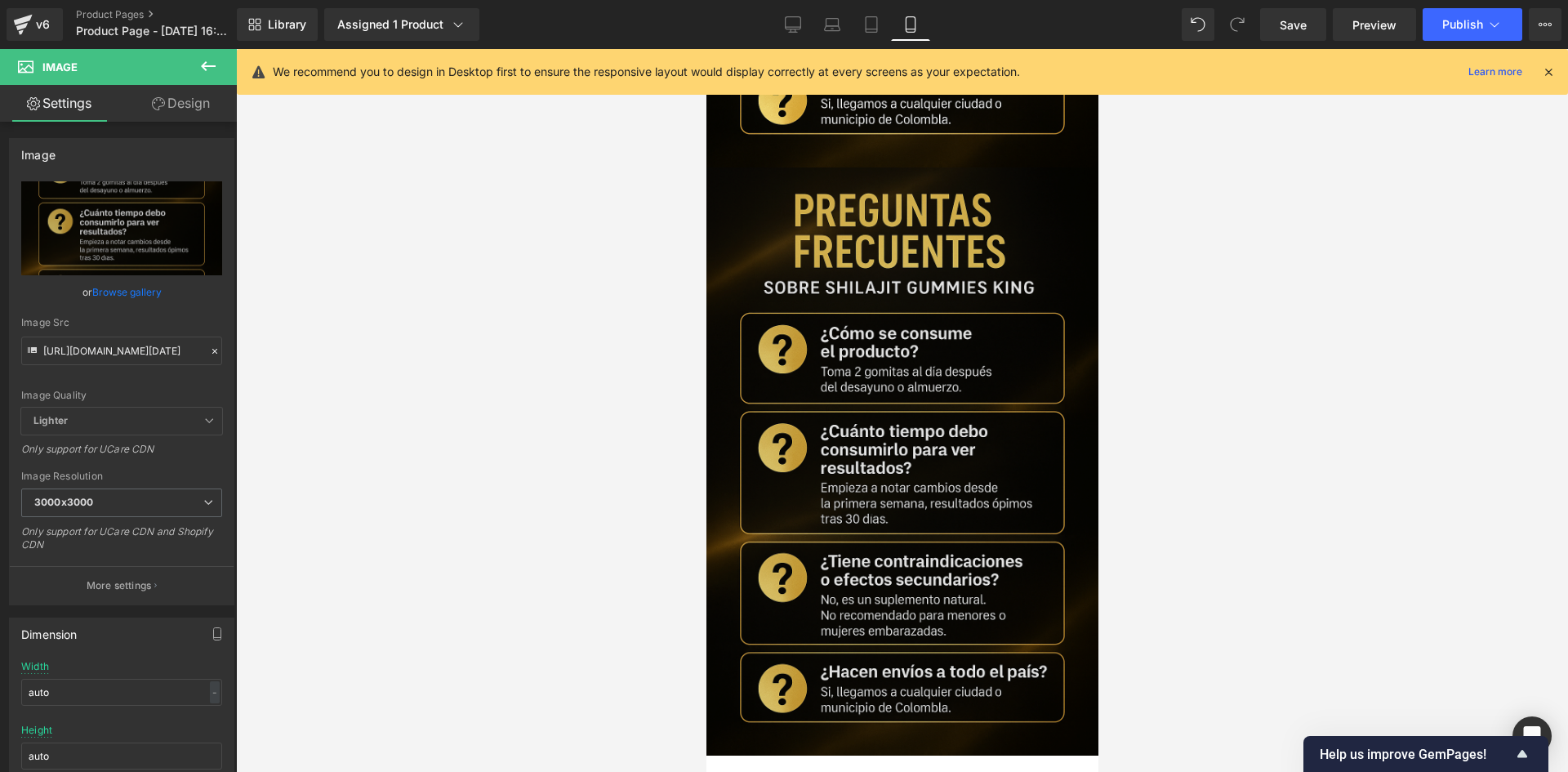
click at [880, 385] on div "Image" at bounding box center [901, 461] width 392 height 588
click at [861, 403] on img at bounding box center [901, 461] width 392 height 588
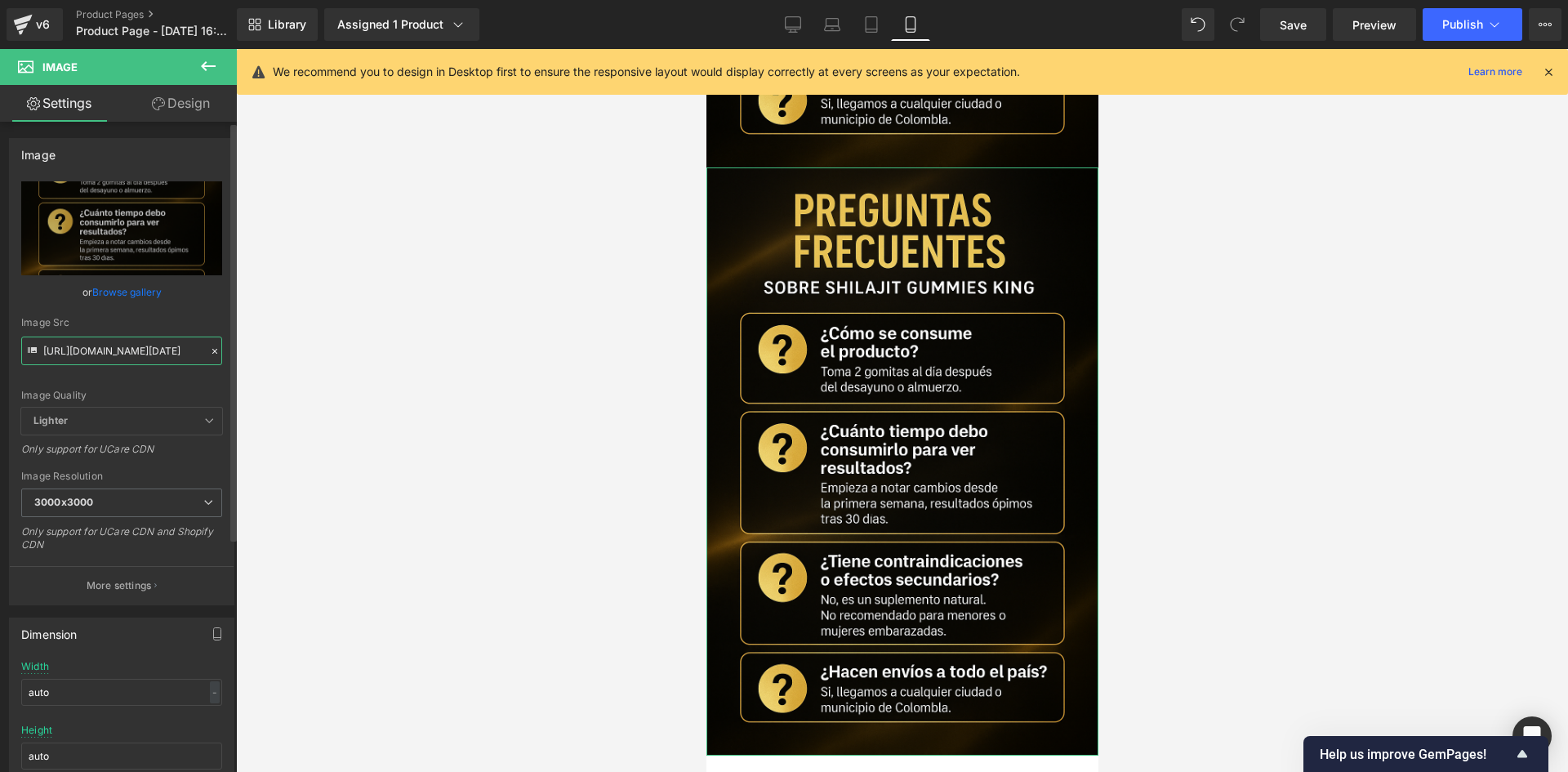
click at [127, 341] on input "[URL][DOMAIN_NAME][DATE]" at bounding box center [122, 351] width 201 height 29
paste input "[URL][DOMAIN_NAME][DATE]"
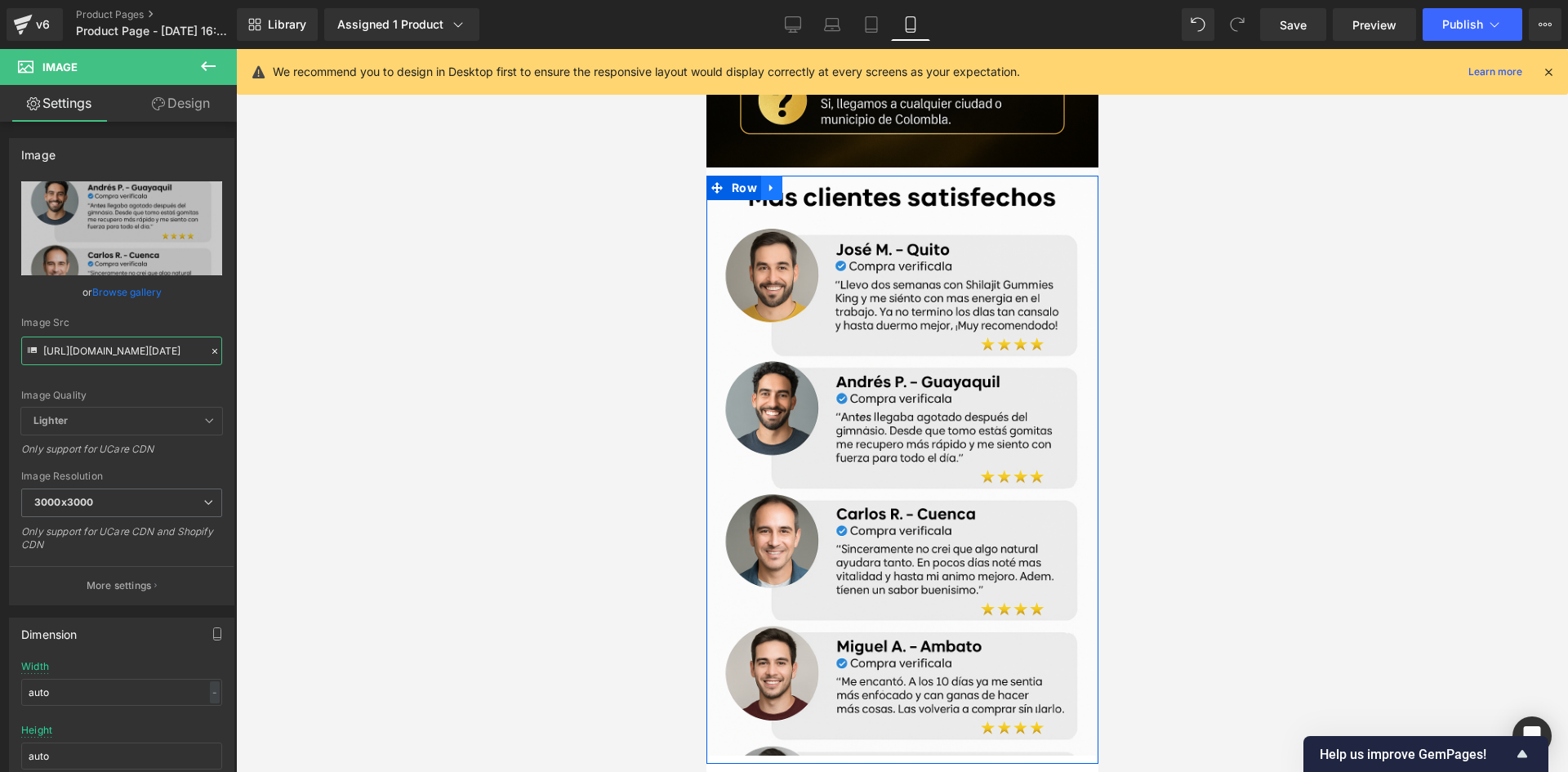
type input "[URL][DOMAIN_NAME][DATE]"
click at [774, 175] on link at bounding box center [771, 187] width 22 height 24
click at [795, 175] on link at bounding box center [793, 187] width 22 height 24
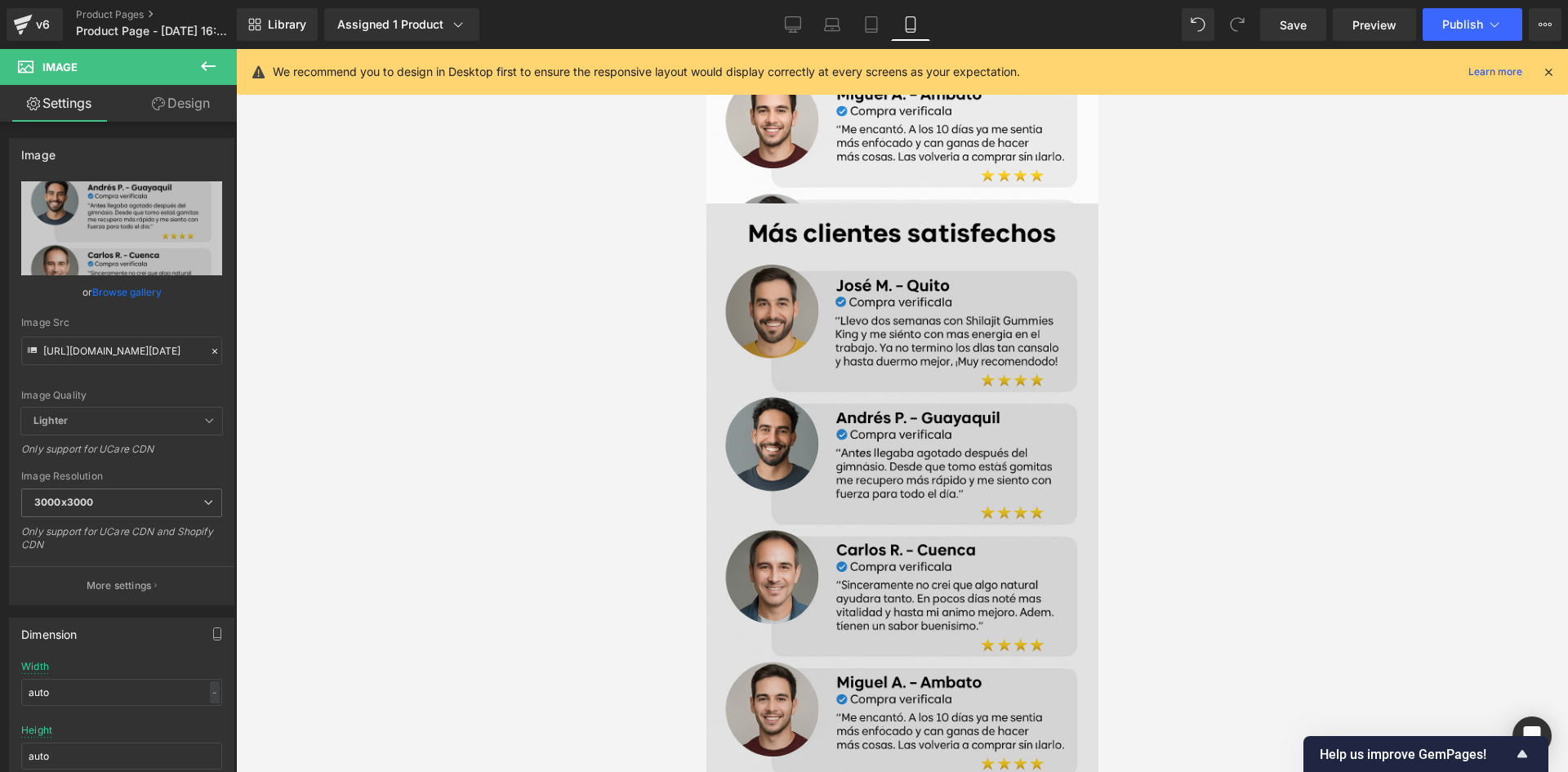
scroll to position [3555, 0]
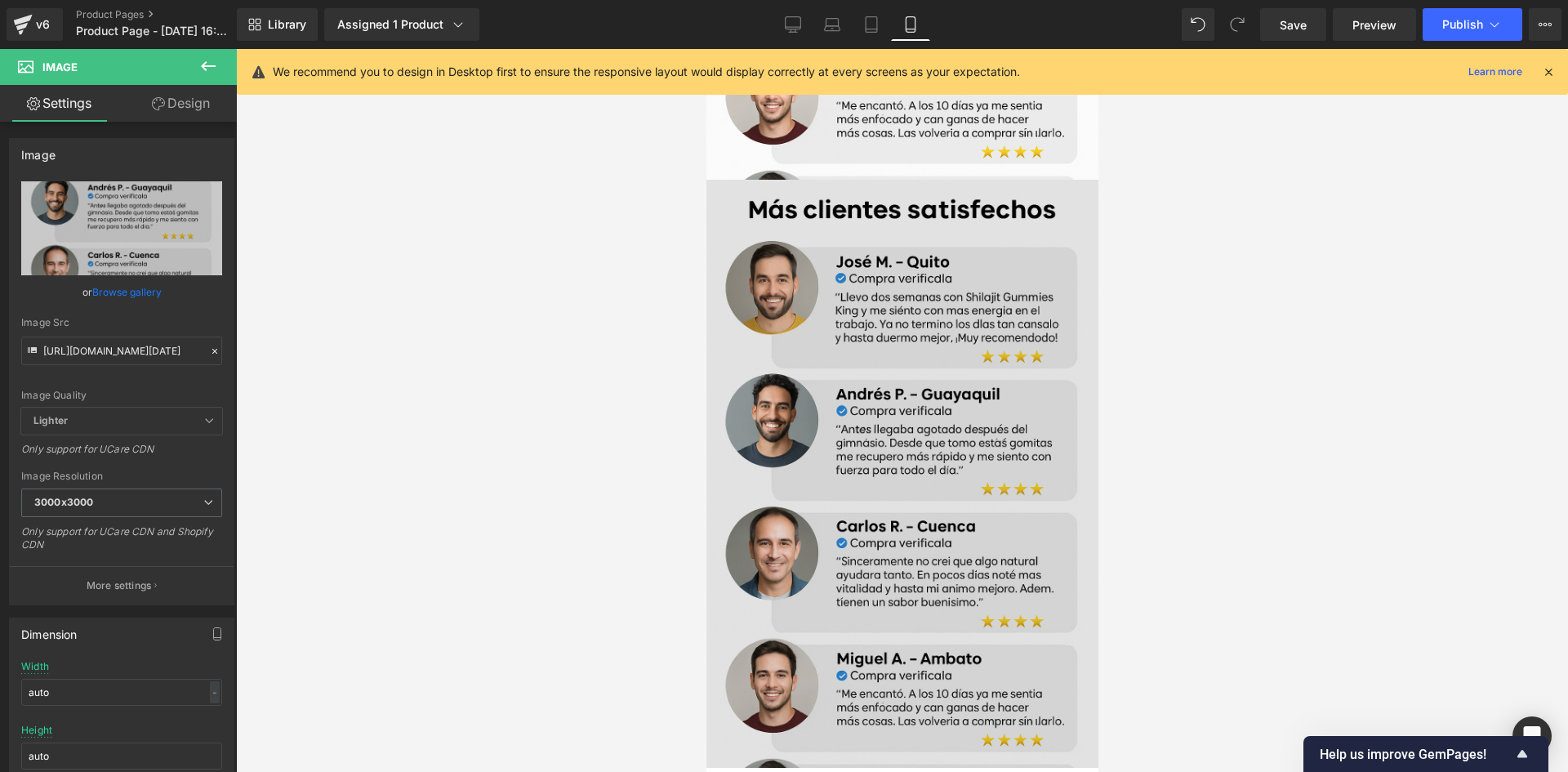
click at [873, 451] on img at bounding box center [901, 474] width 392 height 588
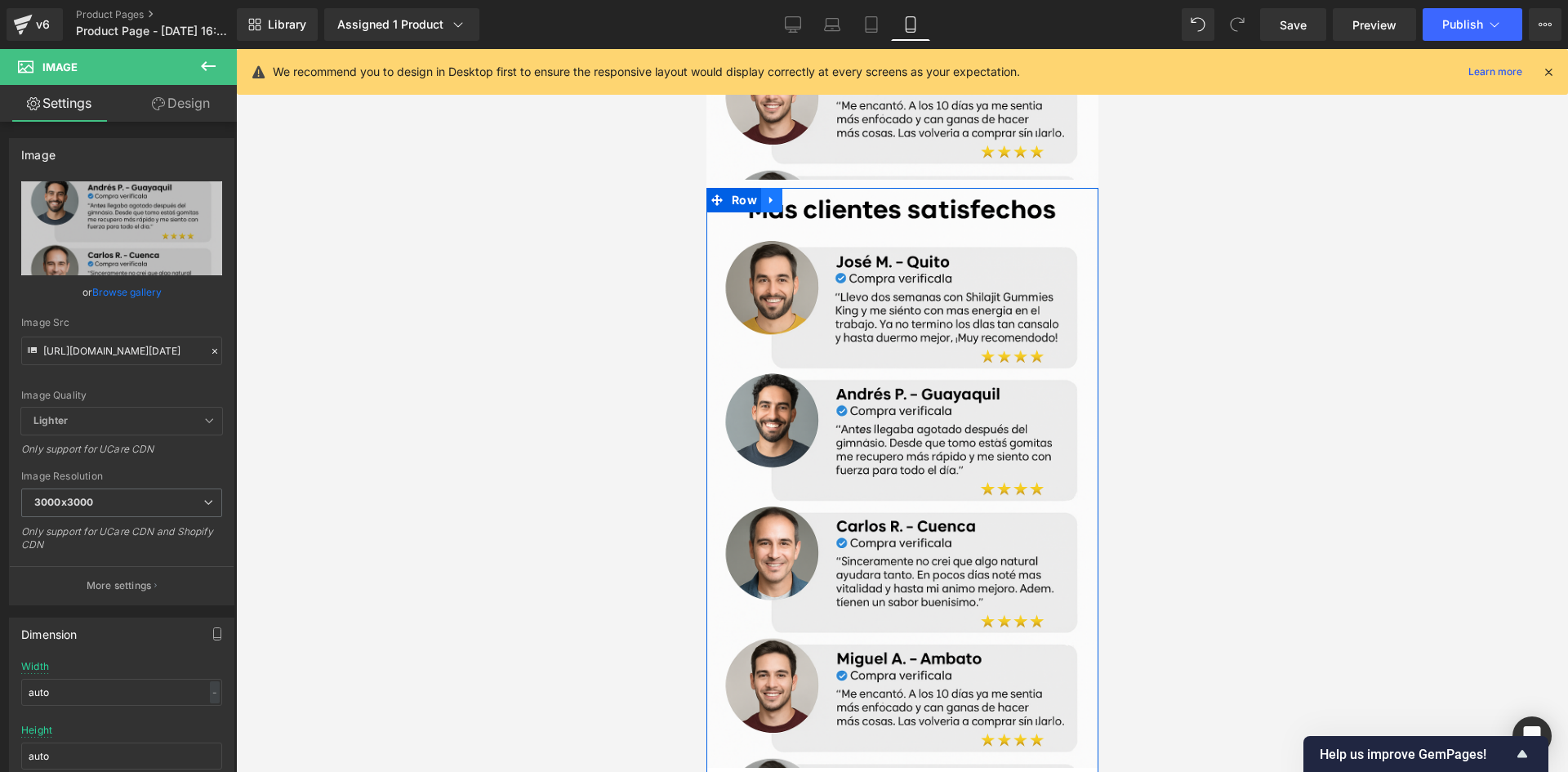
click at [767, 188] on link at bounding box center [771, 200] width 22 height 24
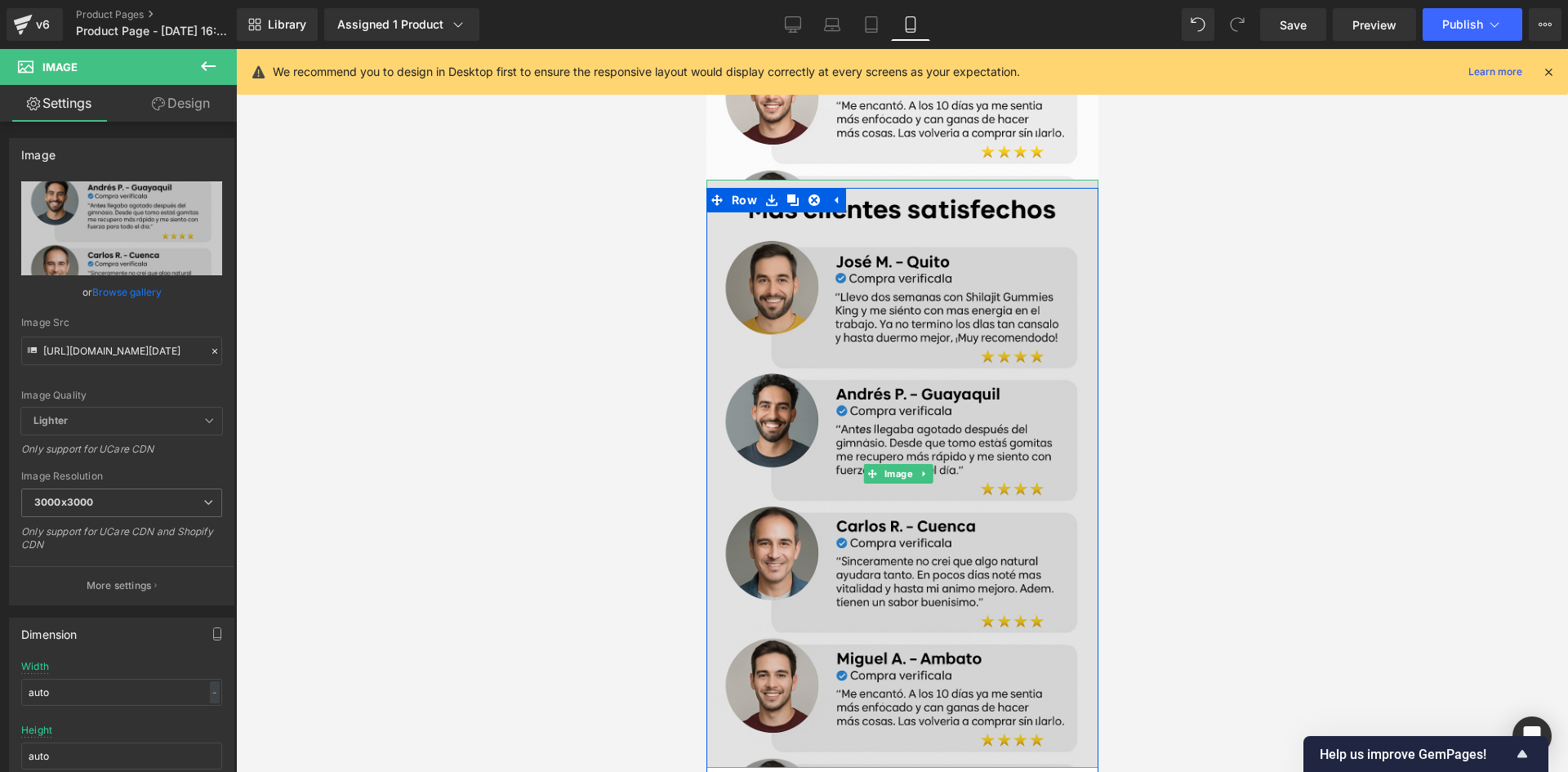
click at [836, 343] on img at bounding box center [901, 474] width 392 height 588
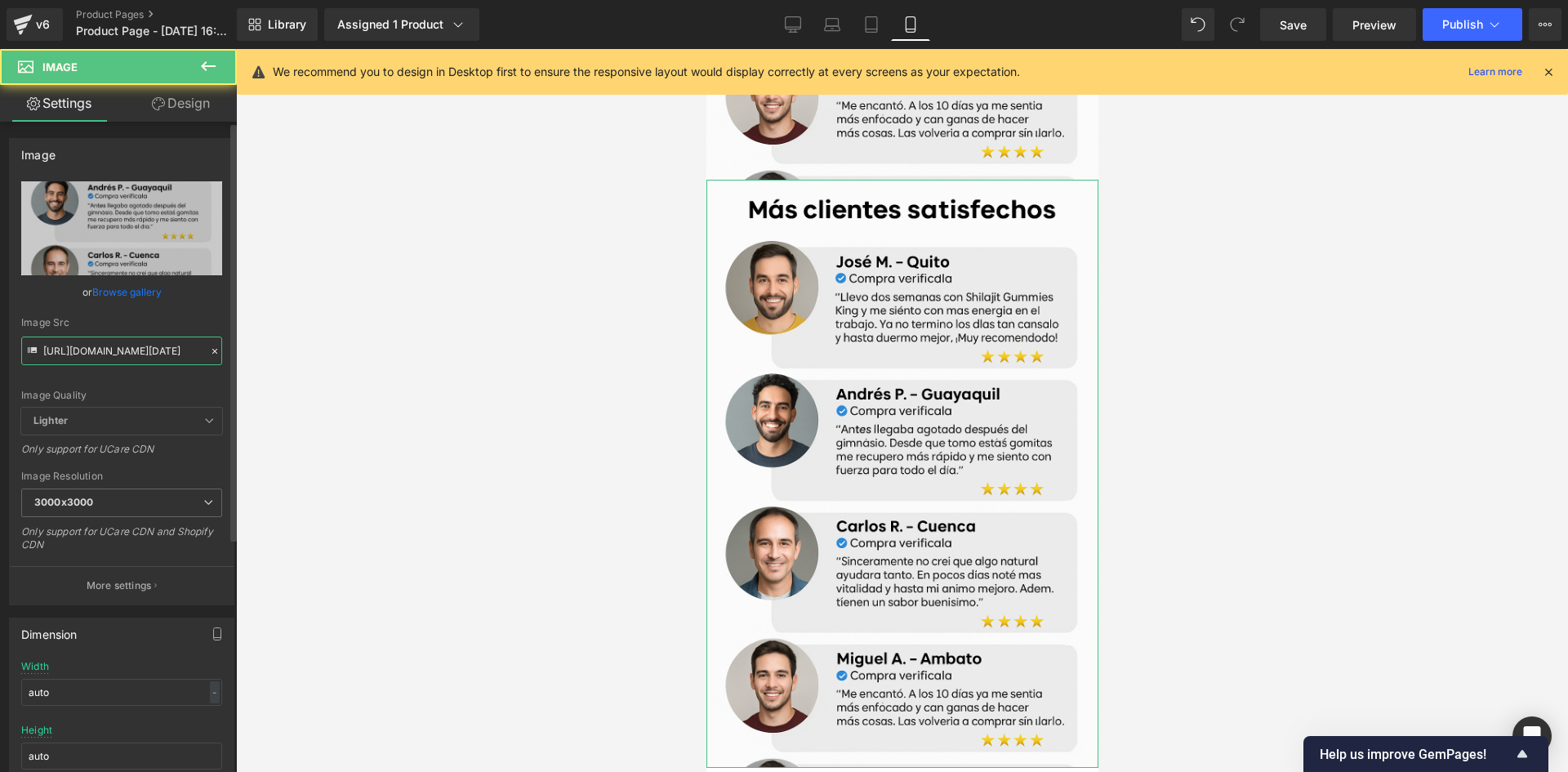
click at [170, 357] on input "[URL][DOMAIN_NAME][DATE]" at bounding box center [122, 351] width 201 height 29
click at [170, 356] on input "[URL][DOMAIN_NAME][DATE]" at bounding box center [122, 351] width 201 height 29
paste input "[URL][DOMAIN_NAME][DATE]"
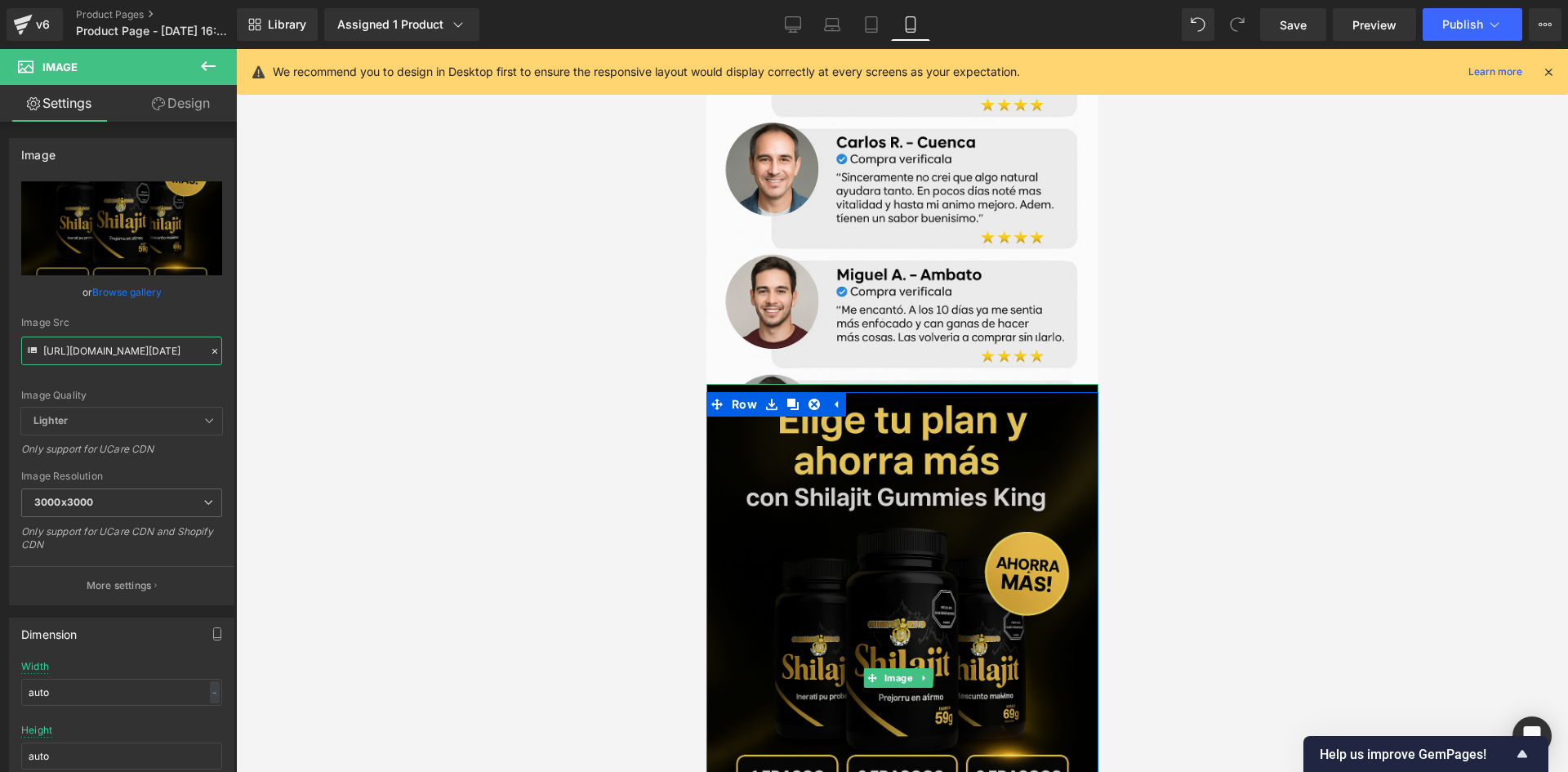
scroll to position [3310, 0]
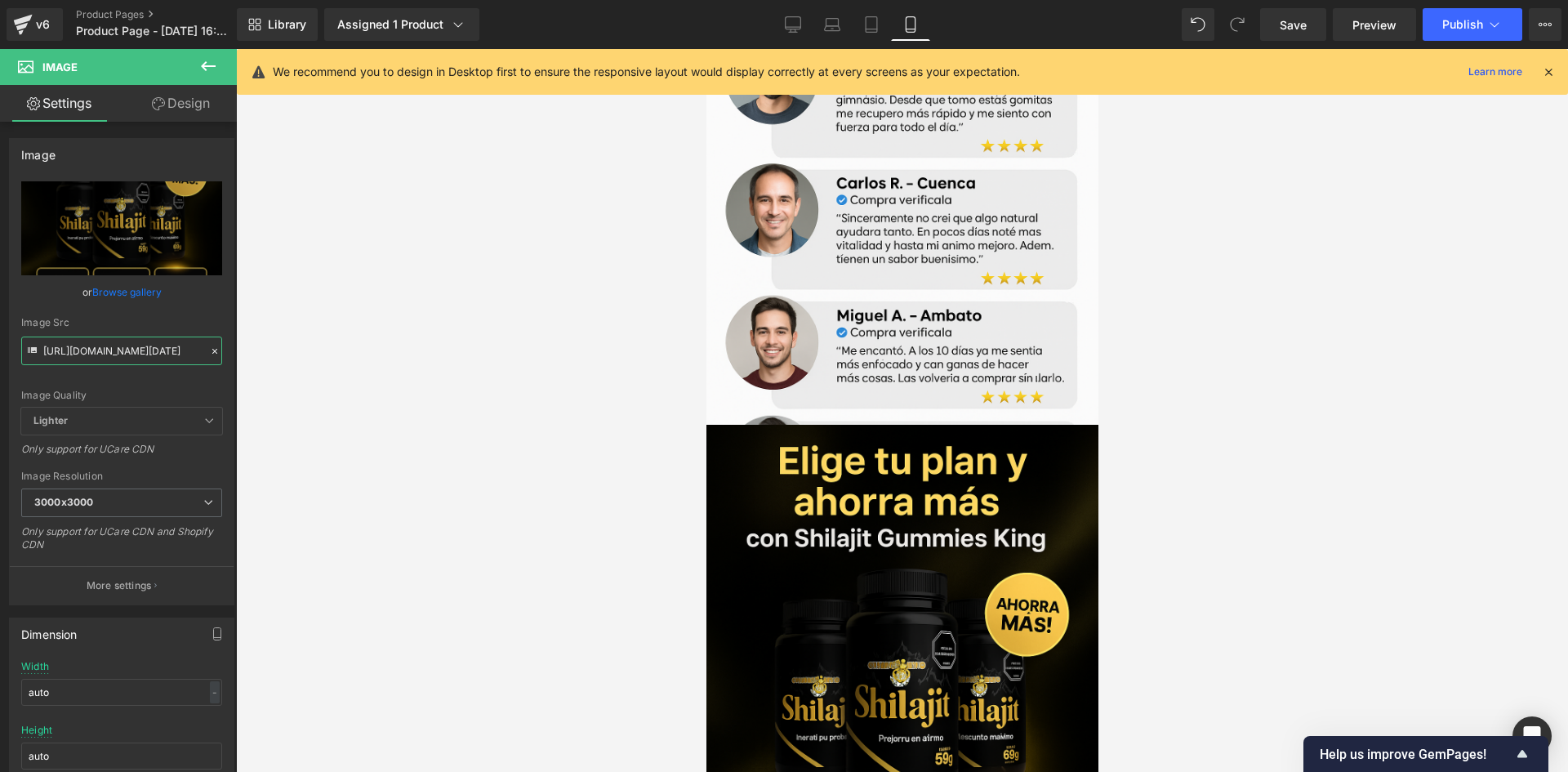
type input "[URL][DOMAIN_NAME][DATE]"
drag, startPoint x: 241, startPoint y: 94, endPoint x: 195, endPoint y: 94, distance: 46.0
click at [238, 94] on div "We recommend you to design in Desktop first to ensure the responsive layout wou…" at bounding box center [903, 72] width 1332 height 46
click at [162, 111] on link "Design" at bounding box center [181, 103] width 119 height 37
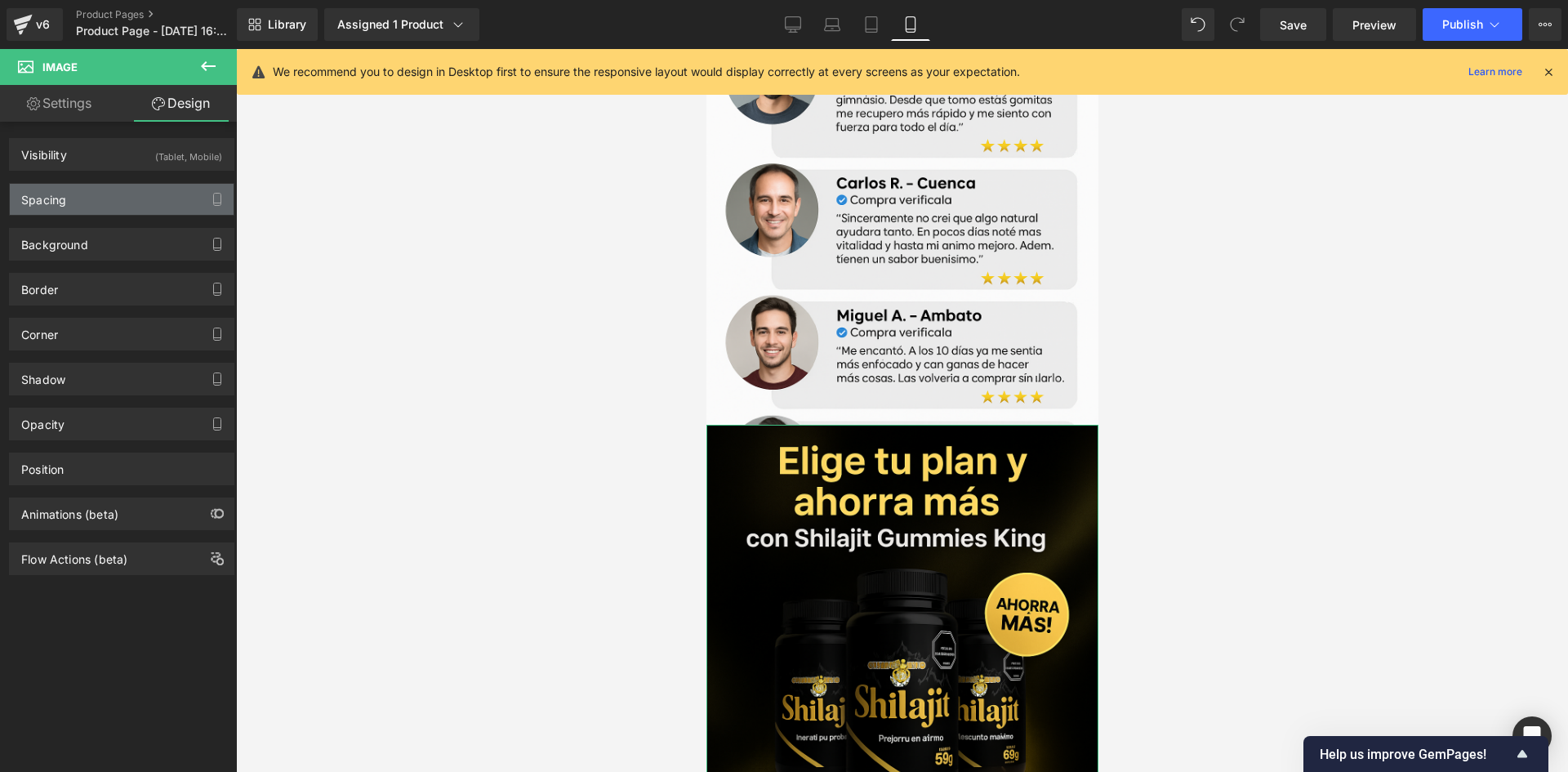
click at [93, 203] on div "Spacing" at bounding box center [121, 200] width 224 height 31
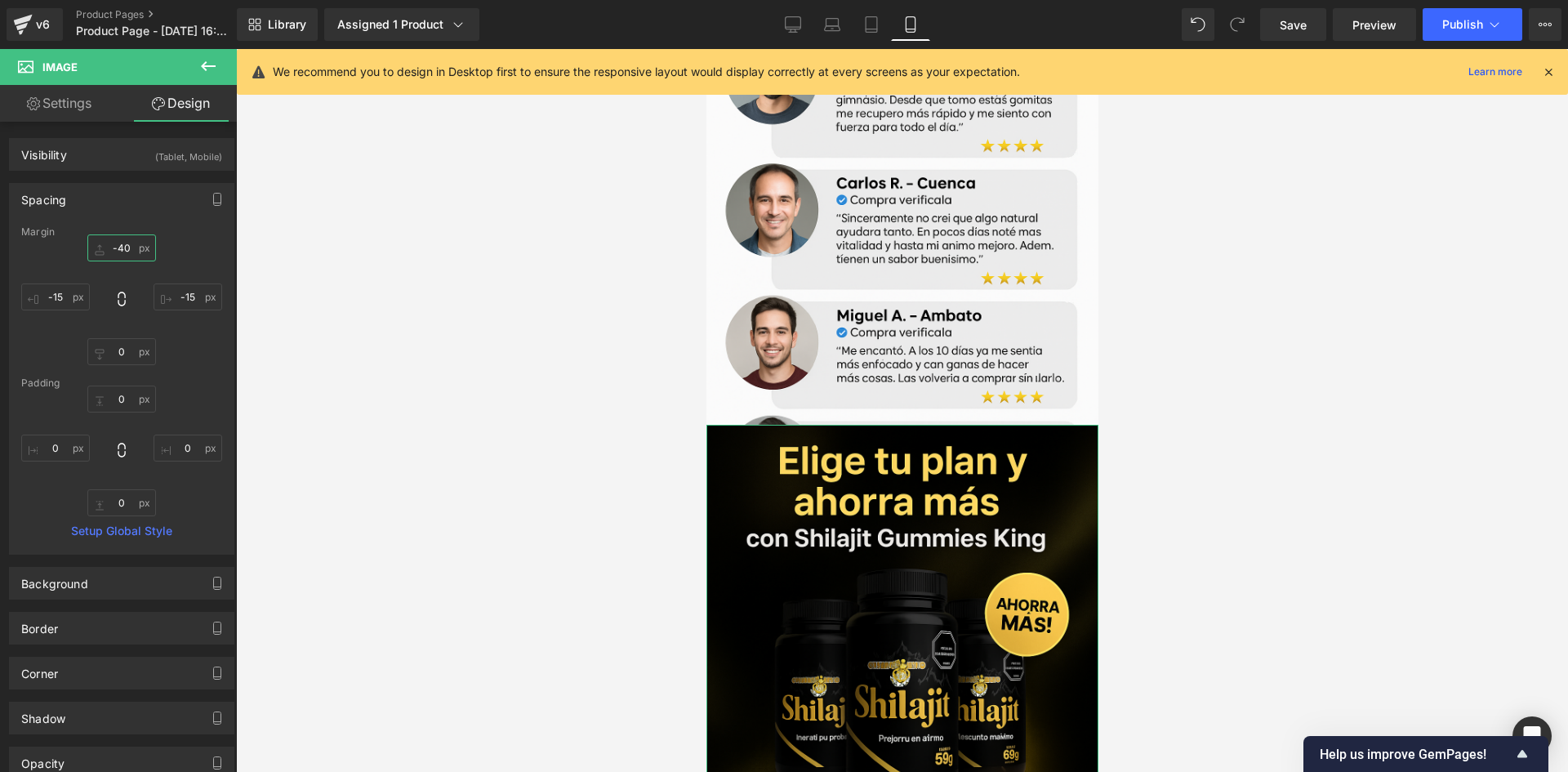
click at [111, 250] on input "-40" at bounding box center [121, 248] width 68 height 27
click at [119, 253] on input "-40" at bounding box center [121, 248] width 68 height 27
click at [121, 250] on input "-40" at bounding box center [121, 248] width 68 height 27
click at [121, 249] on input "-40" at bounding box center [121, 248] width 68 height 27
type input "-50"
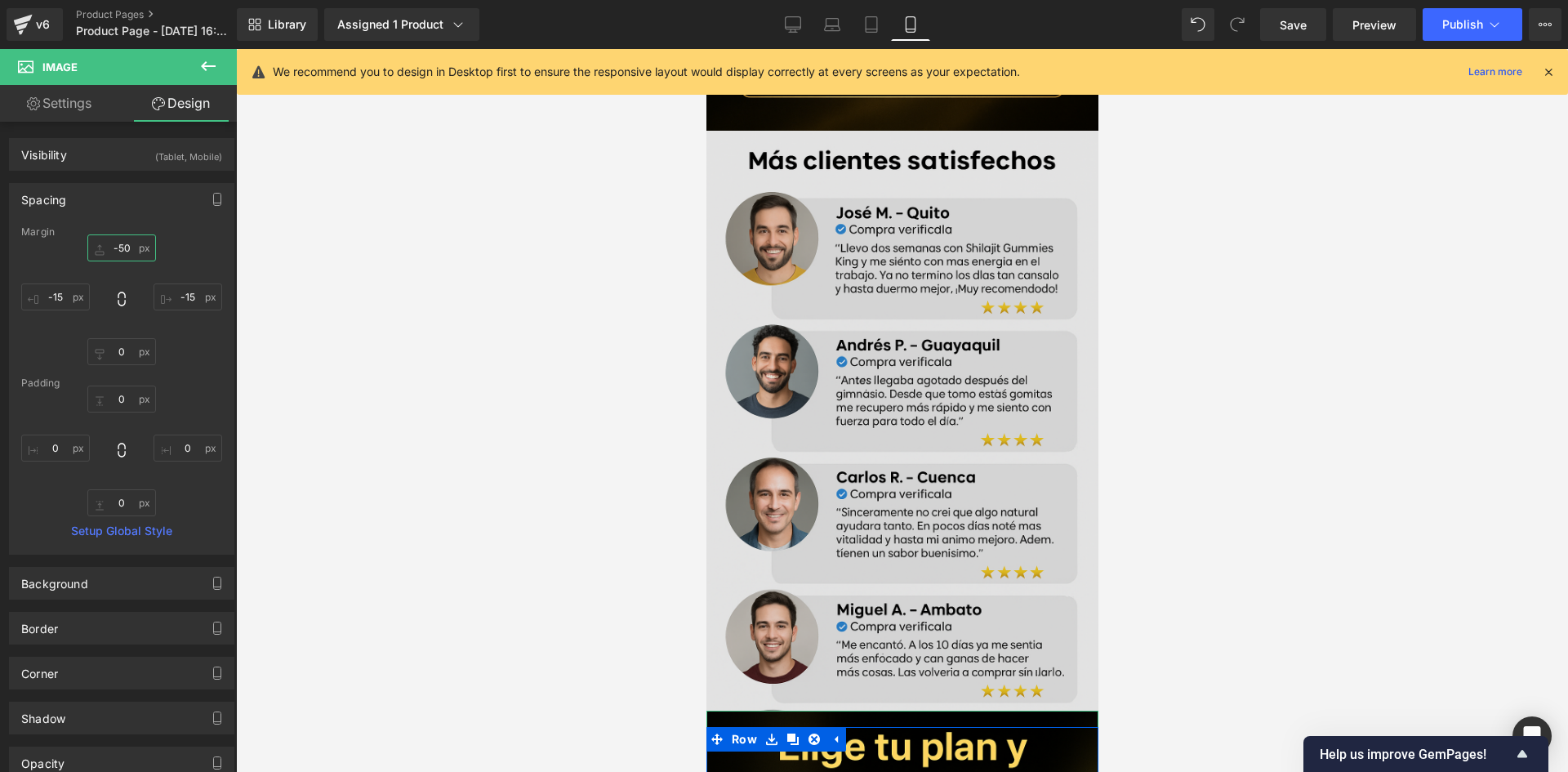
scroll to position [2983, 0]
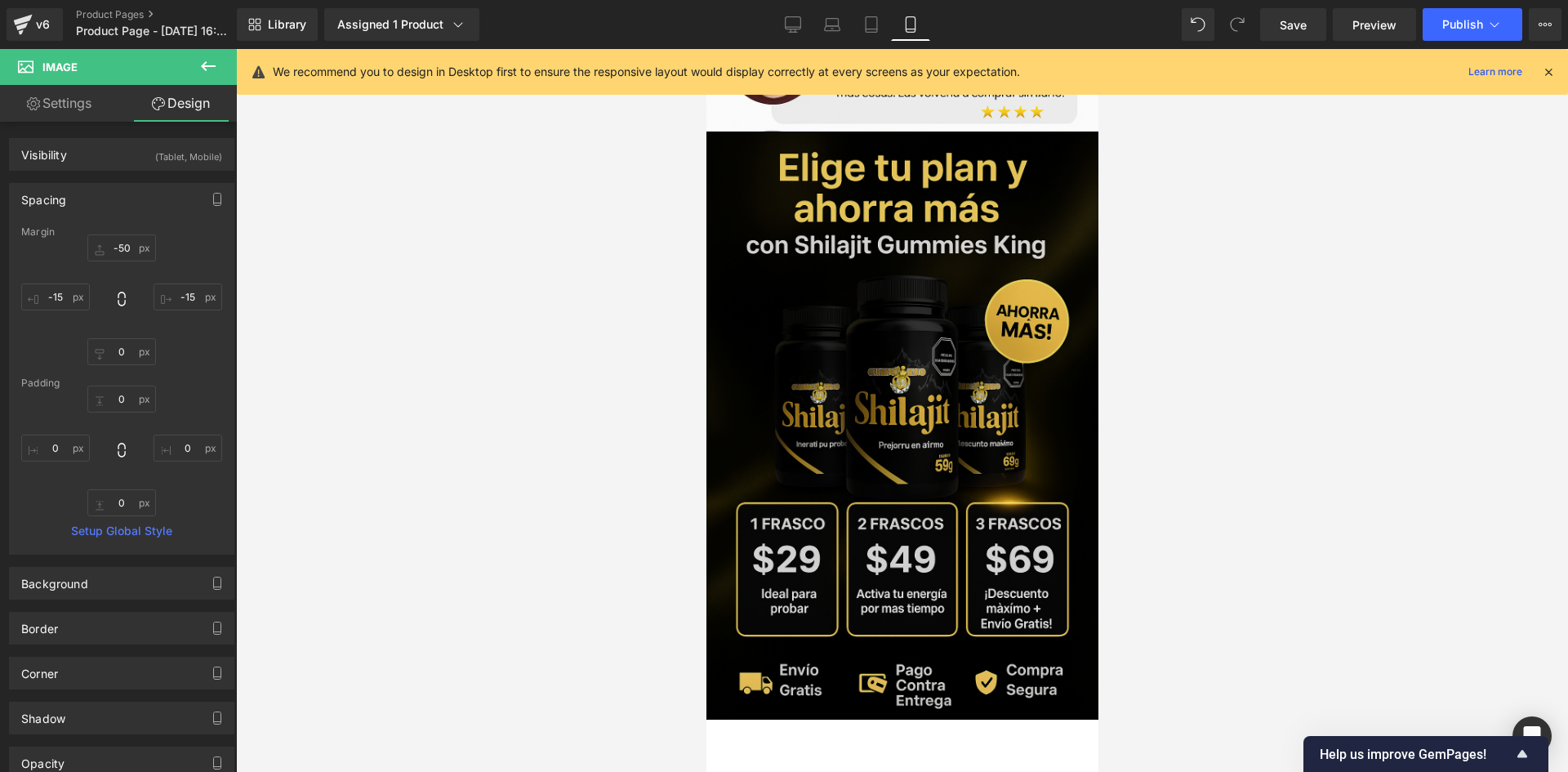
click at [856, 288] on img at bounding box center [901, 425] width 392 height 588
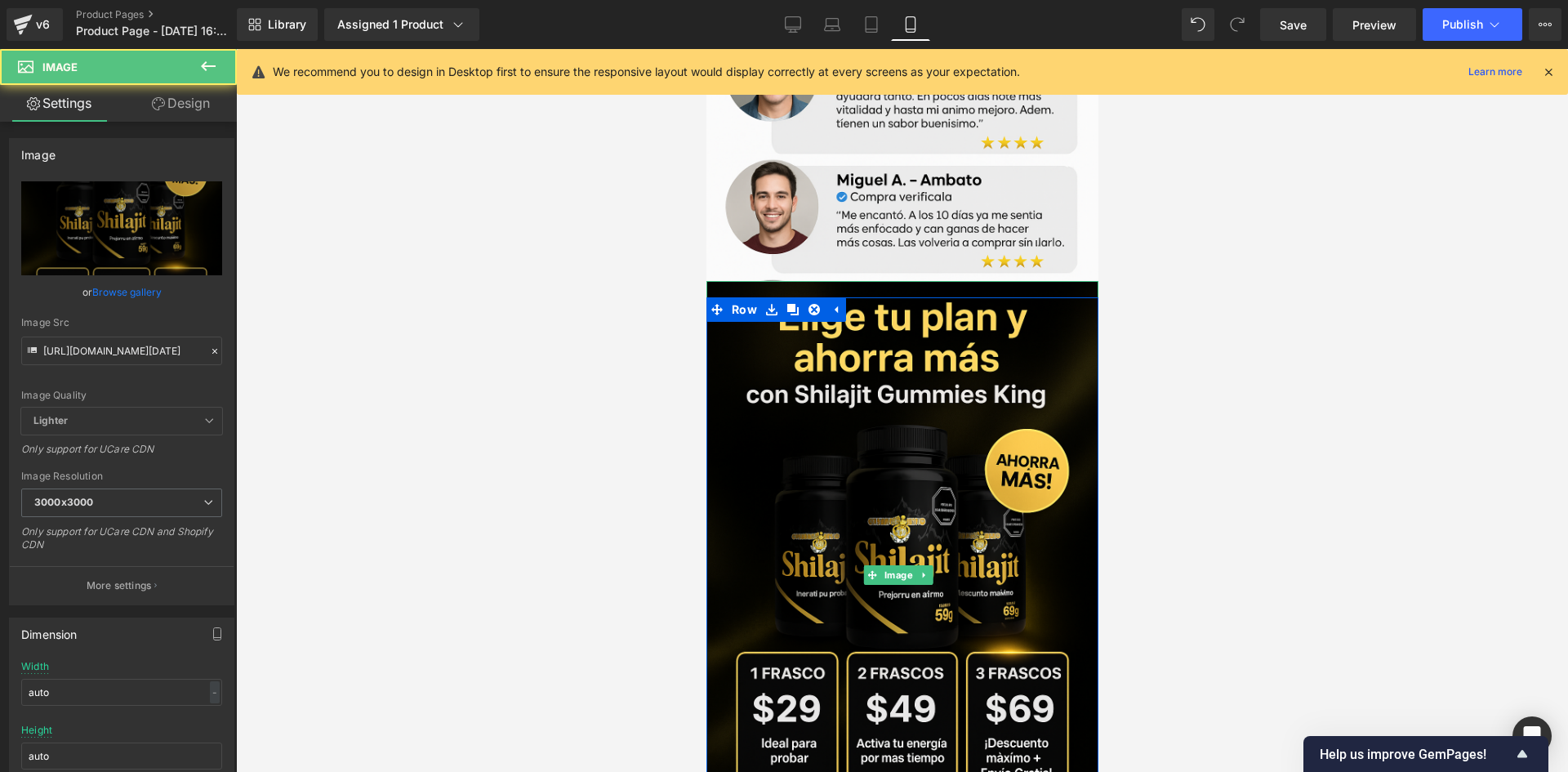
scroll to position [3432, 0]
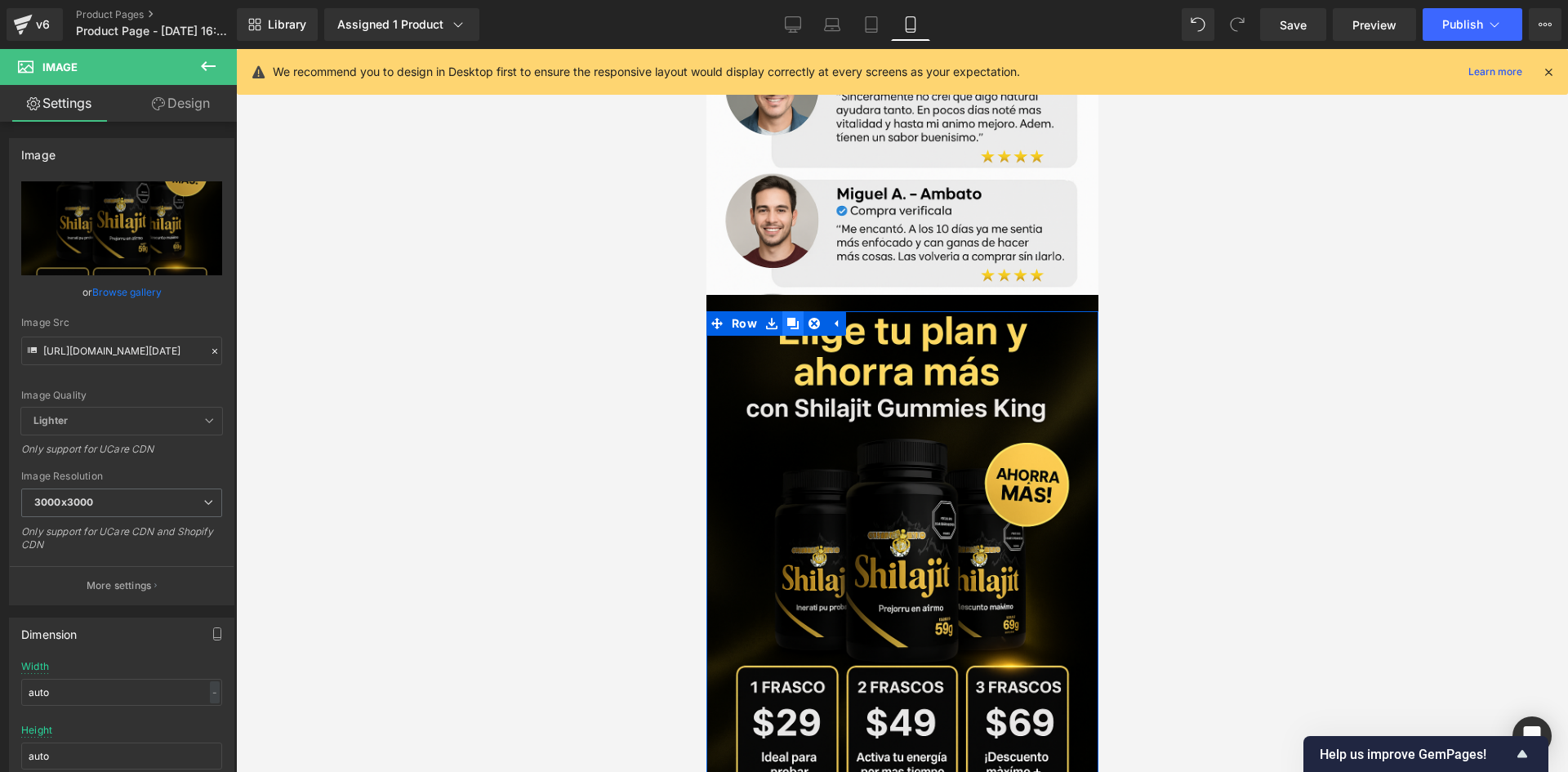
click at [786, 318] on icon at bounding box center [792, 324] width 12 height 12
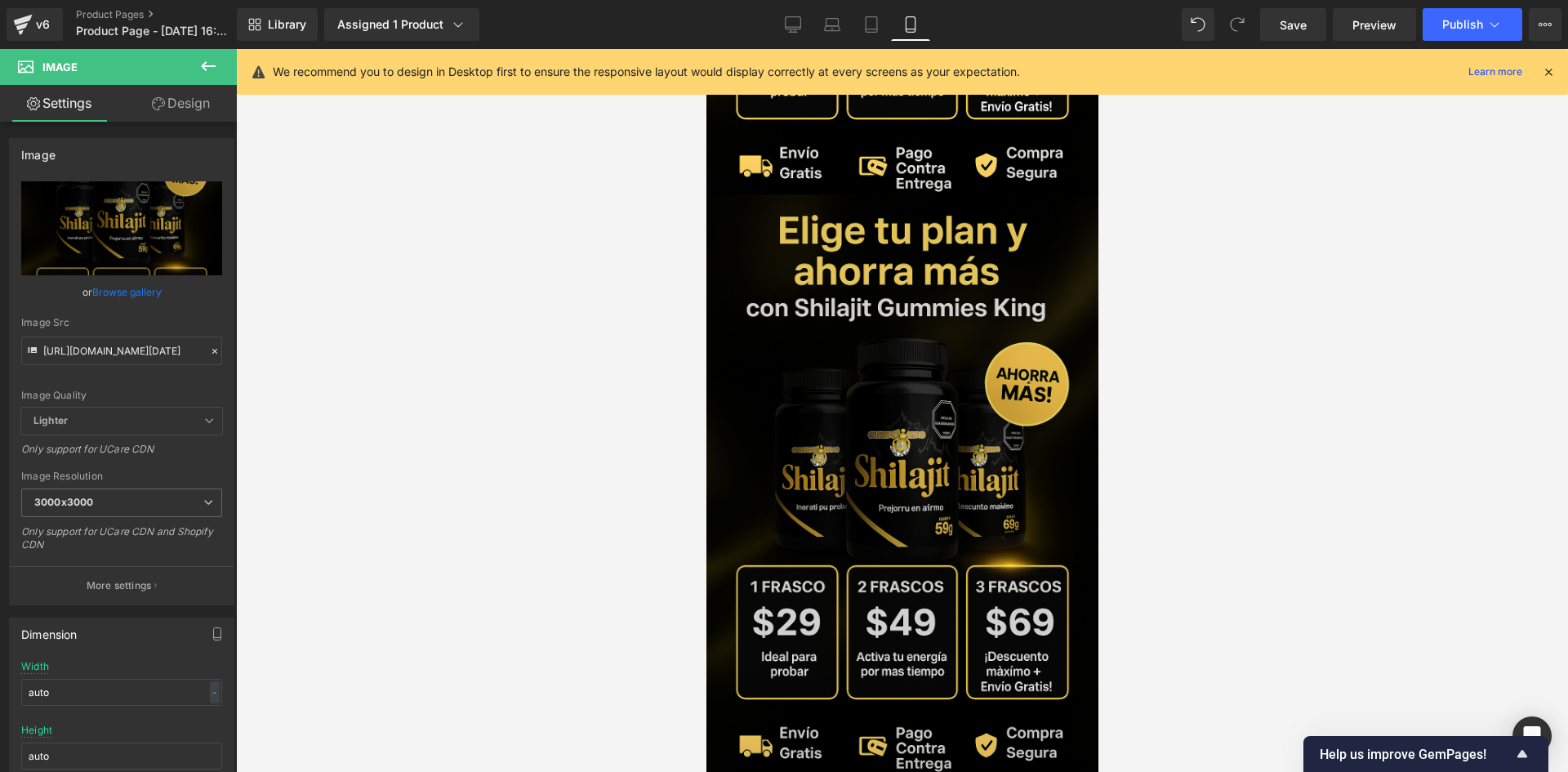
scroll to position [4122, 0]
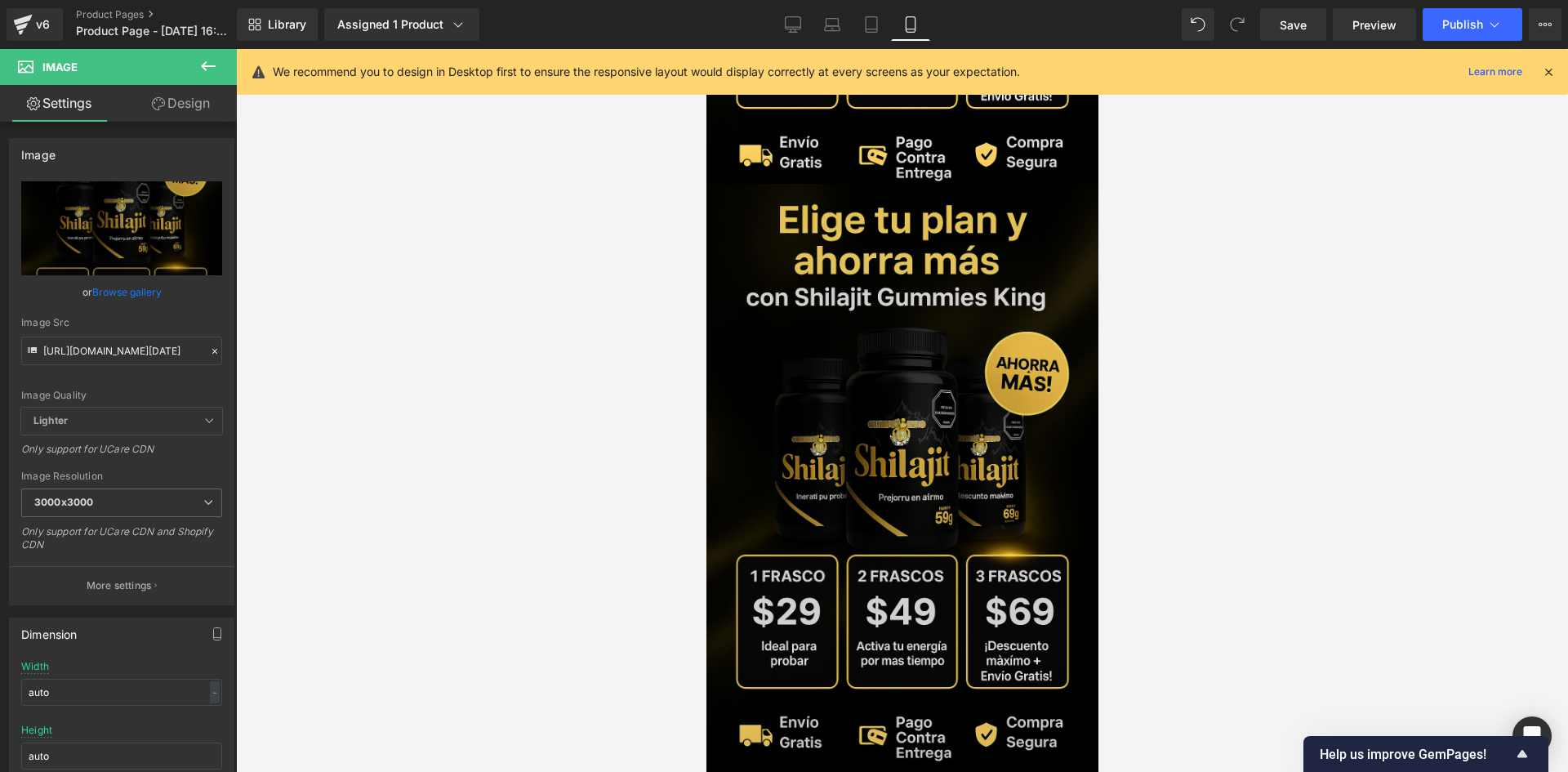
click at [823, 366] on img at bounding box center [901, 478] width 392 height 588
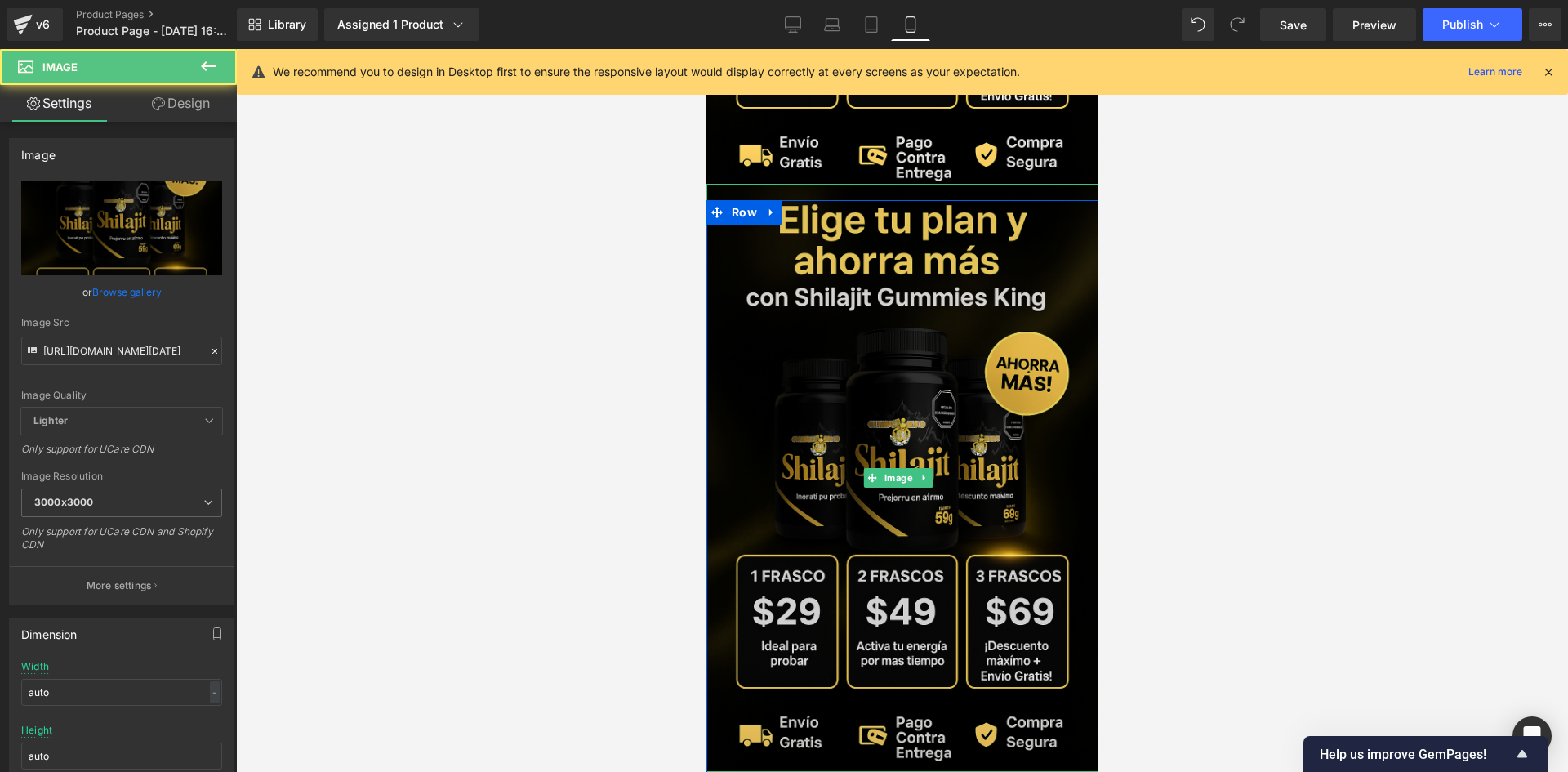
click at [848, 508] on img at bounding box center [901, 478] width 392 height 588
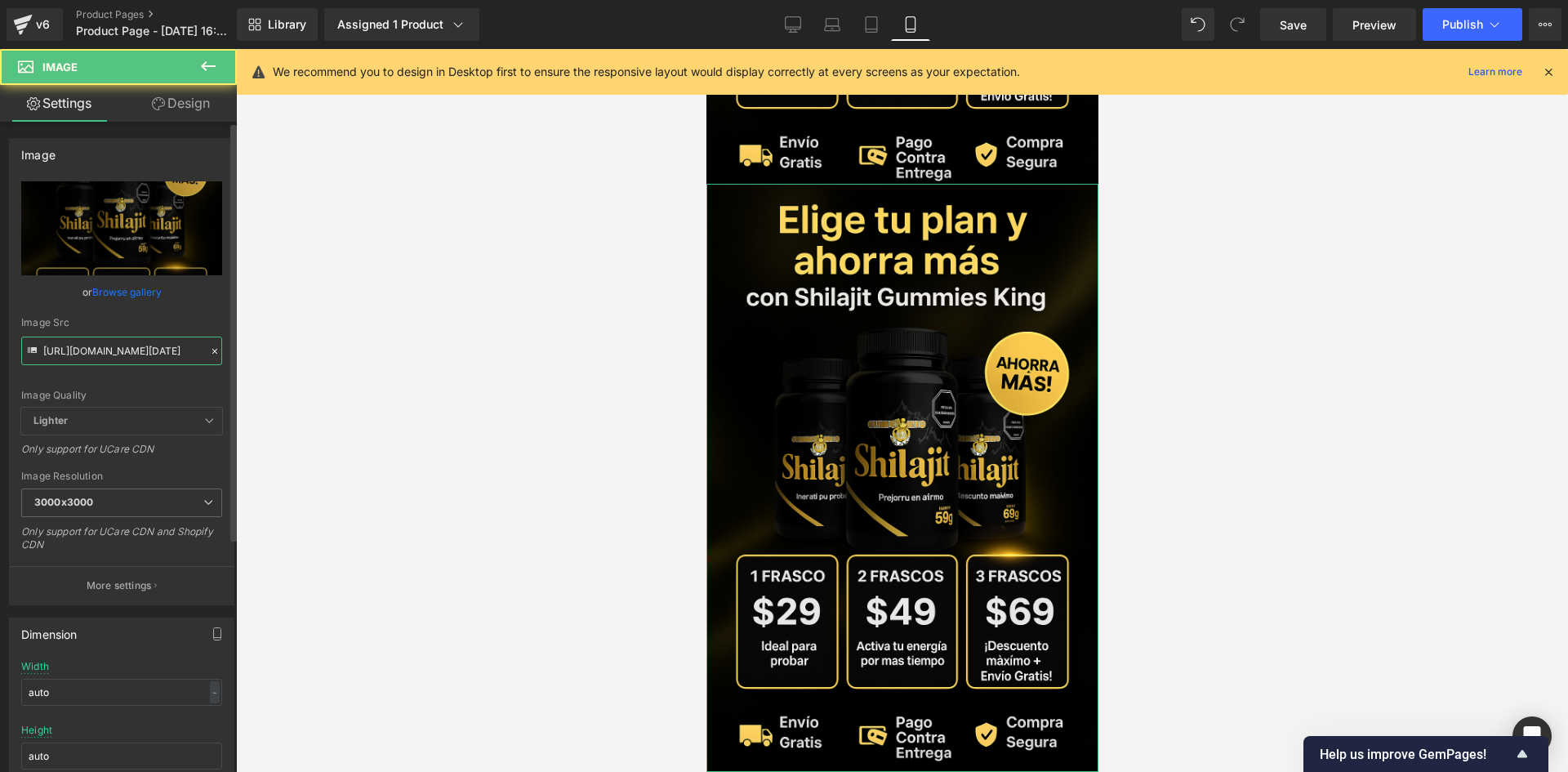
click at [125, 352] on input "[URL][DOMAIN_NAME][DATE]" at bounding box center [122, 351] width 201 height 29
paste input "[URL][DOMAIN_NAME][DATE]"
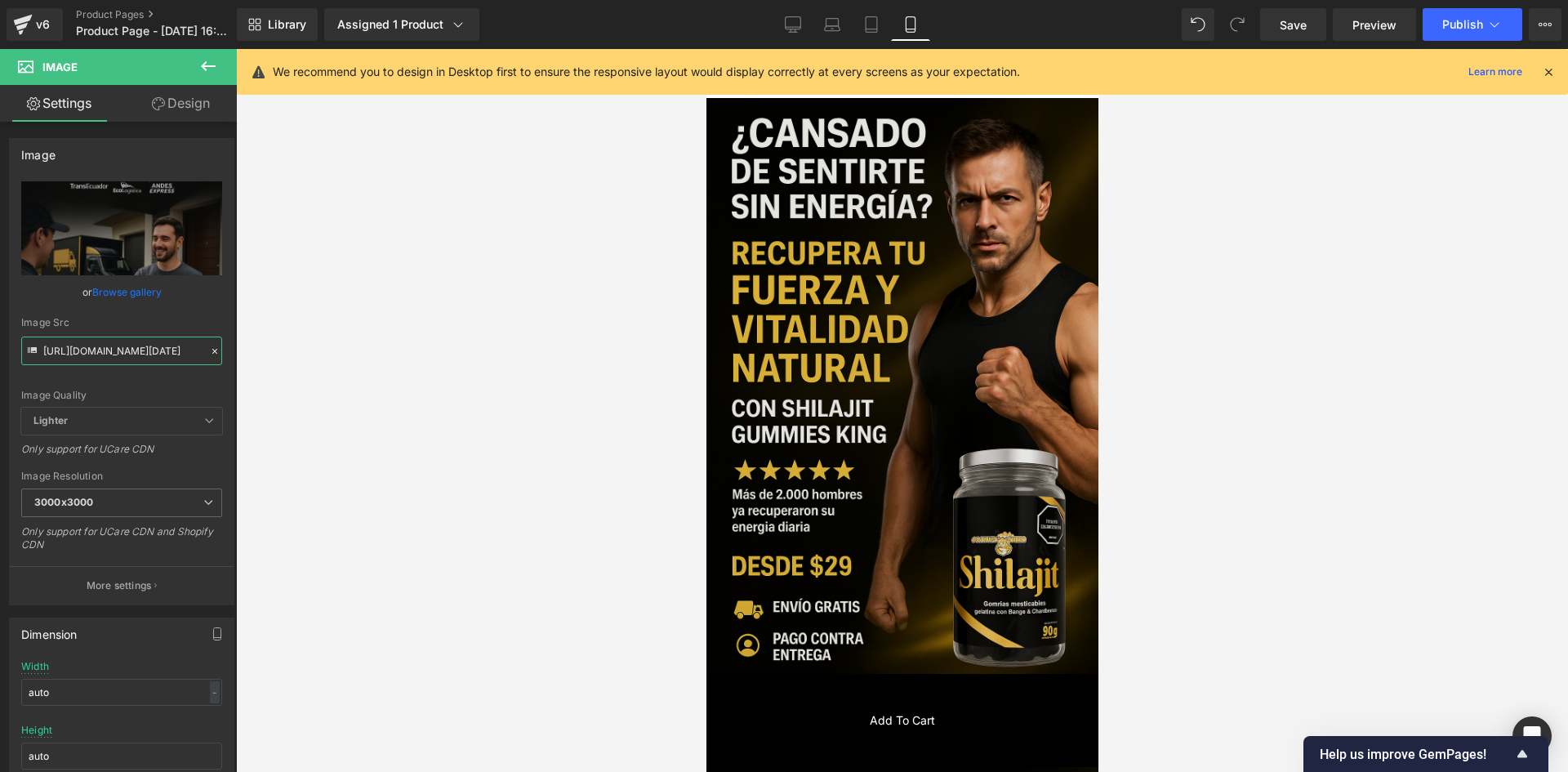
scroll to position [0, 0]
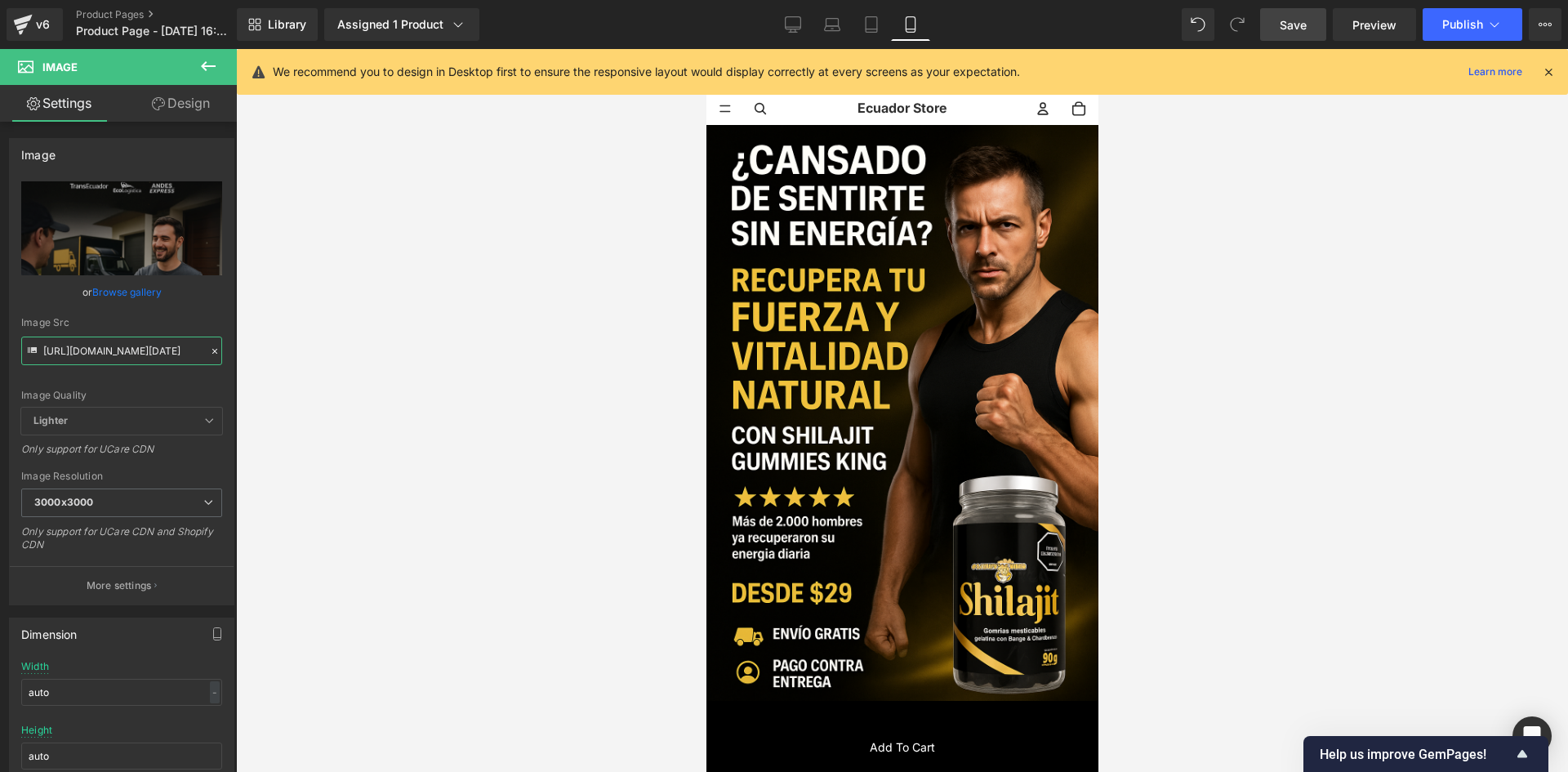
type input "[URL][DOMAIN_NAME][DATE]"
click at [1306, 22] on span "Save" at bounding box center [1293, 24] width 27 height 17
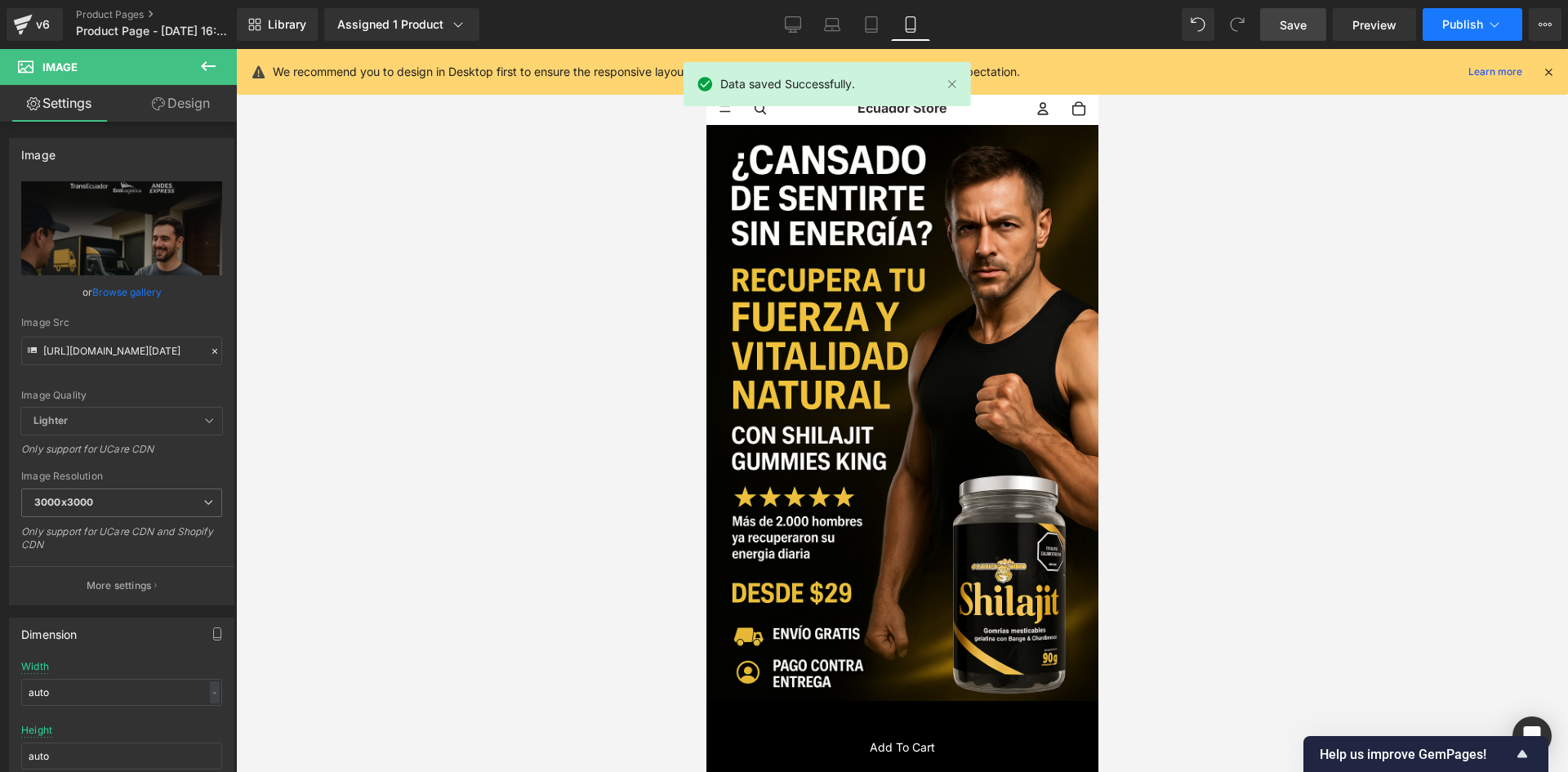
click at [1455, 18] on span "Publish" at bounding box center [1462, 24] width 40 height 13
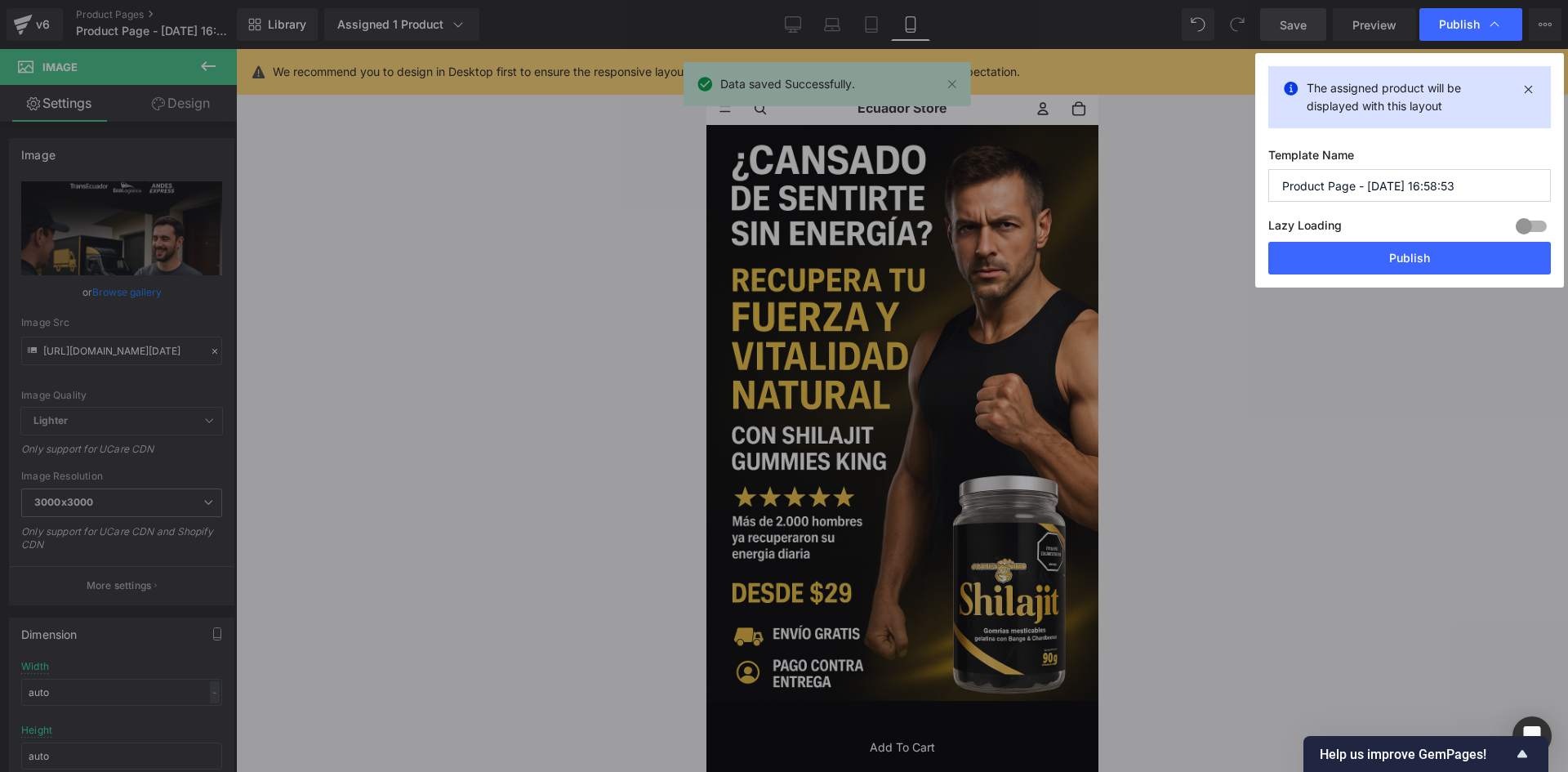
click at [1364, 190] on input "Product Page - [DATE] 16:58:53" at bounding box center [1410, 185] width 282 height 32
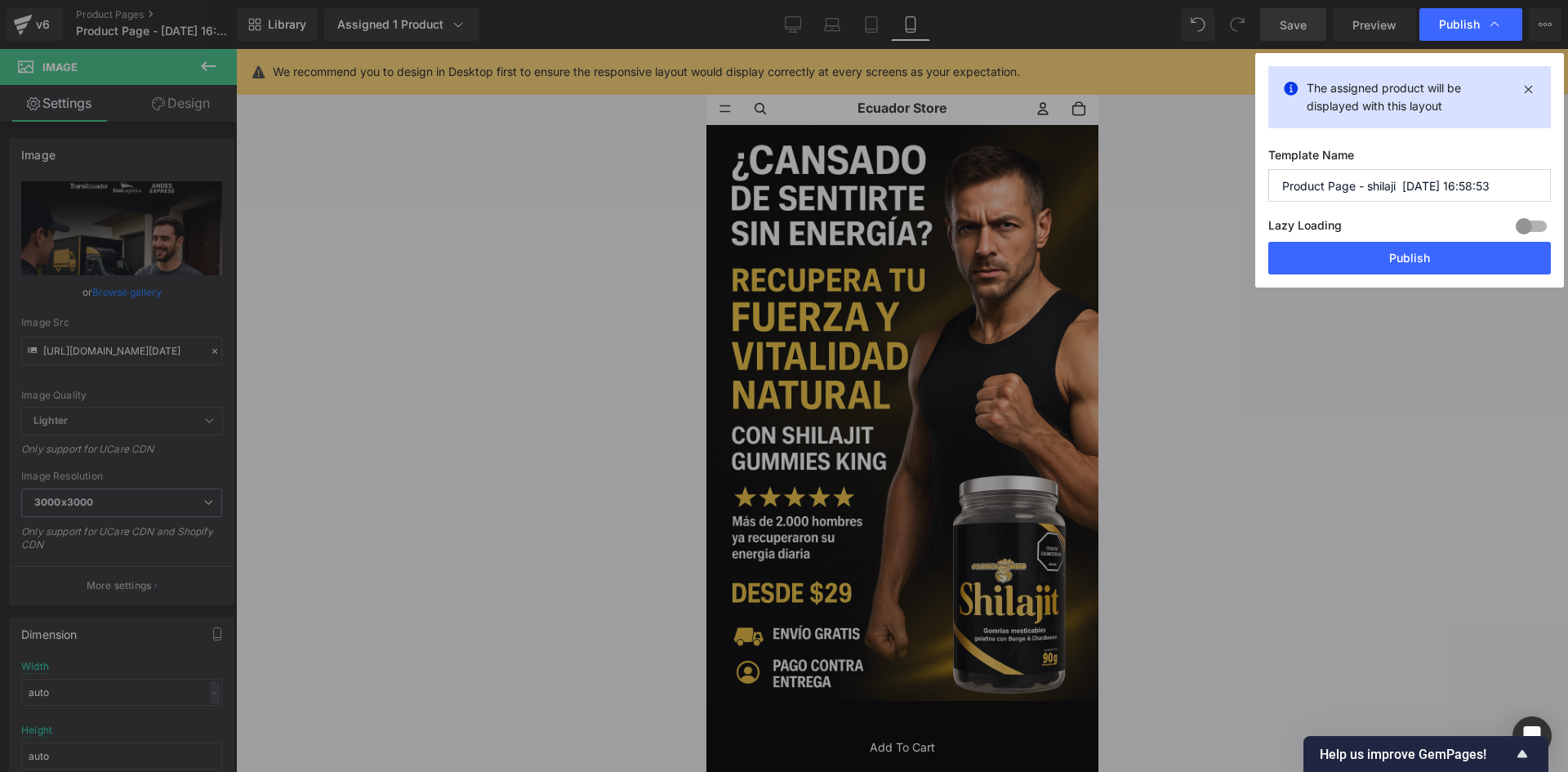
type input "Product Page - shilaji [DATE] 16:58:53"
click at [1404, 244] on button "Publish" at bounding box center [1410, 258] width 282 height 32
